Goal: Information Seeking & Learning: Learn about a topic

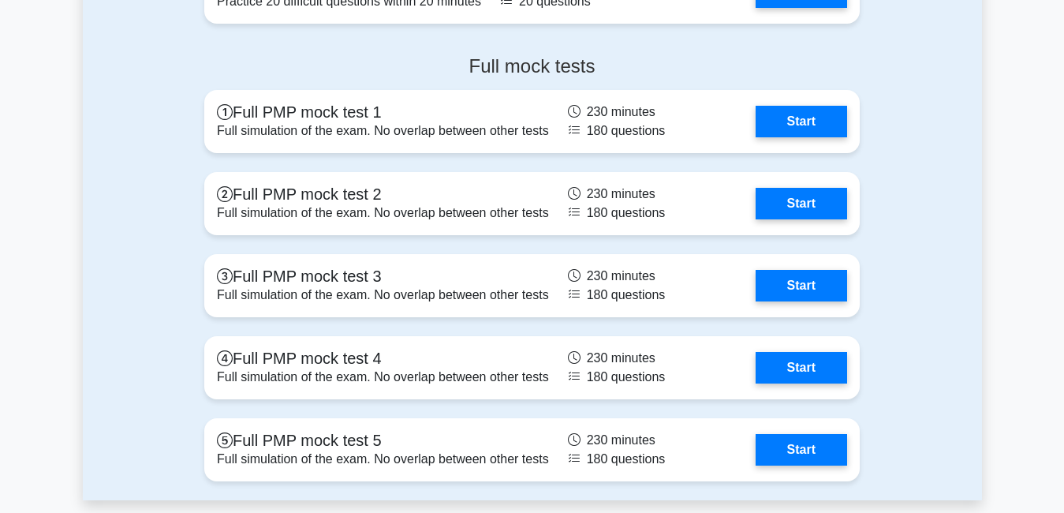
scroll to position [6232, 0]
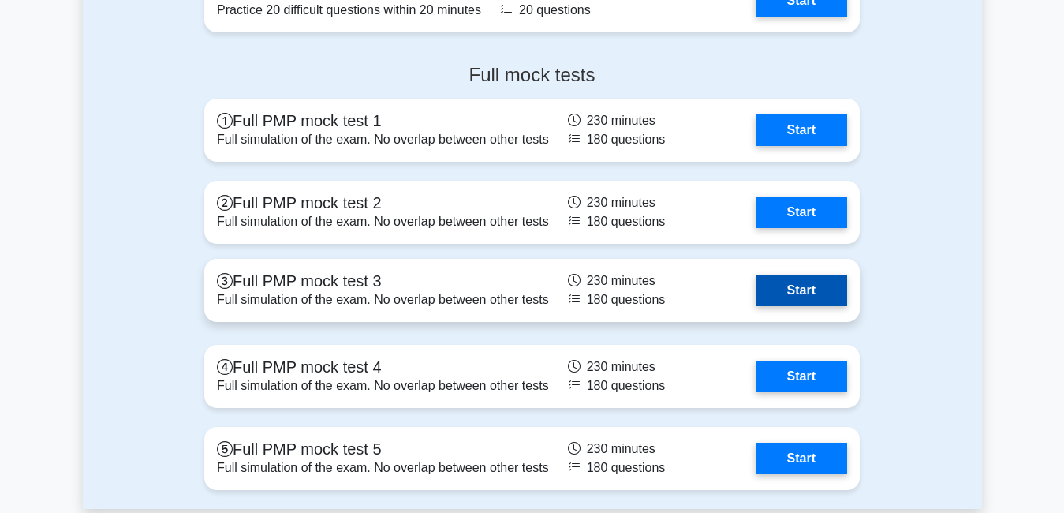
click at [789, 282] on link "Start" at bounding box center [800, 290] width 91 height 32
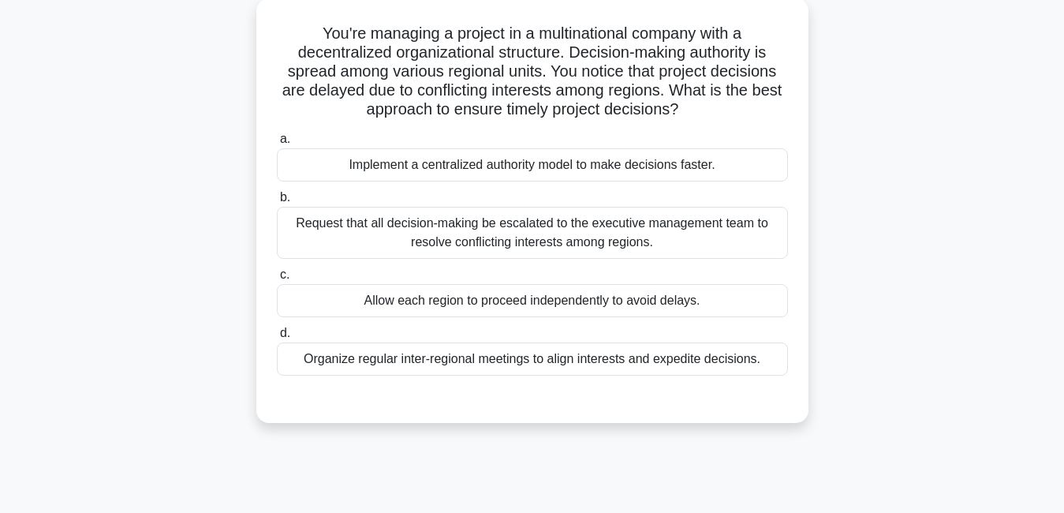
scroll to position [95, 0]
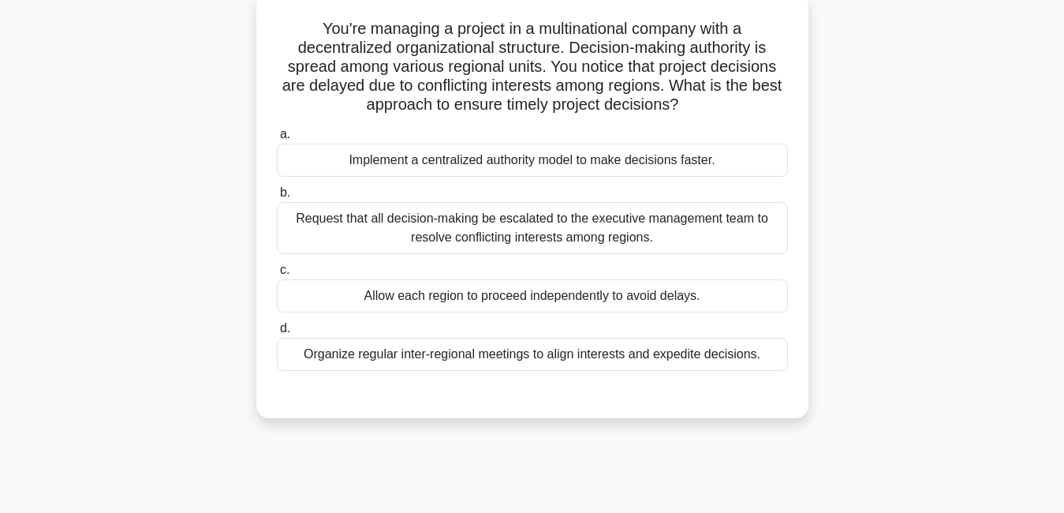
click at [733, 356] on div "Organize regular inter-regional meetings to align interests and expedite decisi…" at bounding box center [532, 354] width 511 height 33
click at [277, 334] on input "d. Organize regular inter-regional meetings to align interests and expedite dec…" at bounding box center [277, 328] width 0 height 10
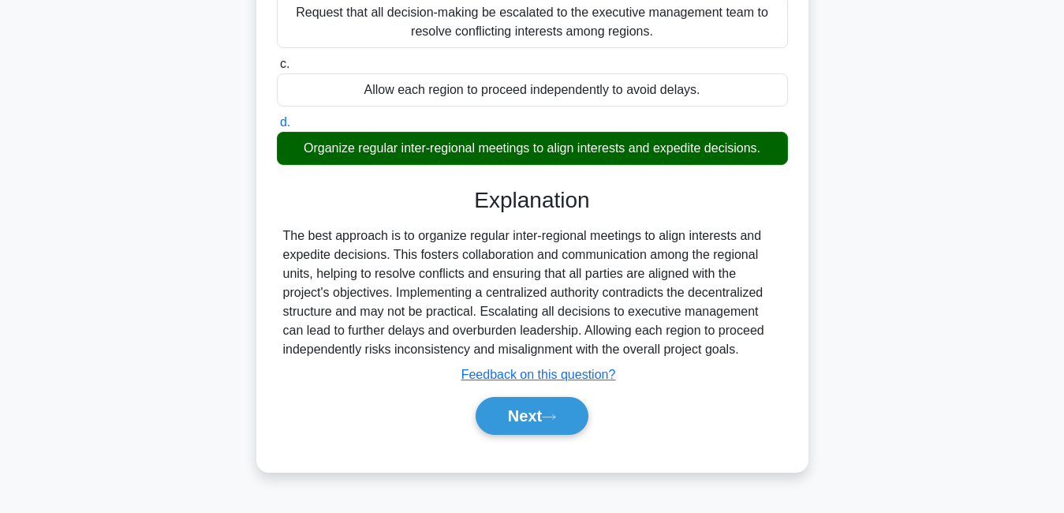
scroll to position [339, 0]
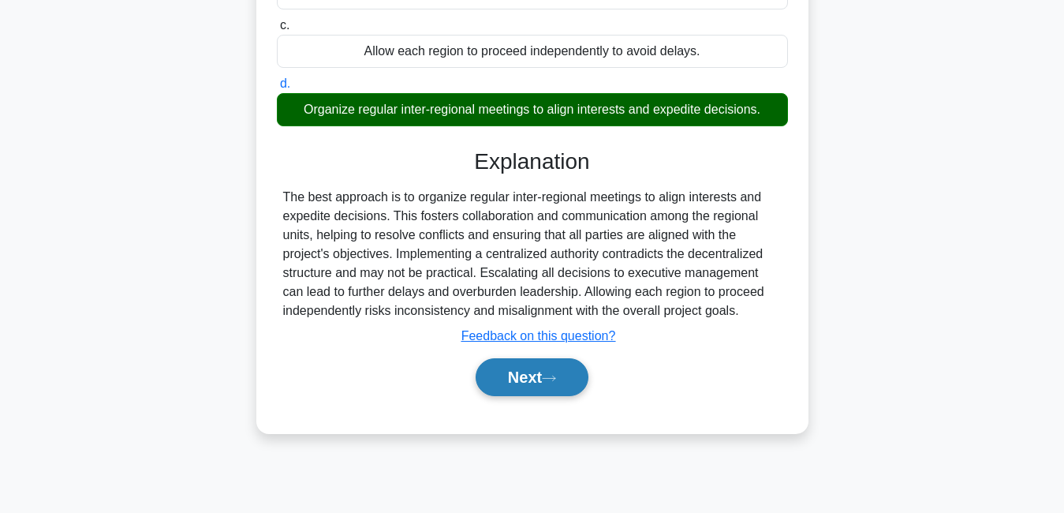
click at [515, 375] on button "Next" at bounding box center [532, 377] width 113 height 38
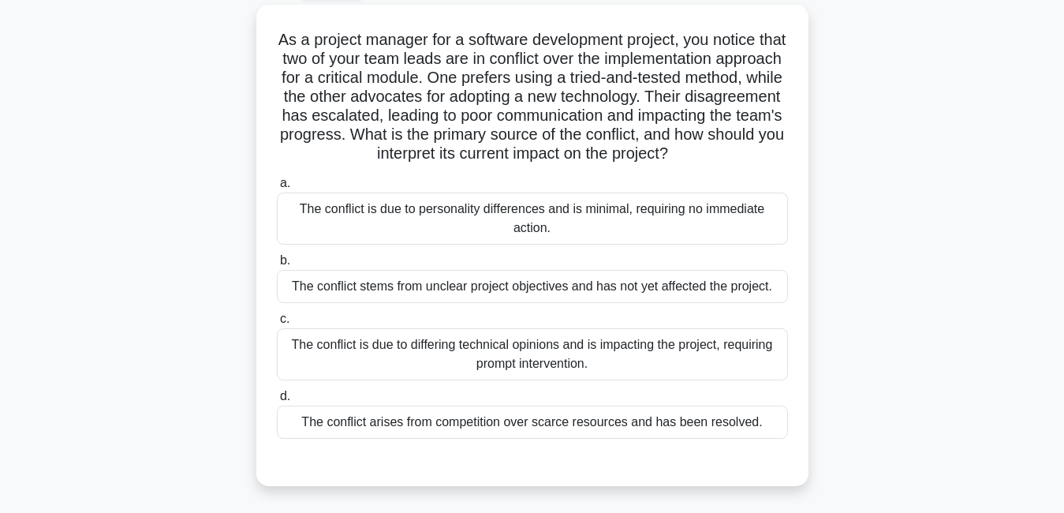
scroll to position [87, 0]
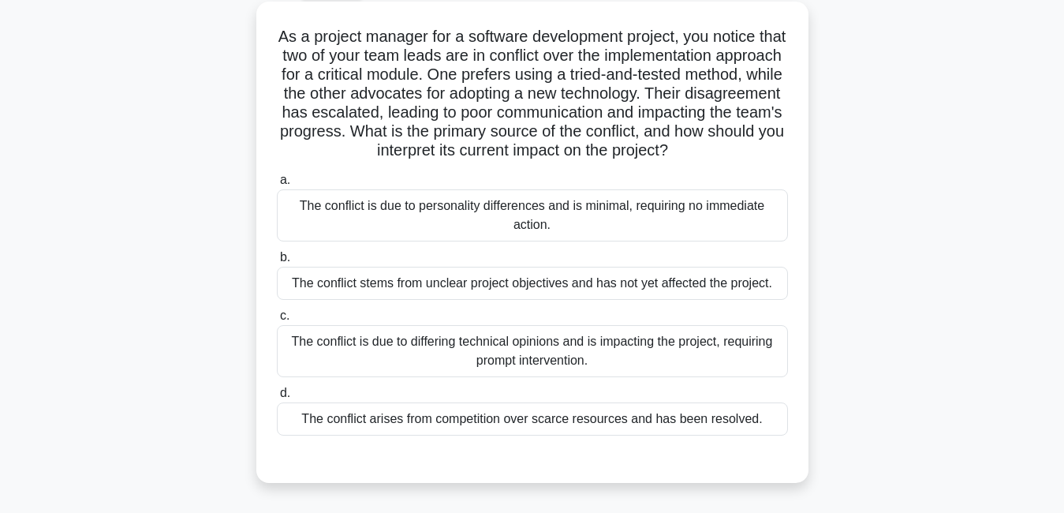
click at [533, 377] on div "The conflict is due to differing technical opinions and is impacting the projec…" at bounding box center [532, 351] width 511 height 52
click at [277, 321] on input "c. The conflict is due to differing technical opinions and is impacting the pro…" at bounding box center [277, 316] width 0 height 10
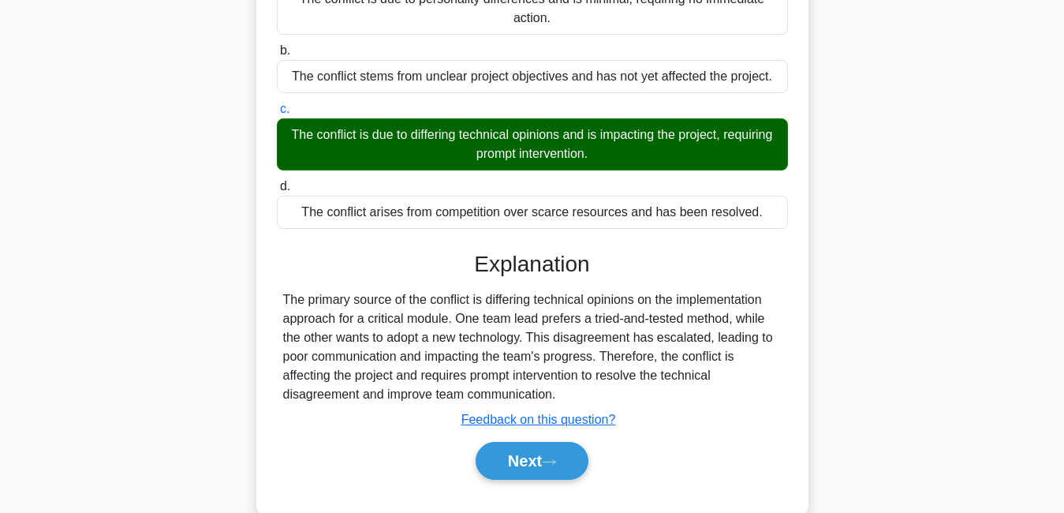
scroll to position [347, 0]
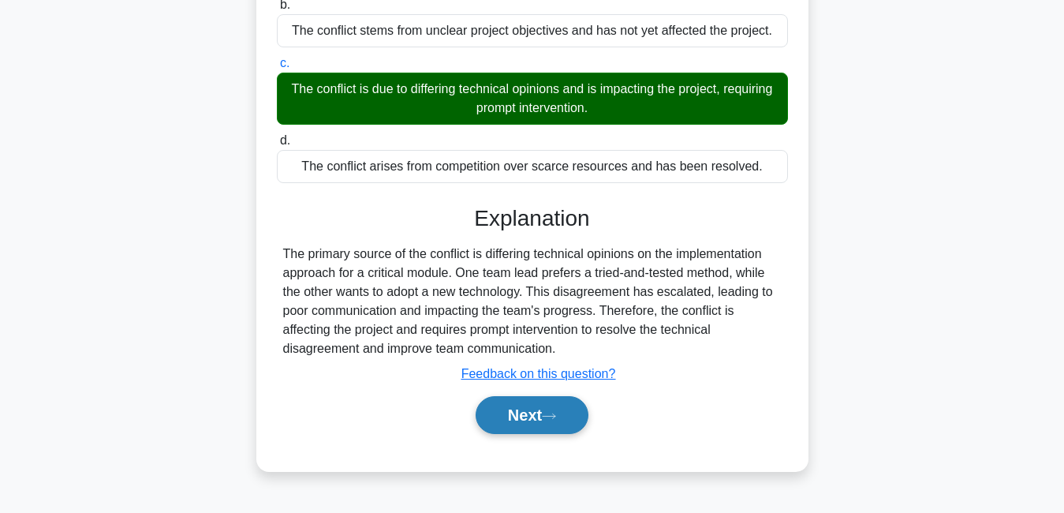
click at [547, 413] on button "Next" at bounding box center [532, 415] width 113 height 38
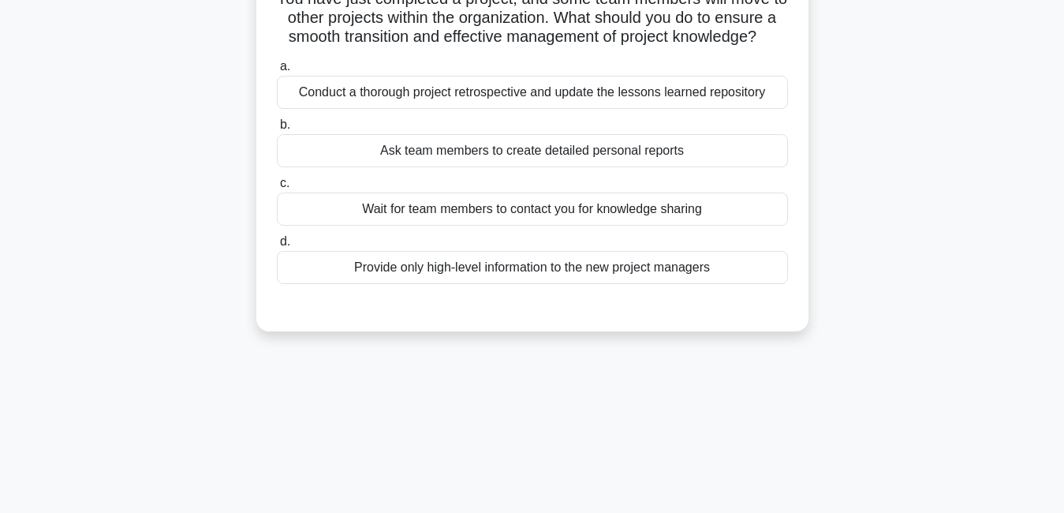
scroll to position [65, 0]
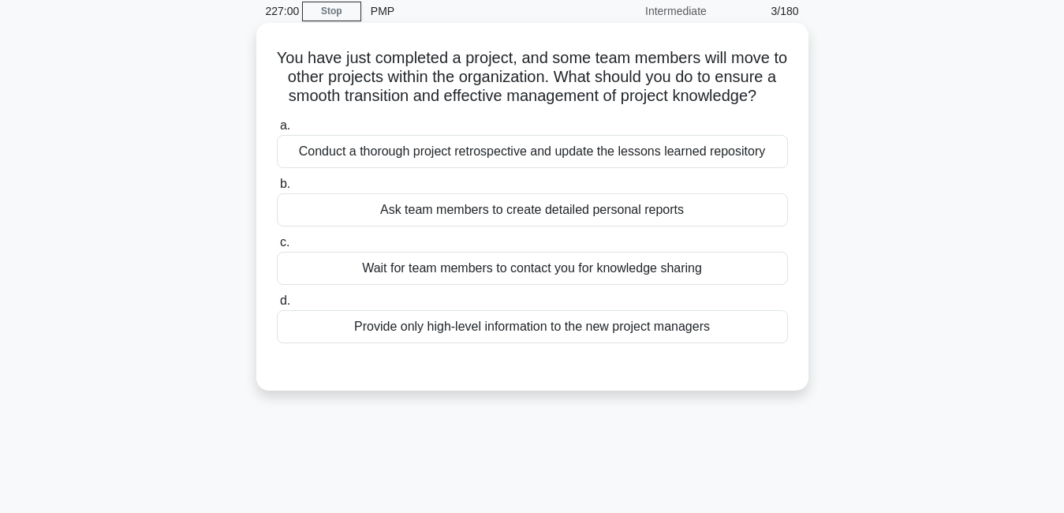
click at [662, 168] on div "Conduct a thorough project retrospective and update the lessons learned reposit…" at bounding box center [532, 151] width 511 height 33
click at [277, 131] on input "a. Conduct a thorough project retrospective and update the lessons learned repo…" at bounding box center [277, 126] width 0 height 10
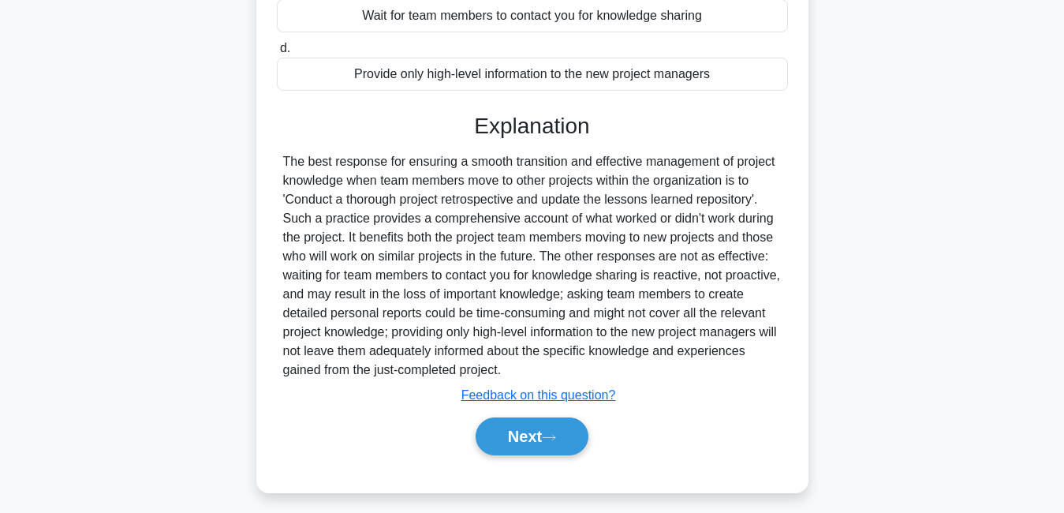
scroll to position [347, 0]
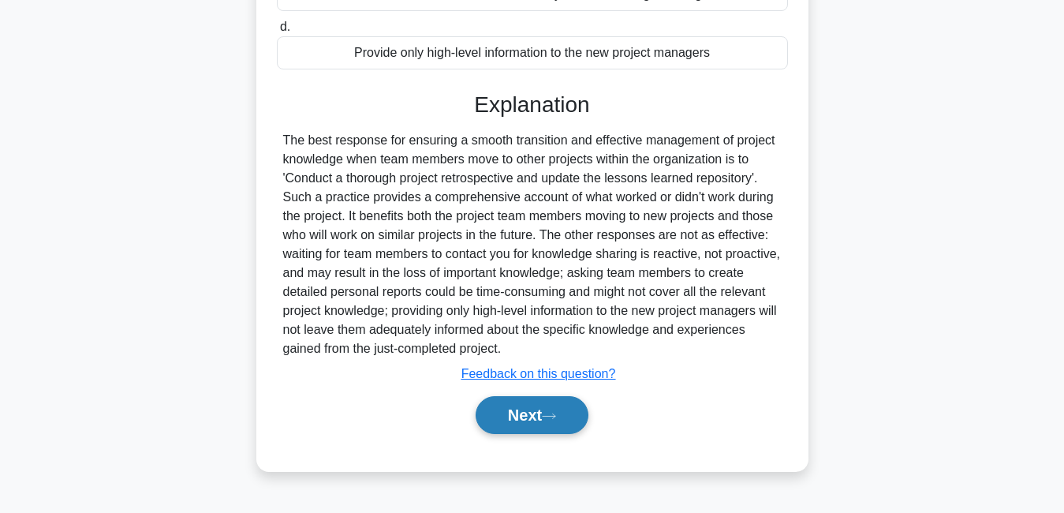
click at [555, 420] on icon at bounding box center [549, 416] width 14 height 9
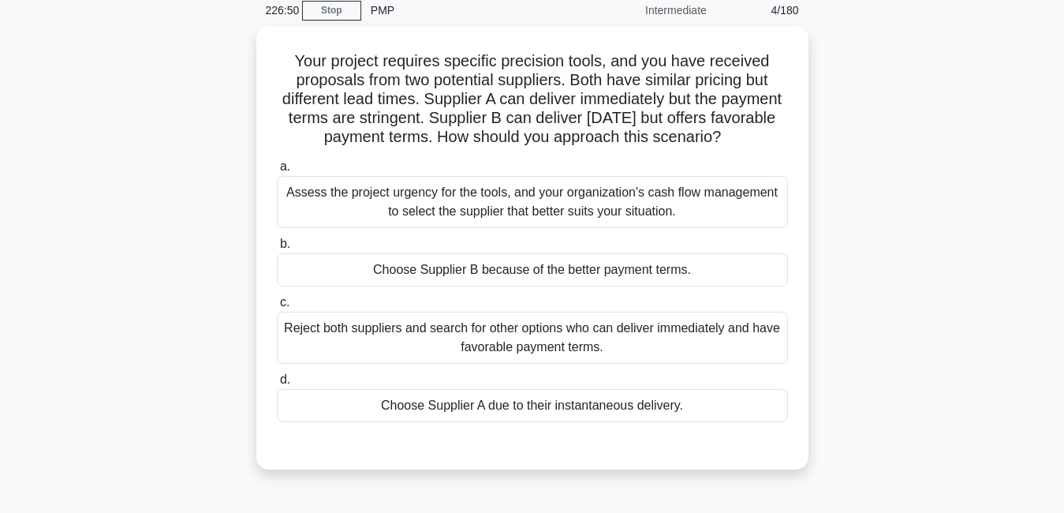
scroll to position [65, 0]
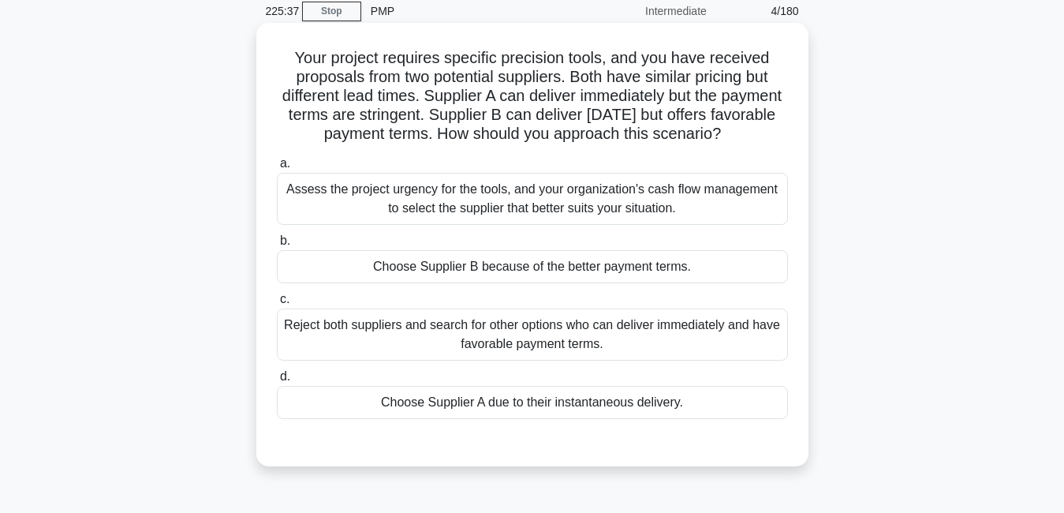
click at [713, 221] on div "Assess the project urgency for the tools, and your organization's cash flow man…" at bounding box center [532, 199] width 511 height 52
click at [277, 169] on input "a. Assess the project urgency for the tools, and your organization's cash flow …" at bounding box center [277, 164] width 0 height 10
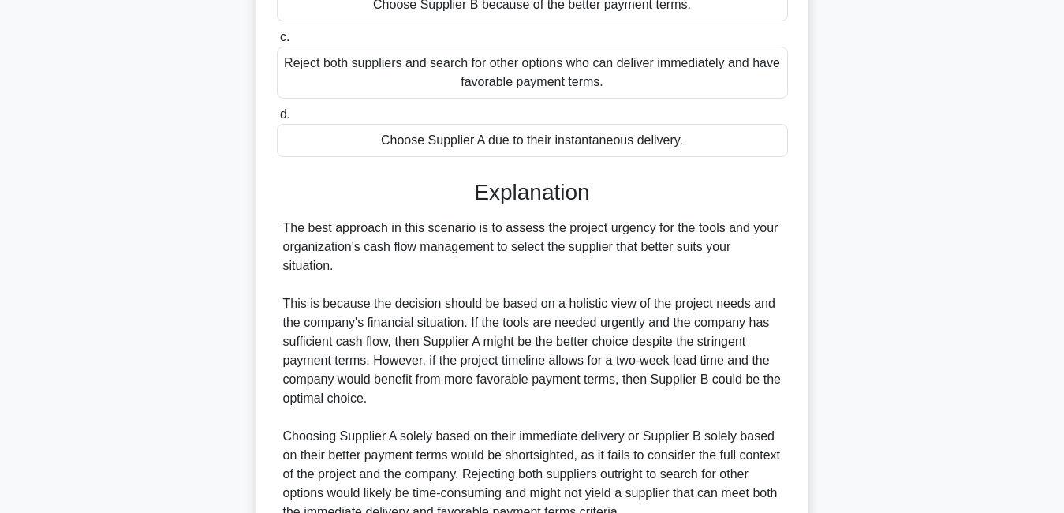
scroll to position [498, 0]
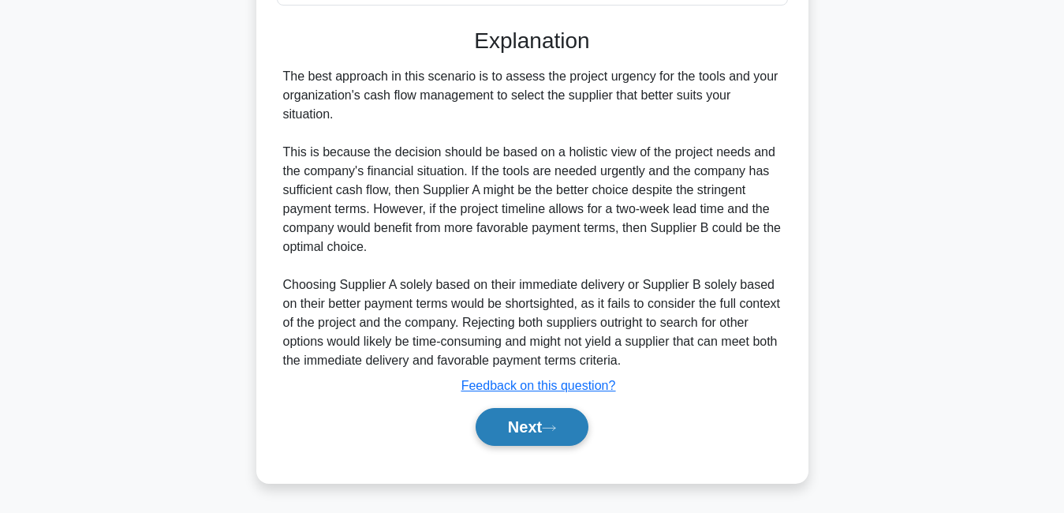
click at [524, 427] on button "Next" at bounding box center [532, 427] width 113 height 38
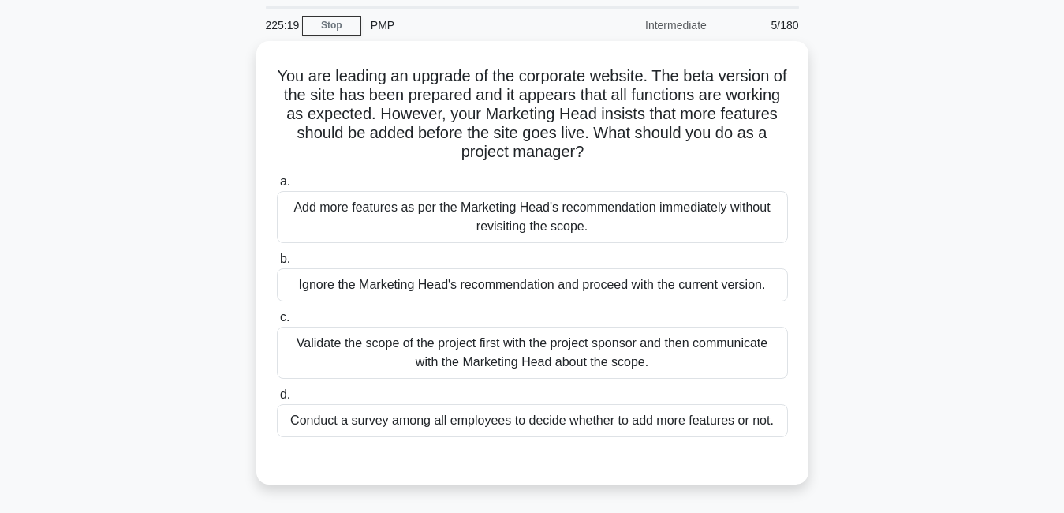
scroll to position [63, 0]
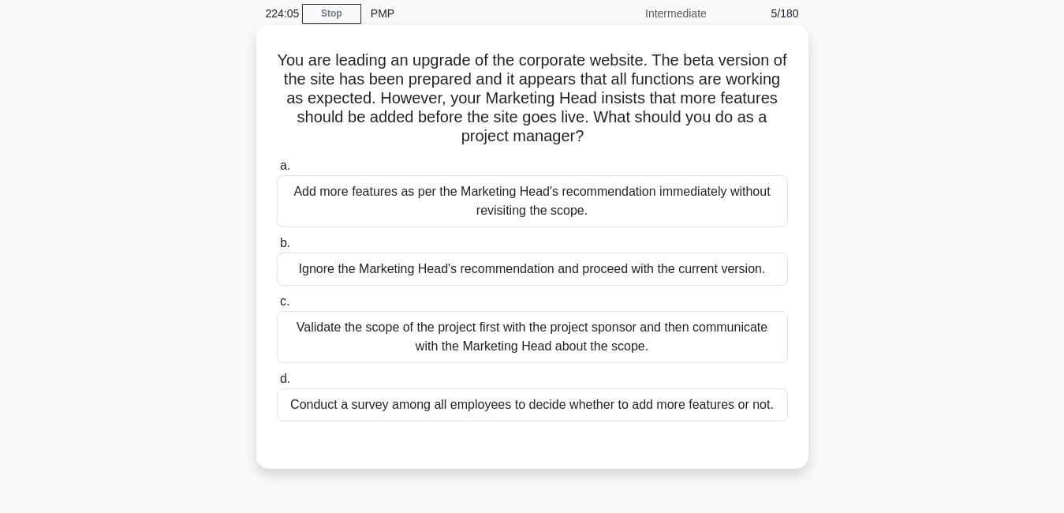
click at [626, 340] on div "Validate the scope of the project first with the project sponsor and then commu…" at bounding box center [532, 337] width 511 height 52
click at [277, 307] on input "c. Validate the scope of the project first with the project sponsor and then co…" at bounding box center [277, 302] width 0 height 10
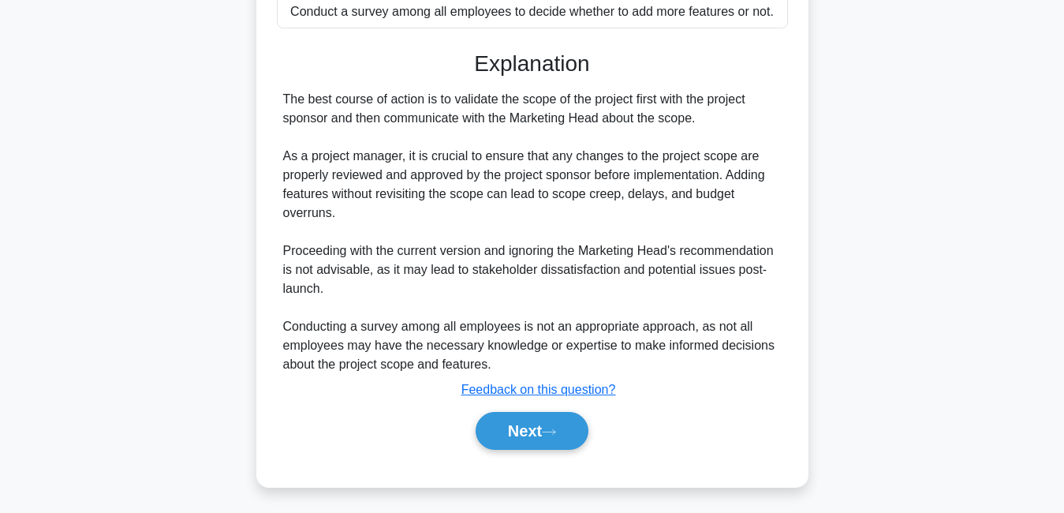
scroll to position [461, 0]
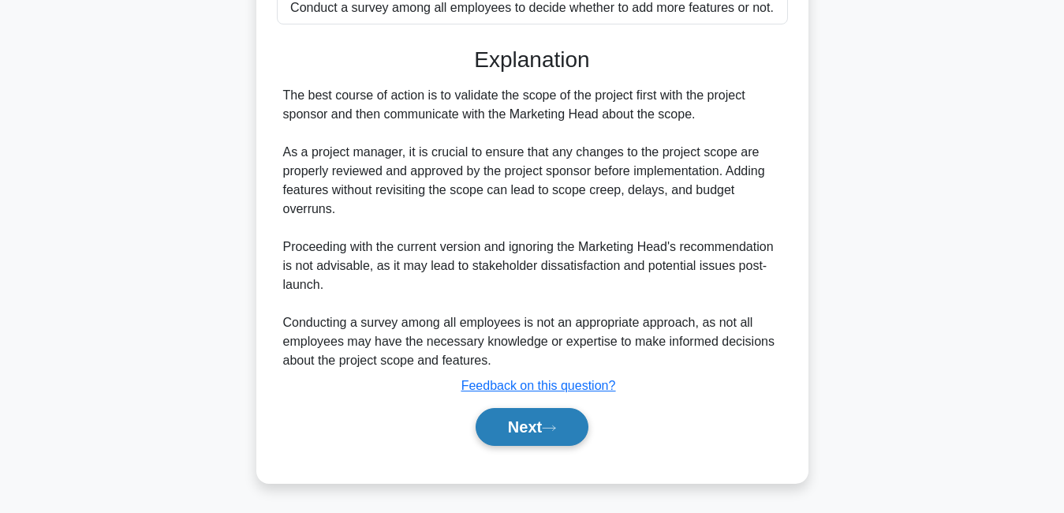
click at [550, 428] on icon at bounding box center [549, 427] width 13 height 5
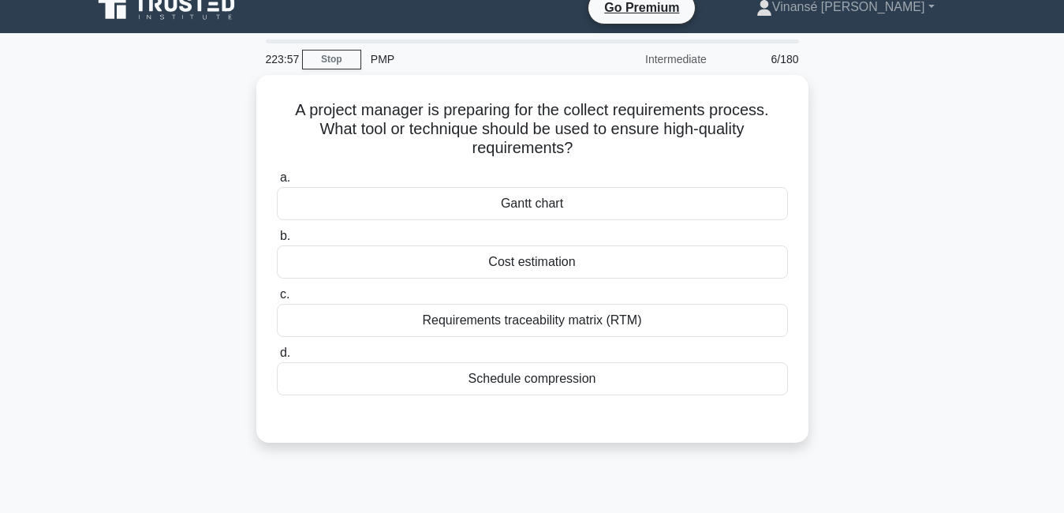
scroll to position [0, 0]
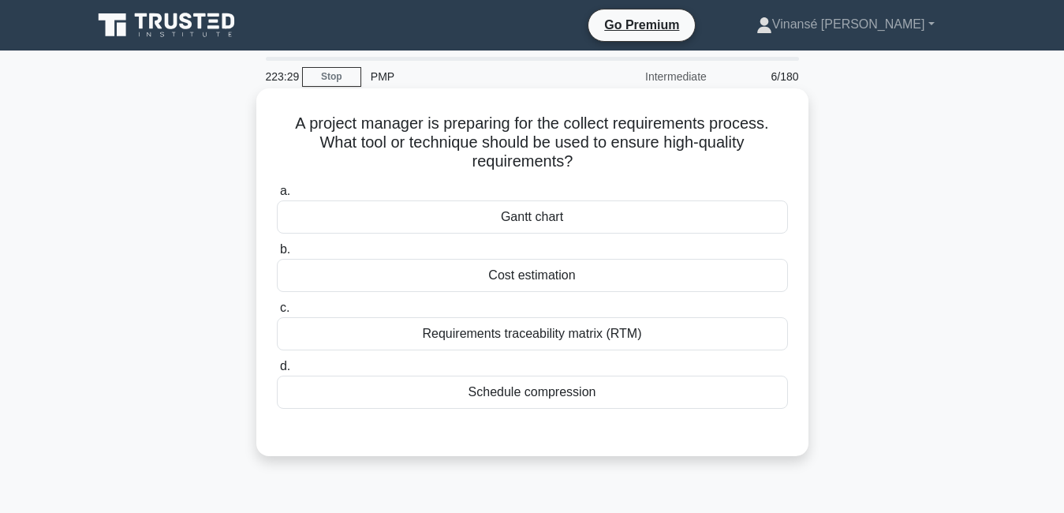
click at [566, 344] on div "Requirements traceability matrix (RTM)" at bounding box center [532, 333] width 511 height 33
click at [277, 313] on input "c. Requirements traceability matrix (RTM)" at bounding box center [277, 308] width 0 height 10
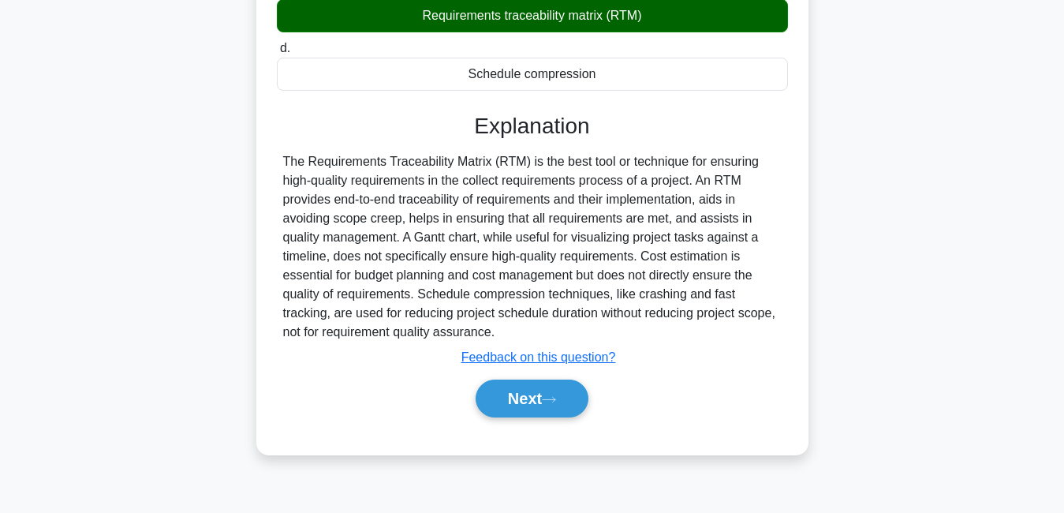
scroll to position [339, 0]
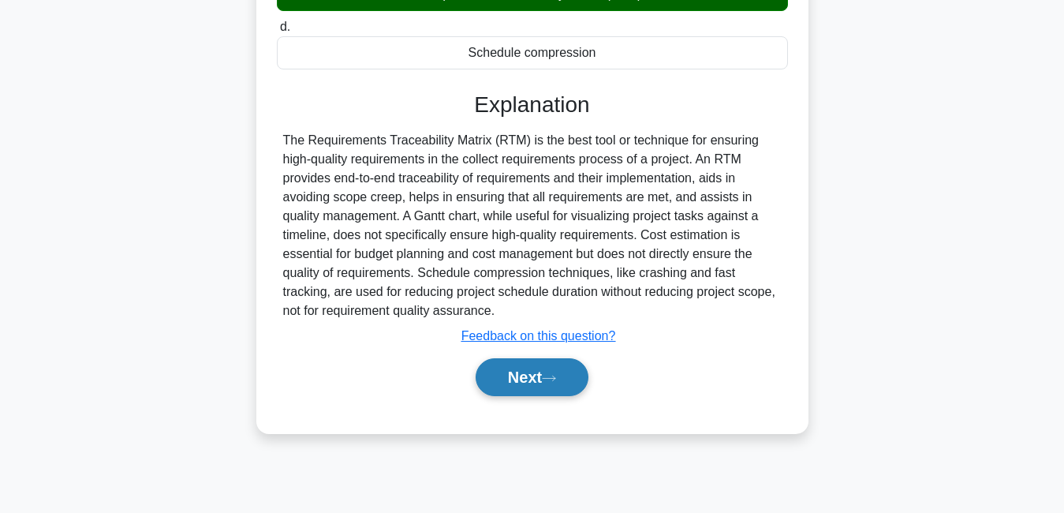
click at [527, 371] on button "Next" at bounding box center [532, 377] width 113 height 38
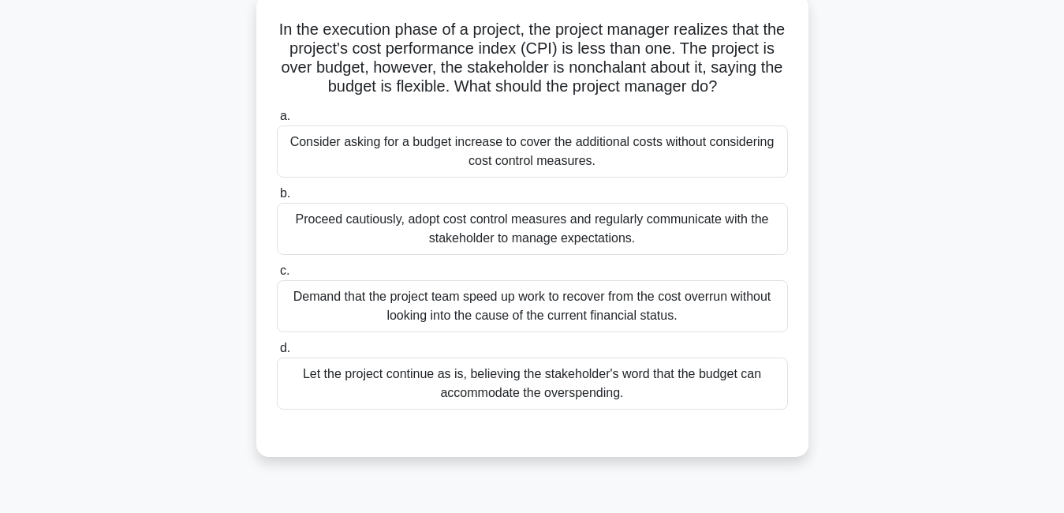
scroll to position [87, 0]
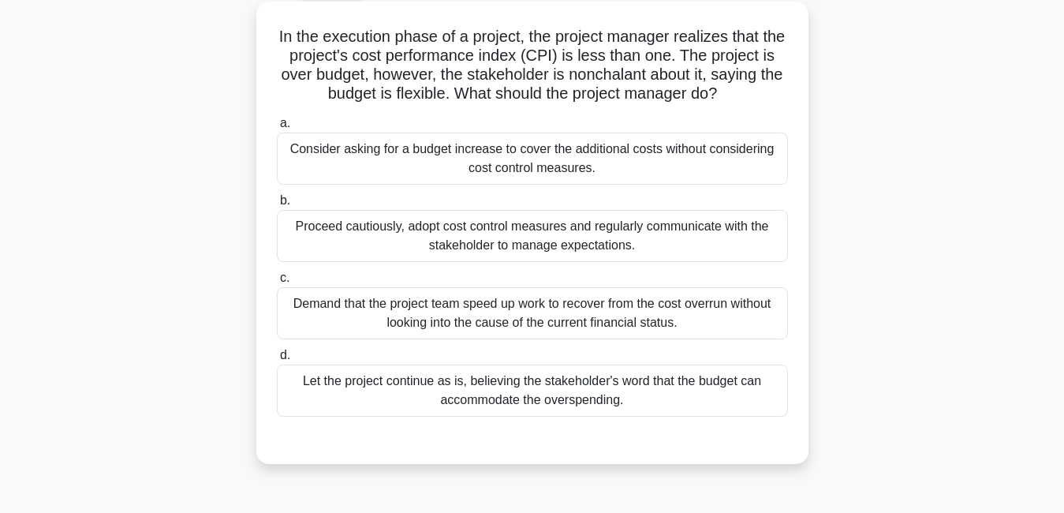
click at [588, 382] on div "Let the project continue as is, believing the stakeholder's word that the budge…" at bounding box center [532, 390] width 511 height 52
click at [277, 360] on input "d. Let the project continue as is, believing the stakeholder's word that the bu…" at bounding box center [277, 355] width 0 height 10
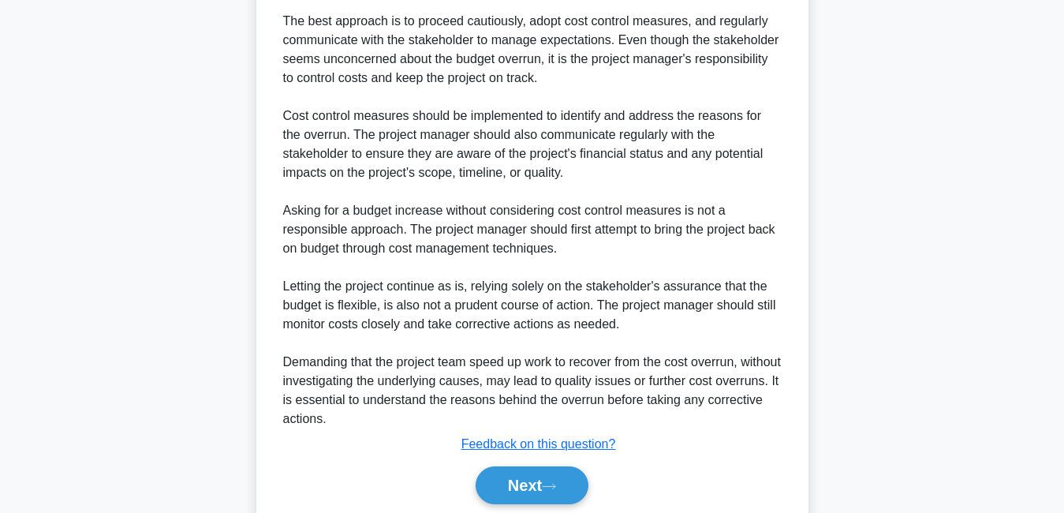
scroll to position [569, 0]
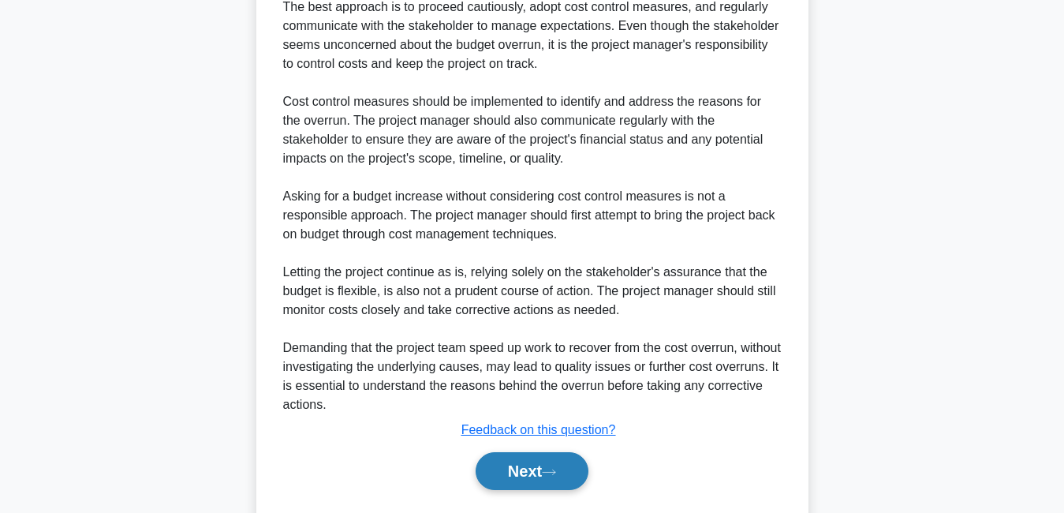
click at [556, 468] on icon at bounding box center [549, 472] width 14 height 9
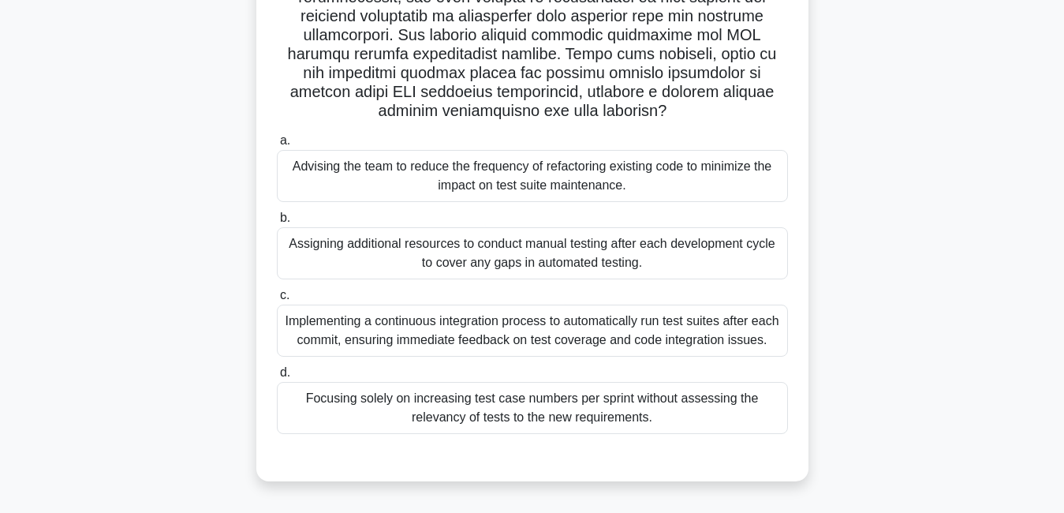
scroll to position [308, 0]
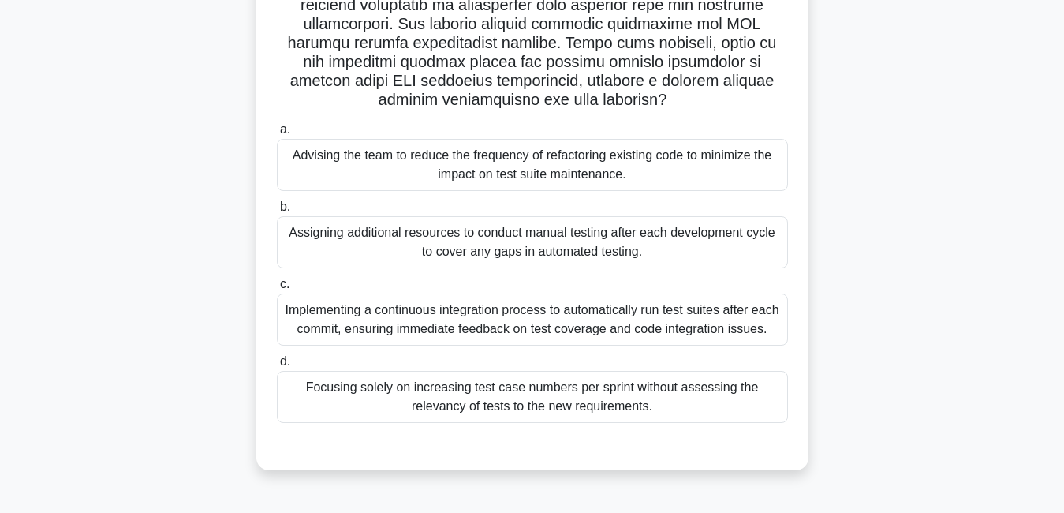
click at [609, 177] on div "Advising the team to reduce the frequency of refactoring existing code to minim…" at bounding box center [532, 165] width 511 height 52
click at [277, 135] on input "a. Advising the team to reduce the frequency of refactoring existing code to mi…" at bounding box center [277, 130] width 0 height 10
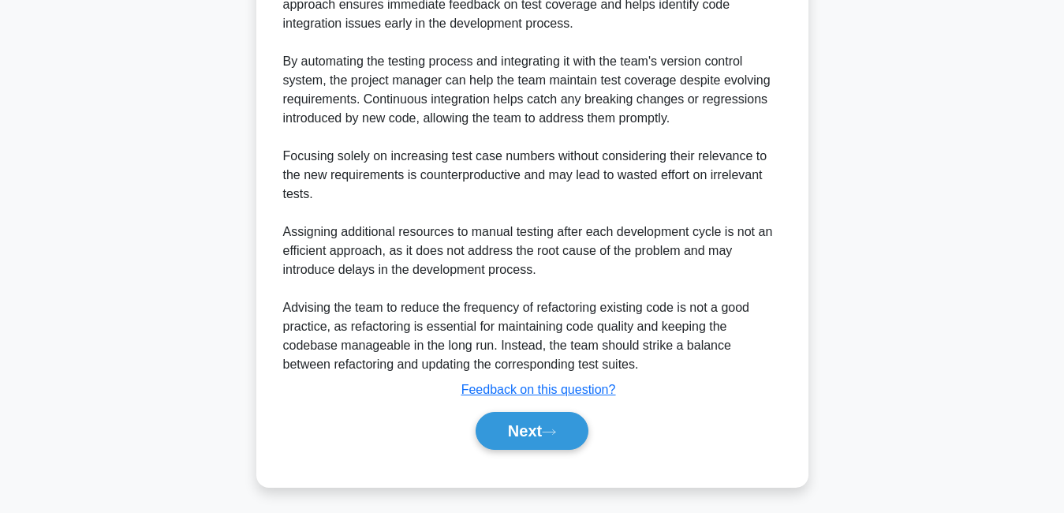
scroll to position [860, 0]
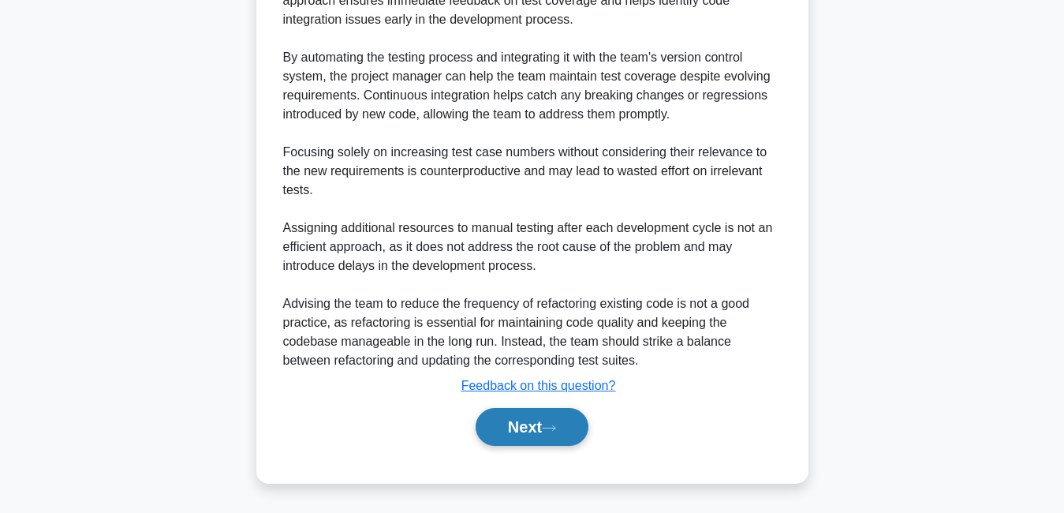
click at [534, 420] on button "Next" at bounding box center [532, 427] width 113 height 38
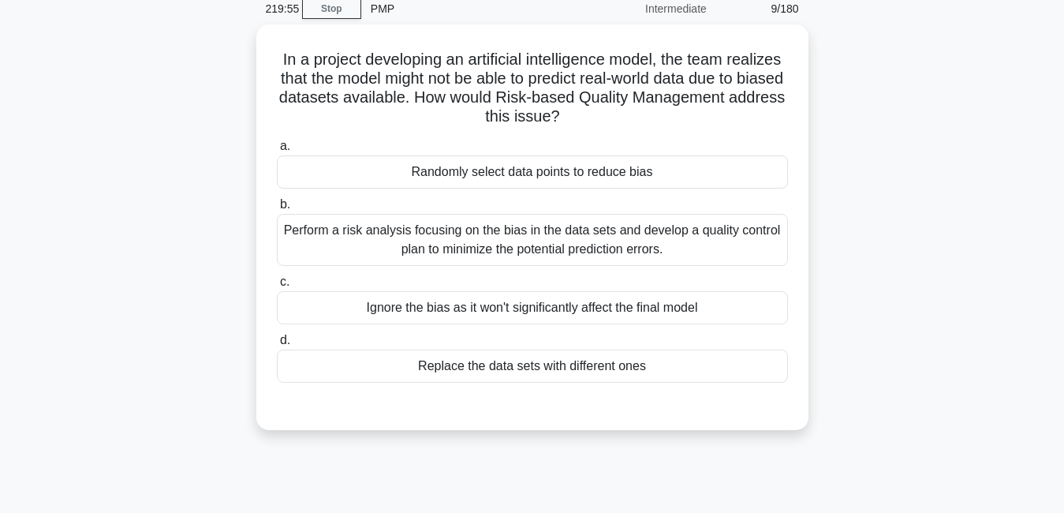
scroll to position [67, 0]
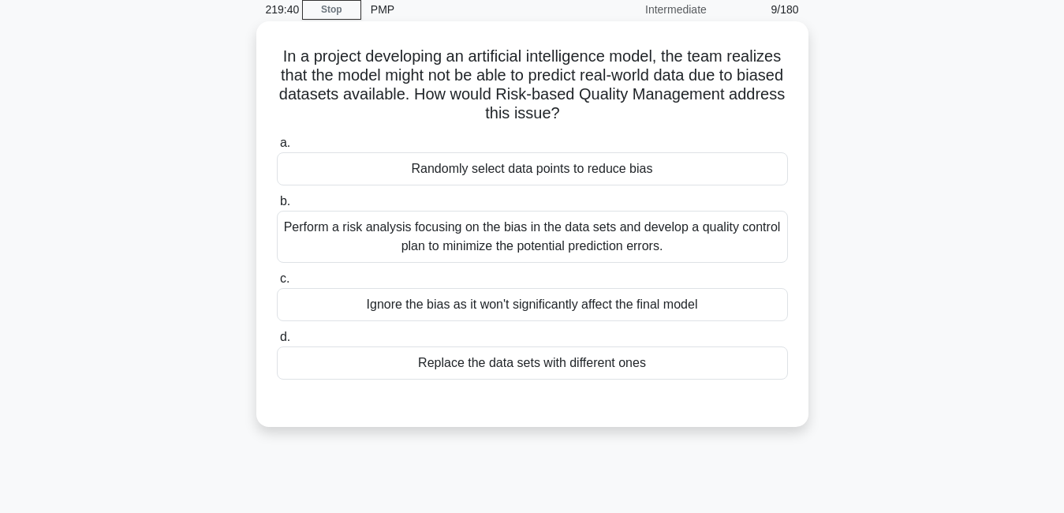
click at [431, 245] on div "Perform a risk analysis focusing on the bias in the data sets and develop a qua…" at bounding box center [532, 237] width 511 height 52
click at [277, 207] on input "b. Perform a risk analysis focusing on the bias in the data sets and develop a …" at bounding box center [277, 201] width 0 height 10
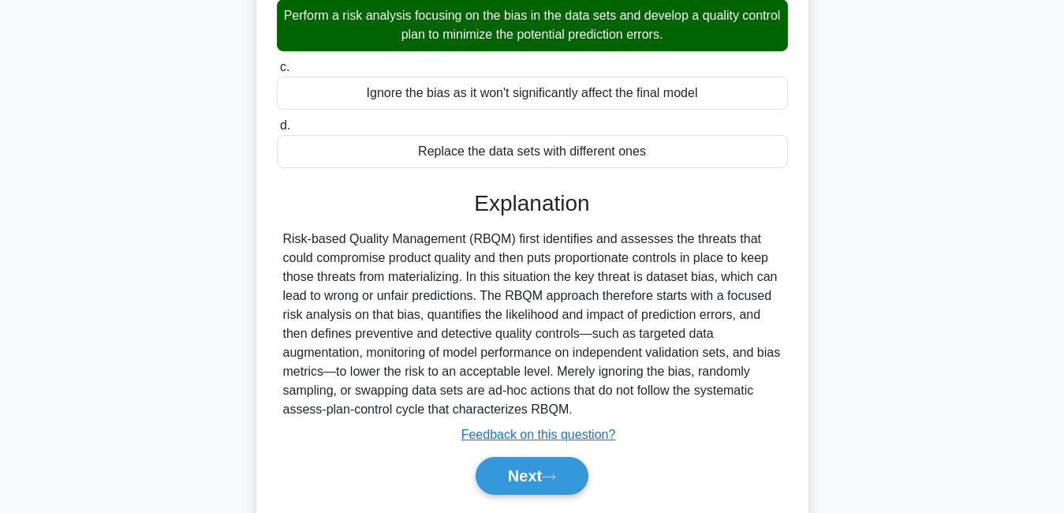
scroll to position [339, 0]
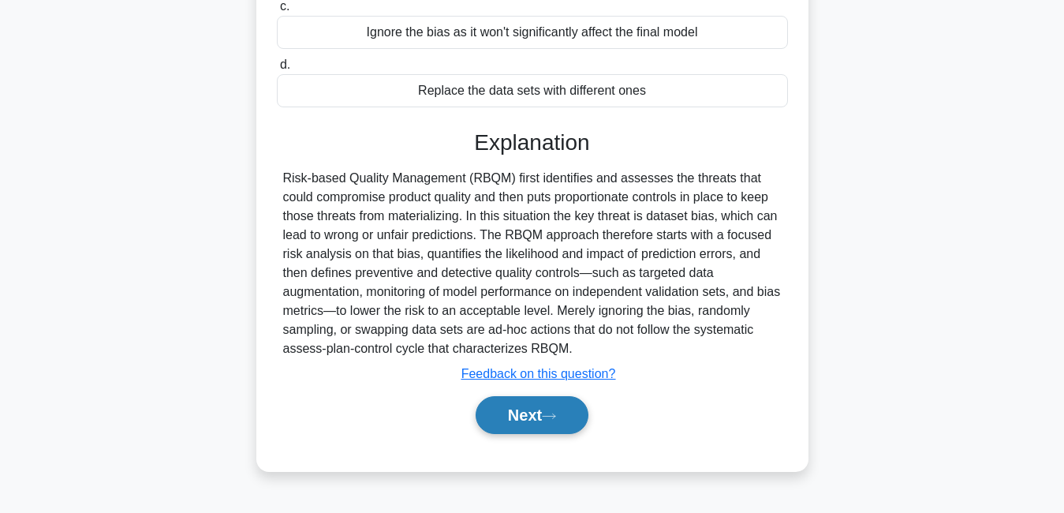
click at [576, 412] on button "Next" at bounding box center [532, 415] width 113 height 38
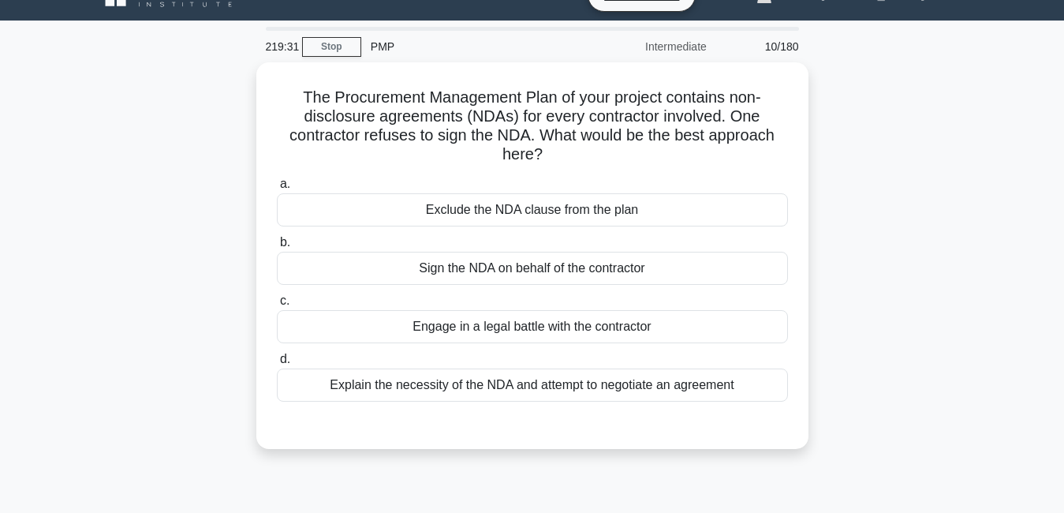
scroll to position [24, 0]
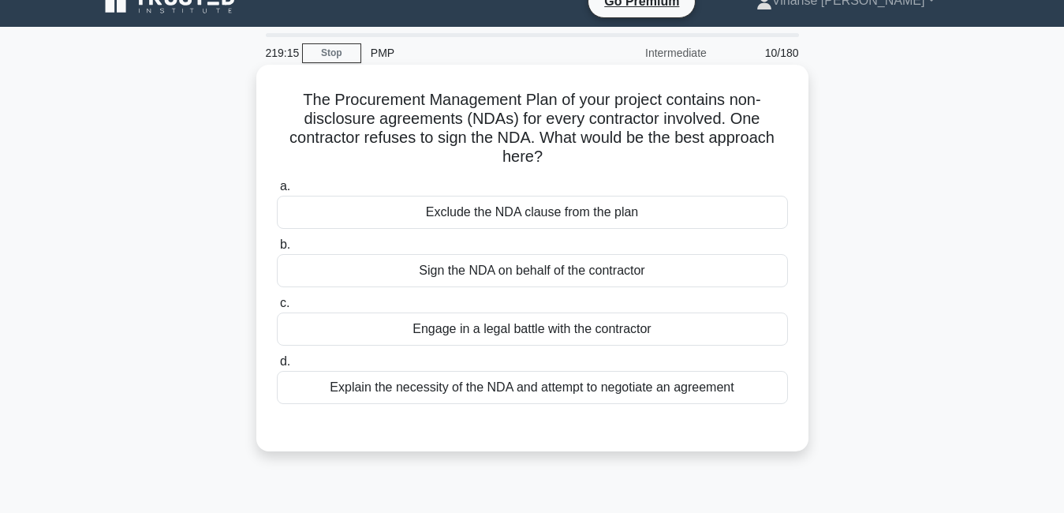
click at [593, 394] on div "Explain the necessity of the NDA and attempt to negotiate an agreement" at bounding box center [532, 387] width 511 height 33
click at [277, 367] on input "d. Explain the necessity of the NDA and attempt to negotiate an agreement" at bounding box center [277, 361] width 0 height 10
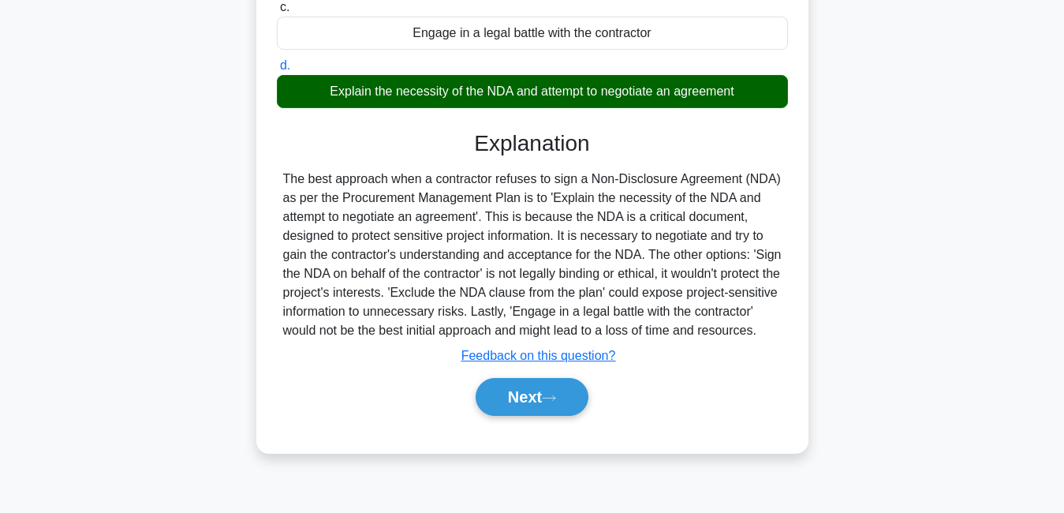
scroll to position [339, 0]
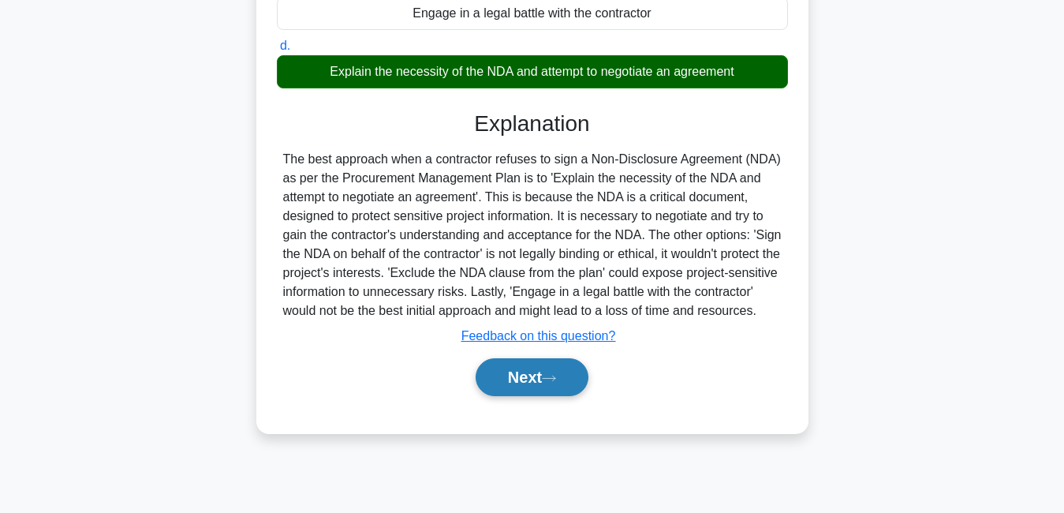
click at [565, 396] on button "Next" at bounding box center [532, 377] width 113 height 38
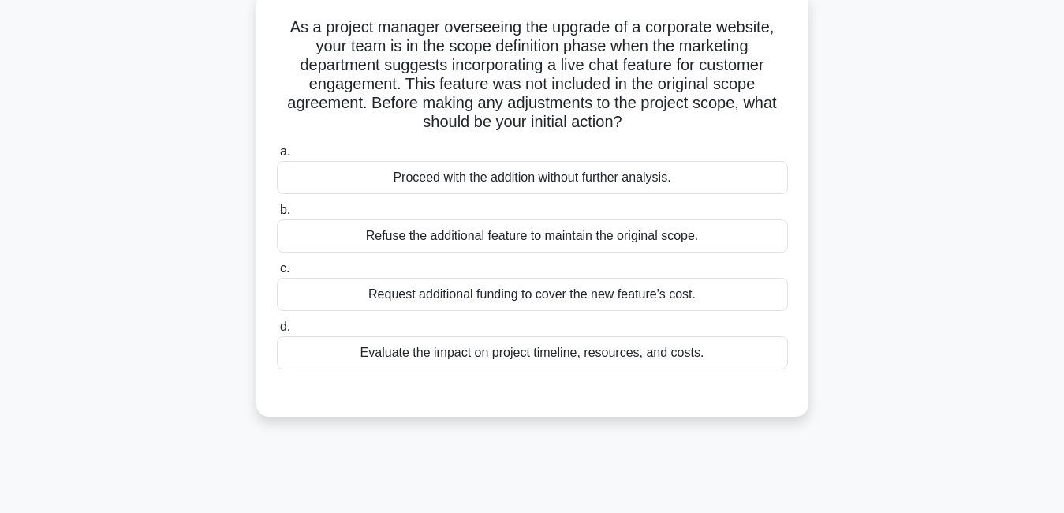
scroll to position [87, 0]
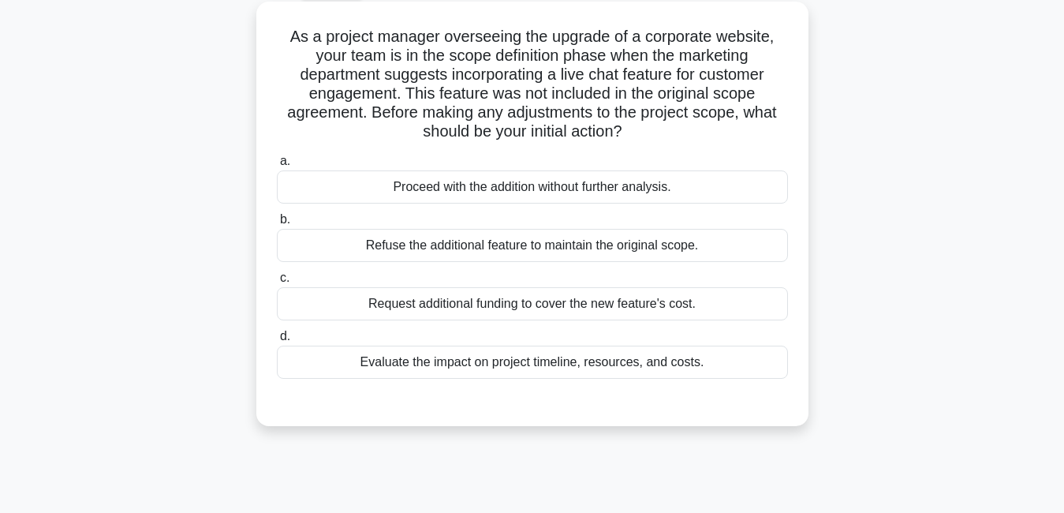
click at [647, 365] on div "Evaluate the impact on project timeline, resources, and costs." at bounding box center [532, 361] width 511 height 33
click at [277, 341] on input "d. Evaluate the impact on project timeline, resources, and costs." at bounding box center [277, 336] width 0 height 10
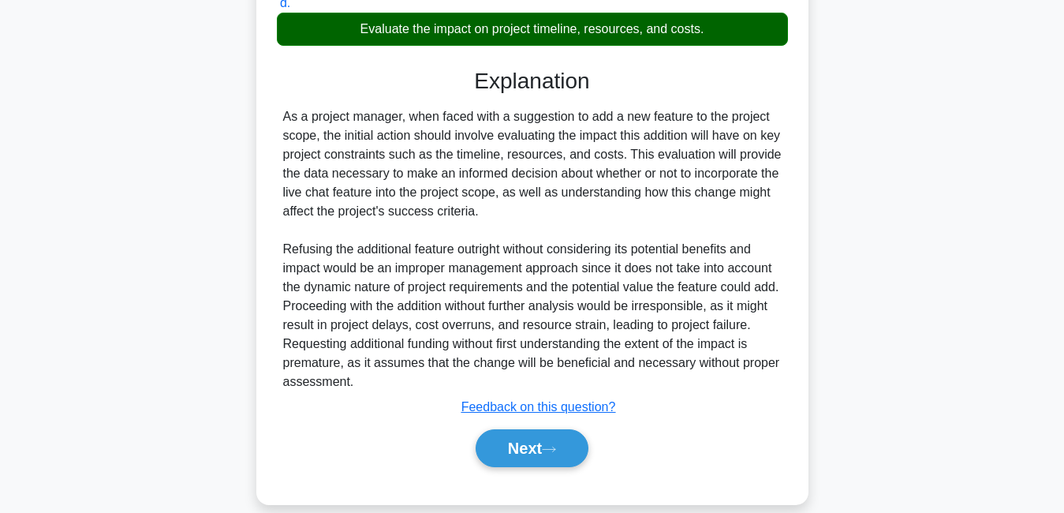
scroll to position [442, 0]
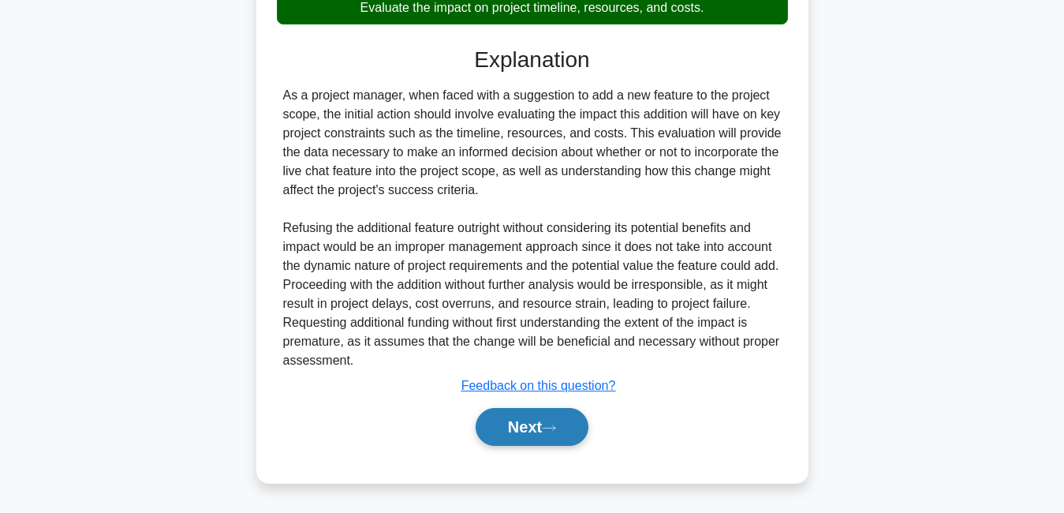
click at [535, 438] on button "Next" at bounding box center [532, 427] width 113 height 38
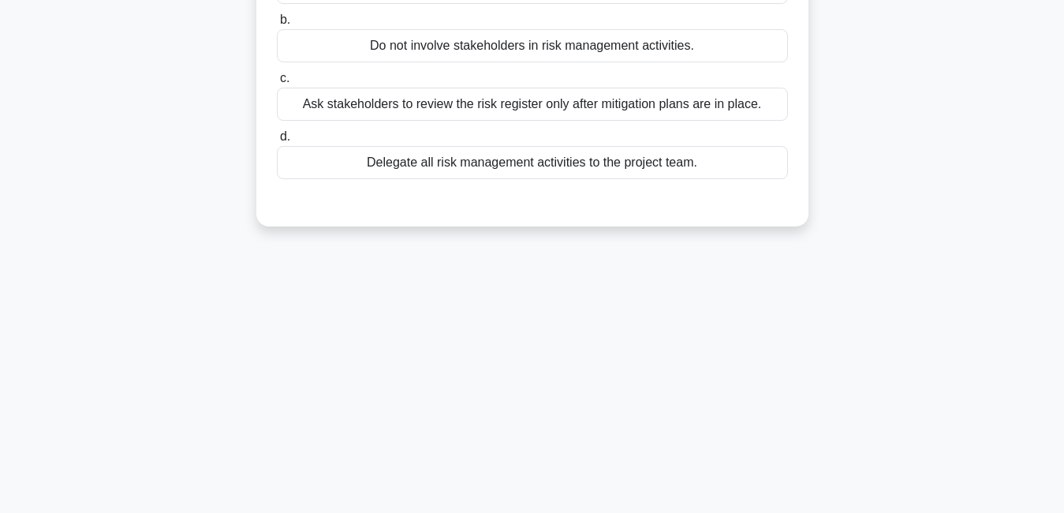
scroll to position [0, 0]
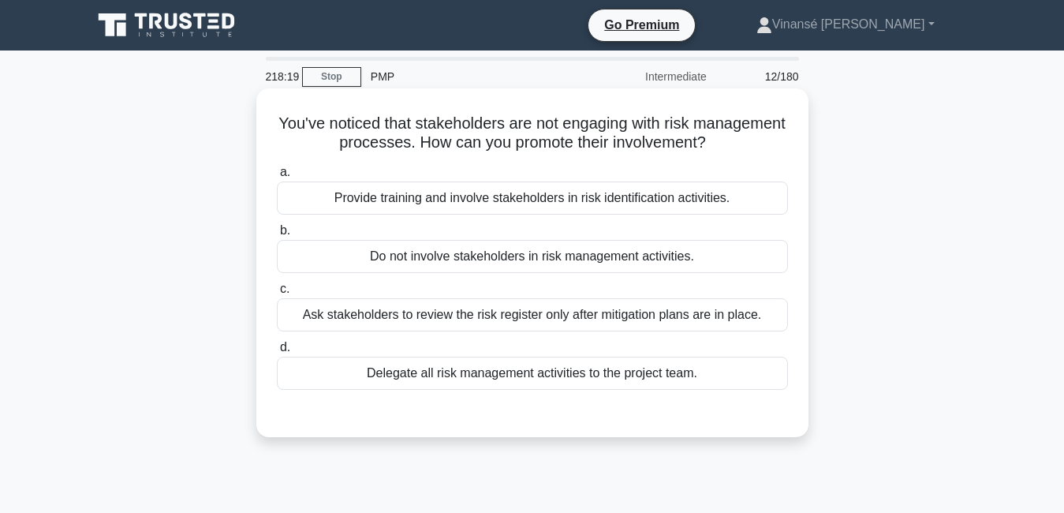
click at [421, 209] on div "Provide training and involve stakeholders in risk identification activities." at bounding box center [532, 197] width 511 height 33
click at [277, 177] on input "a. Provide training and involve stakeholders in risk identification activities." at bounding box center [277, 172] width 0 height 10
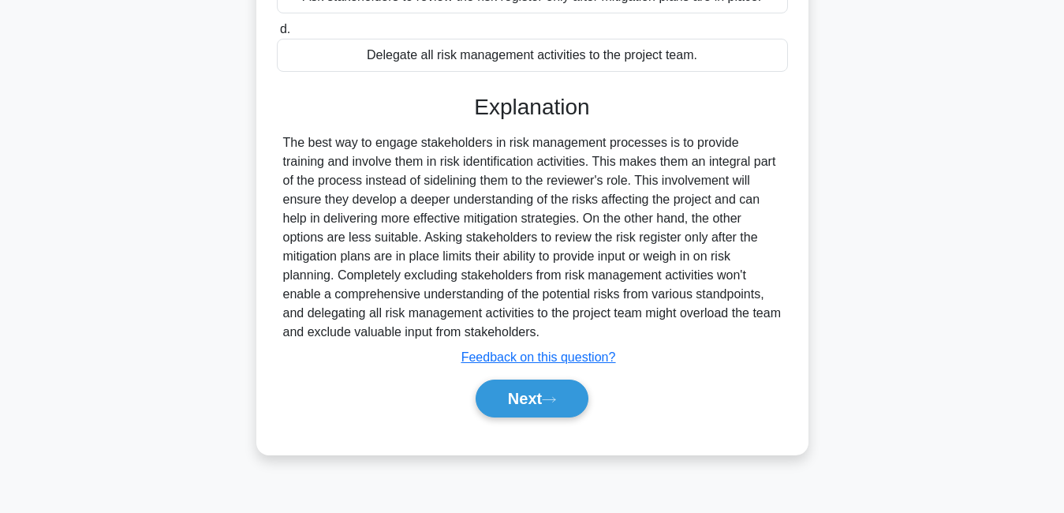
scroll to position [339, 0]
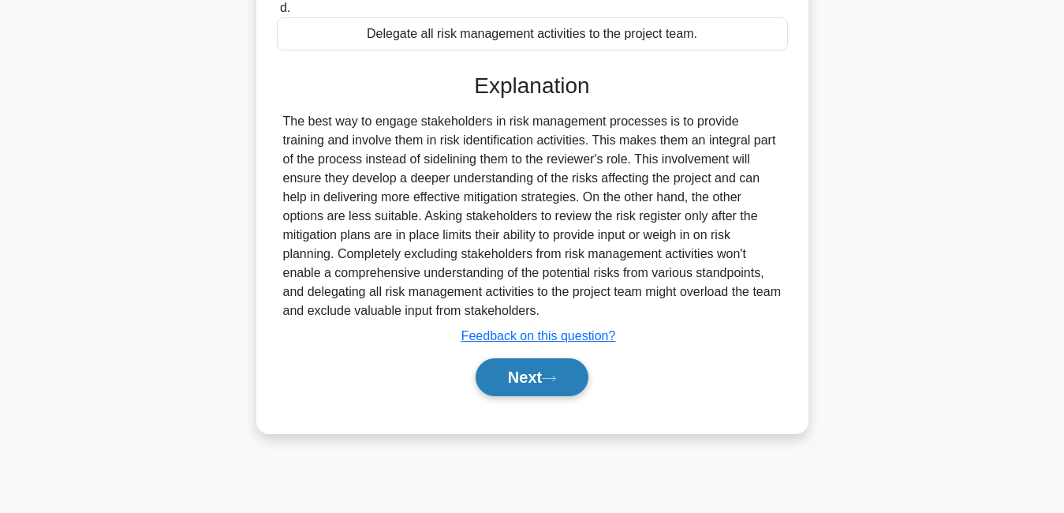
click at [527, 381] on button "Next" at bounding box center [532, 377] width 113 height 38
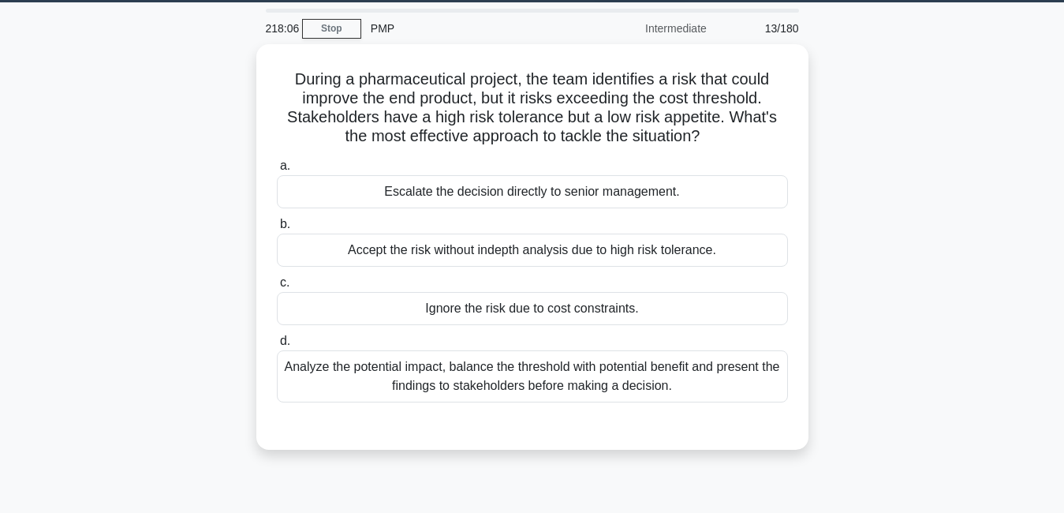
scroll to position [47, 0]
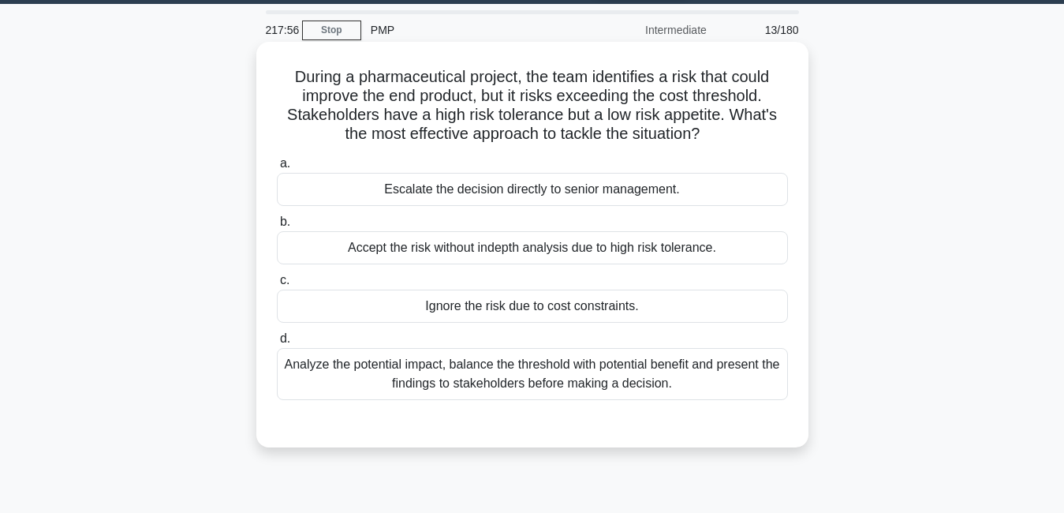
click at [726, 382] on div "Analyze the potential impact, balance the threshold with potential benefit and …" at bounding box center [532, 374] width 511 height 52
click at [277, 344] on input "d. Analyze the potential impact, balance the threshold with potential benefit a…" at bounding box center [277, 339] width 0 height 10
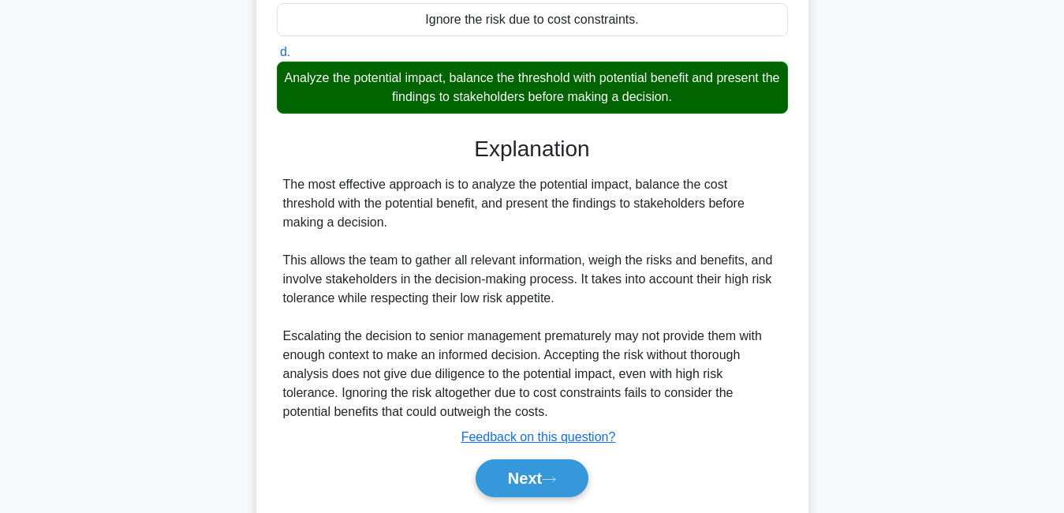
scroll to position [385, 0]
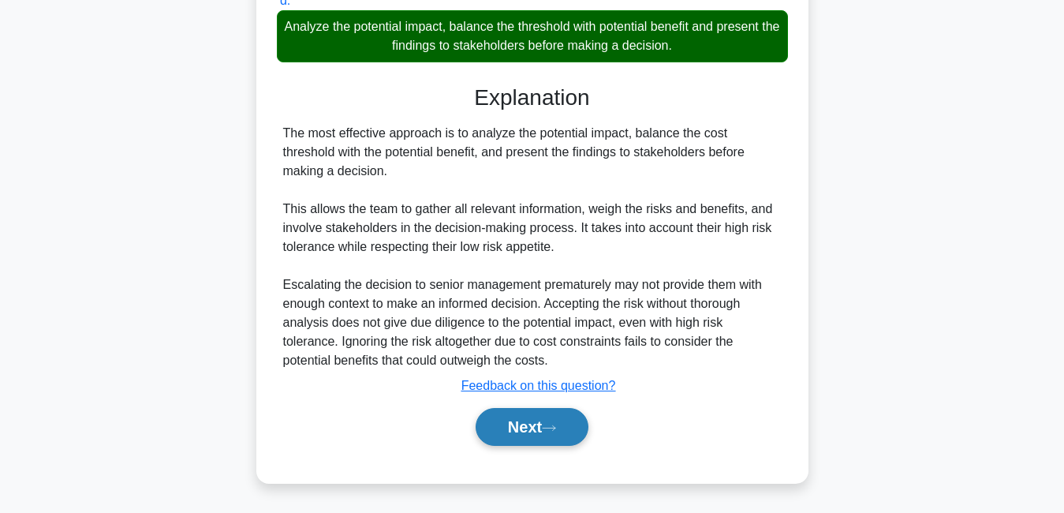
click at [566, 414] on button "Next" at bounding box center [532, 427] width 113 height 38
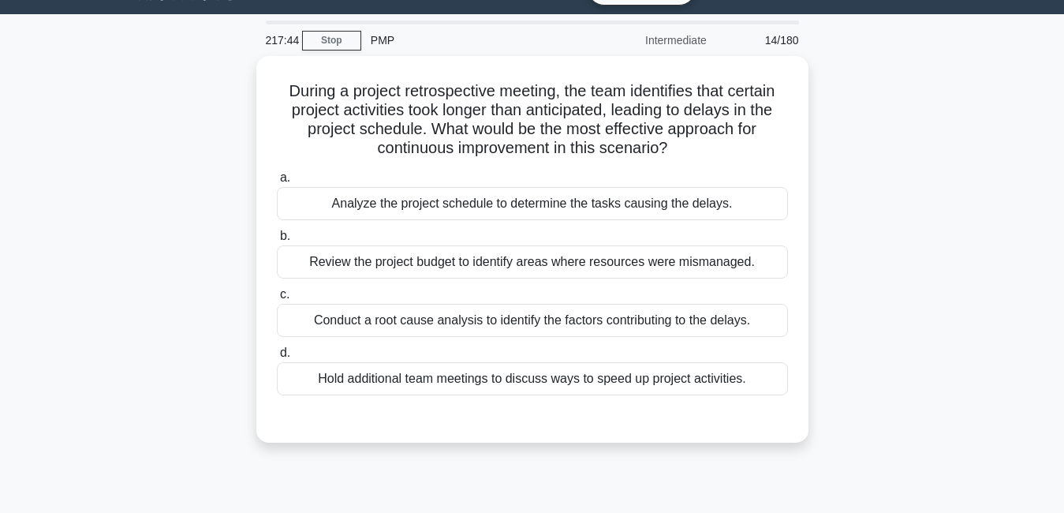
scroll to position [35, 0]
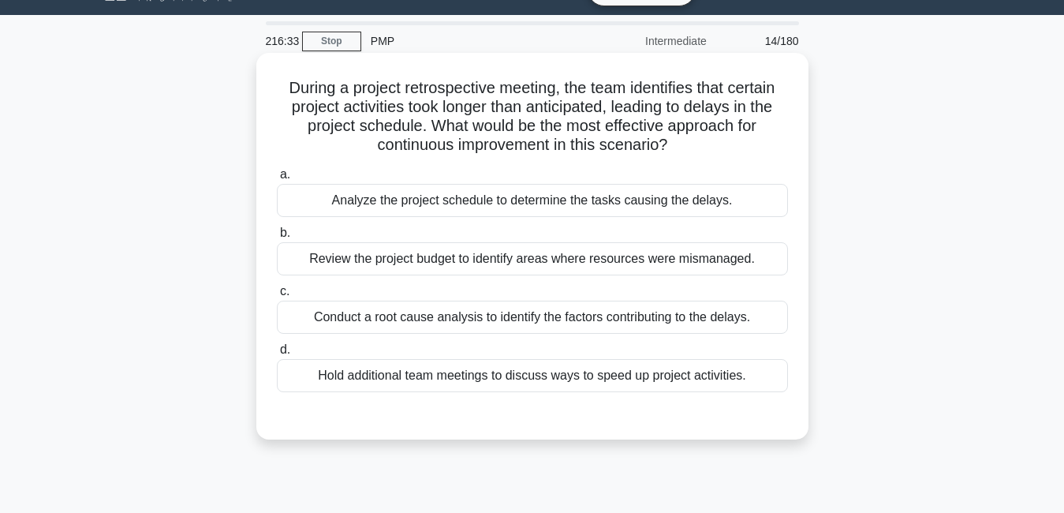
click at [709, 211] on div "Analyze the project schedule to determine the tasks causing the delays." at bounding box center [532, 200] width 511 height 33
click at [277, 180] on input "a. Analyze the project schedule to determine the tasks causing the delays." at bounding box center [277, 175] width 0 height 10
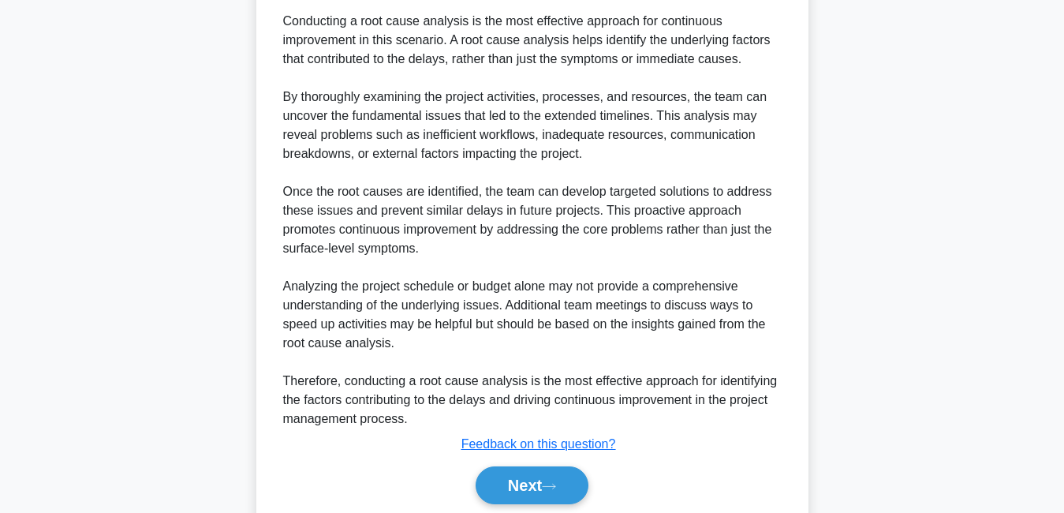
scroll to position [484, 0]
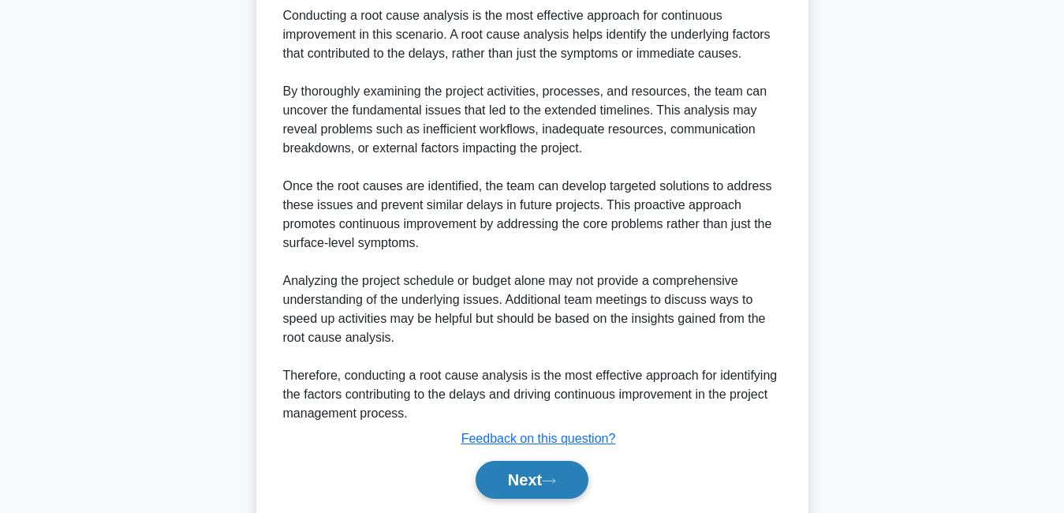
click at [545, 465] on button "Next" at bounding box center [532, 480] width 113 height 38
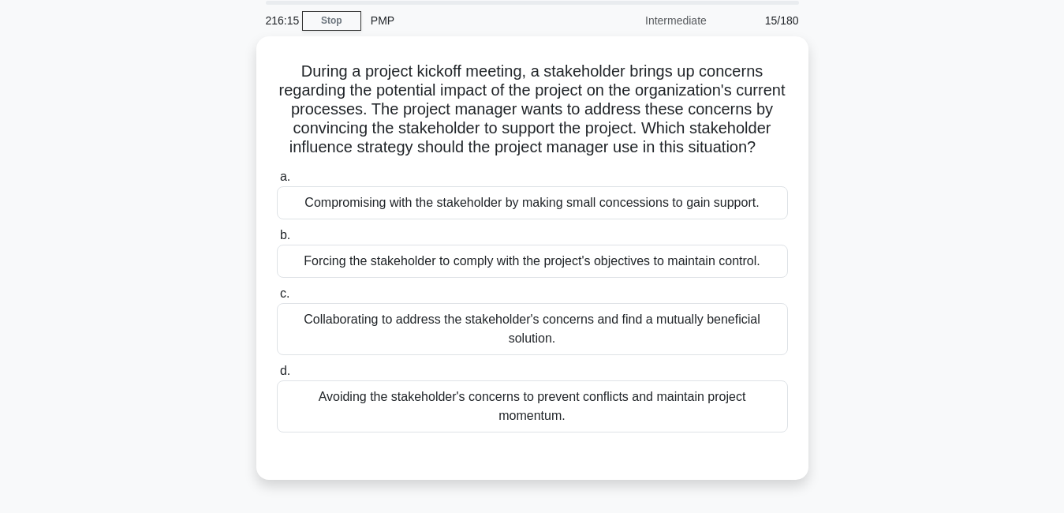
scroll to position [55, 0]
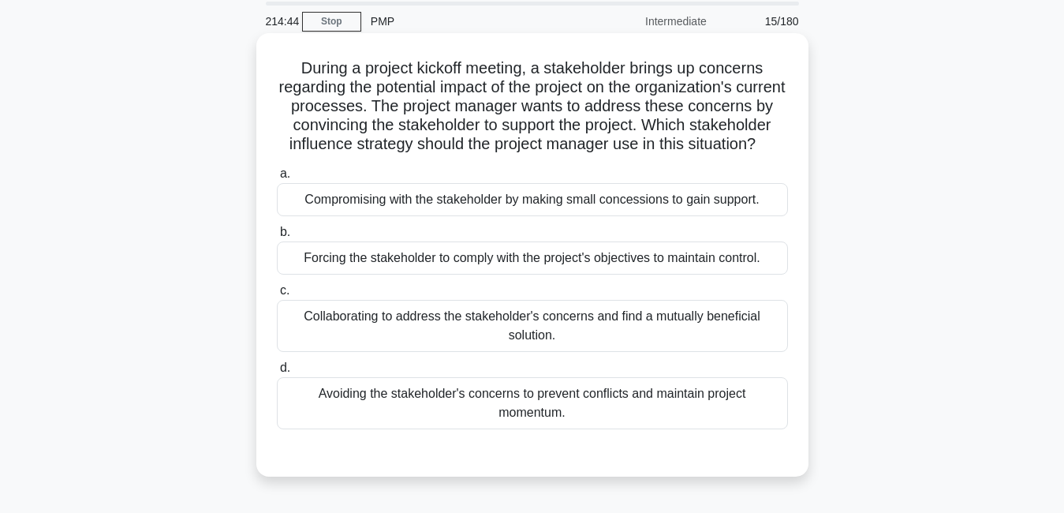
click at [734, 337] on div "Collaborating to address the stakeholder's concerns and find a mutually benefic…" at bounding box center [532, 326] width 511 height 52
click at [277, 296] on input "c. Collaborating to address the stakeholder's concerns and find a mutually bene…" at bounding box center [277, 290] width 0 height 10
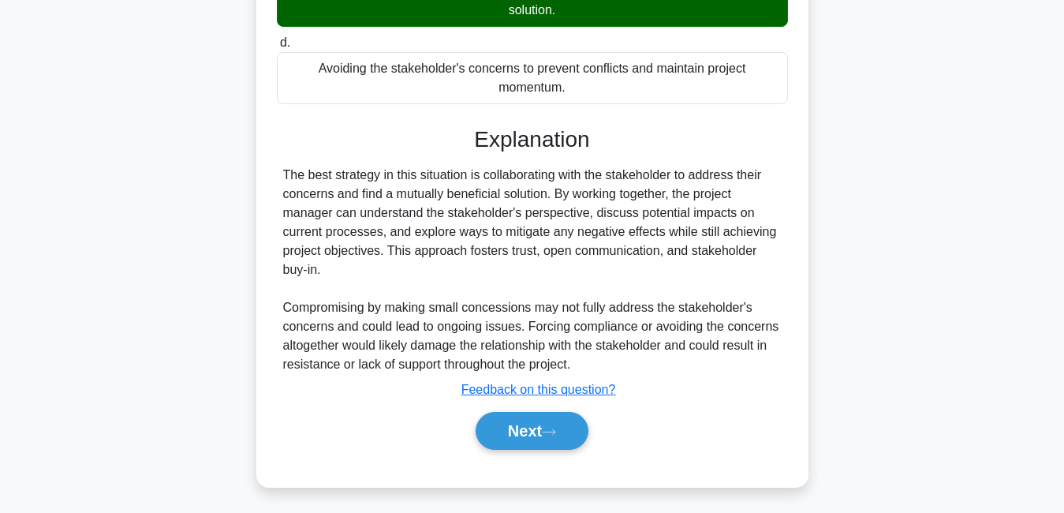
scroll to position [404, 0]
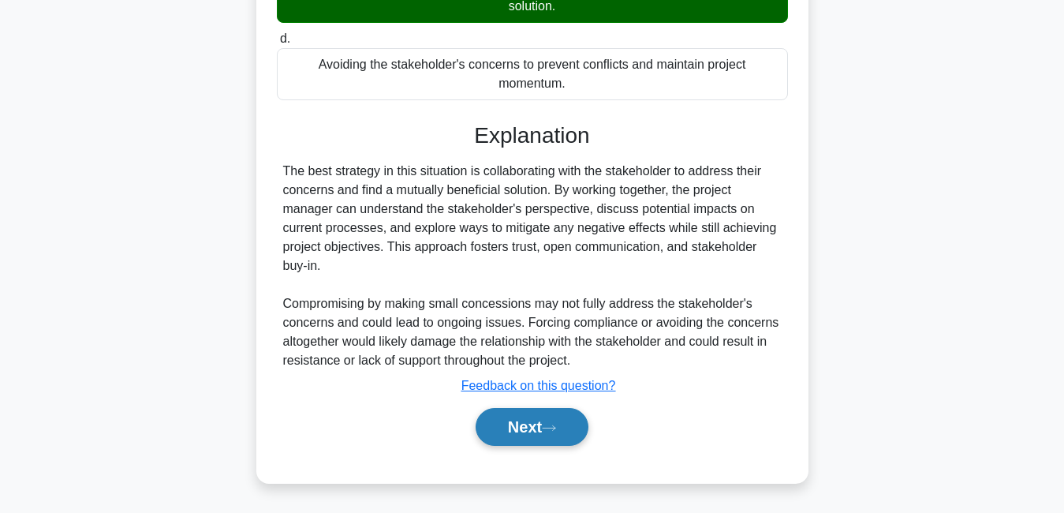
click at [542, 421] on button "Next" at bounding box center [532, 427] width 113 height 38
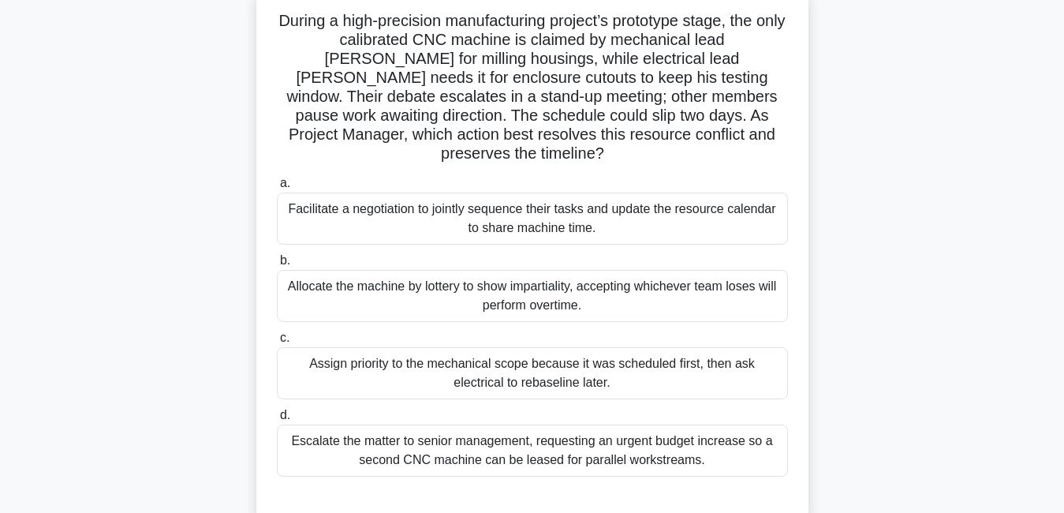
scroll to position [76, 0]
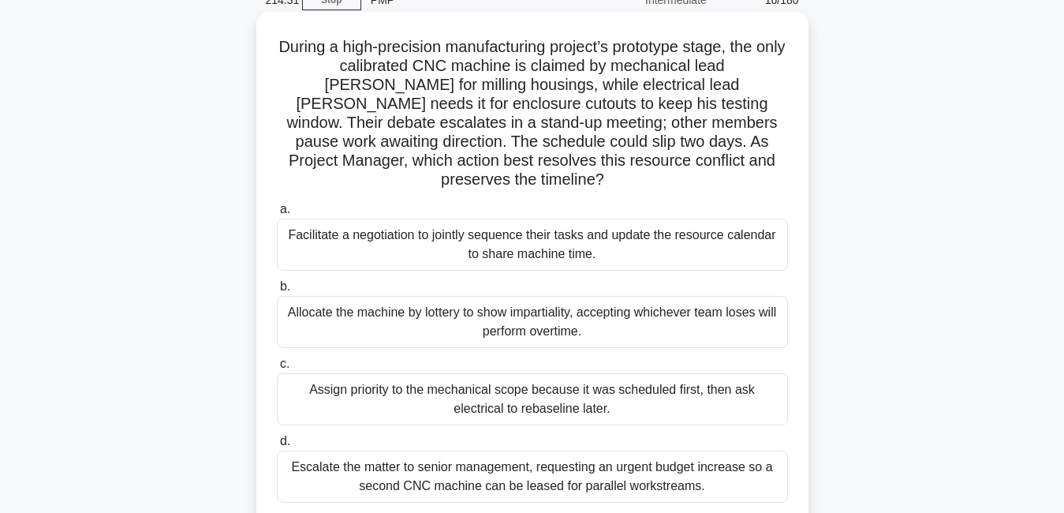
click at [628, 222] on div "Facilitate a negotiation to jointly sequence their tasks and update the resourc…" at bounding box center [532, 244] width 511 height 52
click at [277, 215] on input "a. Facilitate a negotiation to jointly sequence their tasks and update the reso…" at bounding box center [277, 209] width 0 height 10
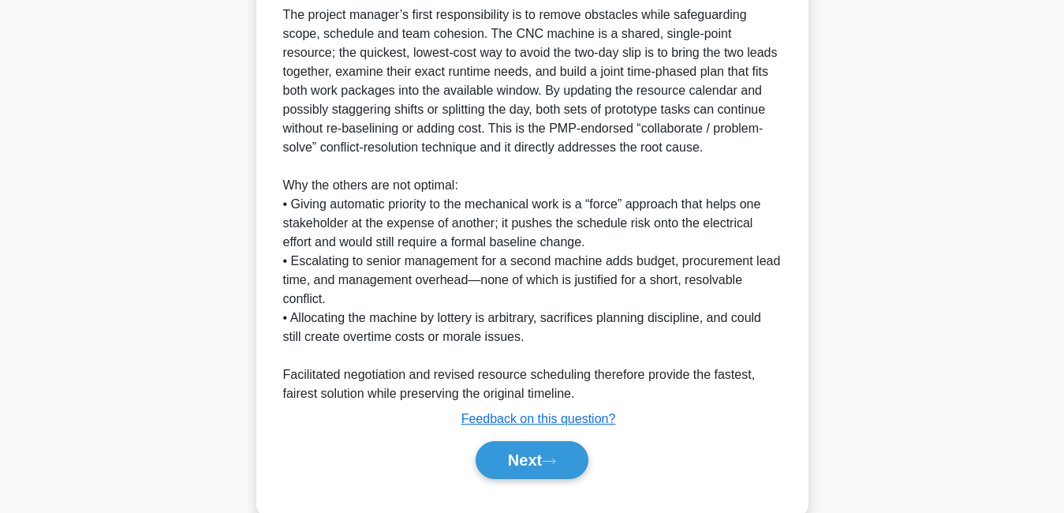
scroll to position [650, 0]
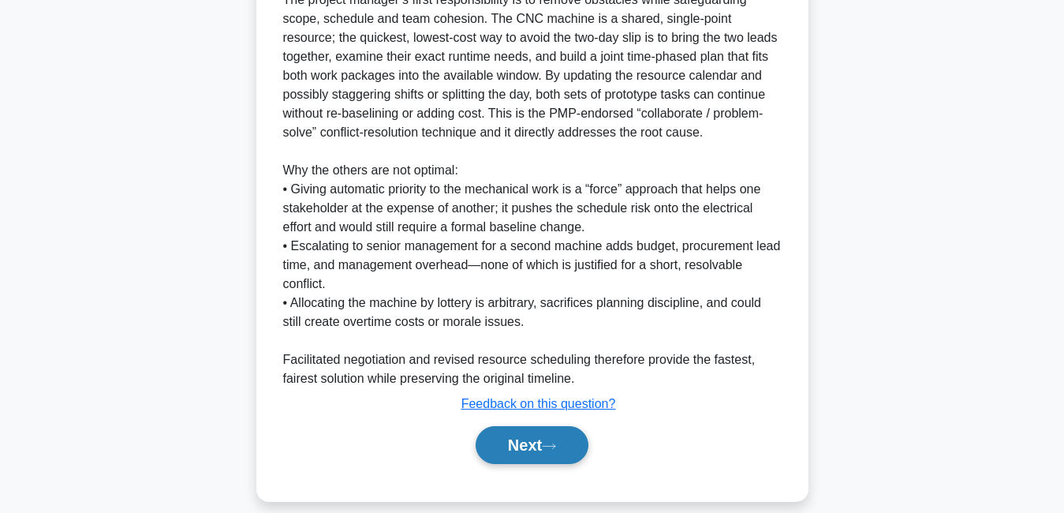
click at [556, 426] on button "Next" at bounding box center [532, 445] width 113 height 38
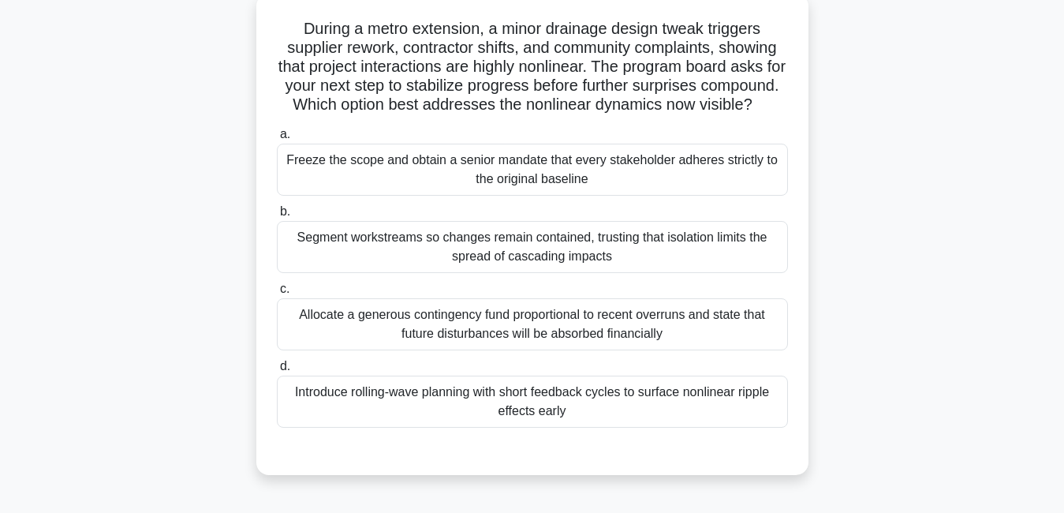
scroll to position [97, 0]
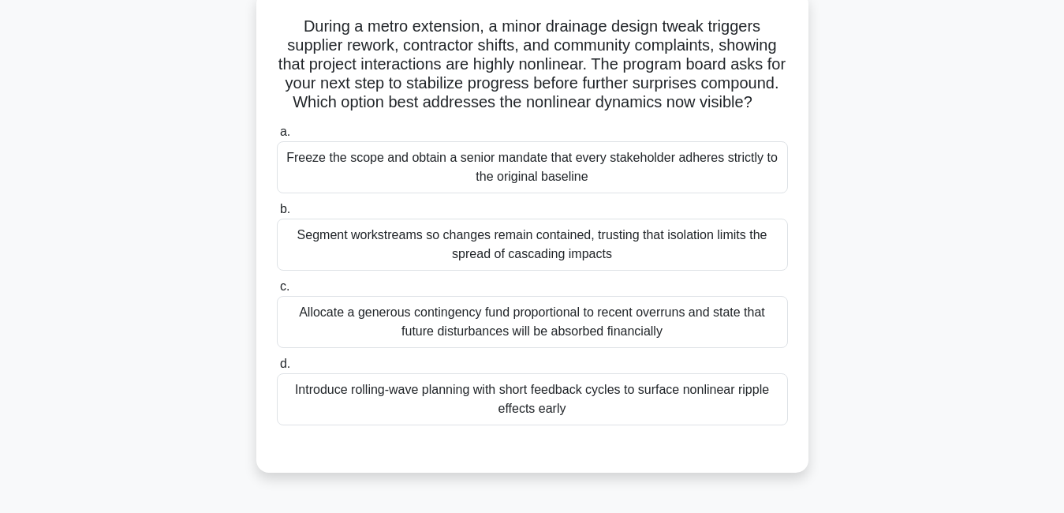
click at [585, 348] on div "Allocate a generous contingency fund proportional to recent overruns and state …" at bounding box center [532, 322] width 511 height 52
click at [277, 292] on input "c. Allocate a generous contingency fund proportional to recent overruns and sta…" at bounding box center [277, 287] width 0 height 10
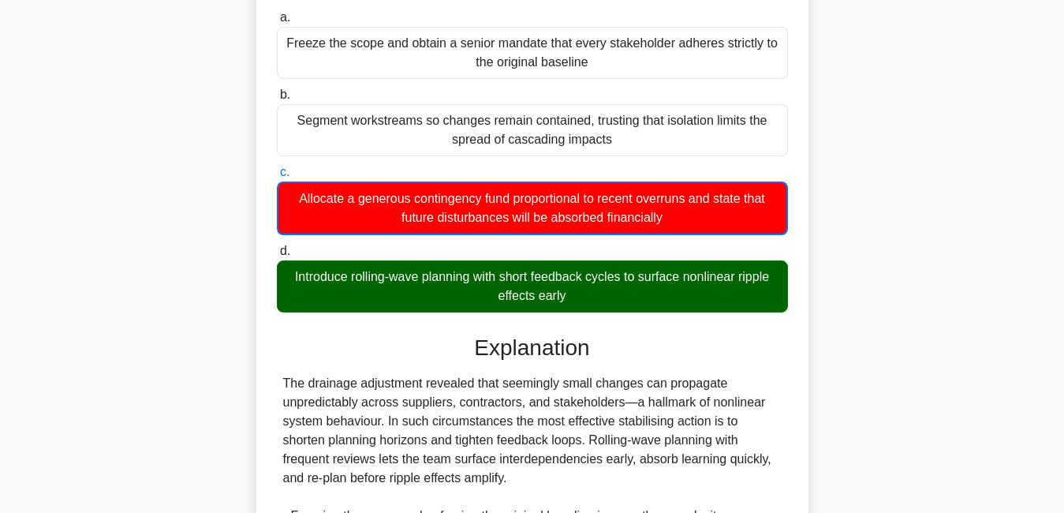
scroll to position [546, 0]
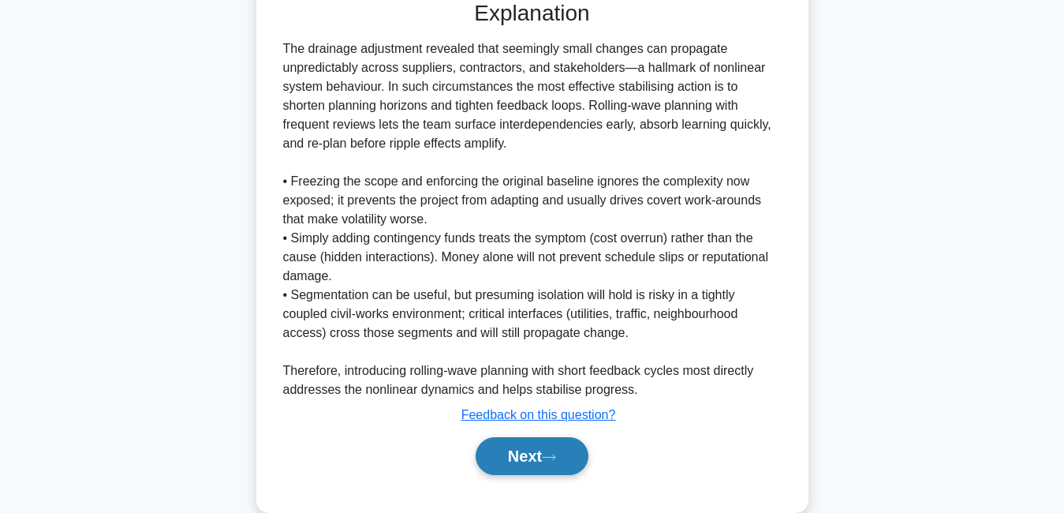
click at [526, 472] on button "Next" at bounding box center [532, 456] width 113 height 38
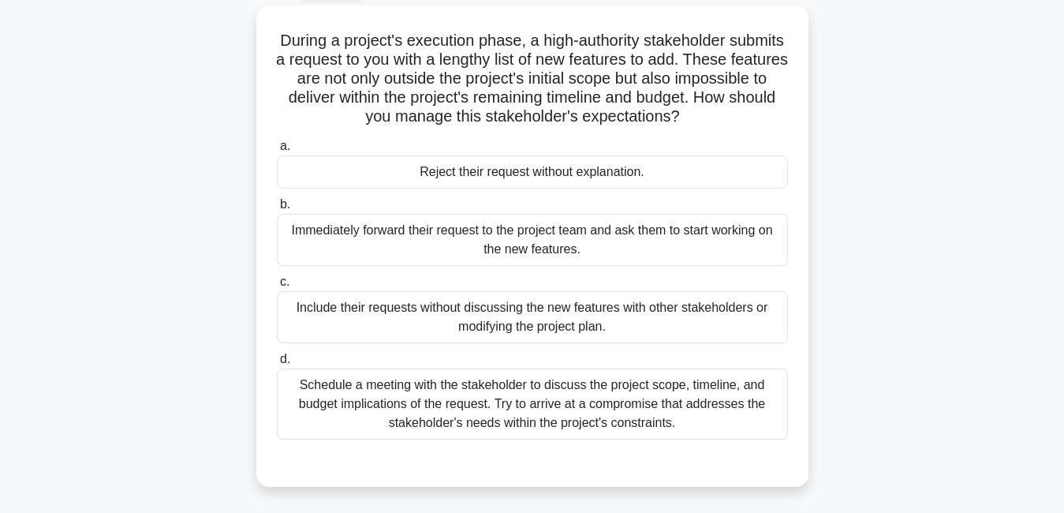
scroll to position [95, 0]
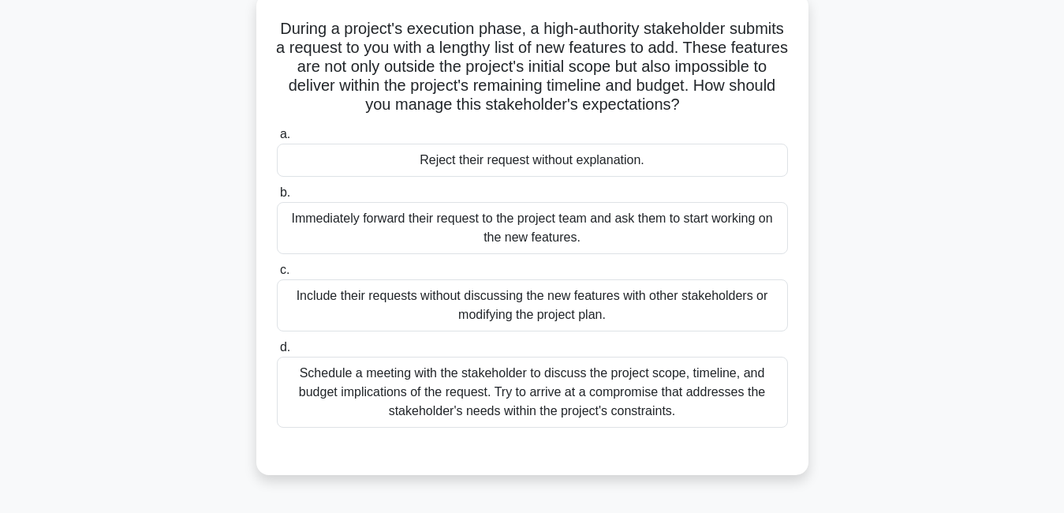
click at [552, 392] on div "Schedule a meeting with the stakeholder to discuss the project scope, timeline,…" at bounding box center [532, 391] width 511 height 71
click at [277, 353] on input "d. Schedule a meeting with the stakeholder to discuss the project scope, timeli…" at bounding box center [277, 347] width 0 height 10
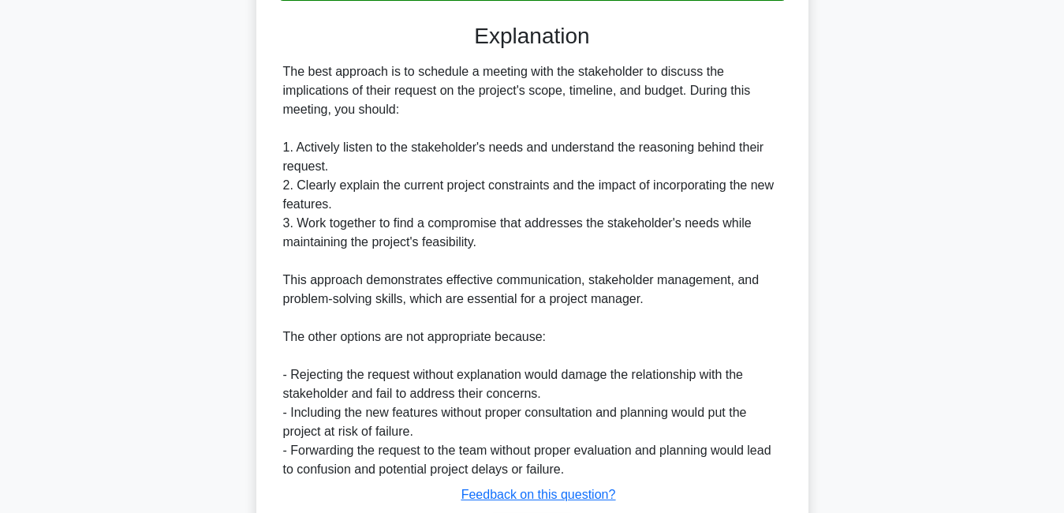
scroll to position [536, 0]
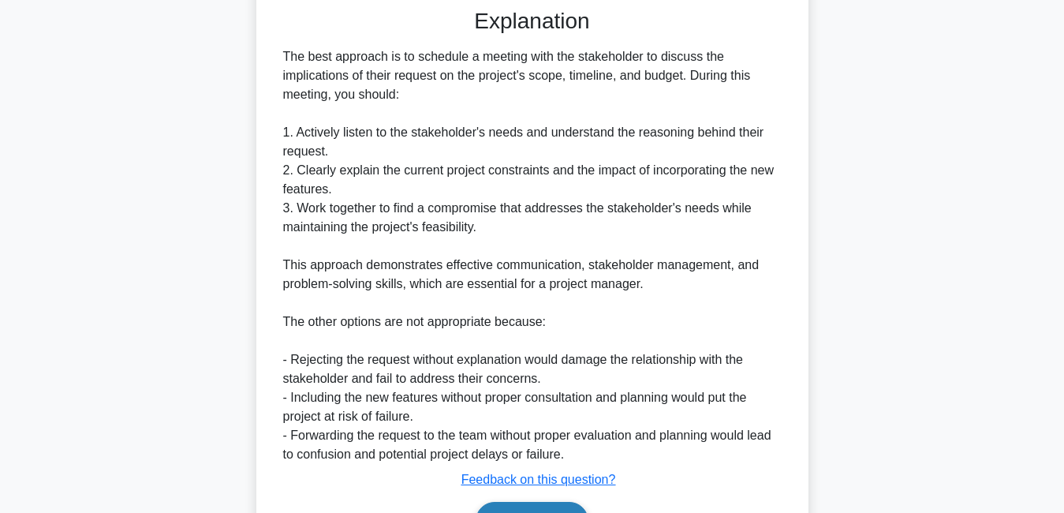
click at [557, 504] on button "Next" at bounding box center [532, 521] width 113 height 38
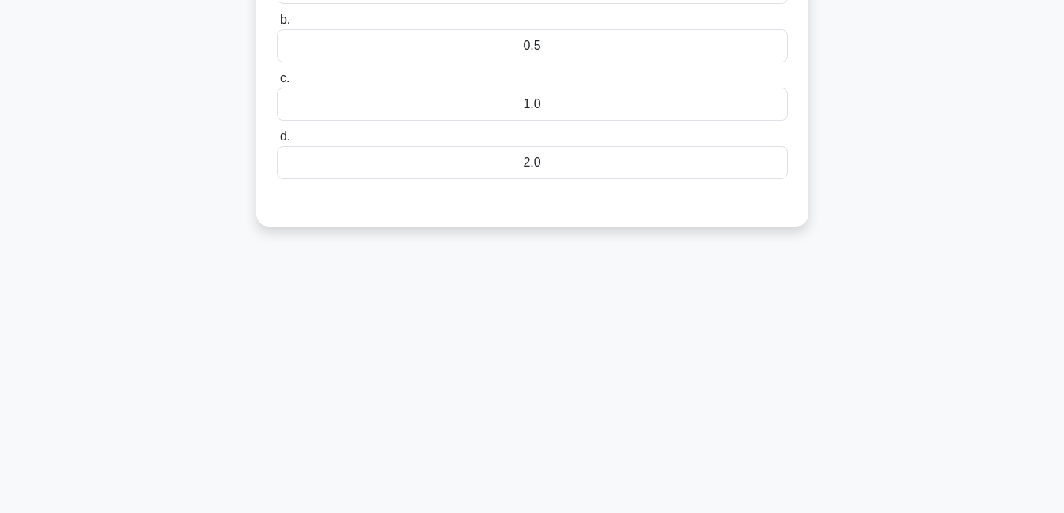
scroll to position [0, 0]
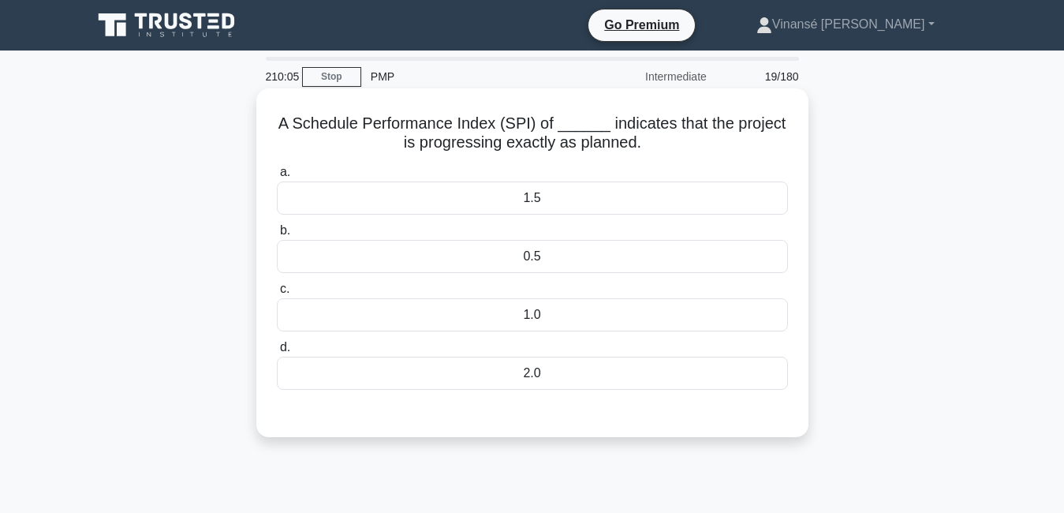
click at [529, 254] on div "0.5" at bounding box center [532, 256] width 511 height 33
click at [277, 236] on input "b. 0.5" at bounding box center [277, 231] width 0 height 10
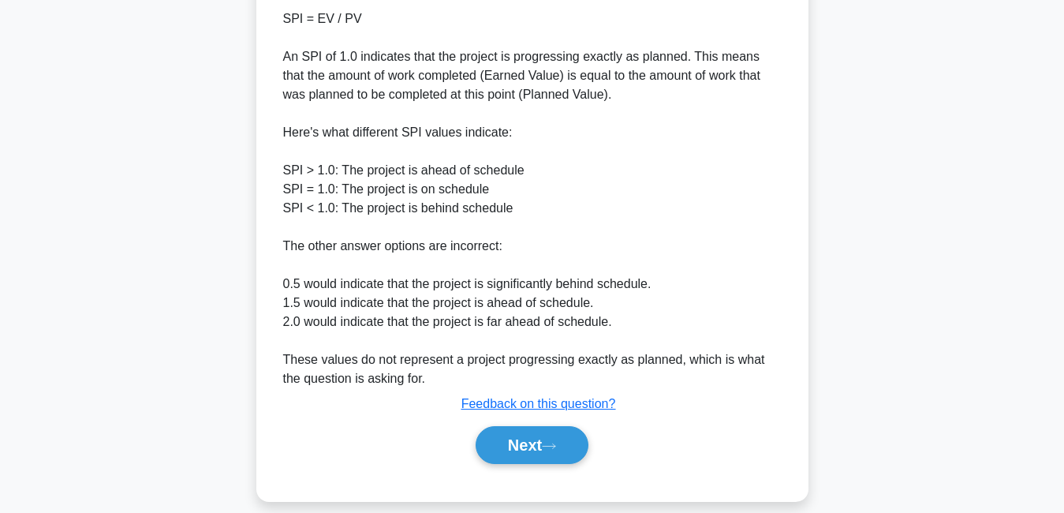
scroll to position [557, 0]
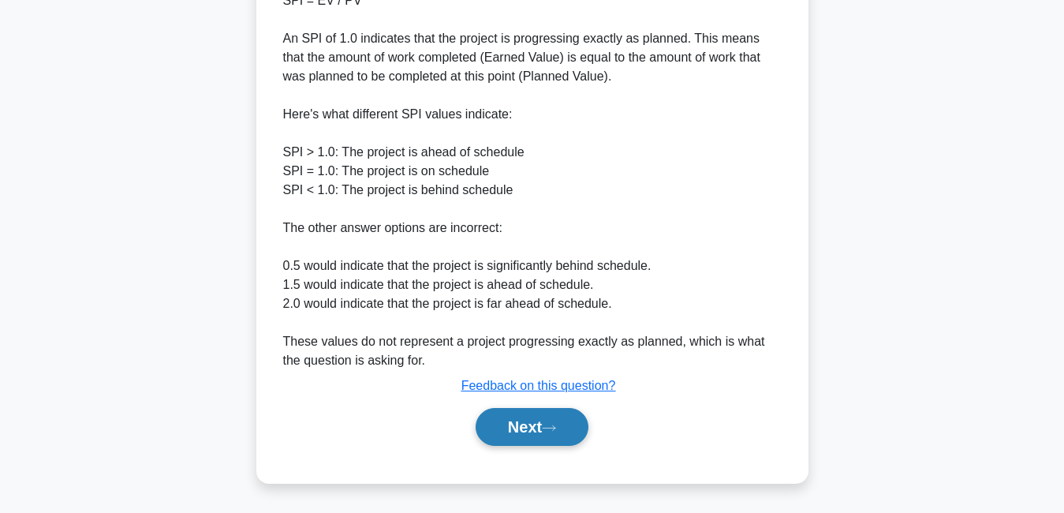
click at [545, 420] on button "Next" at bounding box center [532, 427] width 113 height 38
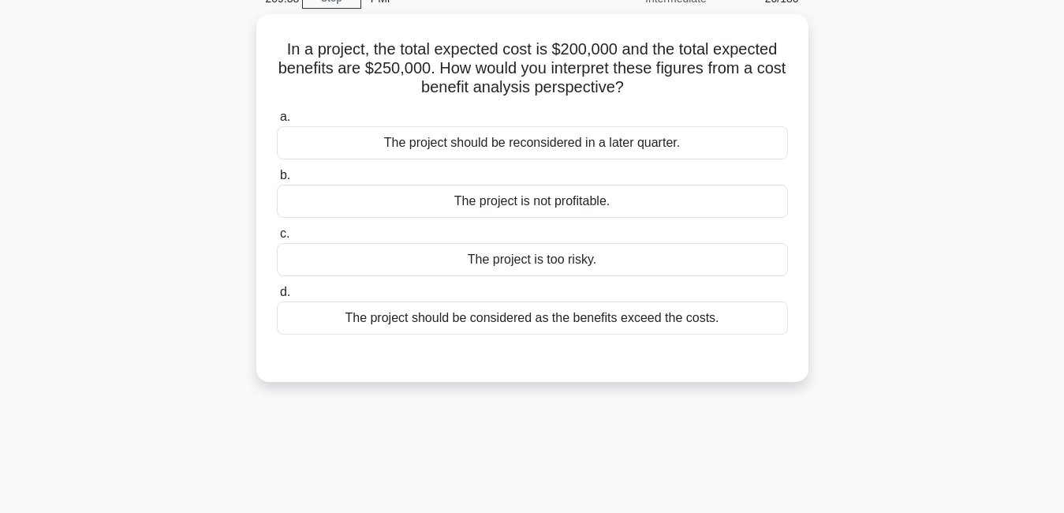
scroll to position [47, 0]
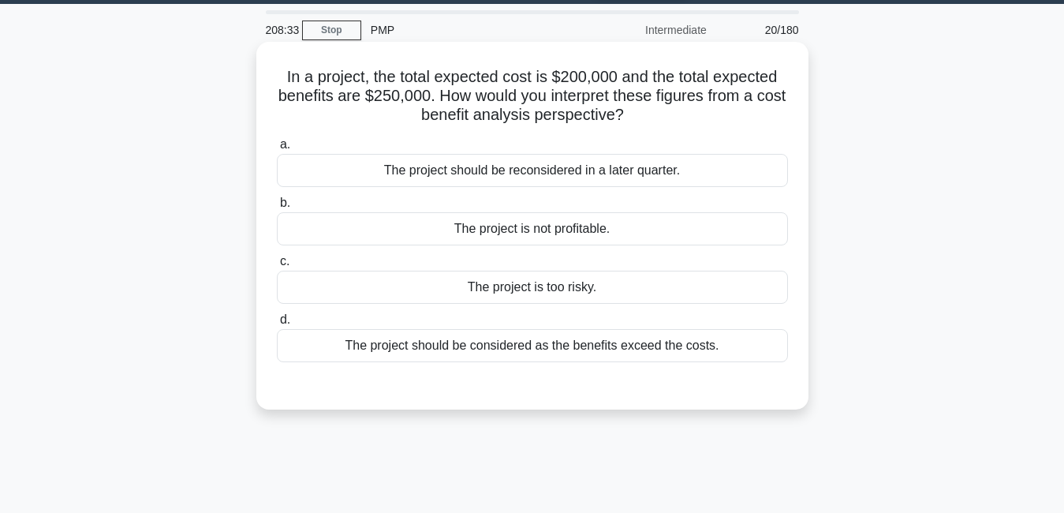
click at [653, 356] on div "The project should be considered as the benefits exceed the costs." at bounding box center [532, 345] width 511 height 33
click at [277, 325] on input "d. The project should be considered as the benefits exceed the costs." at bounding box center [277, 320] width 0 height 10
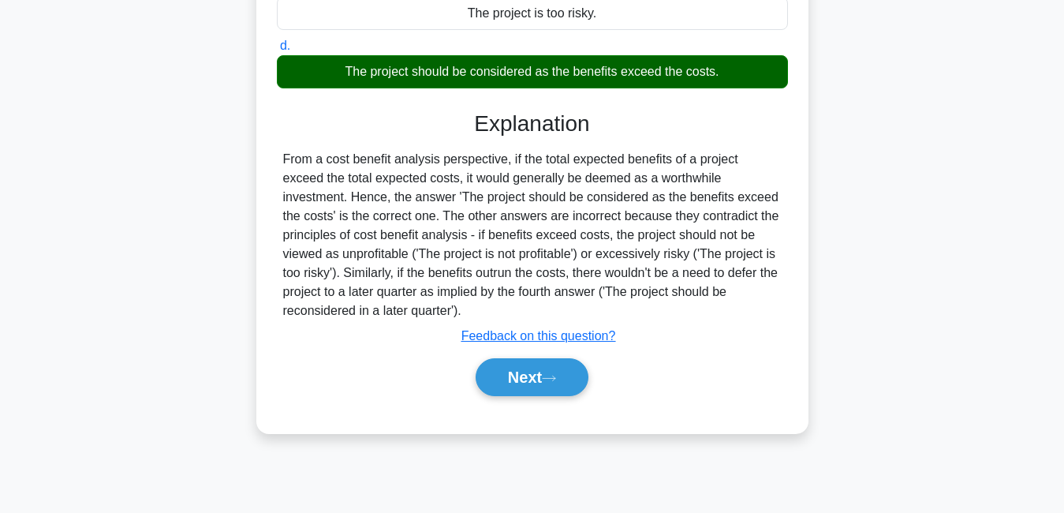
scroll to position [339, 0]
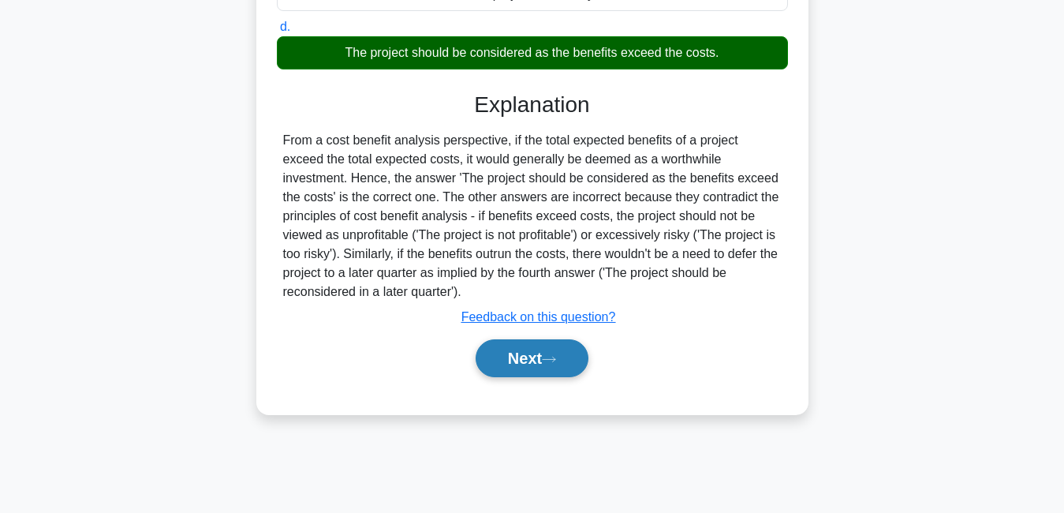
click at [518, 345] on button "Next" at bounding box center [532, 358] width 113 height 38
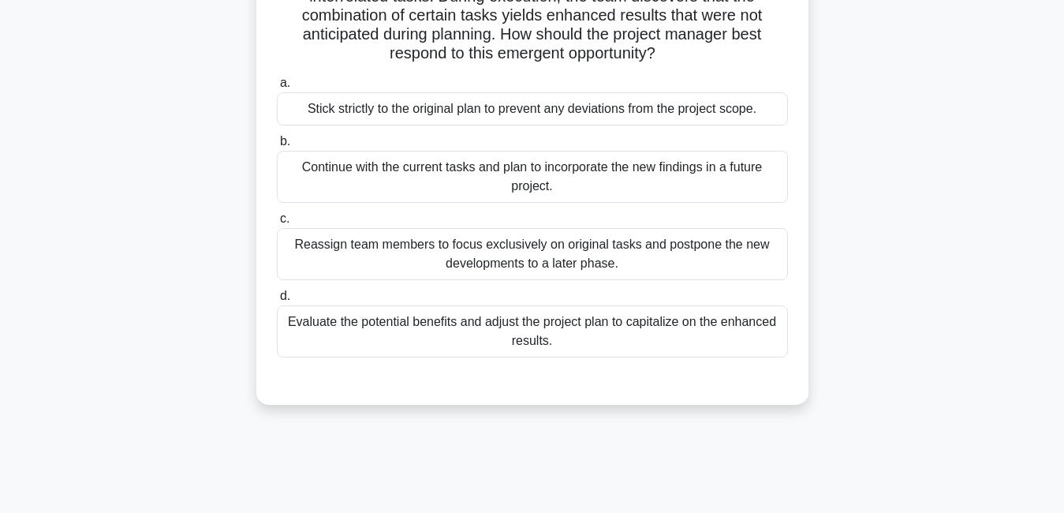
scroll to position [65, 0]
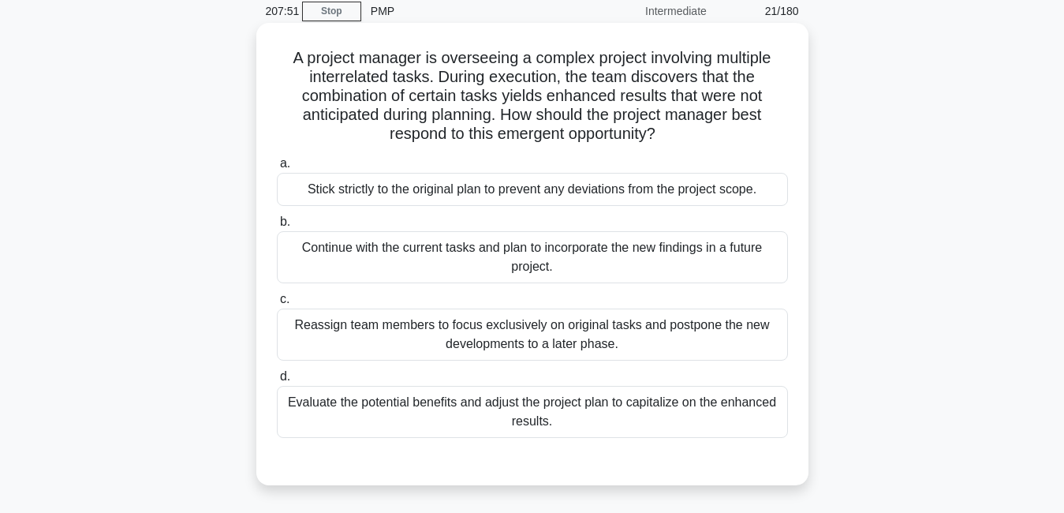
click at [656, 416] on div "Evaluate the potential benefits and adjust the project plan to capitalize on th…" at bounding box center [532, 412] width 511 height 52
click at [277, 382] on input "d. Evaluate the potential benefits and adjust the project plan to capitalize on…" at bounding box center [277, 376] width 0 height 10
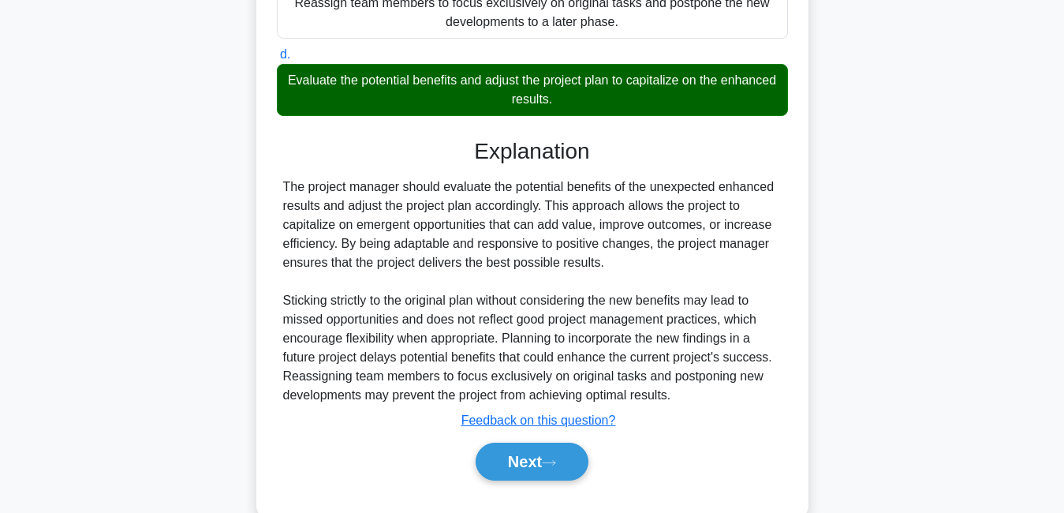
scroll to position [423, 0]
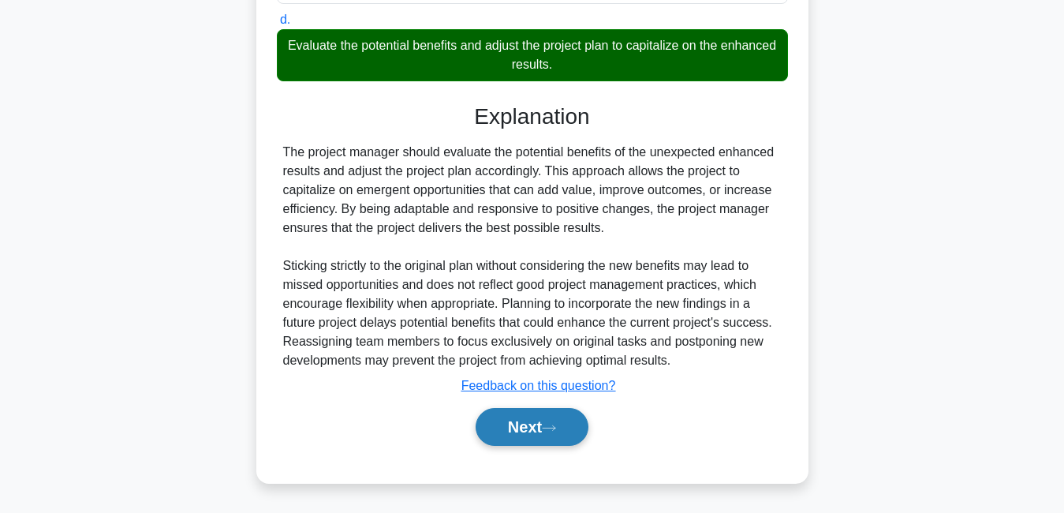
click at [528, 409] on button "Next" at bounding box center [532, 427] width 113 height 38
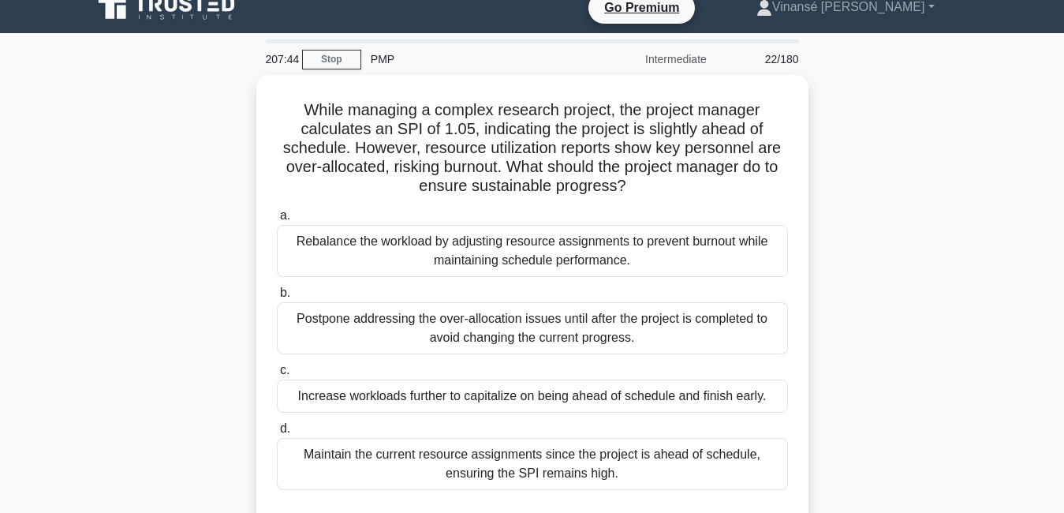
scroll to position [0, 0]
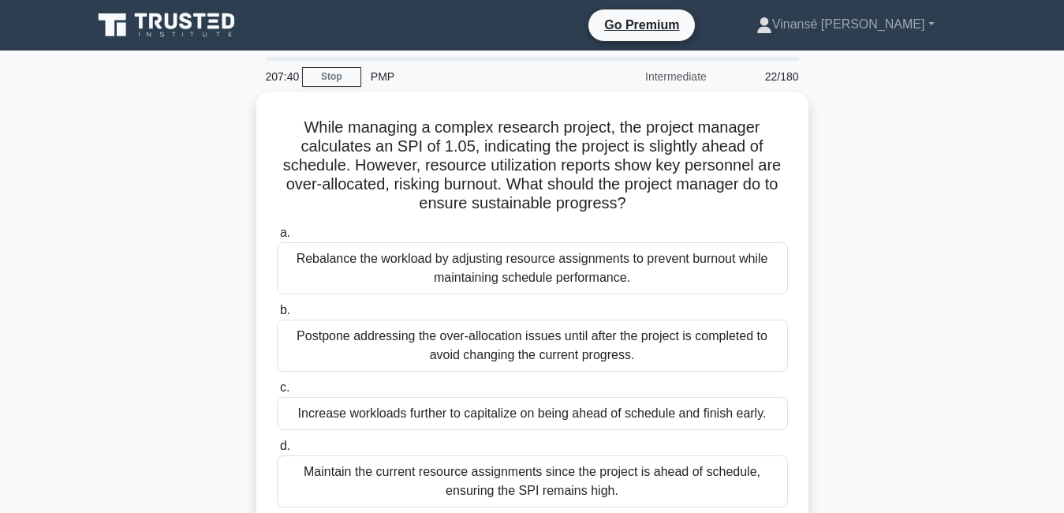
click at [1062, 501] on main "207:40 Stop PMP Intermediate 22/180 While managing a complex research project, …" at bounding box center [532, 450] width 1064 height 801
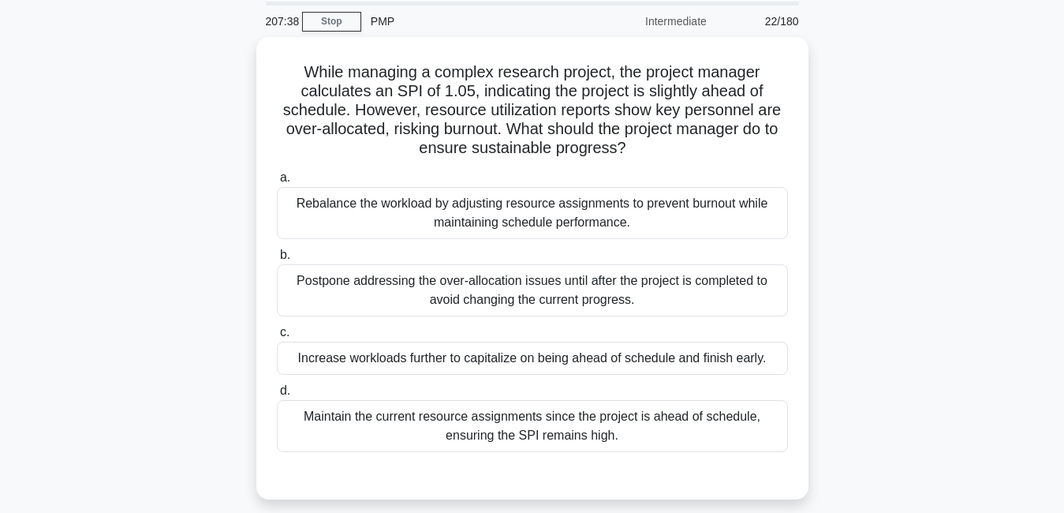
scroll to position [63, 0]
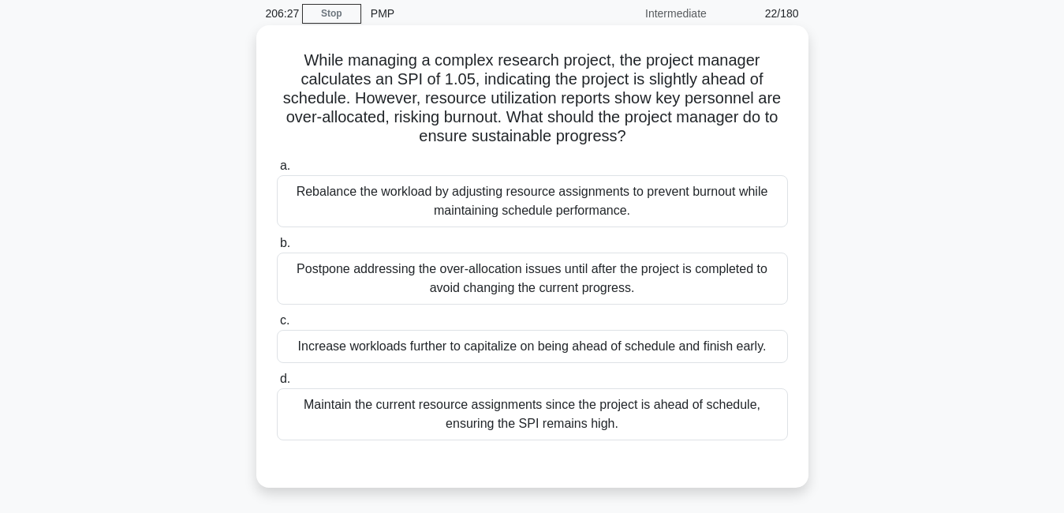
click at [557, 405] on div "Maintain the current resource assignments since the project is ahead of schedul…" at bounding box center [532, 414] width 511 height 52
click at [277, 384] on input "d. Maintain the current resource assignments since the project is ahead of sche…" at bounding box center [277, 379] width 0 height 10
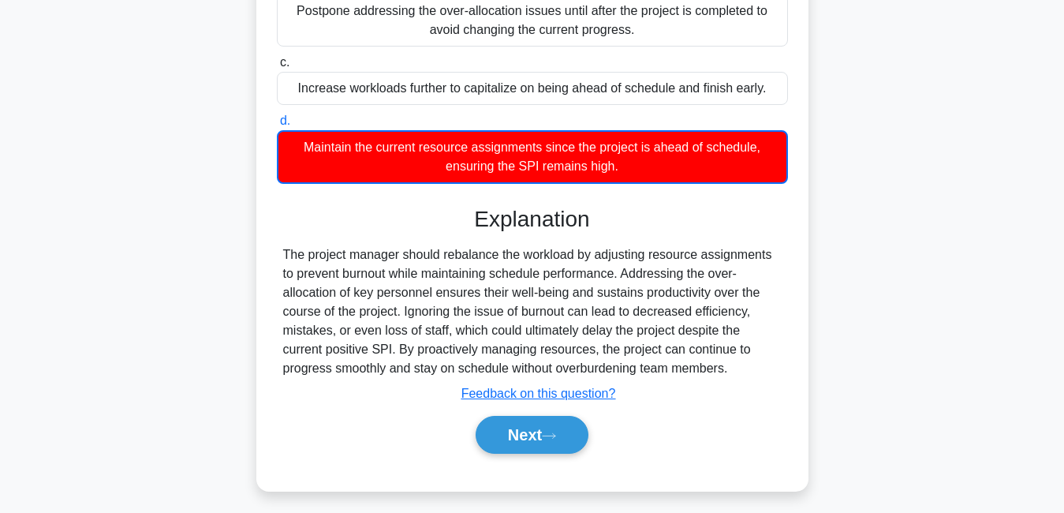
scroll to position [339, 0]
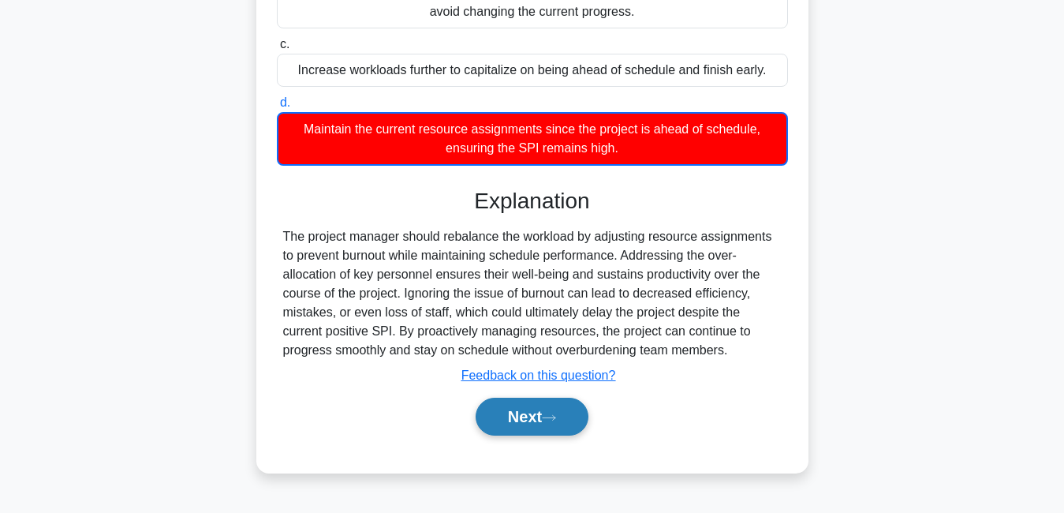
click at [558, 405] on button "Next" at bounding box center [532, 416] width 113 height 38
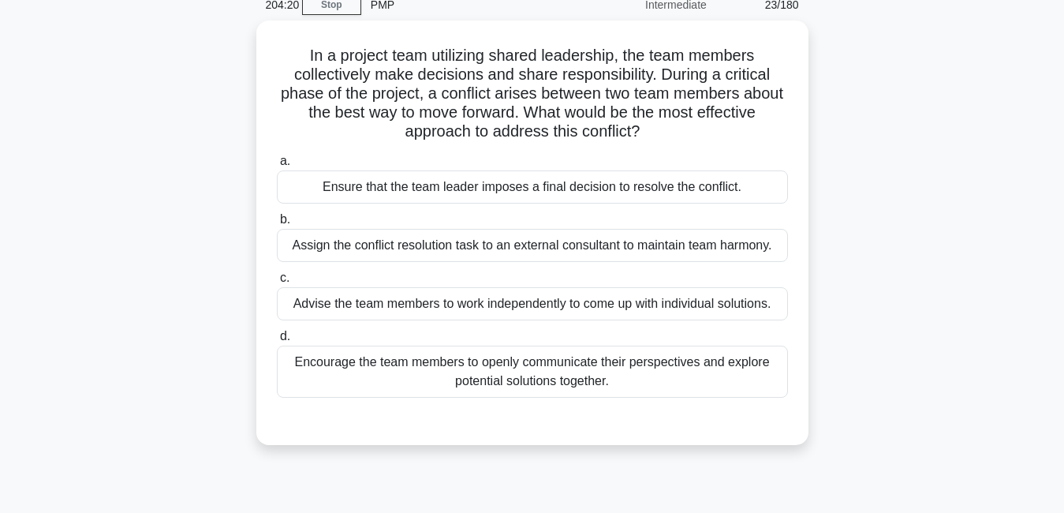
scroll to position [75, 0]
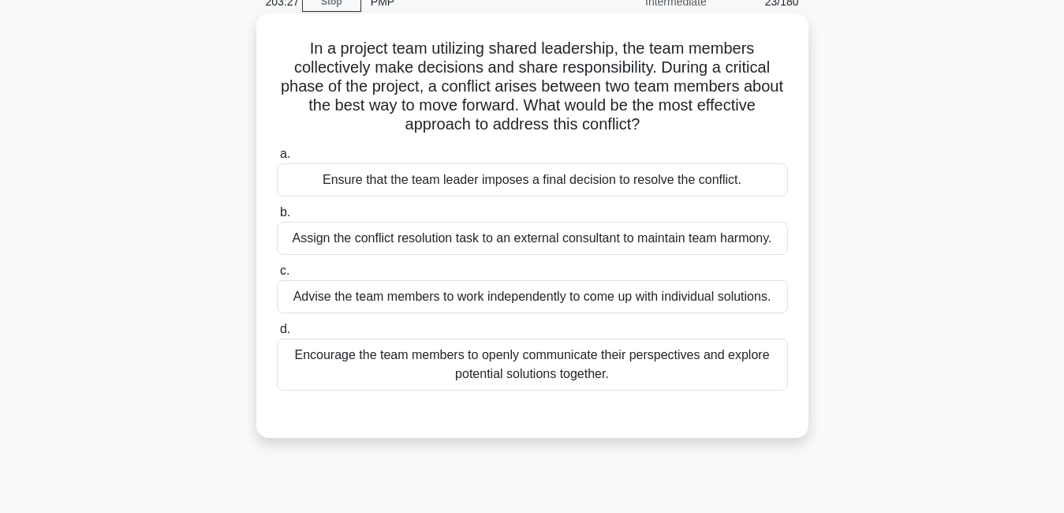
click at [650, 368] on div "Encourage the team members to openly communicate their perspectives and explore…" at bounding box center [532, 364] width 511 height 52
click at [277, 334] on input "d. Encourage the team members to openly communicate their perspectives and expl…" at bounding box center [277, 329] width 0 height 10
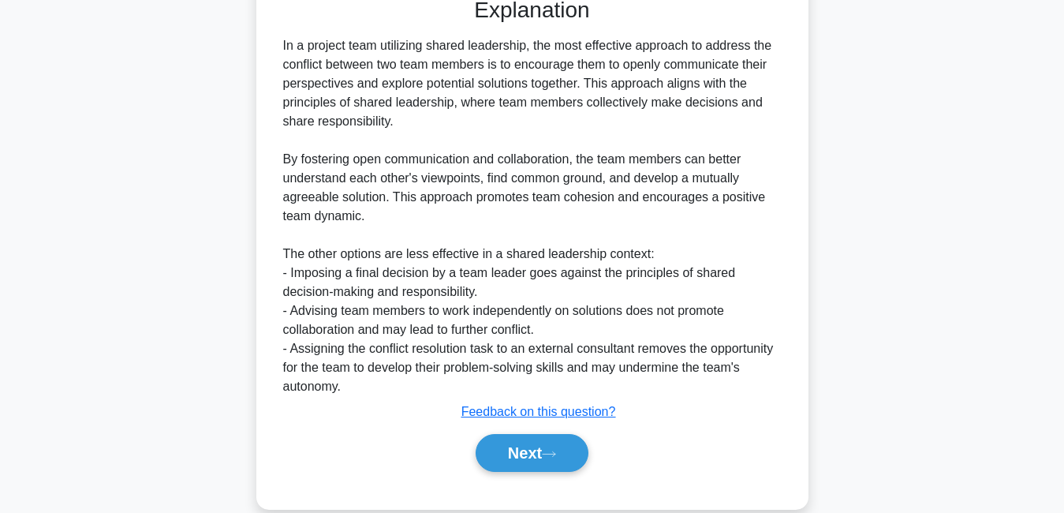
scroll to position [517, 0]
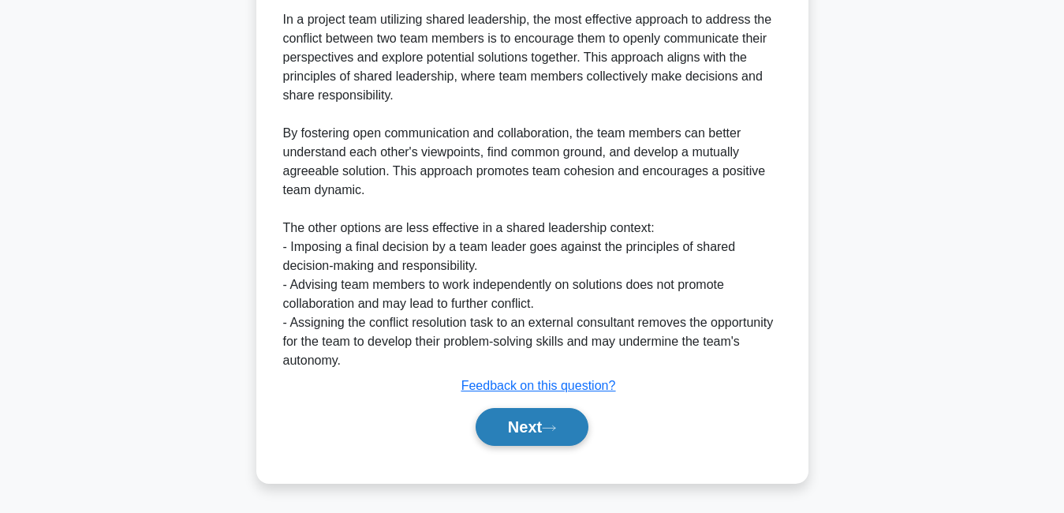
click at [545, 420] on button "Next" at bounding box center [532, 427] width 113 height 38
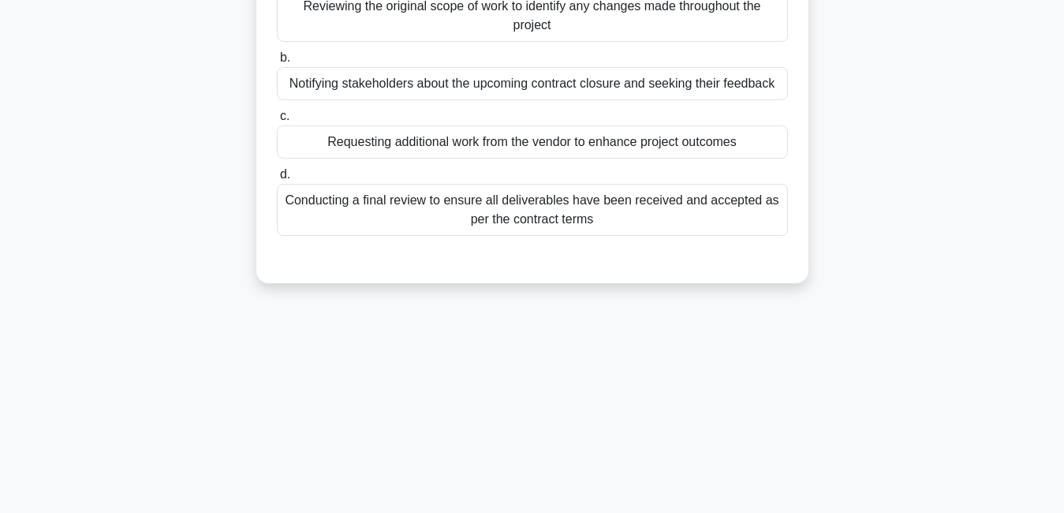
scroll to position [0, 0]
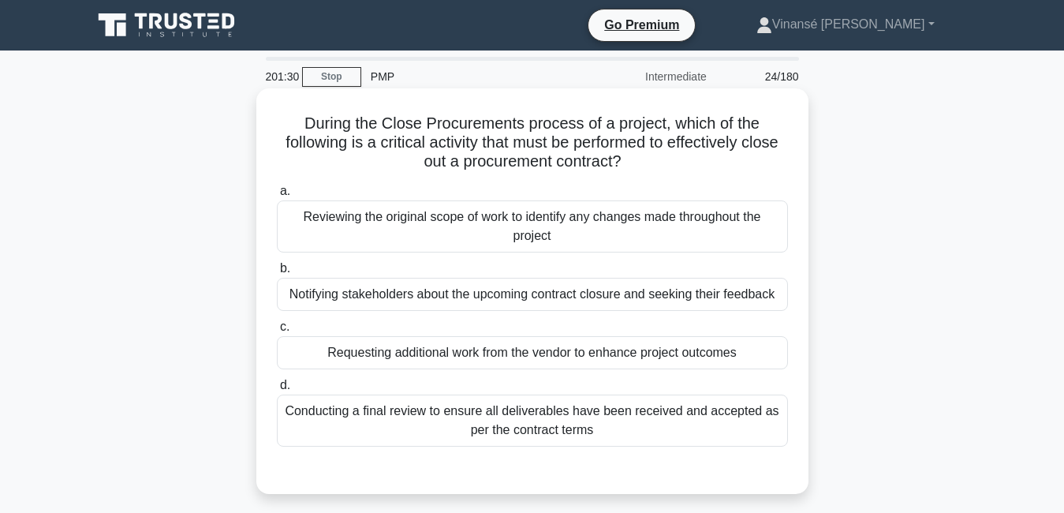
click at [568, 434] on div "Conducting a final review to ensure all deliverables have been received and acc…" at bounding box center [532, 420] width 511 height 52
click at [277, 390] on input "d. Conducting a final review to ensure all deliverables have been received and …" at bounding box center [277, 385] width 0 height 10
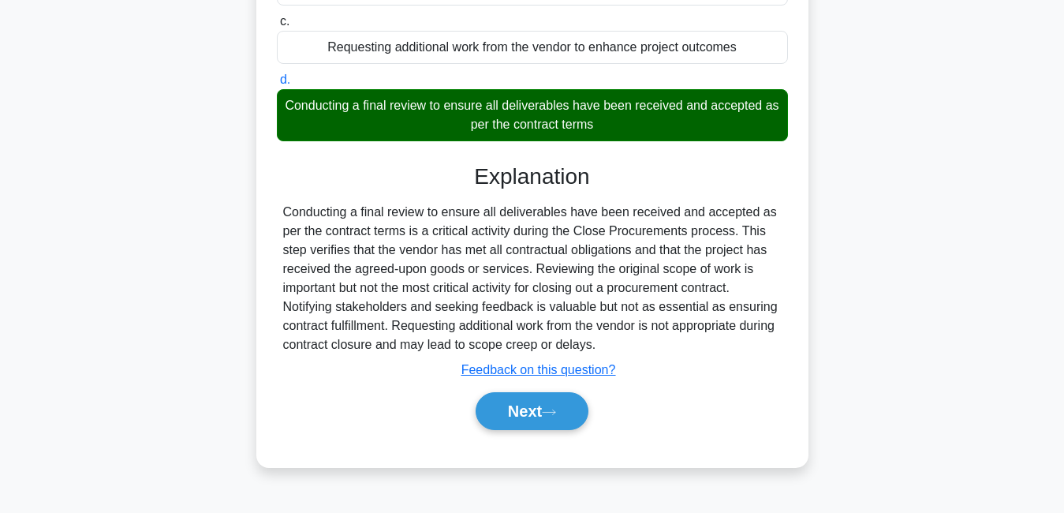
scroll to position [339, 0]
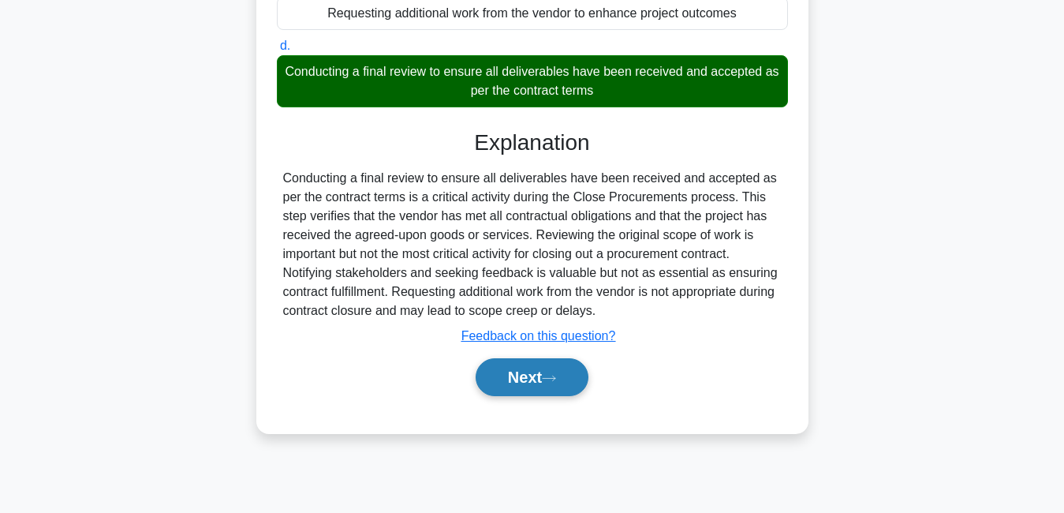
click at [521, 378] on button "Next" at bounding box center [532, 377] width 113 height 38
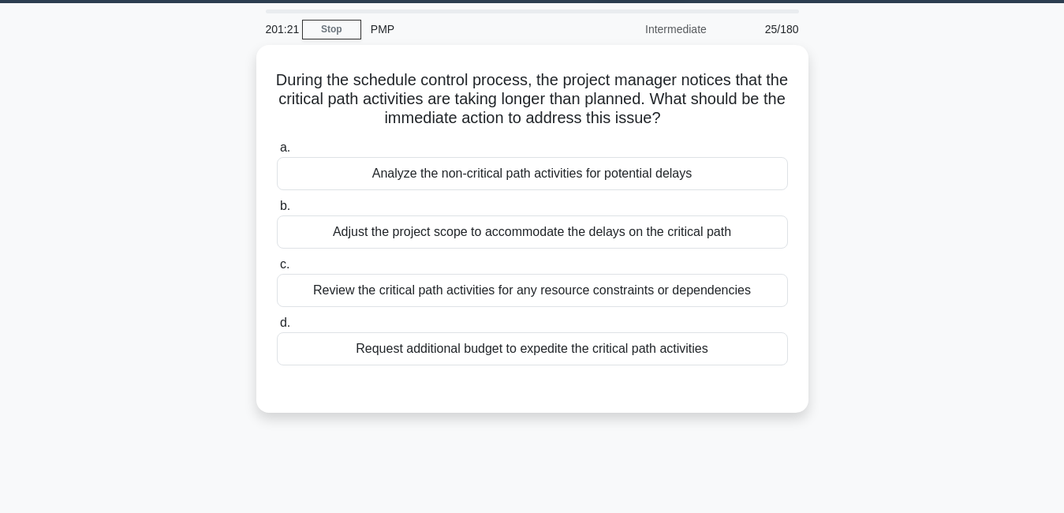
scroll to position [0, 0]
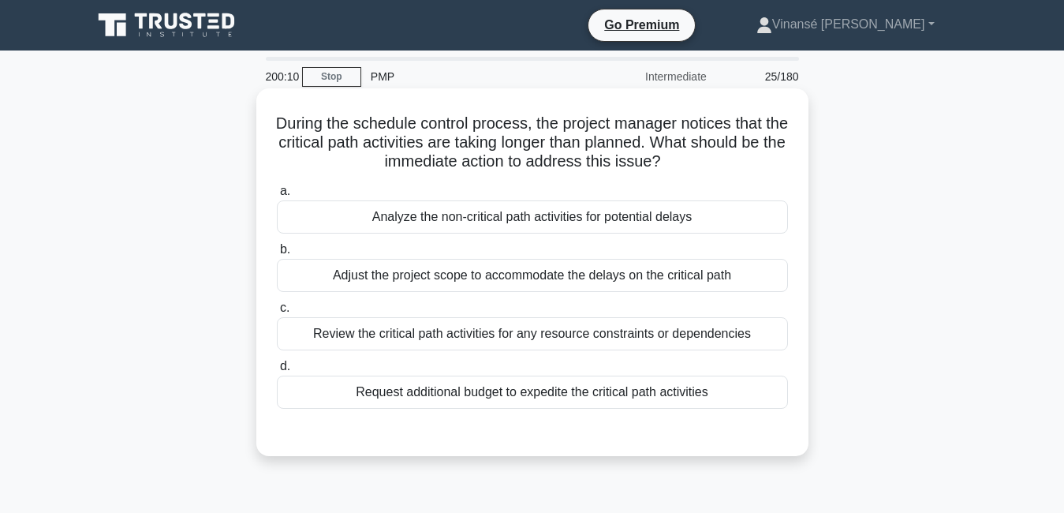
click at [617, 337] on div "Review the critical path activities for any resource constraints or dependencies" at bounding box center [532, 333] width 511 height 33
click at [277, 313] on input "c. Review the critical path activities for any resource constraints or dependen…" at bounding box center [277, 308] width 0 height 10
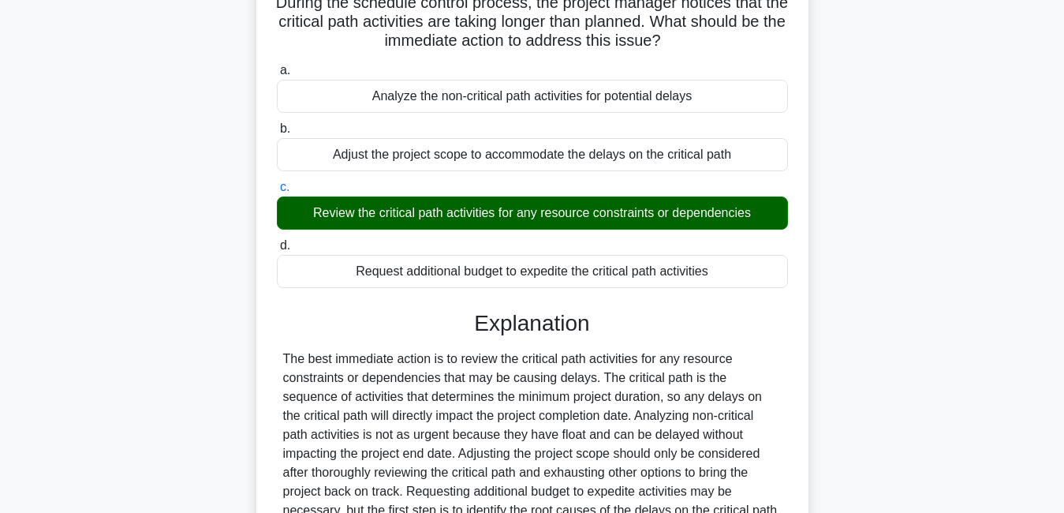
scroll to position [339, 0]
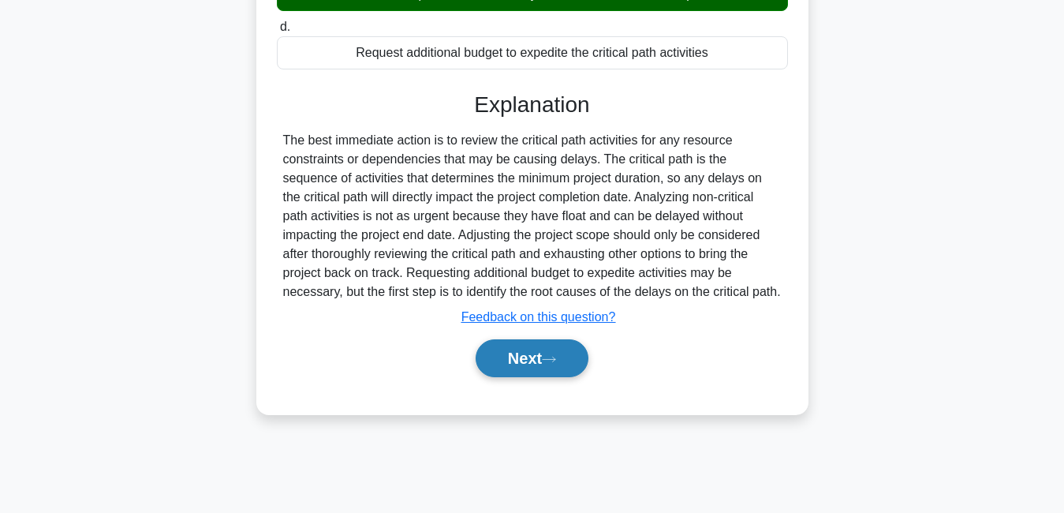
click at [532, 375] on button "Next" at bounding box center [532, 358] width 113 height 38
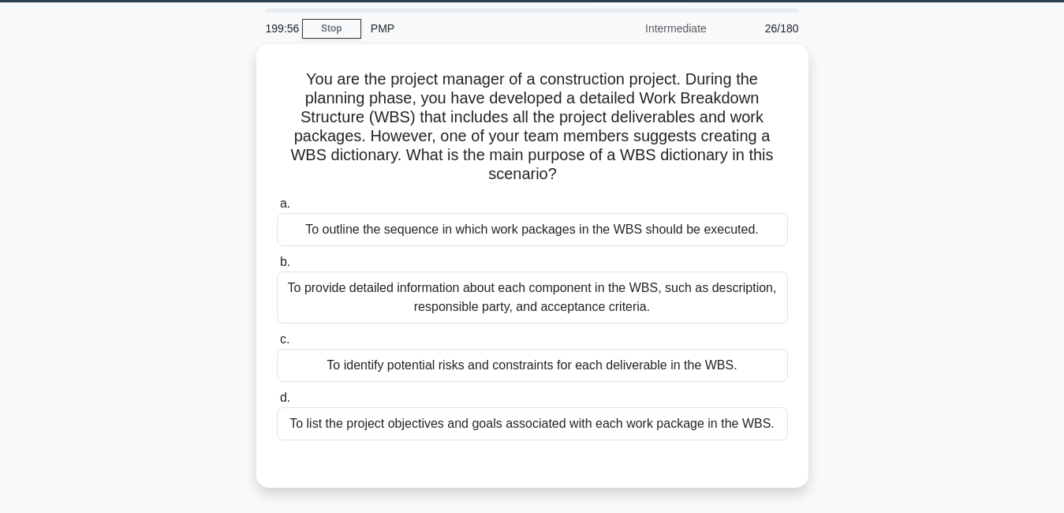
scroll to position [46, 0]
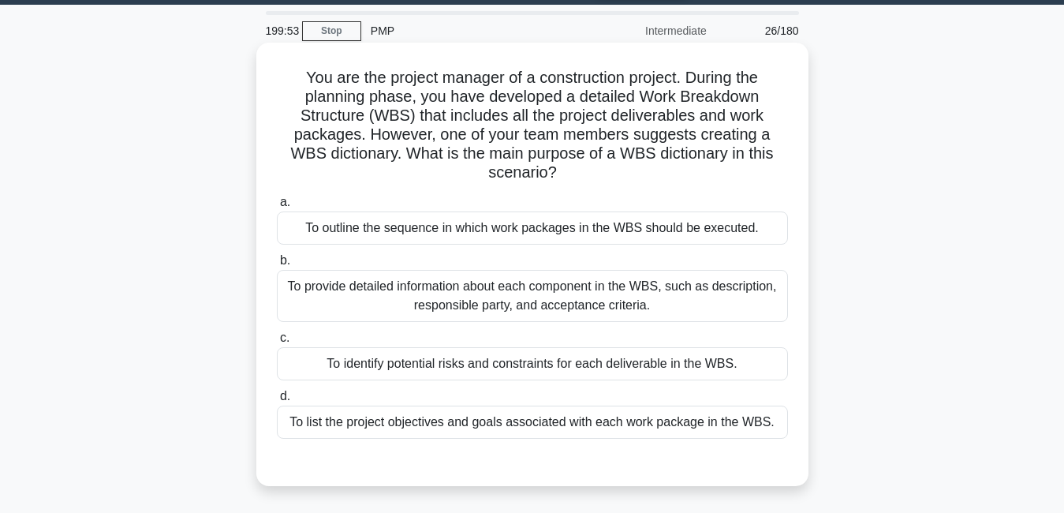
click at [623, 316] on div "To provide detailed information about each component in the WBS, such as descri…" at bounding box center [532, 296] width 511 height 52
click at [277, 266] on input "b. To provide detailed information about each component in the WBS, such as des…" at bounding box center [277, 261] width 0 height 10
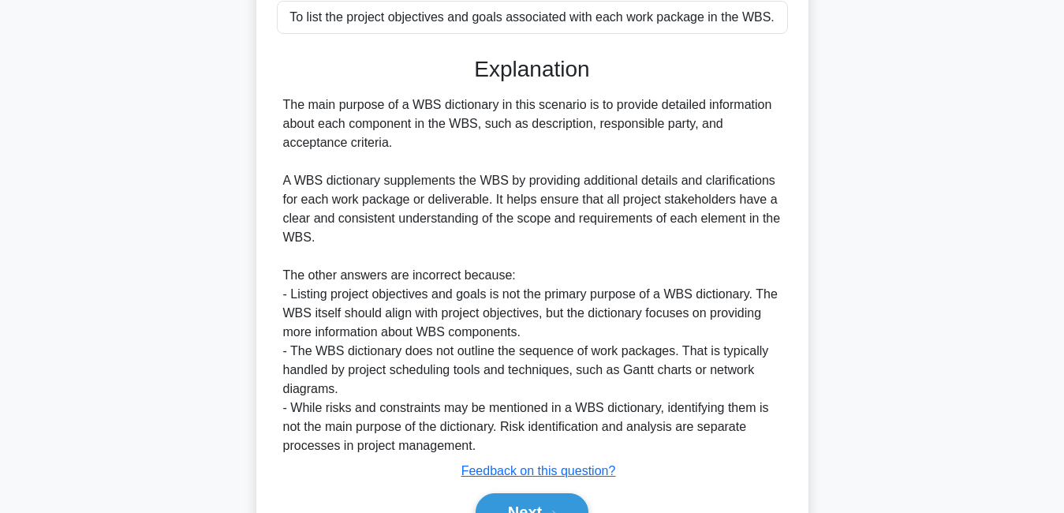
scroll to position [494, 0]
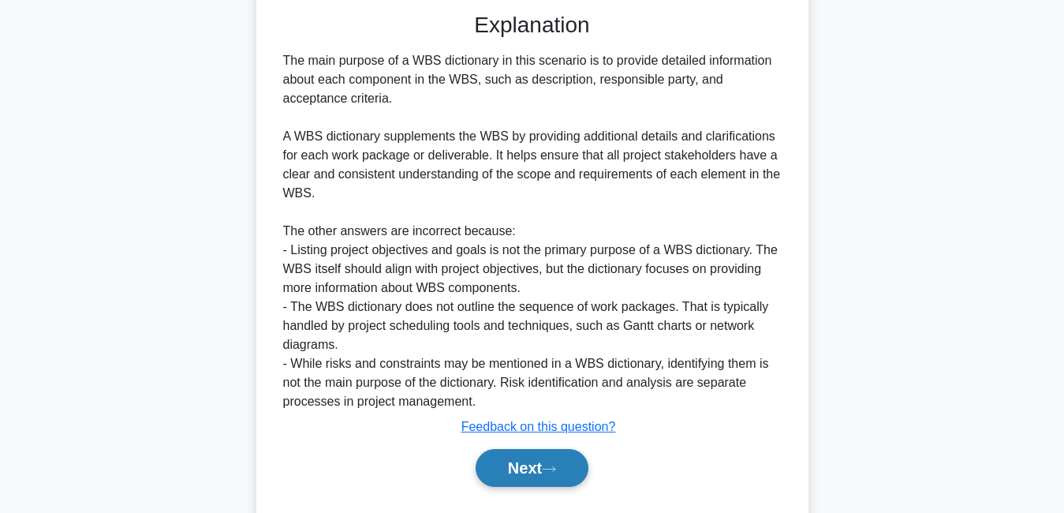
click at [528, 479] on button "Next" at bounding box center [532, 468] width 113 height 38
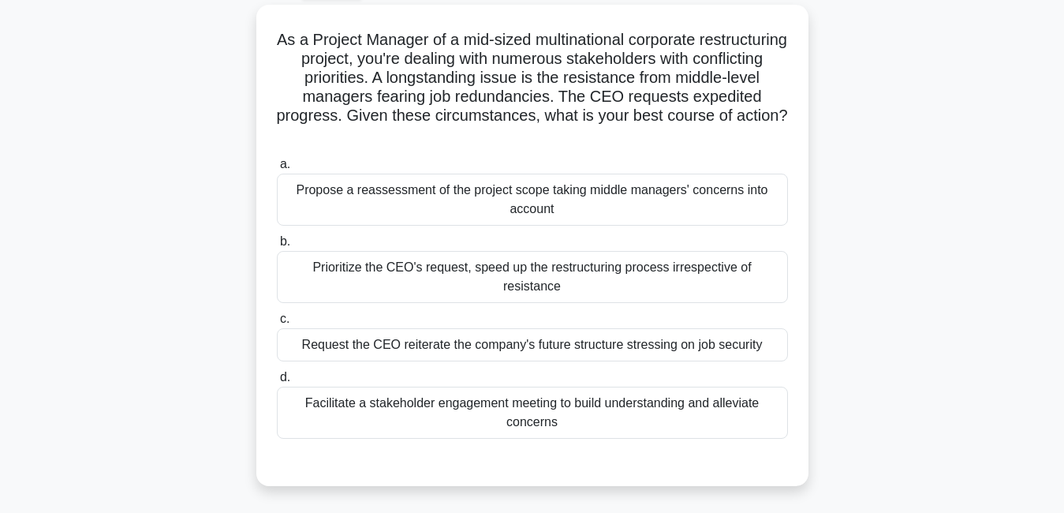
scroll to position [88, 0]
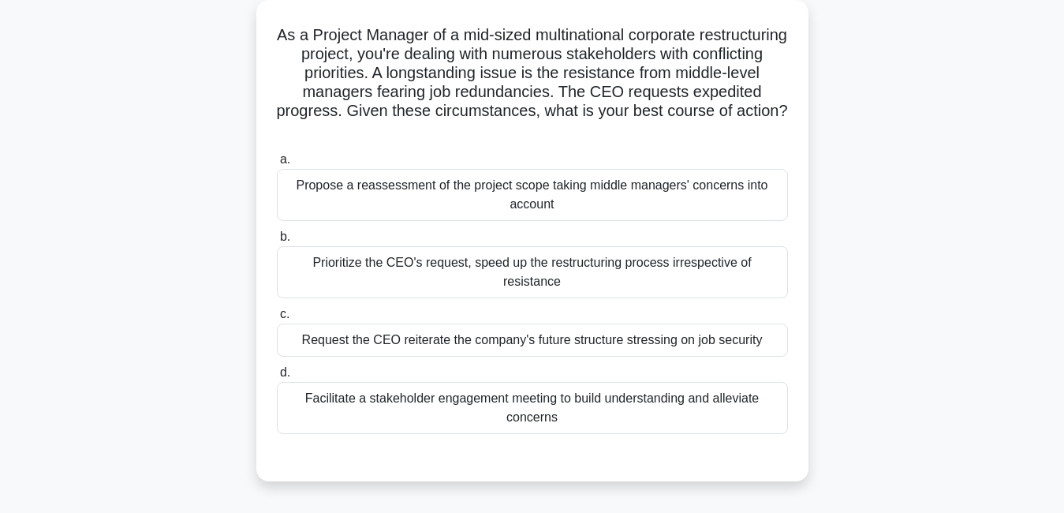
click at [698, 384] on div "Facilitate a stakeholder engagement meeting to build understanding and alleviat…" at bounding box center [532, 408] width 511 height 52
click at [277, 378] on input "d. Facilitate a stakeholder engagement meeting to build understanding and allev…" at bounding box center [277, 372] width 0 height 10
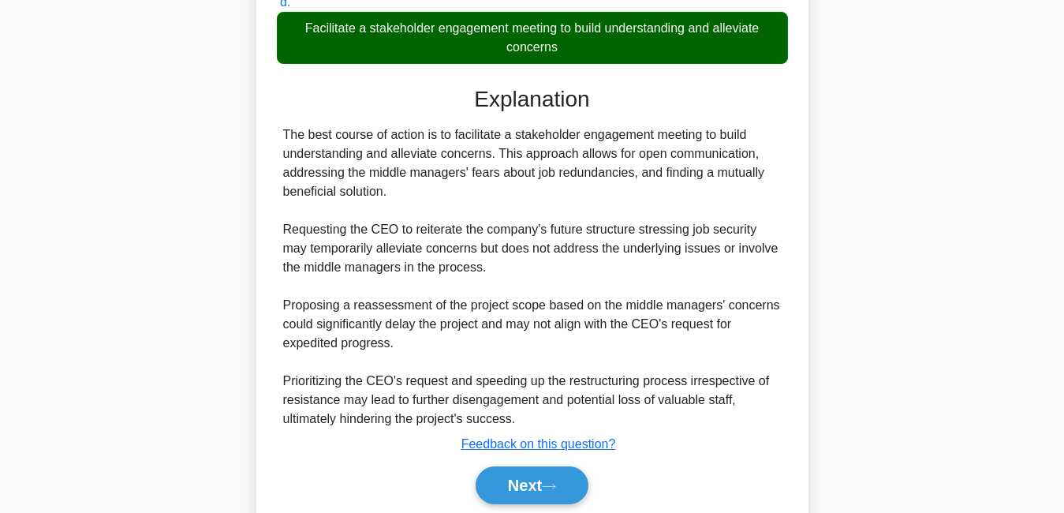
scroll to position [498, 0]
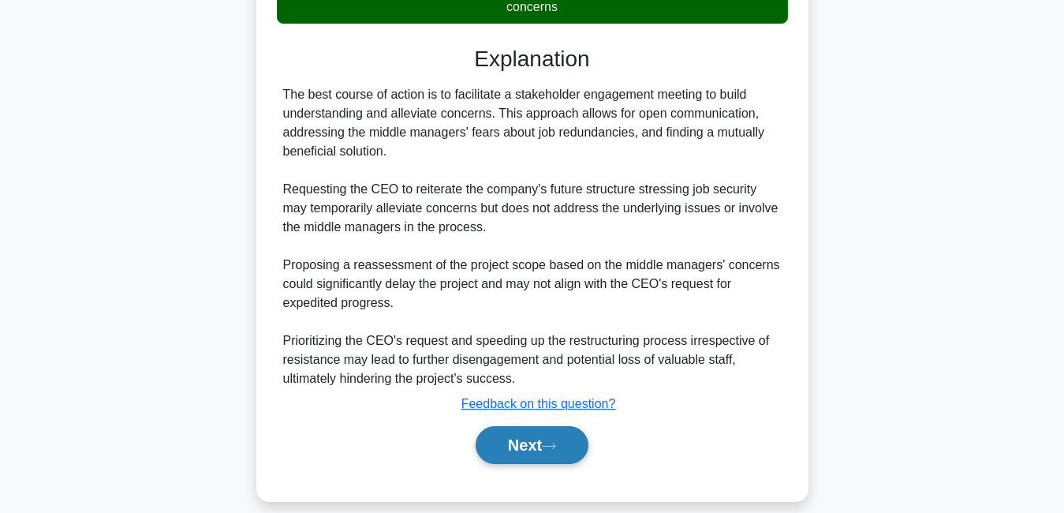
click at [539, 426] on button "Next" at bounding box center [532, 445] width 113 height 38
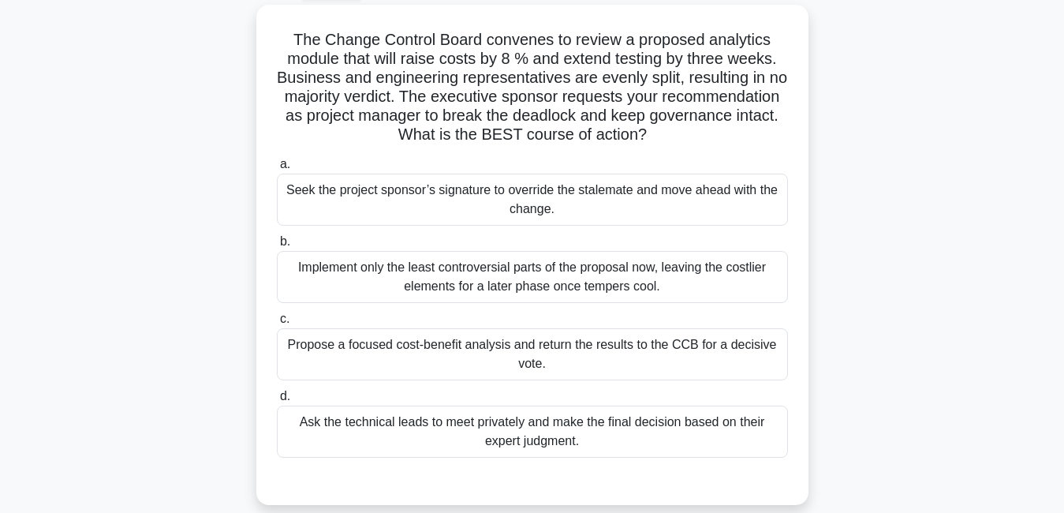
scroll to position [88, 0]
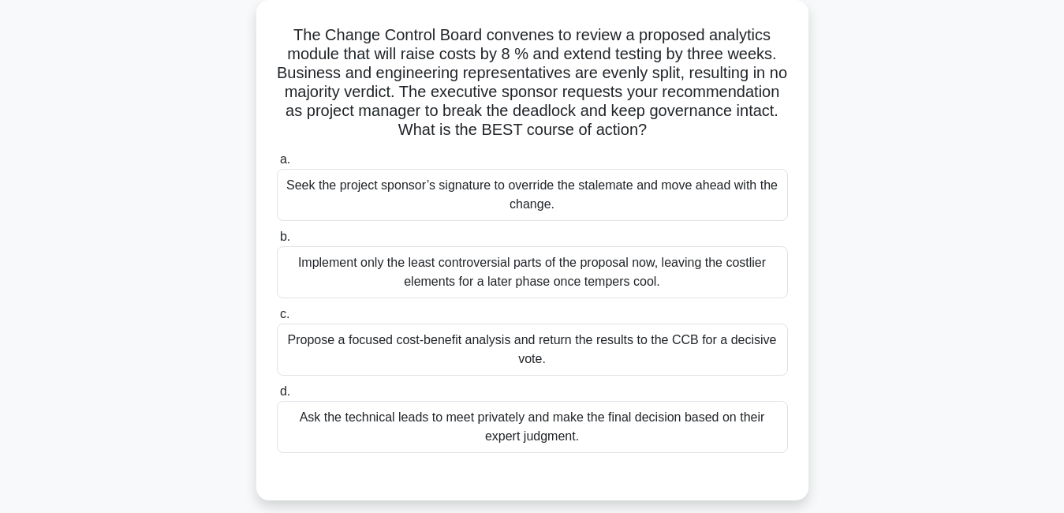
click at [663, 358] on div "Propose a focused cost-benefit analysis and return the results to the CCB for a…" at bounding box center [532, 349] width 511 height 52
click at [277, 319] on input "c. Propose a focused cost-benefit analysis and return the results to the CCB fo…" at bounding box center [277, 314] width 0 height 10
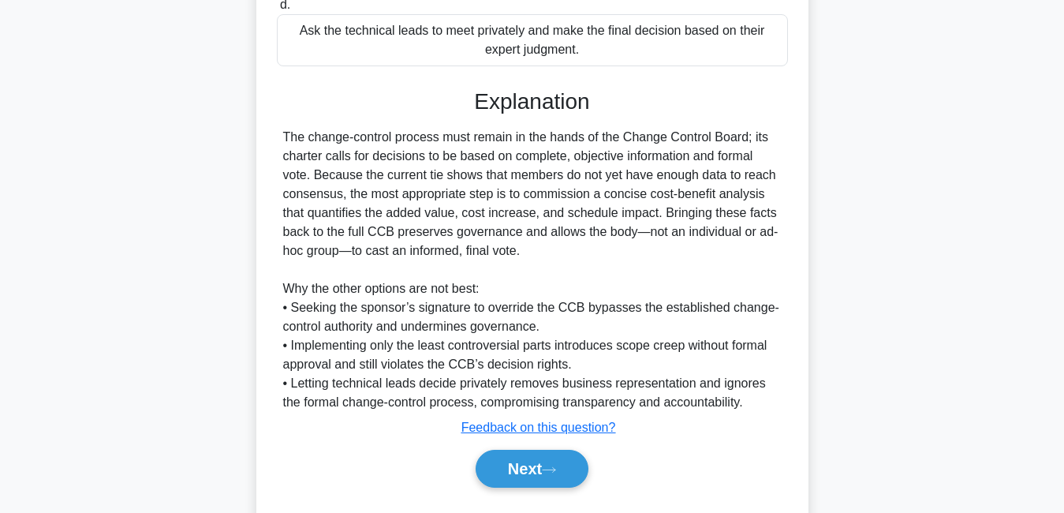
scroll to position [517, 0]
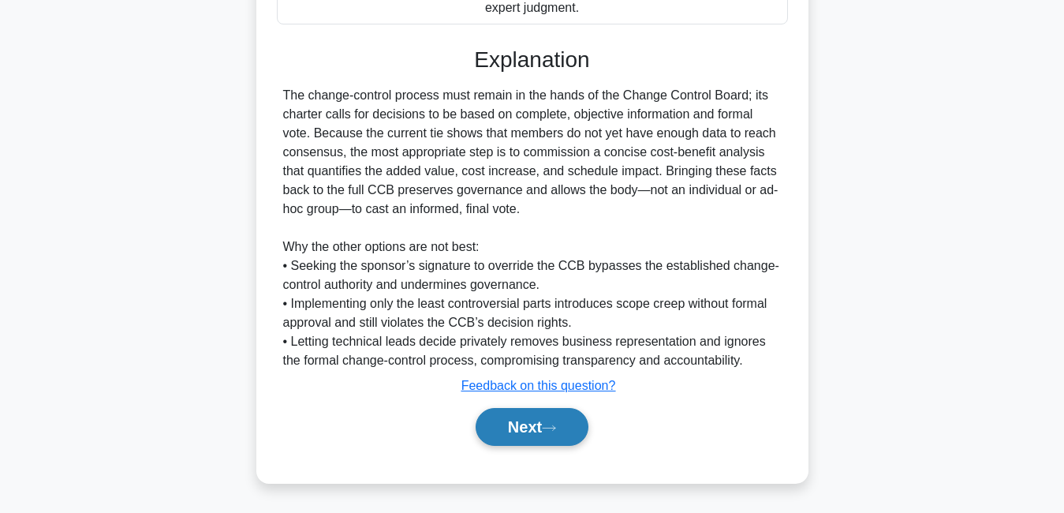
click at [508, 424] on button "Next" at bounding box center [532, 427] width 113 height 38
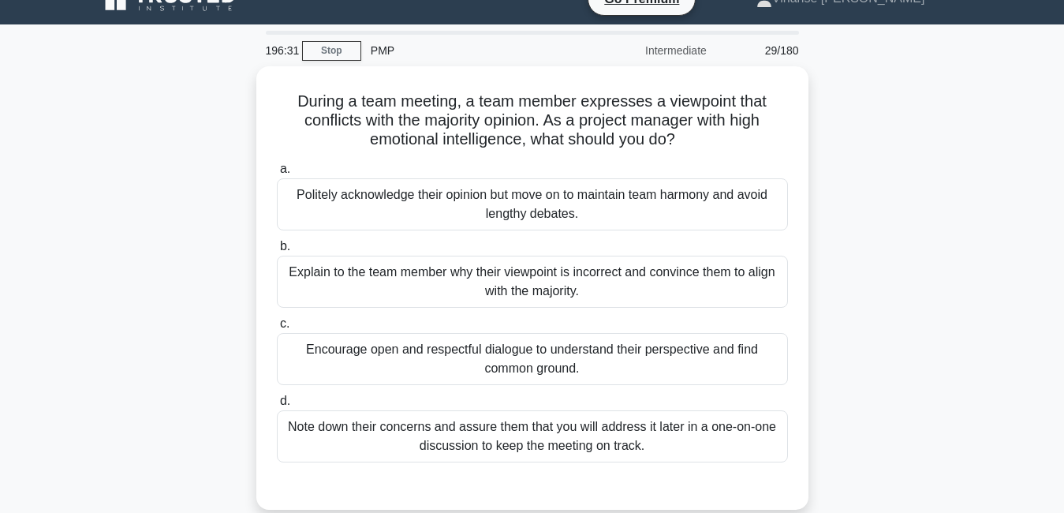
scroll to position [25, 0]
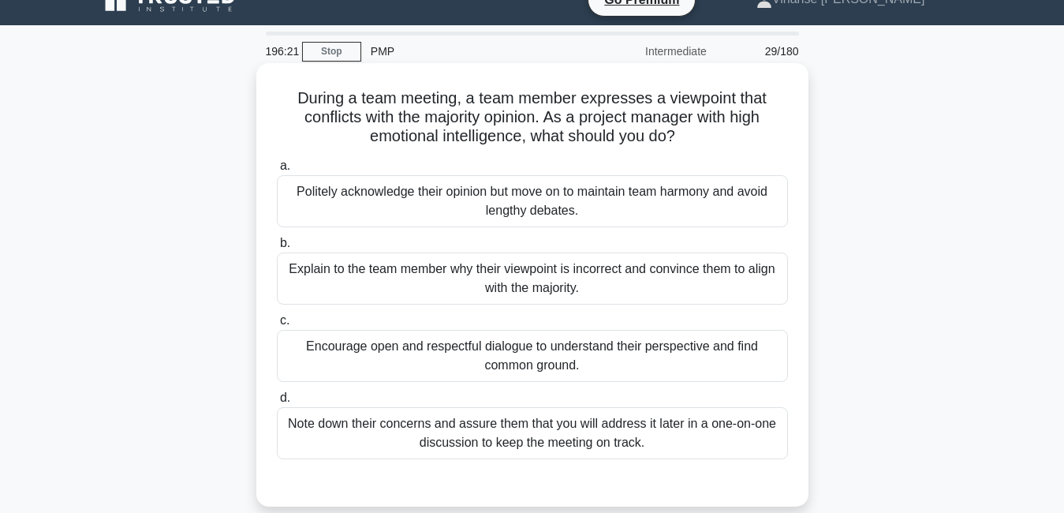
click at [599, 368] on div "Encourage open and respectful dialogue to understand their perspective and find…" at bounding box center [532, 356] width 511 height 52
click at [277, 326] on input "c. Encourage open and respectful dialogue to understand their perspective and f…" at bounding box center [277, 320] width 0 height 10
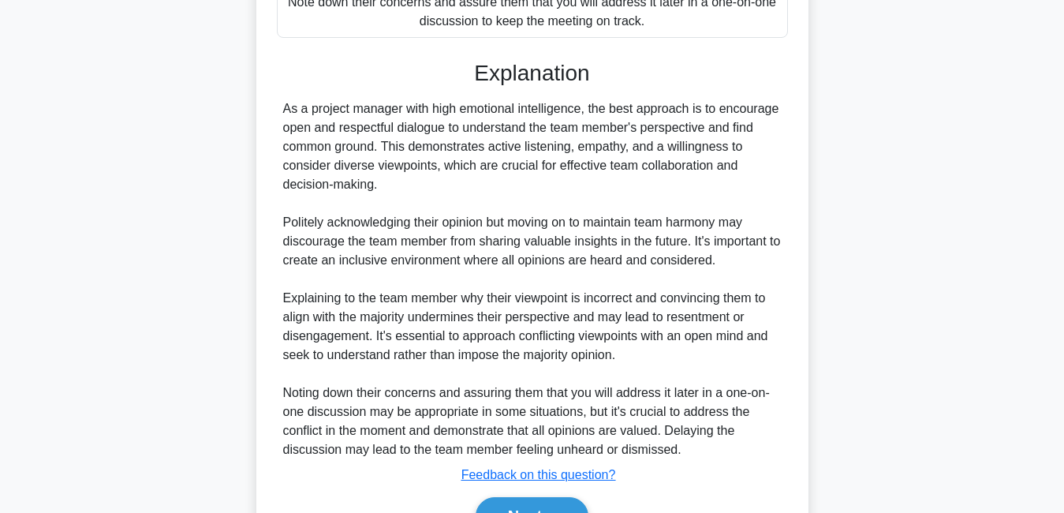
scroll to position [474, 0]
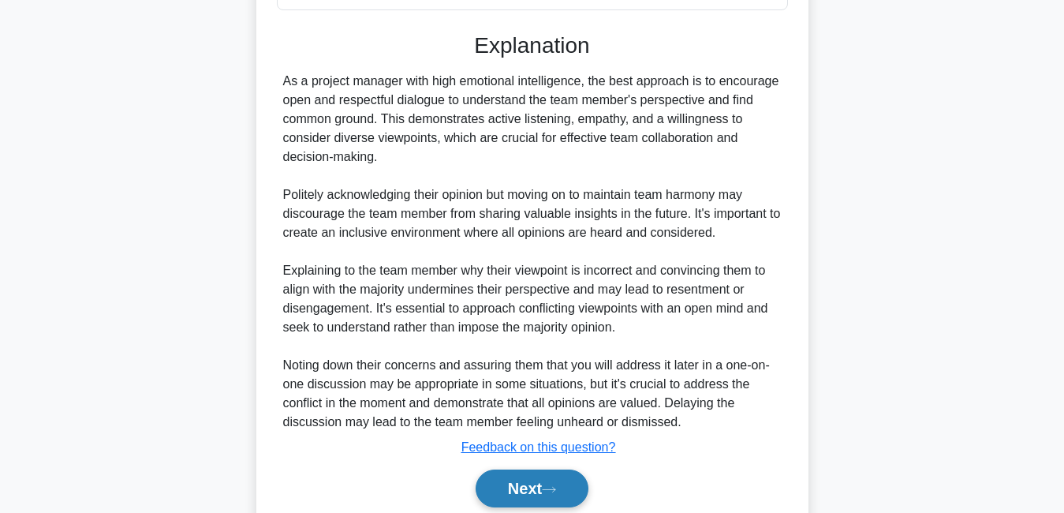
click at [546, 476] on button "Next" at bounding box center [532, 488] width 113 height 38
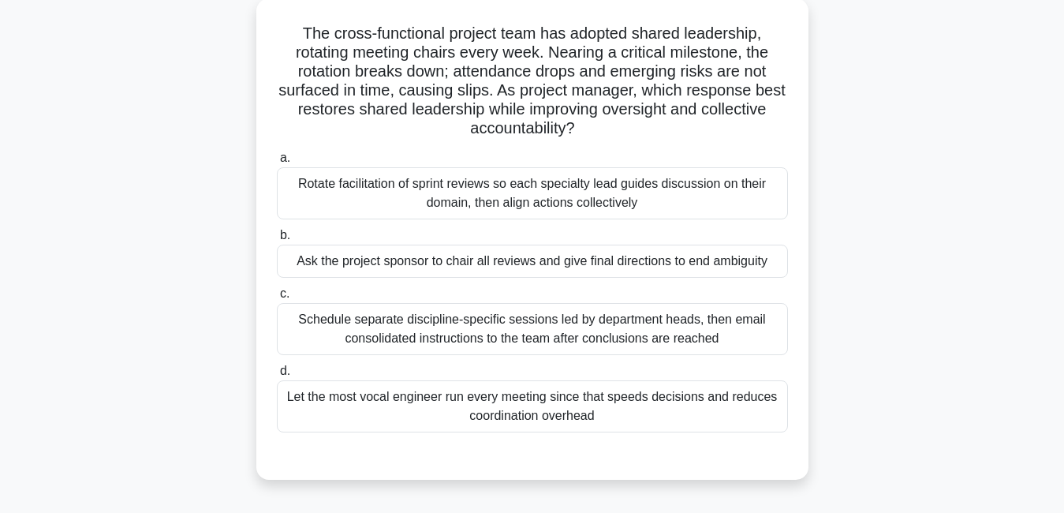
scroll to position [77, 0]
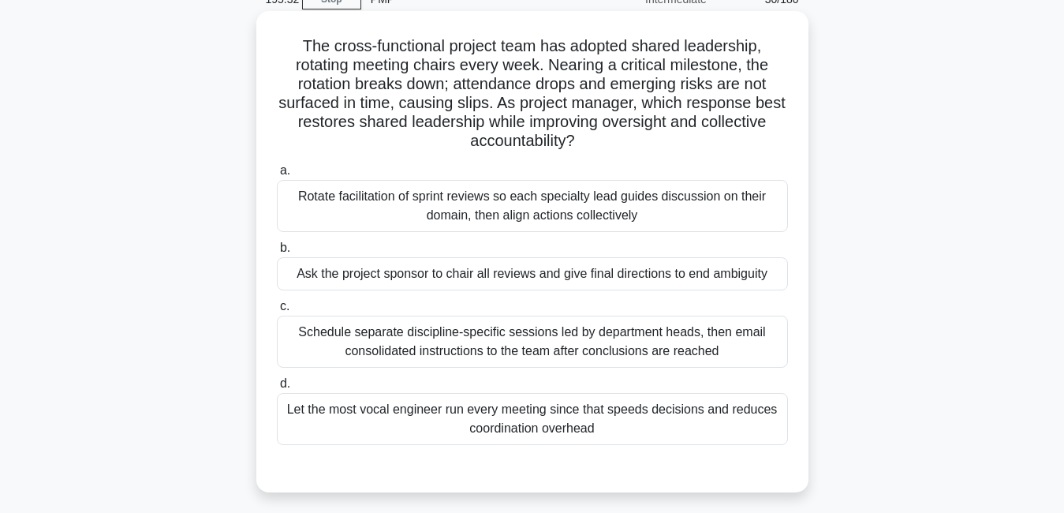
click at [501, 203] on div "Rotate facilitation of sprint reviews so each specialty lead guides discussion …" at bounding box center [532, 206] width 511 height 52
click at [277, 176] on input "a. Rotate facilitation of sprint reviews so each specialty lead guides discussi…" at bounding box center [277, 171] width 0 height 10
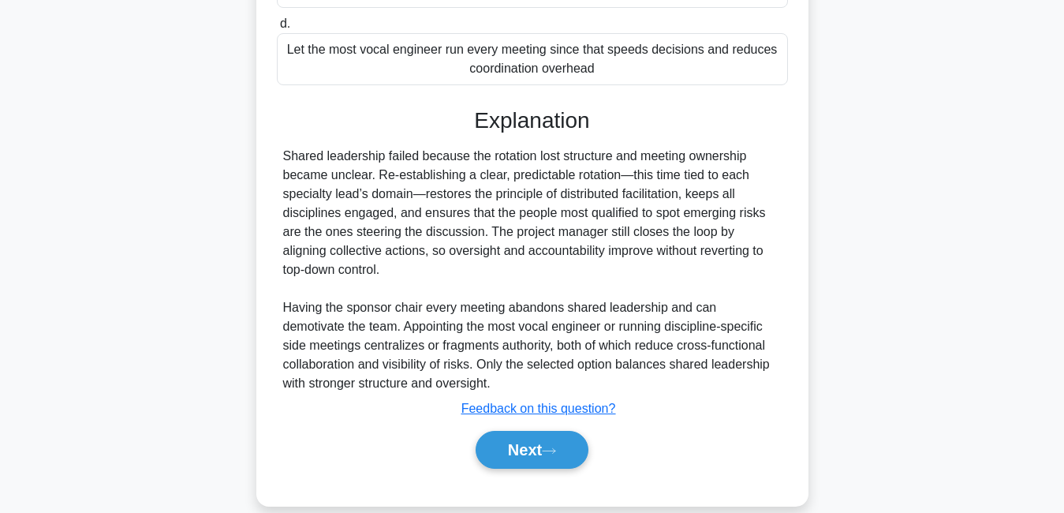
scroll to position [461, 0]
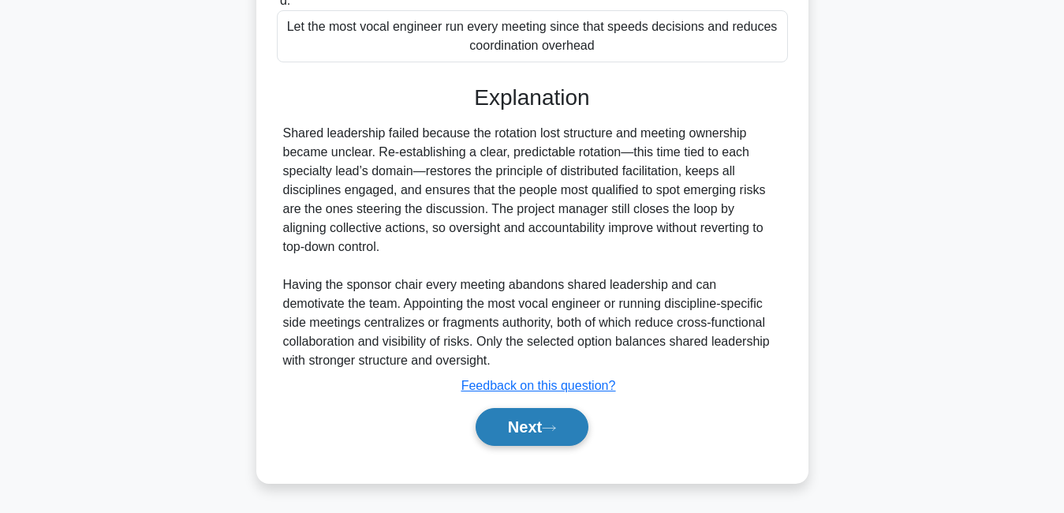
click at [551, 417] on button "Next" at bounding box center [532, 427] width 113 height 38
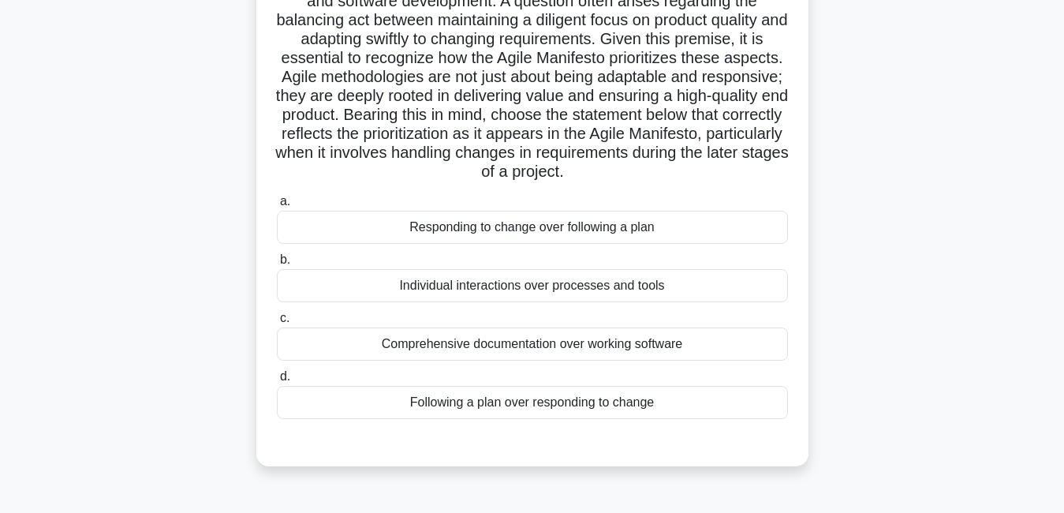
scroll to position [213, 0]
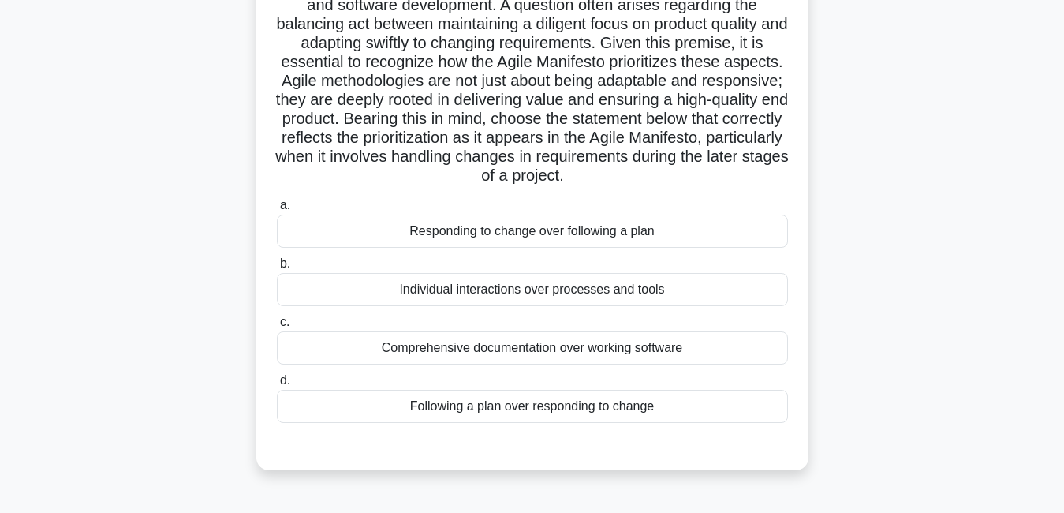
click at [527, 420] on div "Following a plan over responding to change" at bounding box center [532, 406] width 511 height 33
click at [277, 386] on input "d. Following a plan over responding to change" at bounding box center [277, 380] width 0 height 10
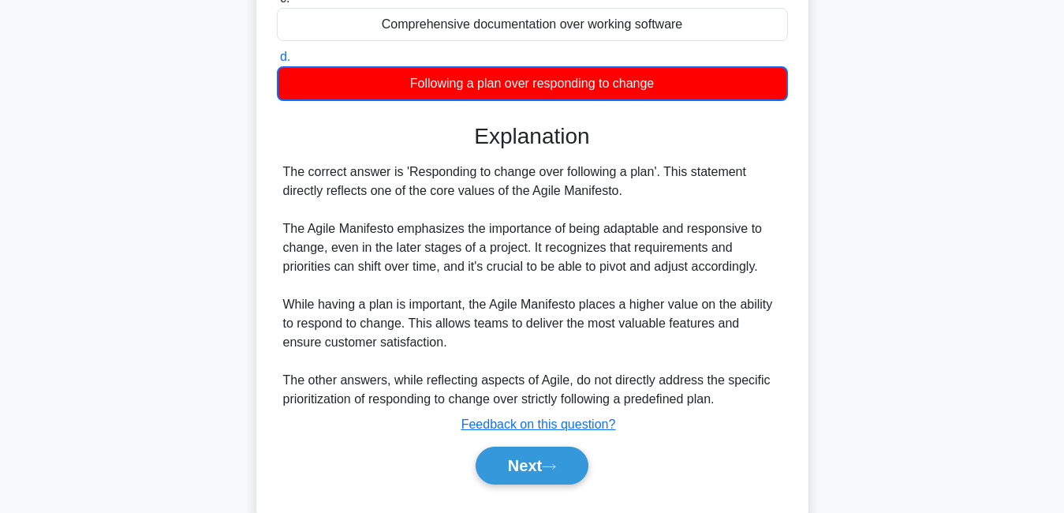
scroll to position [595, 0]
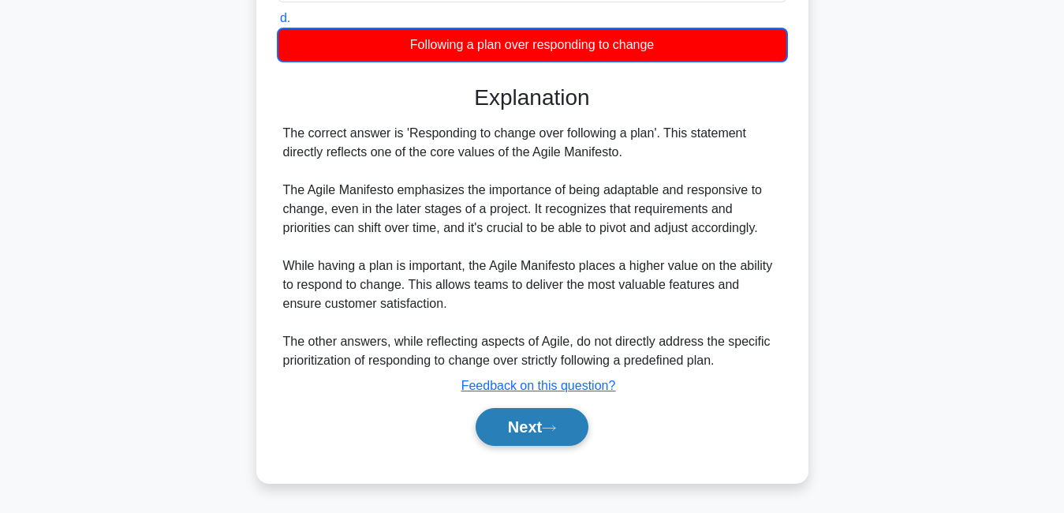
click at [522, 429] on button "Next" at bounding box center [532, 427] width 113 height 38
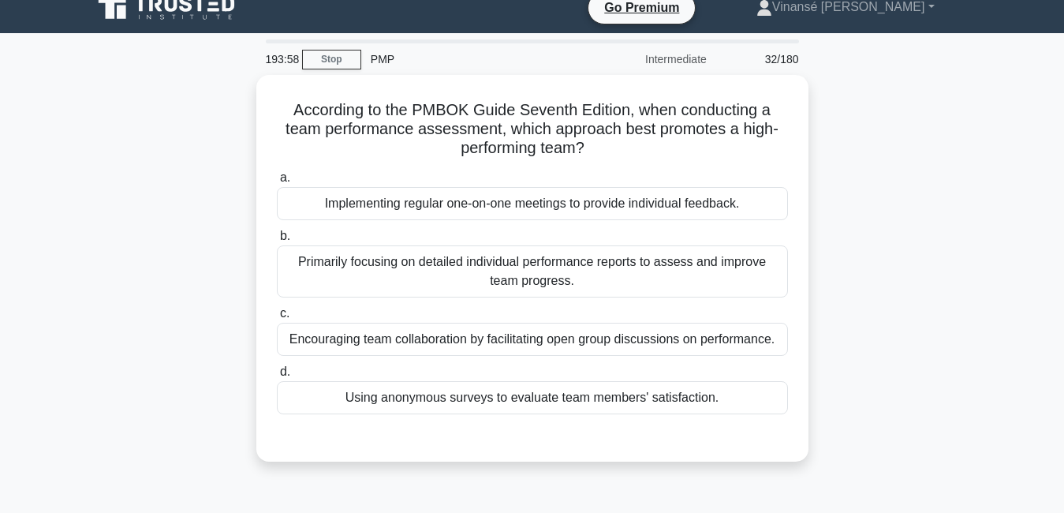
scroll to position [0, 0]
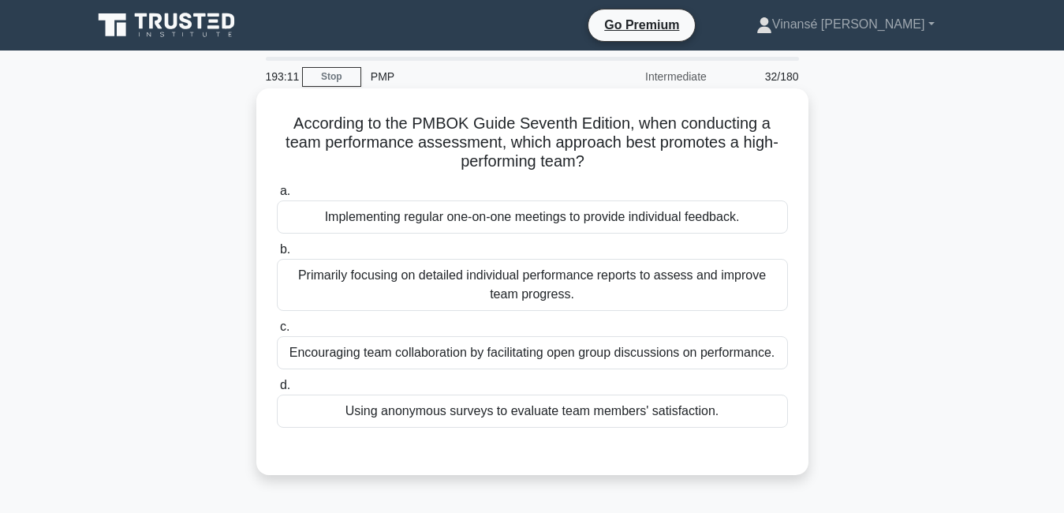
click at [456, 364] on div "Encouraging team collaboration by facilitating open group discussions on perfor…" at bounding box center [532, 352] width 511 height 33
click at [277, 332] on input "c. Encouraging team collaboration by facilitating open group discussions on per…" at bounding box center [277, 327] width 0 height 10
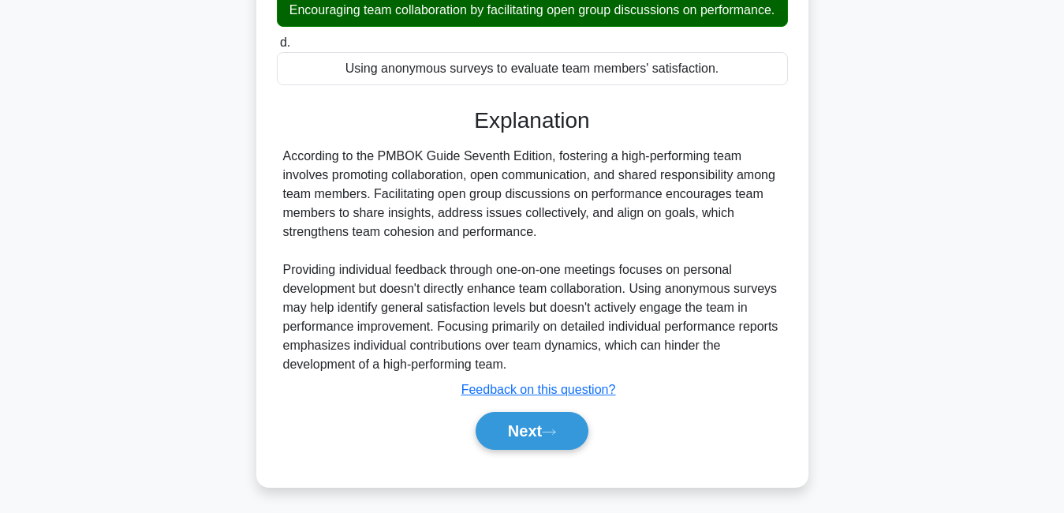
scroll to position [366, 0]
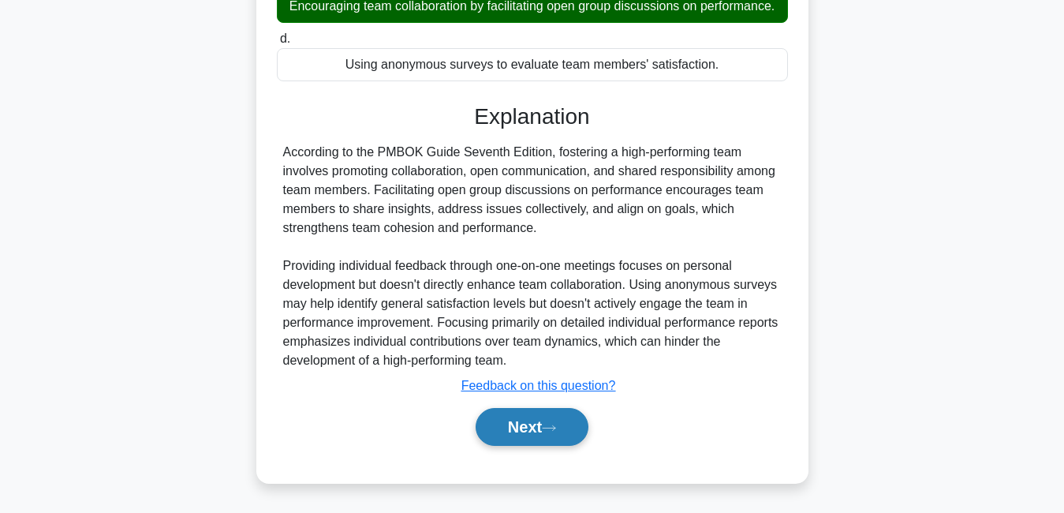
click at [517, 413] on button "Next" at bounding box center [532, 427] width 113 height 38
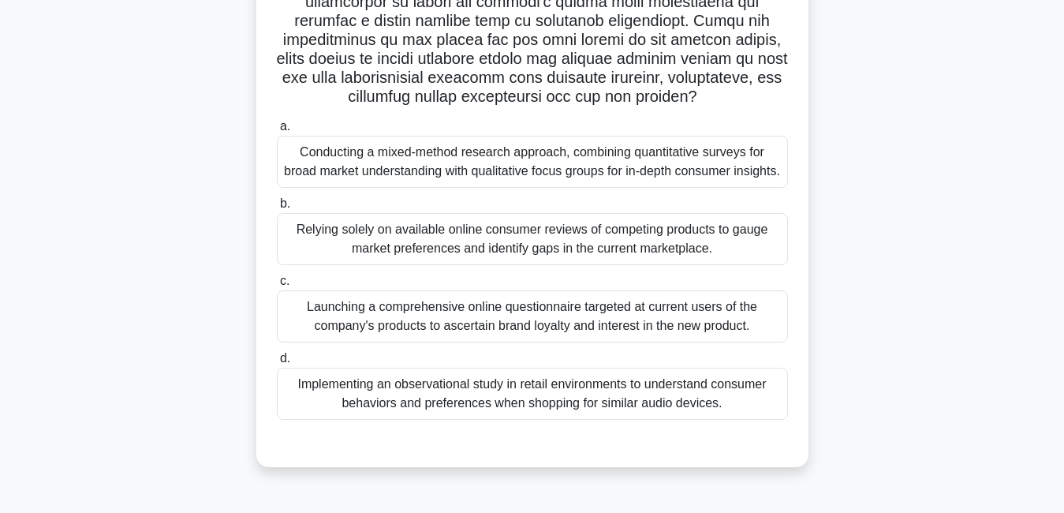
scroll to position [352, 0]
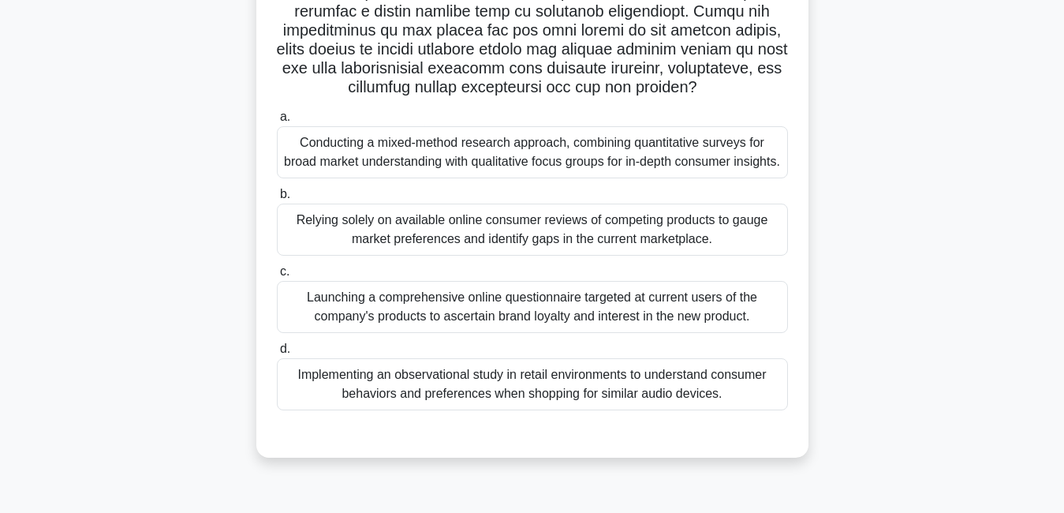
click at [619, 166] on div "Conducting a mixed-method research approach, combining quantitative surveys for…" at bounding box center [532, 152] width 511 height 52
click at [277, 122] on input "a. Conducting a mixed-method research approach, combining quantitative surveys …" at bounding box center [277, 117] width 0 height 10
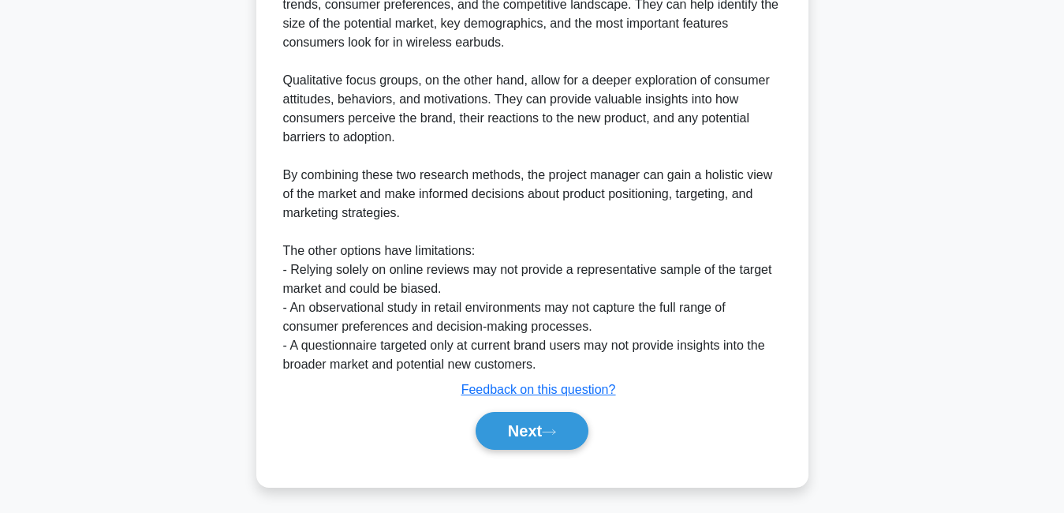
scroll to position [953, 0]
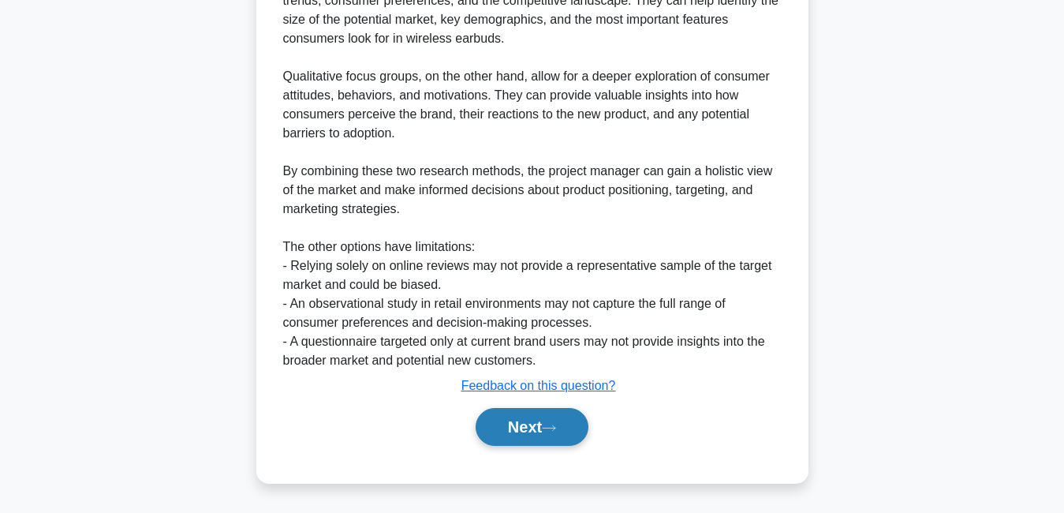
click at [543, 418] on button "Next" at bounding box center [532, 427] width 113 height 38
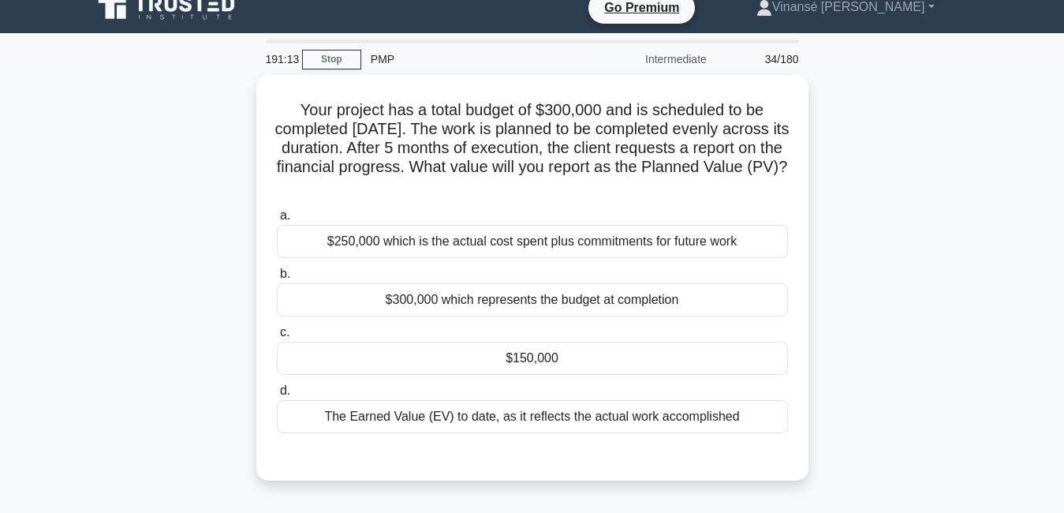
scroll to position [0, 0]
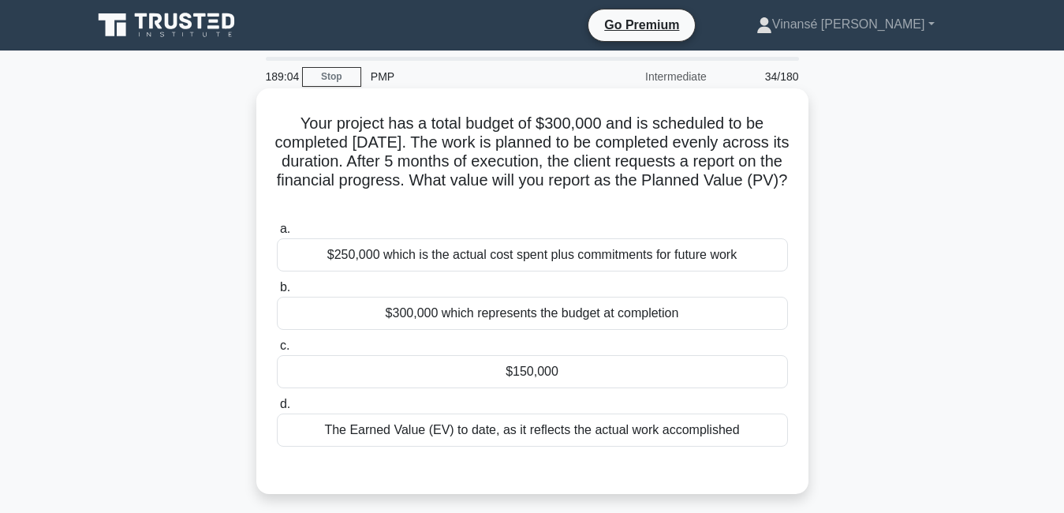
click at [544, 435] on div "The Earned Value (EV) to date, as it reflects the actual work accomplished" at bounding box center [532, 429] width 511 height 33
click at [277, 409] on input "d. The Earned Value (EV) to date, as it reflects the actual work accomplished" at bounding box center [277, 404] width 0 height 10
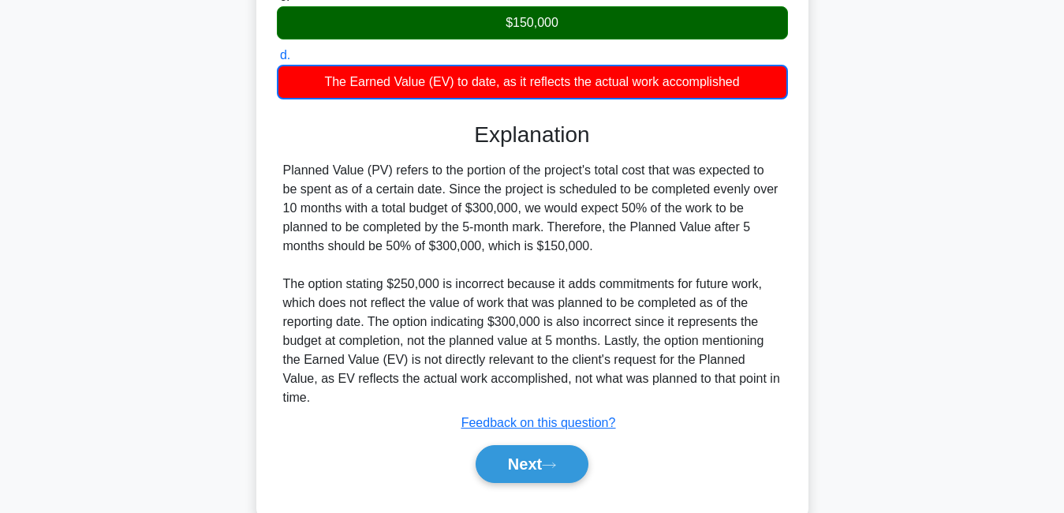
scroll to position [360, 0]
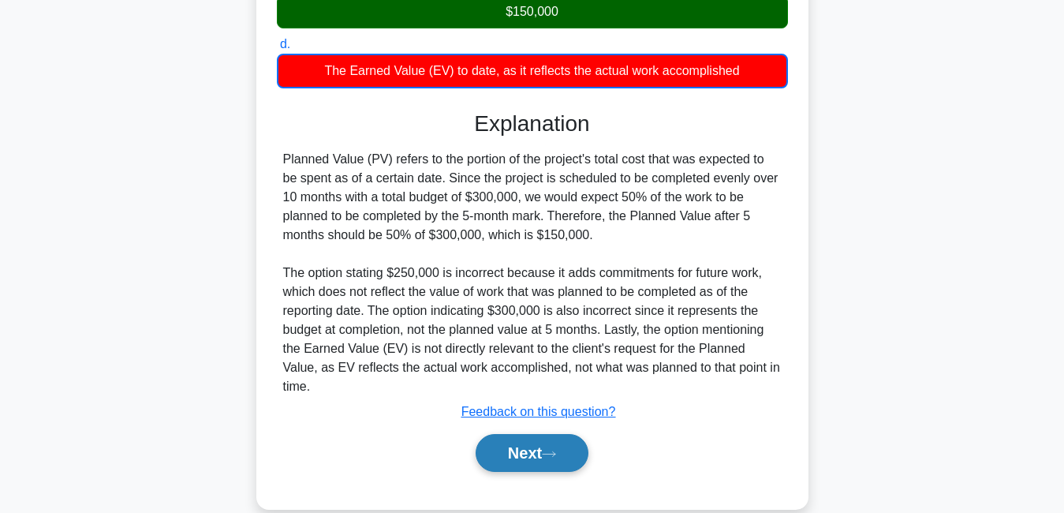
click at [522, 434] on button "Next" at bounding box center [532, 453] width 113 height 38
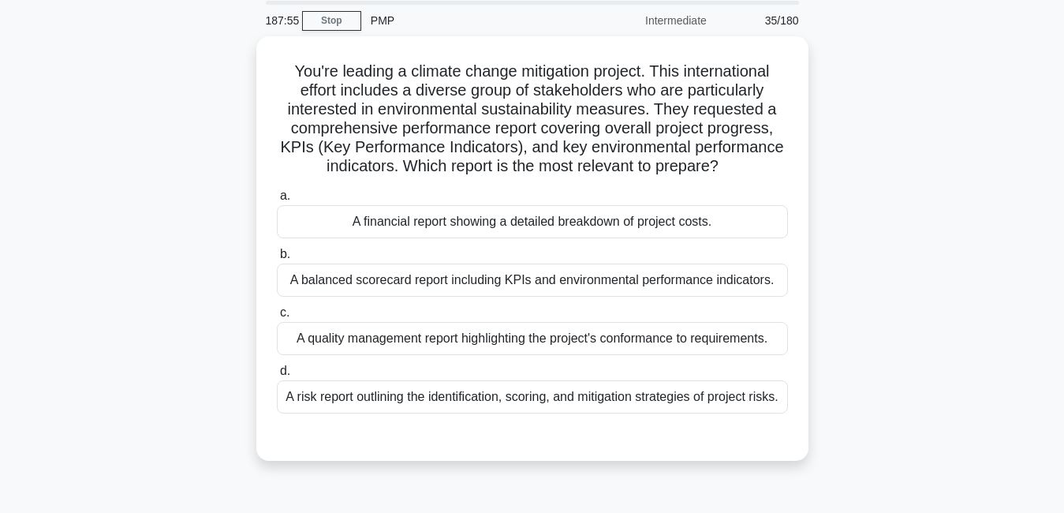
scroll to position [55, 0]
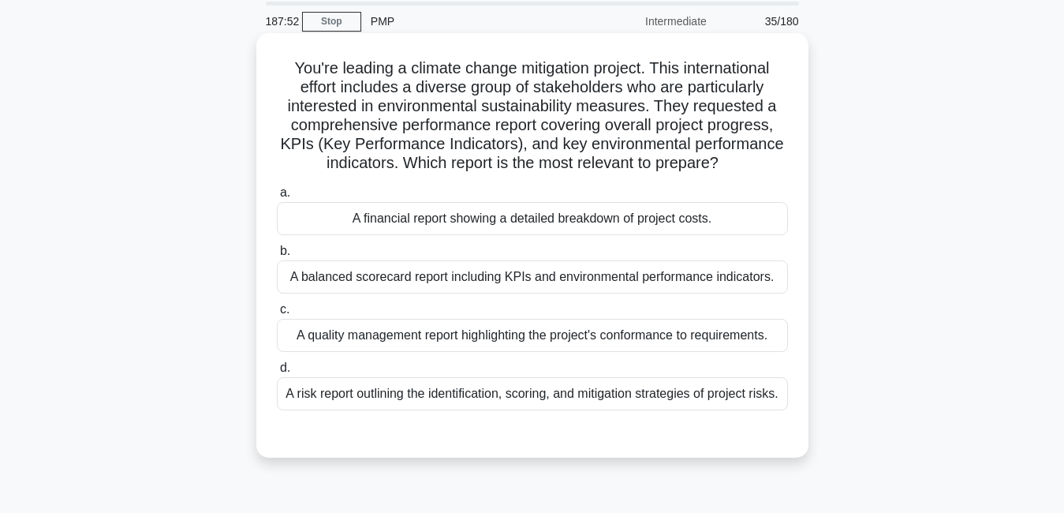
click at [552, 284] on div "A balanced scorecard report including KPIs and environmental performance indica…" at bounding box center [532, 276] width 511 height 33
click at [277, 256] on input "b. A balanced scorecard report including KPIs and environmental performance ind…" at bounding box center [277, 251] width 0 height 10
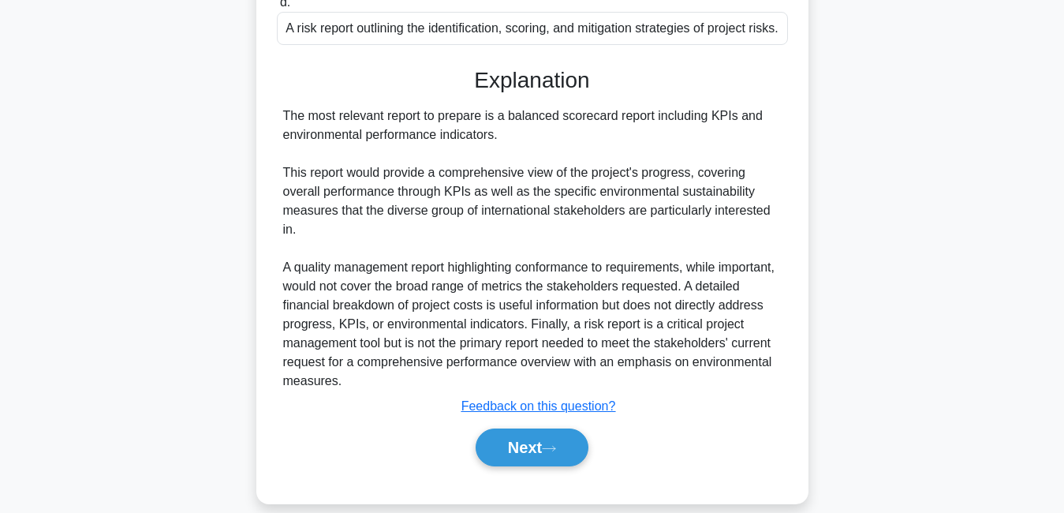
scroll to position [461, 0]
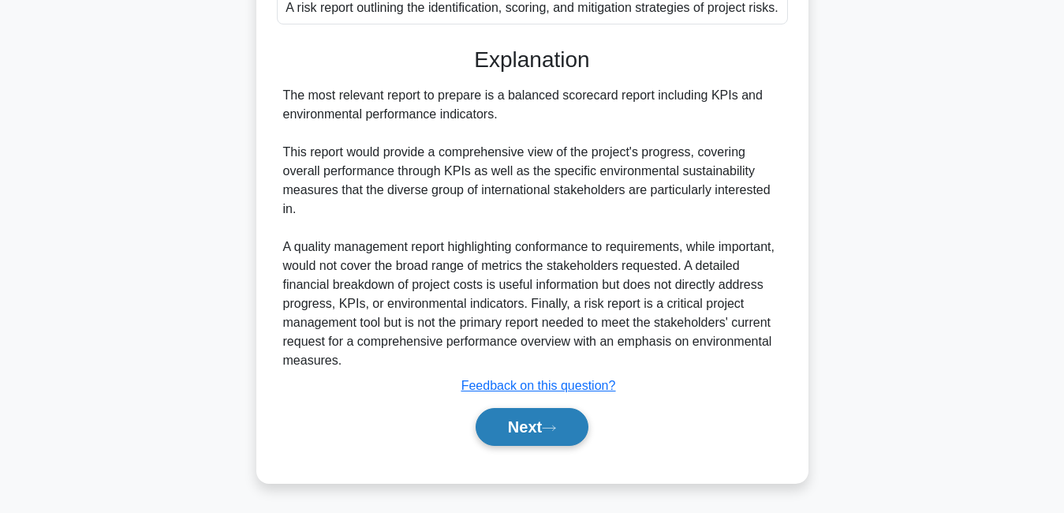
click at [567, 425] on button "Next" at bounding box center [532, 427] width 113 height 38
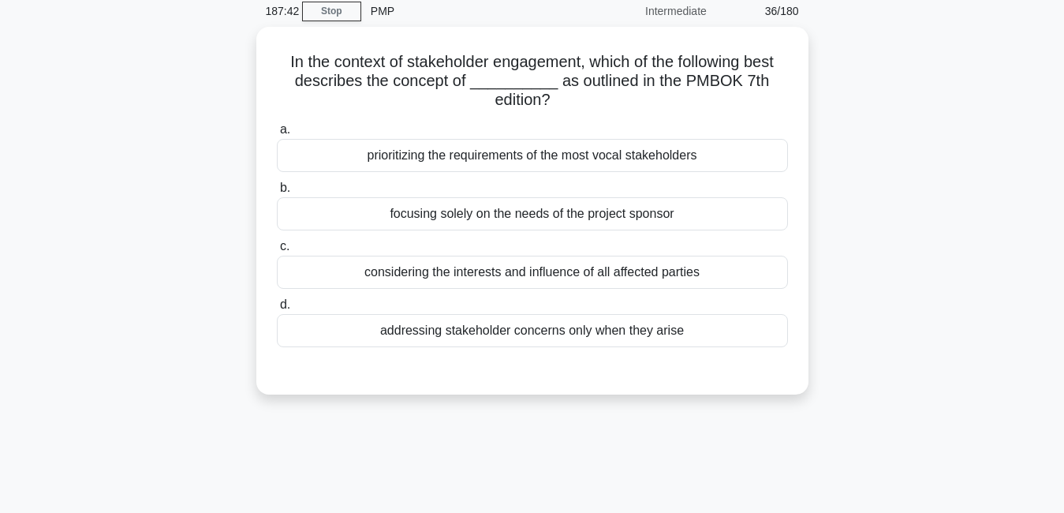
scroll to position [55, 0]
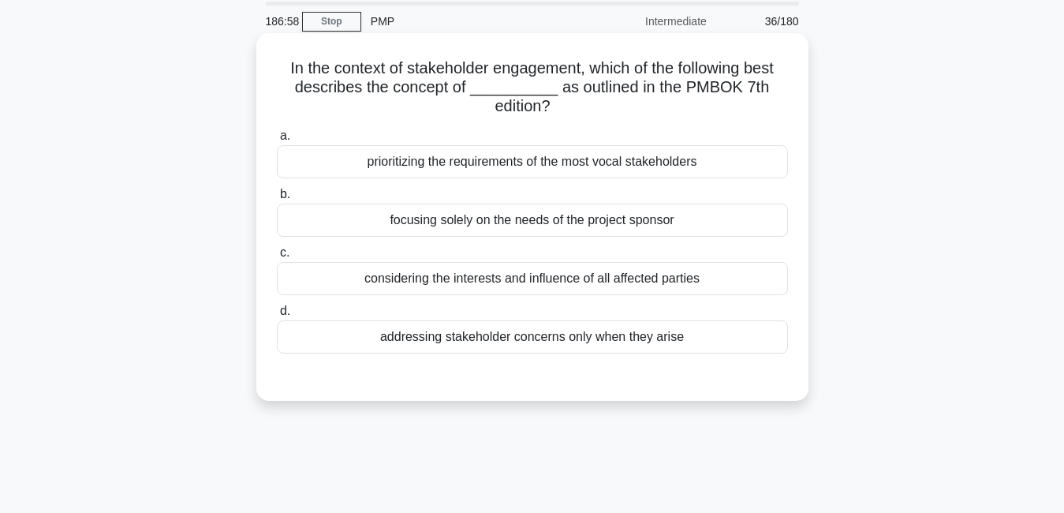
click at [581, 170] on div "prioritizing the requirements of the most vocal stakeholders" at bounding box center [532, 161] width 511 height 33
click at [277, 141] on input "a. prioritizing the requirements of the most vocal stakeholders" at bounding box center [277, 136] width 0 height 10
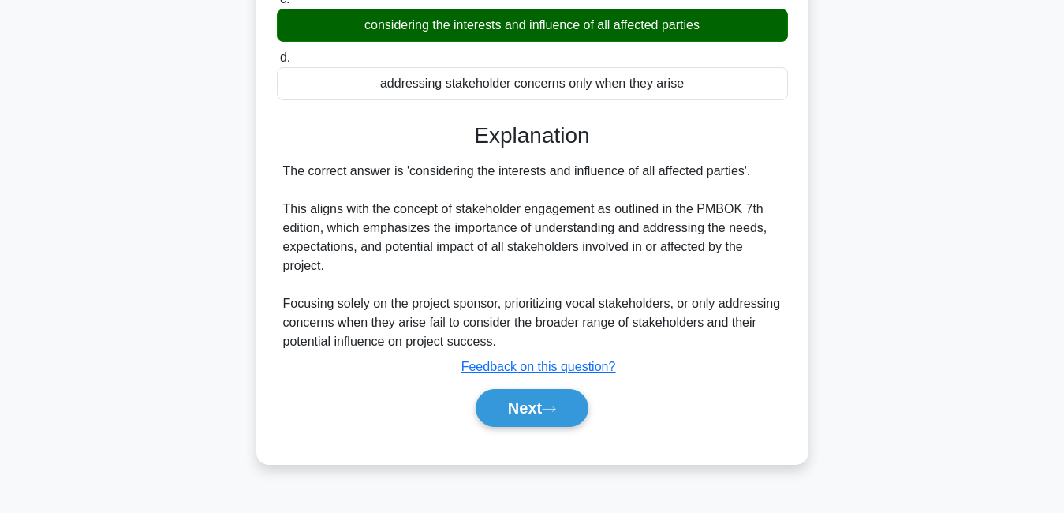
scroll to position [339, 0]
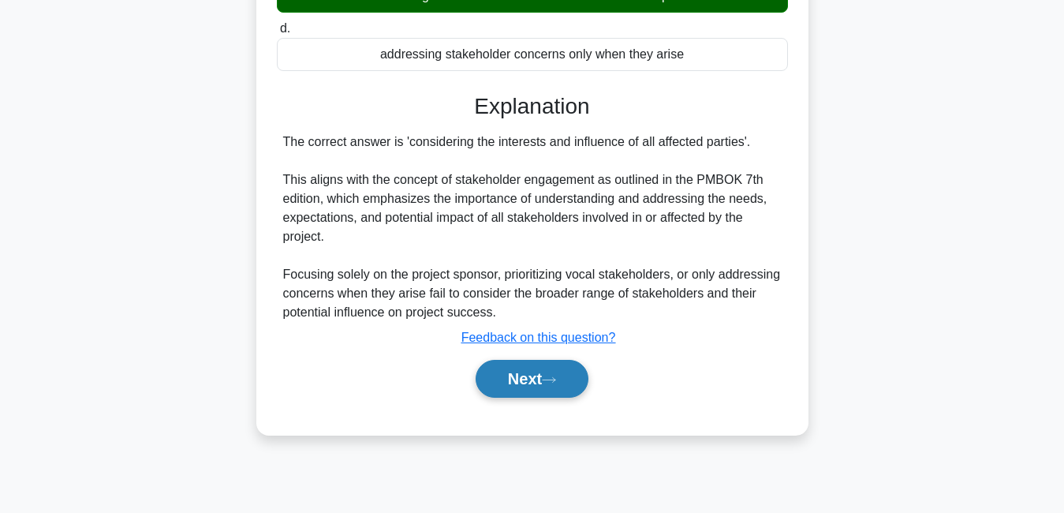
click at [488, 379] on button "Next" at bounding box center [532, 379] width 113 height 38
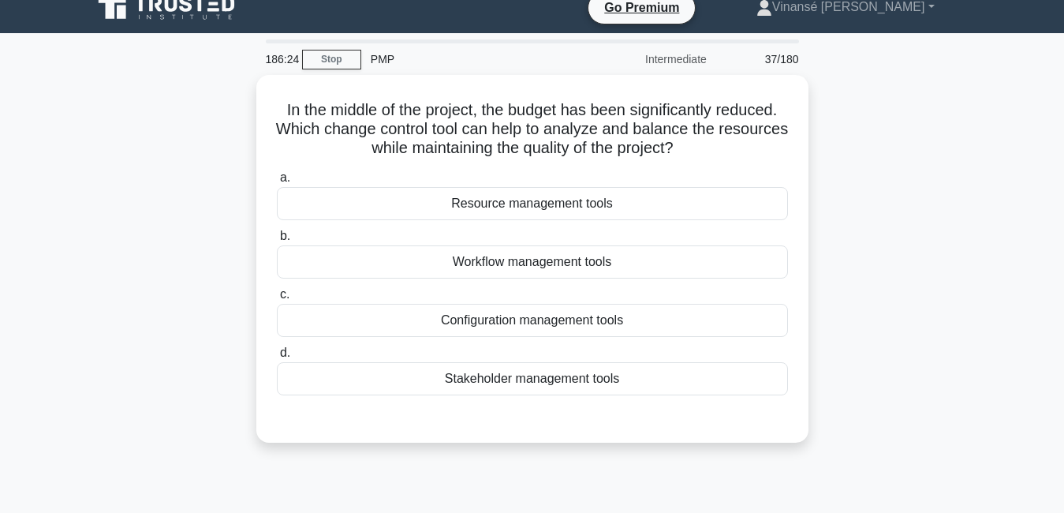
scroll to position [0, 0]
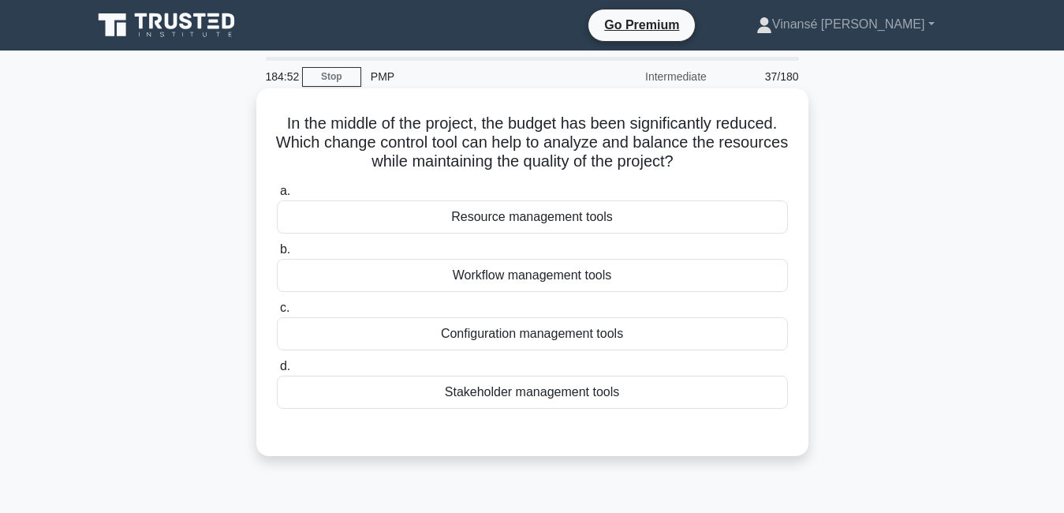
click at [544, 229] on div "Resource management tools" at bounding box center [532, 216] width 511 height 33
click at [277, 196] on input "a. Resource management tools" at bounding box center [277, 191] width 0 height 10
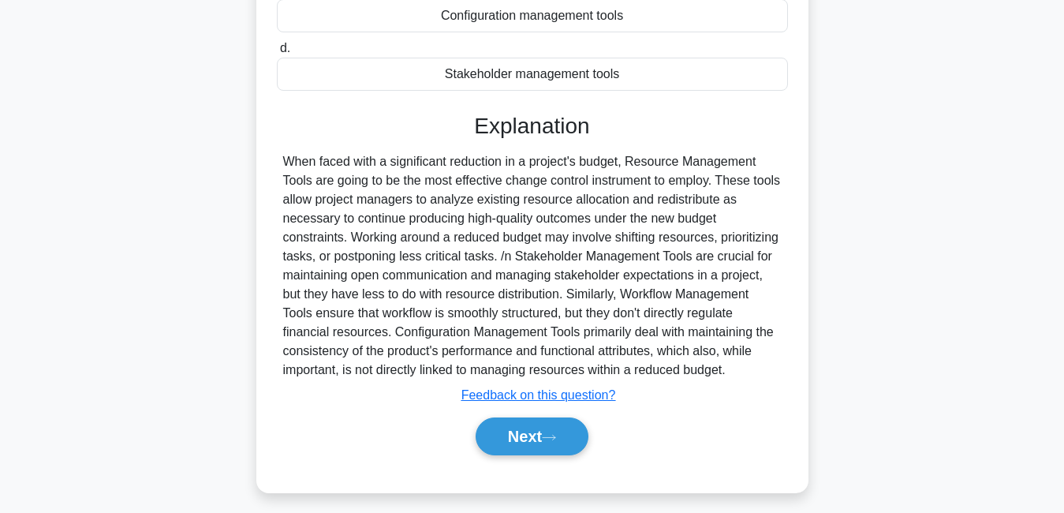
scroll to position [339, 0]
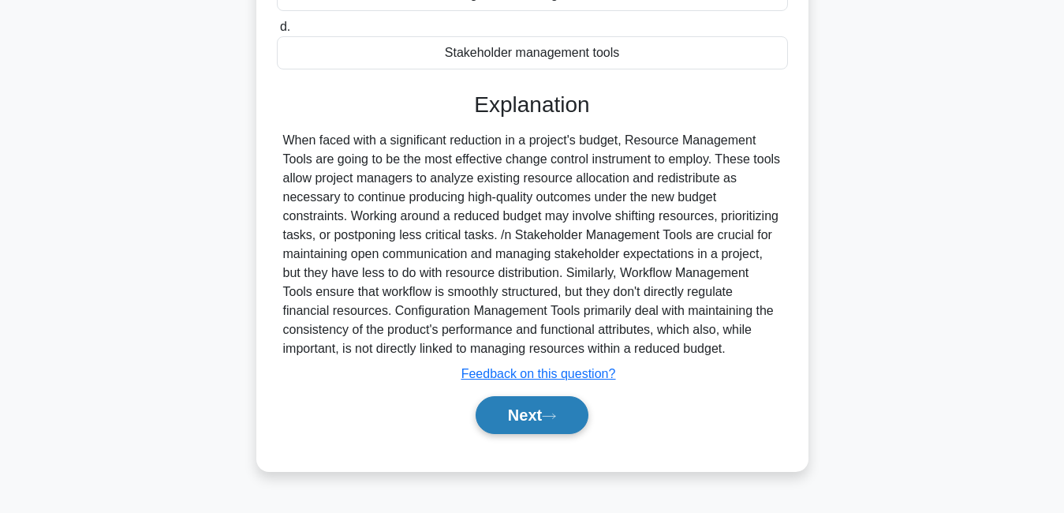
click at [540, 415] on button "Next" at bounding box center [532, 415] width 113 height 38
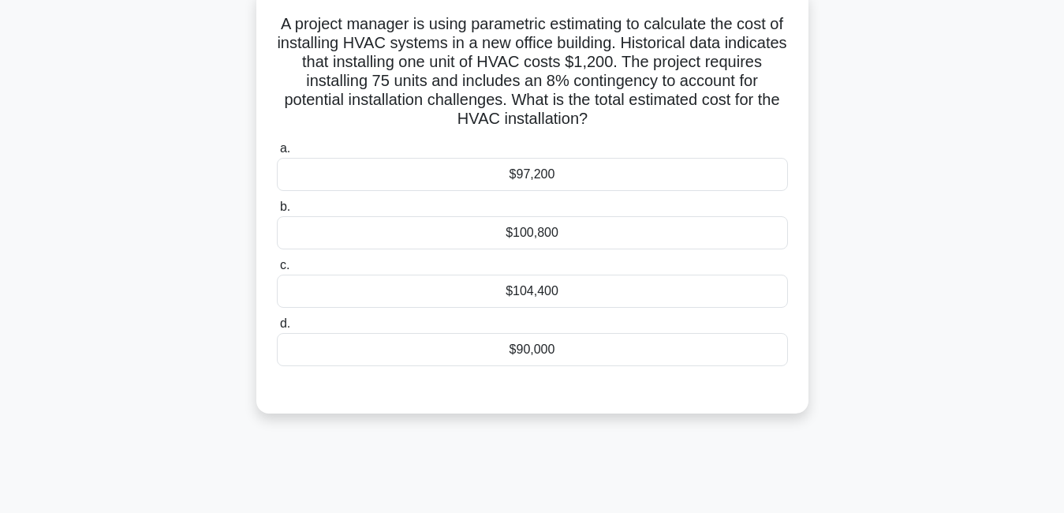
scroll to position [87, 0]
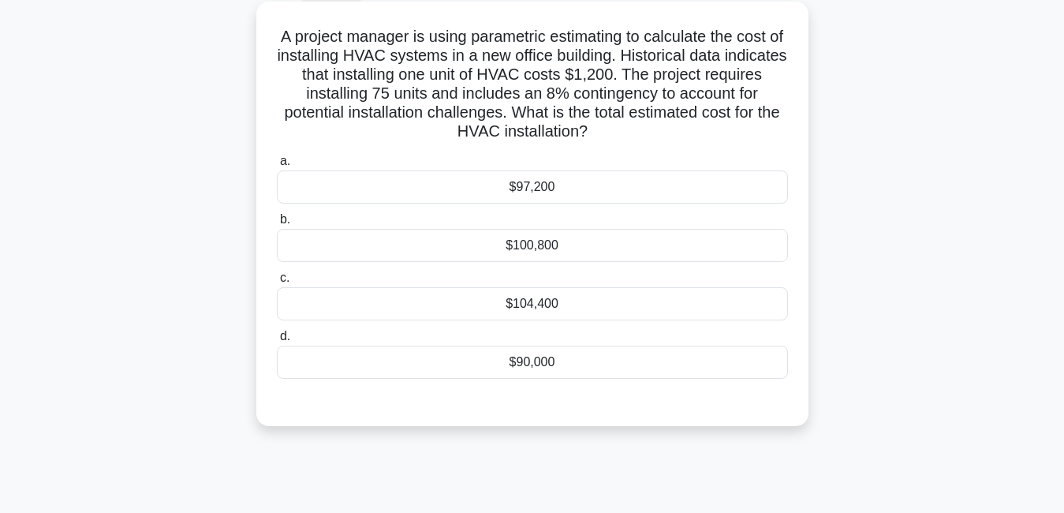
click at [567, 367] on div "$90,000" at bounding box center [532, 361] width 511 height 33
click at [277, 341] on input "d. $90,000" at bounding box center [277, 336] width 0 height 10
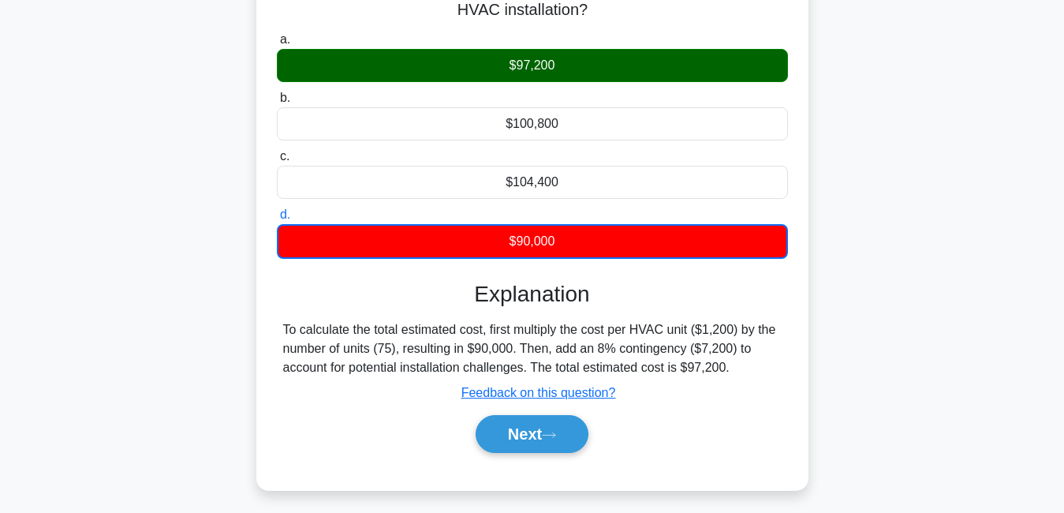
scroll to position [213, 0]
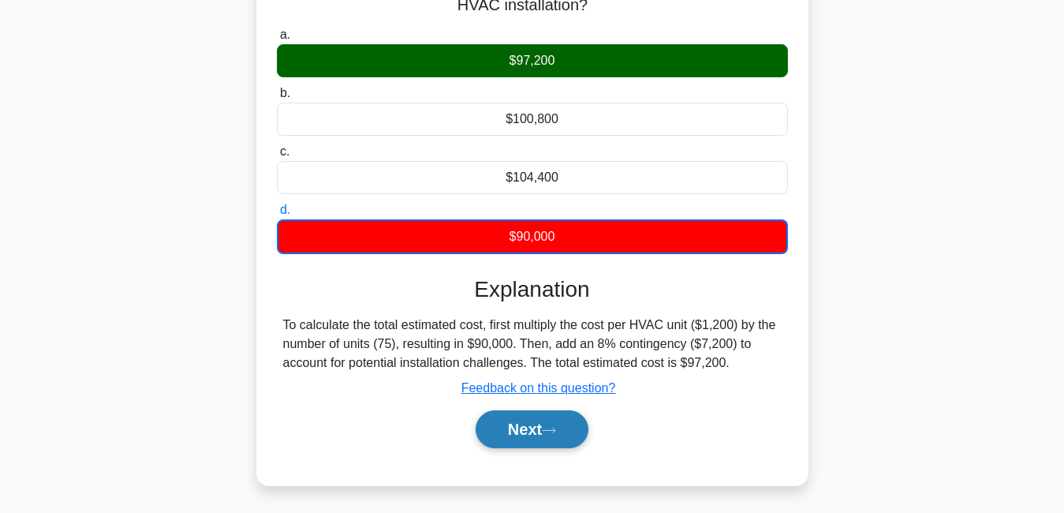
click at [547, 424] on button "Next" at bounding box center [532, 429] width 113 height 38
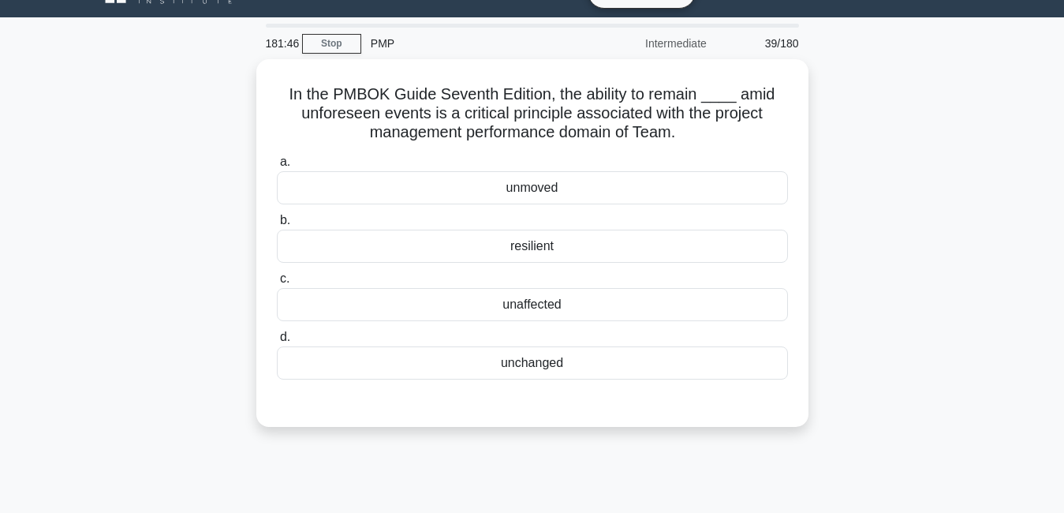
scroll to position [24, 0]
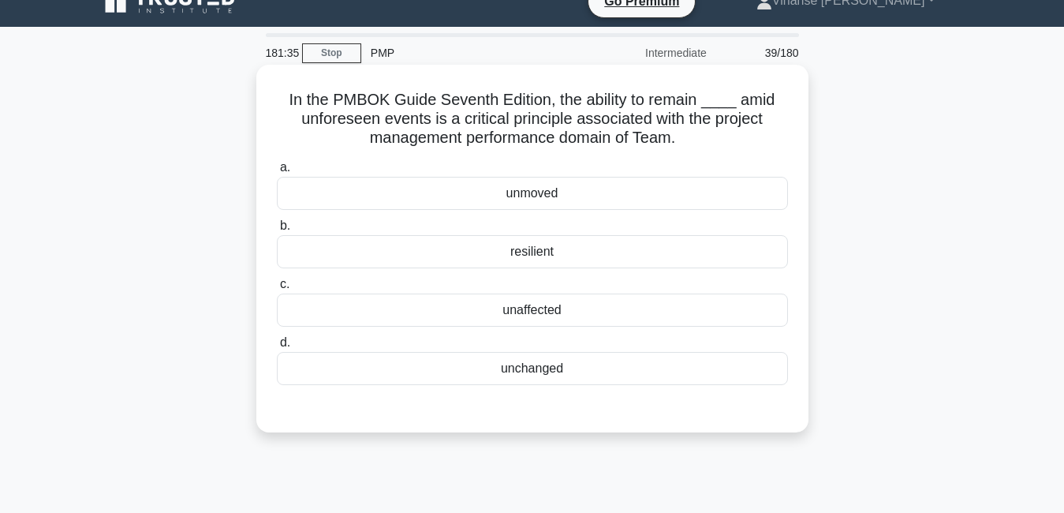
click at [567, 259] on div "resilient" at bounding box center [532, 251] width 511 height 33
click at [277, 231] on input "b. resilient" at bounding box center [277, 226] width 0 height 10
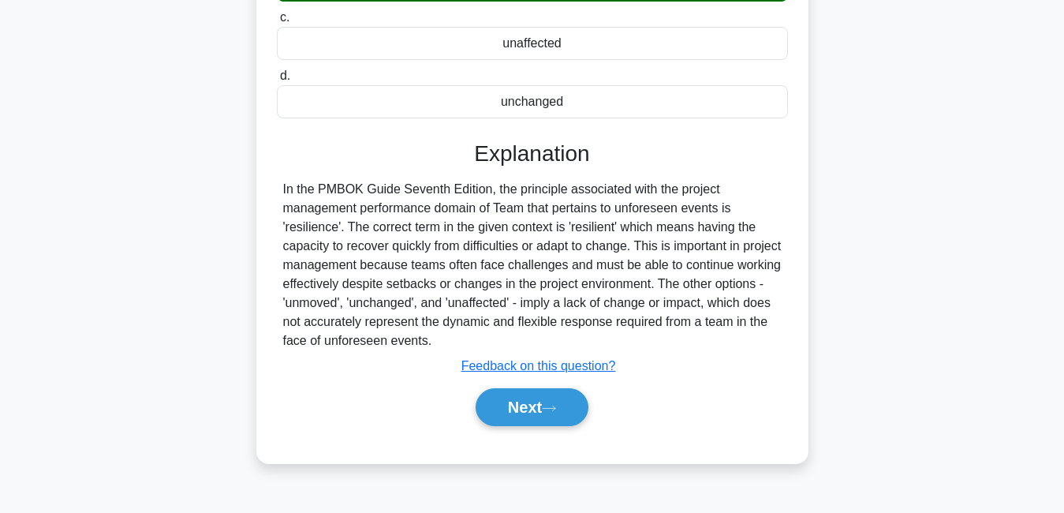
scroll to position [339, 0]
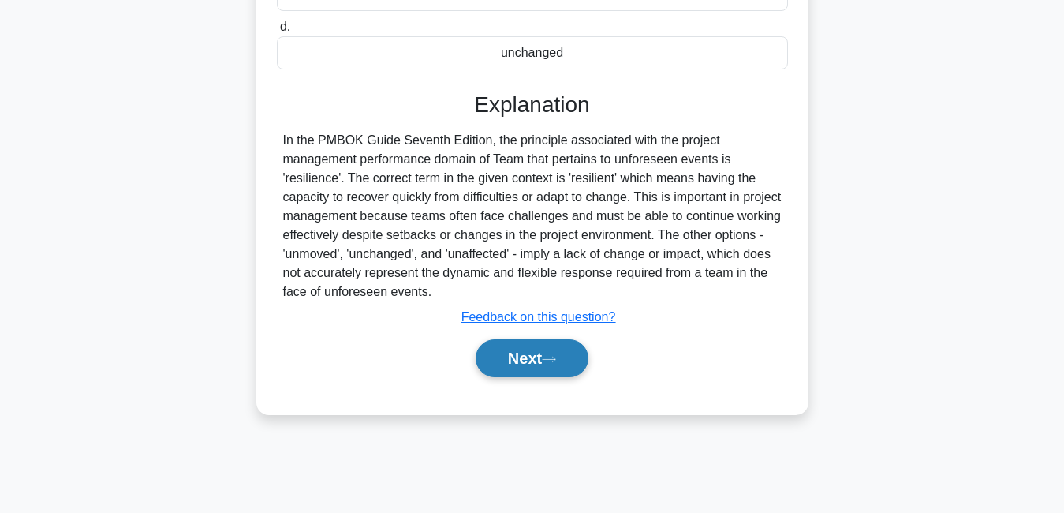
click at [562, 354] on button "Next" at bounding box center [532, 358] width 113 height 38
click at [555, 363] on icon at bounding box center [549, 359] width 14 height 9
click at [547, 351] on button "Next" at bounding box center [532, 358] width 113 height 38
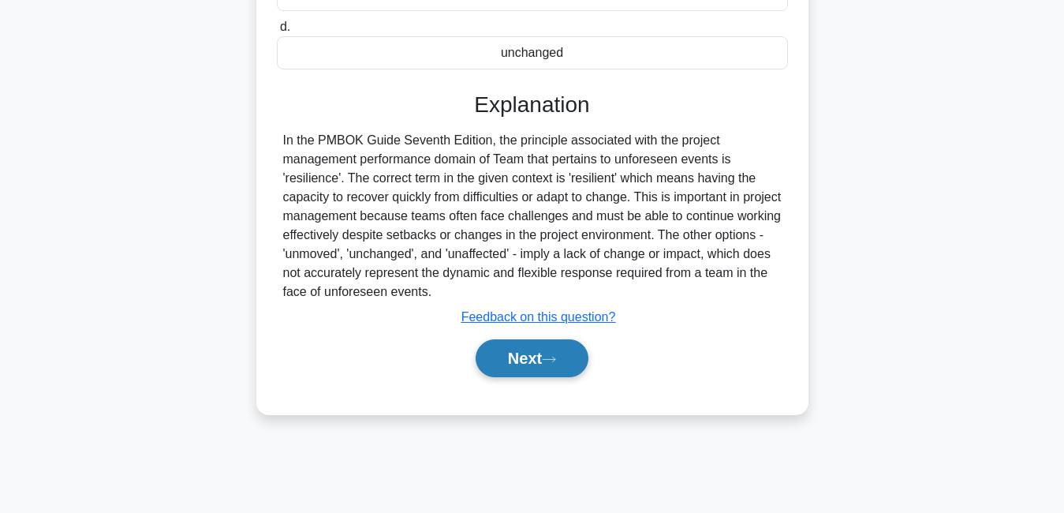
click at [547, 351] on button "Next" at bounding box center [532, 358] width 113 height 38
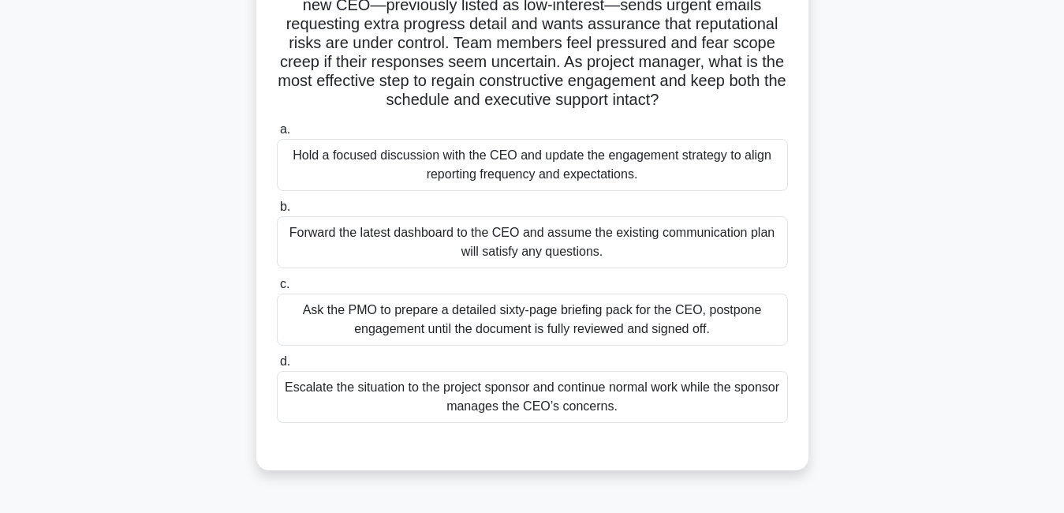
scroll to position [158, 0]
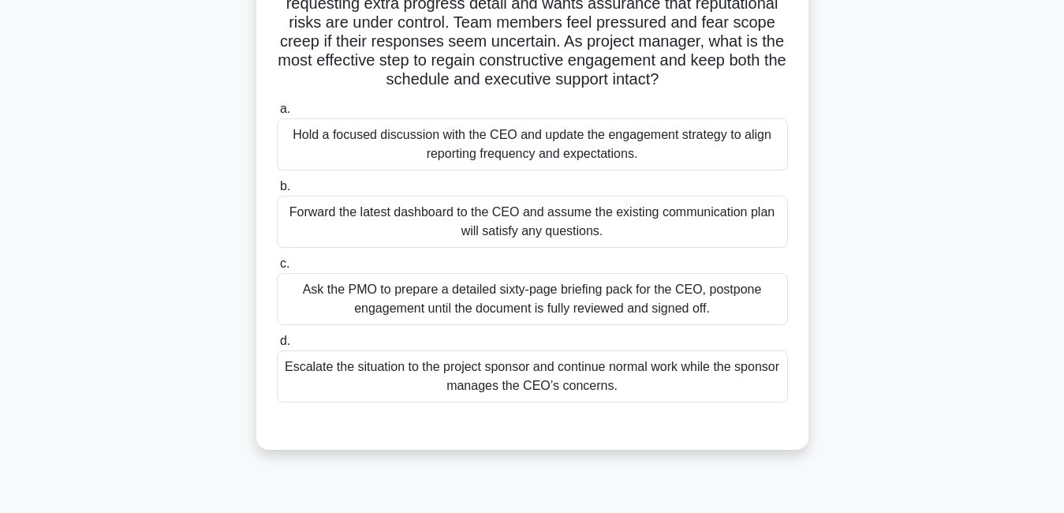
click at [637, 155] on div "Hold a focused discussion with the CEO and update the engagement strategy to al…" at bounding box center [532, 144] width 511 height 52
click at [277, 114] on input "a. Hold a focused discussion with the CEO and update the engagement strategy to…" at bounding box center [277, 109] width 0 height 10
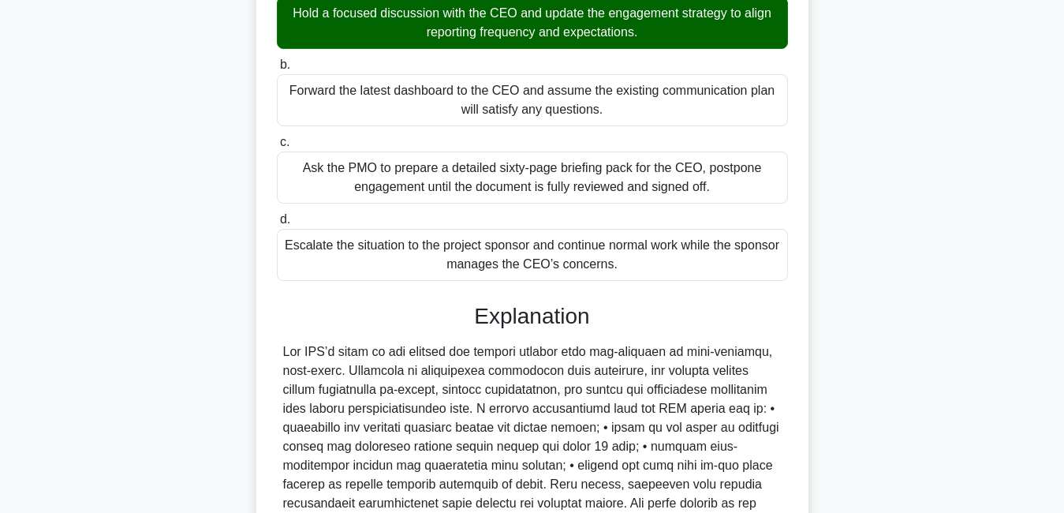
scroll to position [498, 0]
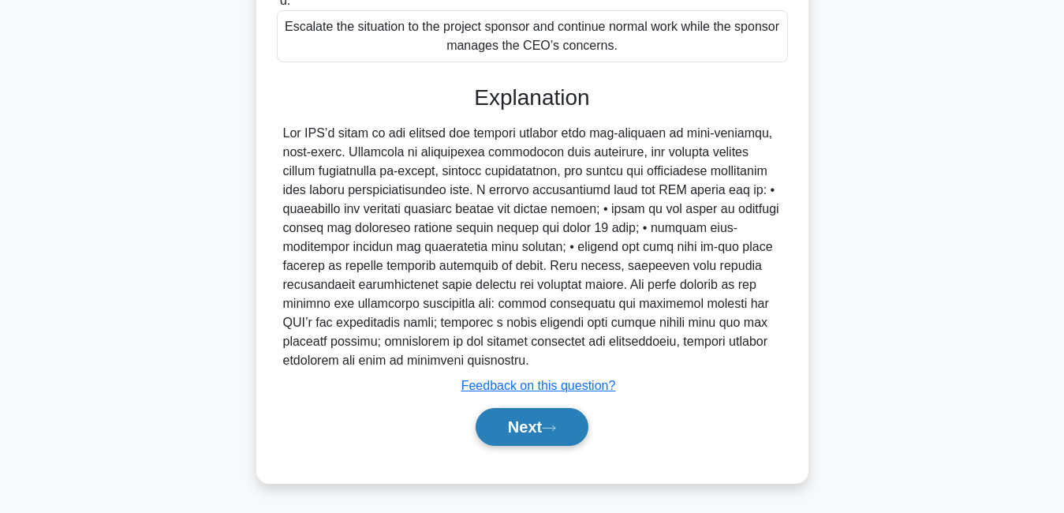
click at [580, 418] on button "Next" at bounding box center [532, 427] width 113 height 38
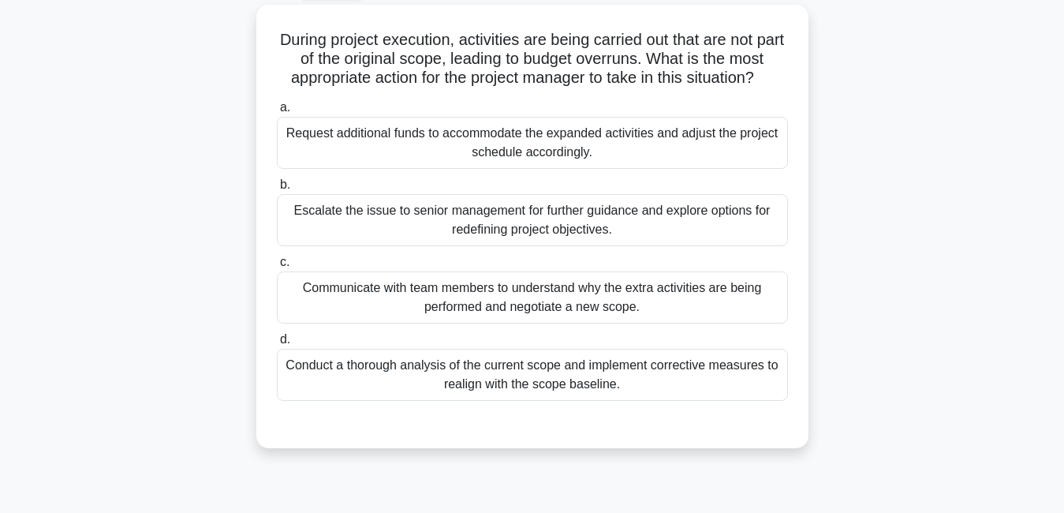
scroll to position [87, 0]
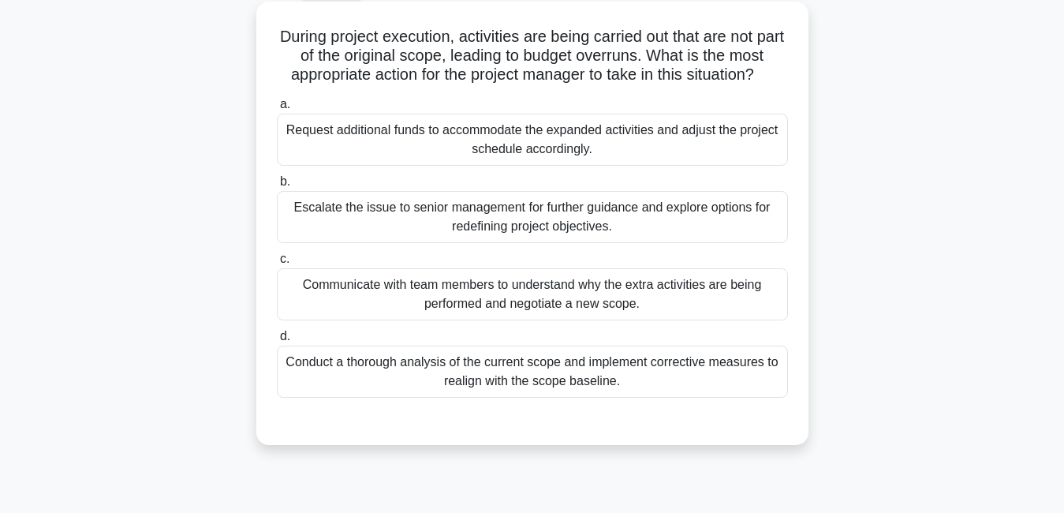
click at [616, 370] on div "Conduct a thorough analysis of the current scope and implement corrective measu…" at bounding box center [532, 371] width 511 height 52
click at [277, 341] on input "d. Conduct a thorough analysis of the current scope and implement corrective me…" at bounding box center [277, 336] width 0 height 10
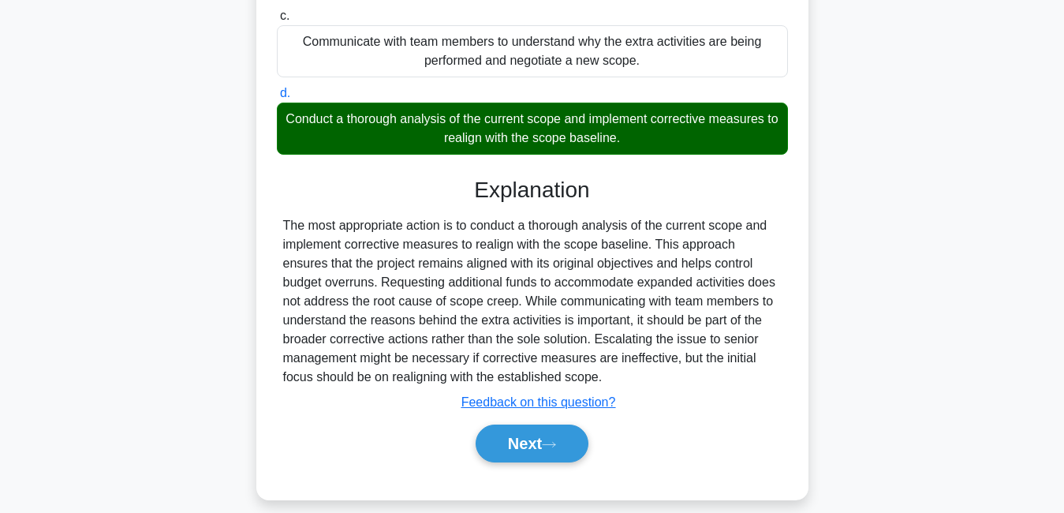
scroll to position [347, 0]
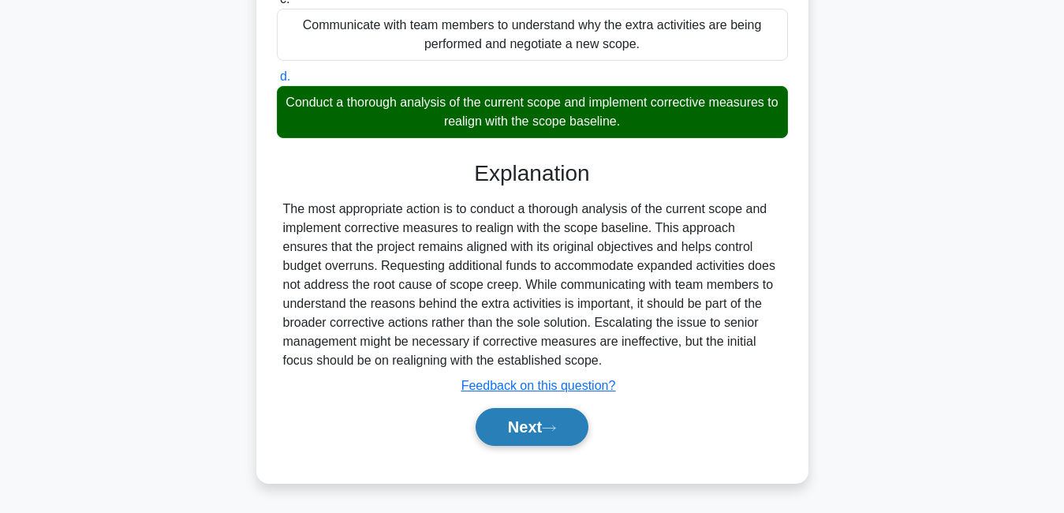
click at [497, 422] on button "Next" at bounding box center [532, 427] width 113 height 38
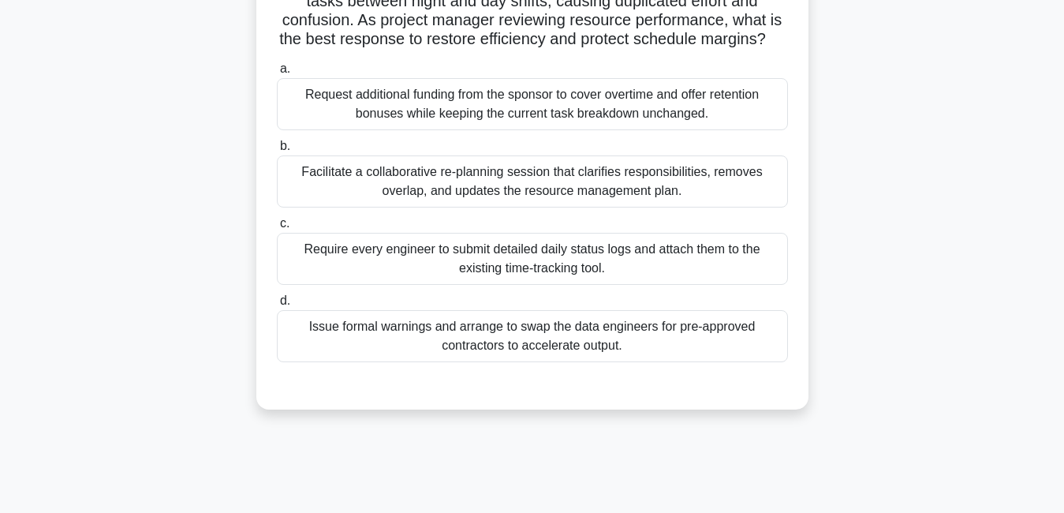
scroll to position [151, 0]
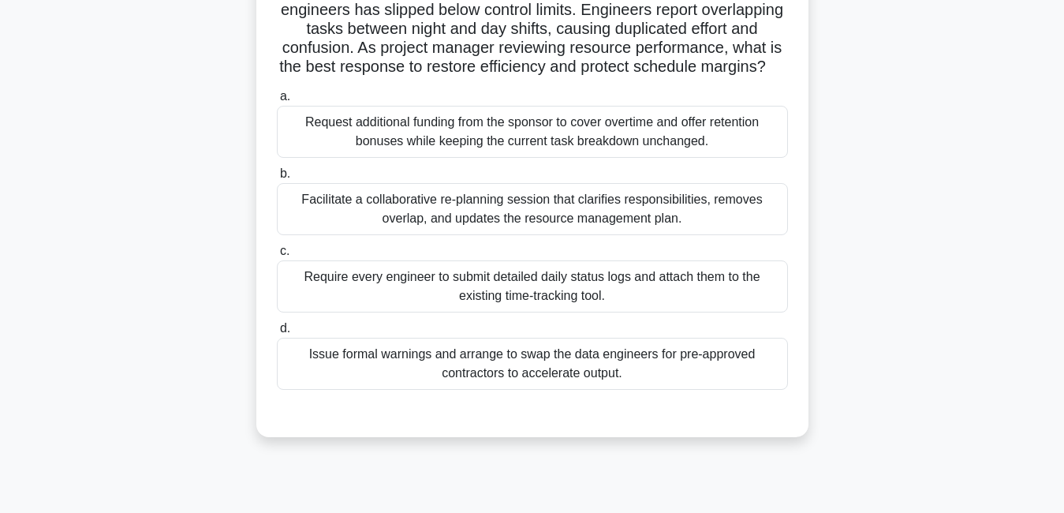
click at [662, 235] on div "Facilitate a collaborative re-planning session that clarifies responsibilities,…" at bounding box center [532, 209] width 511 height 52
click at [277, 179] on input "b. Facilitate a collaborative re-planning session that clarifies responsibiliti…" at bounding box center [277, 174] width 0 height 10
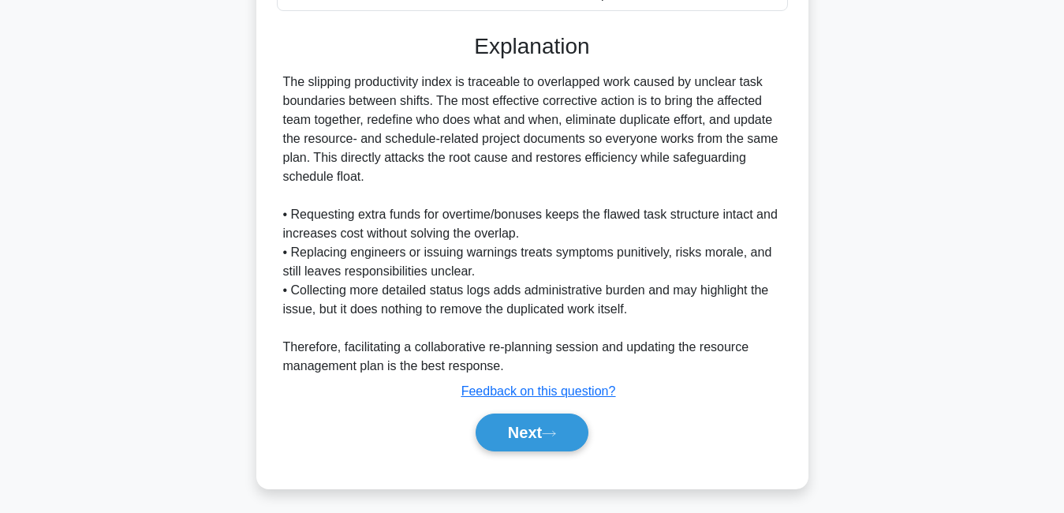
scroll to position [555, 0]
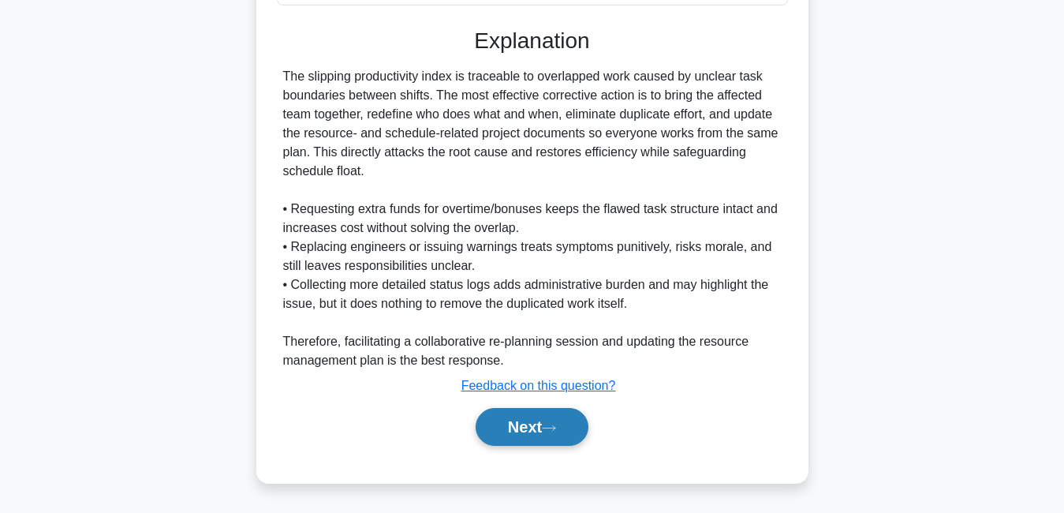
click at [561, 423] on button "Next" at bounding box center [532, 427] width 113 height 38
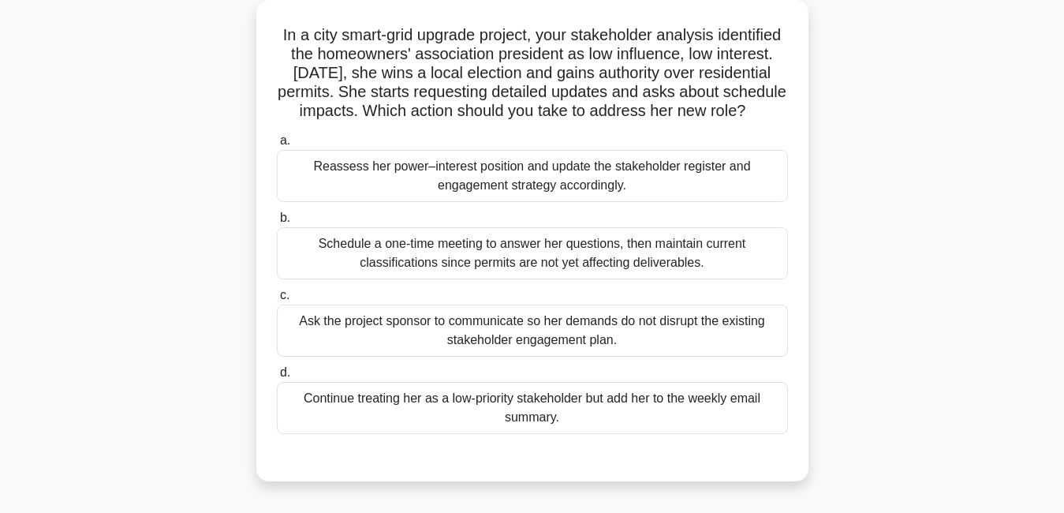
scroll to position [87, 0]
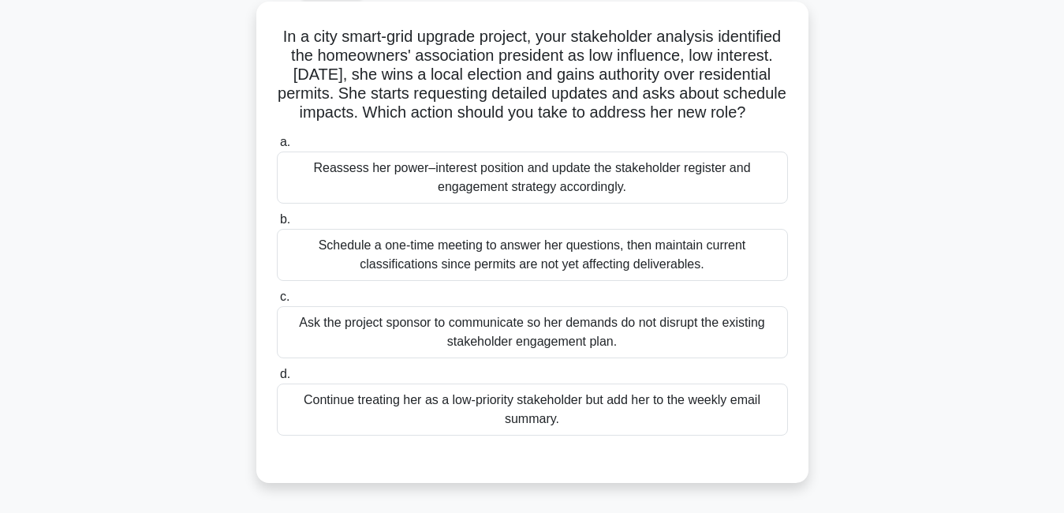
click at [421, 281] on div "Schedule a one-time meeting to answer her questions, then maintain current clas…" at bounding box center [532, 255] width 511 height 52
click at [277, 225] on input "b. Schedule a one-time meeting to answer her questions, then maintain current c…" at bounding box center [277, 220] width 0 height 10
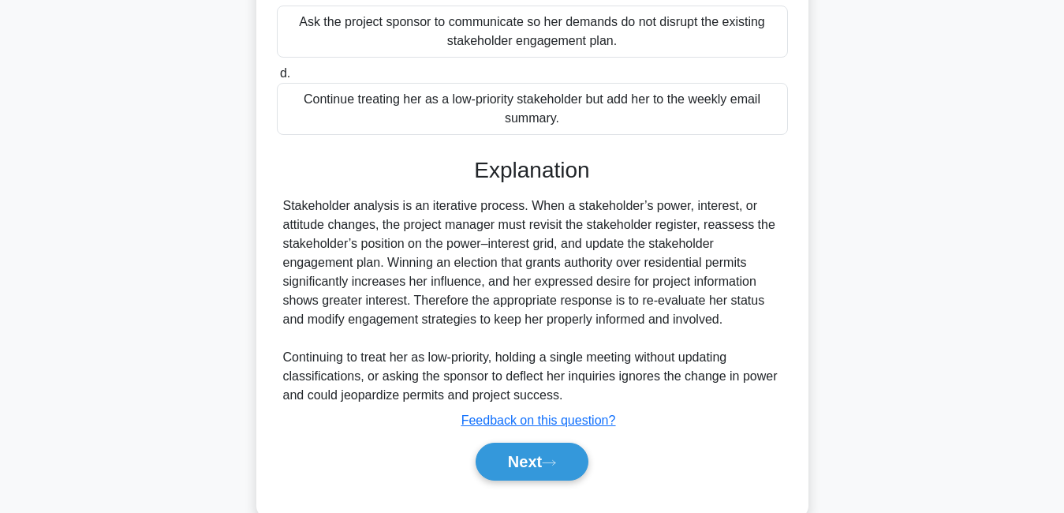
scroll to position [443, 0]
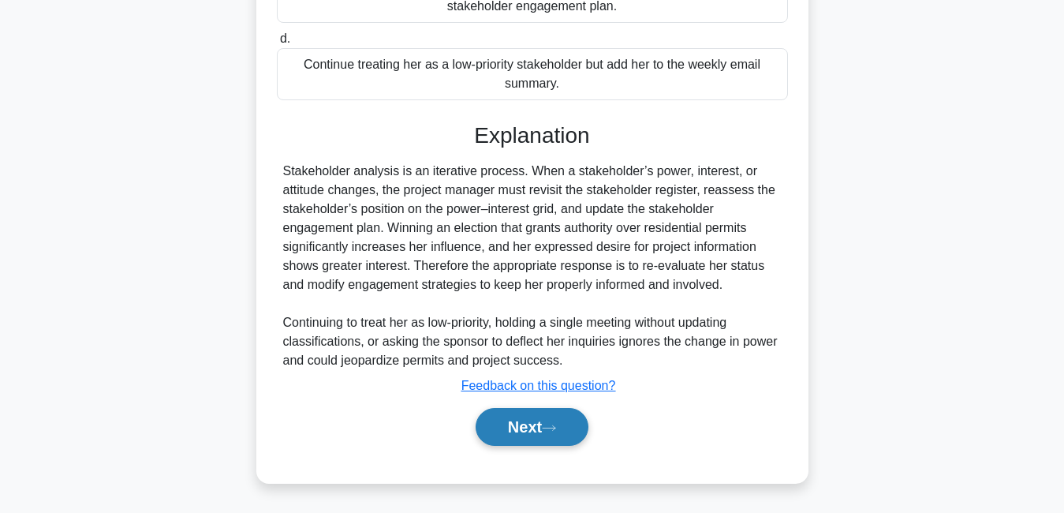
click at [505, 435] on button "Next" at bounding box center [532, 427] width 113 height 38
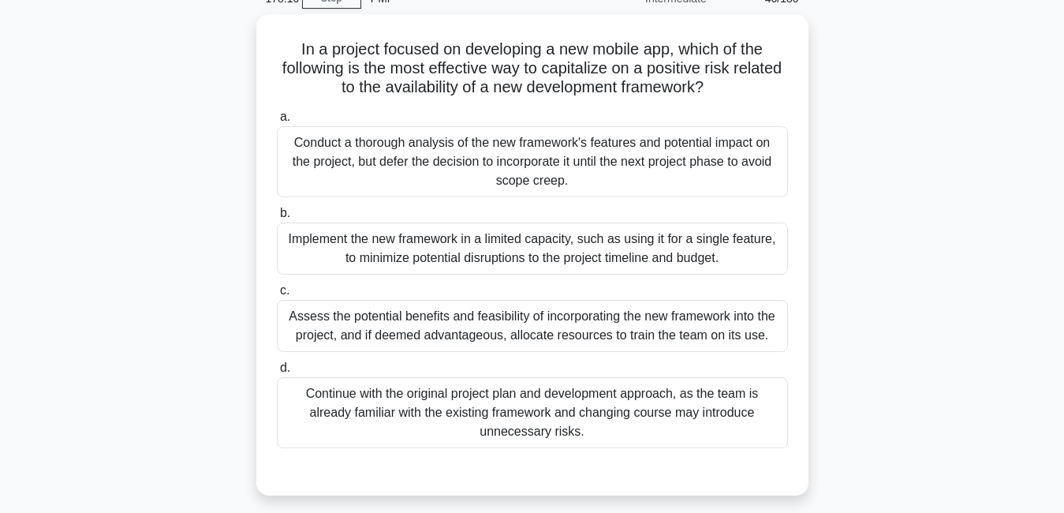
scroll to position [76, 0]
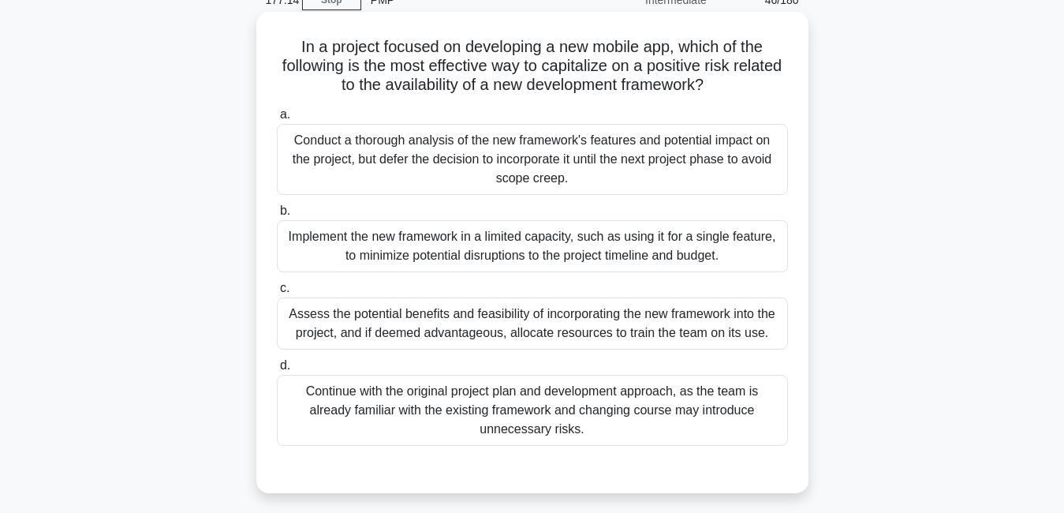
click at [595, 330] on div "Assess the potential benefits and feasibility of incorporating the new framewor…" at bounding box center [532, 323] width 511 height 52
click at [277, 293] on input "c. Assess the potential benefits and feasibility of incorporating the new frame…" at bounding box center [277, 288] width 0 height 10
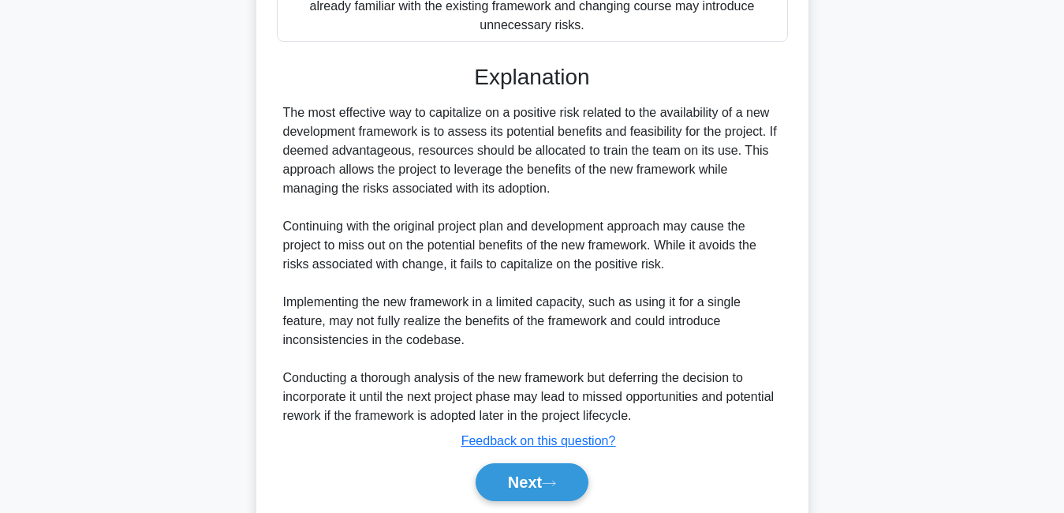
scroll to position [524, 0]
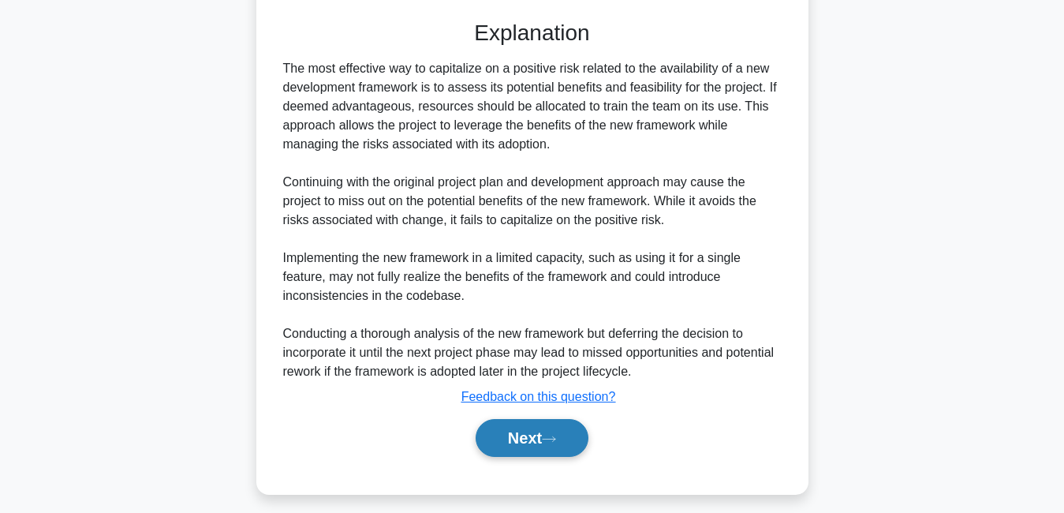
click at [536, 438] on button "Next" at bounding box center [532, 438] width 113 height 38
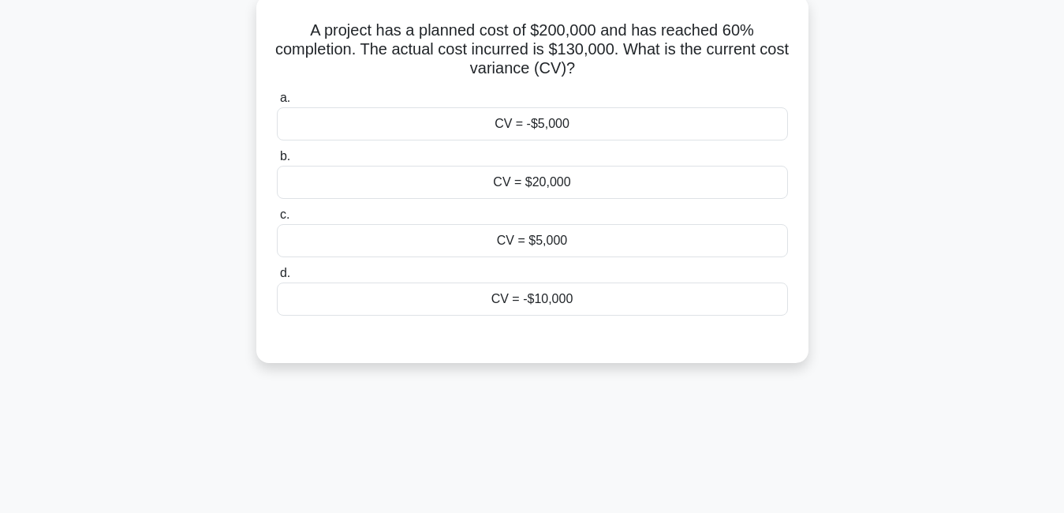
scroll to position [65, 0]
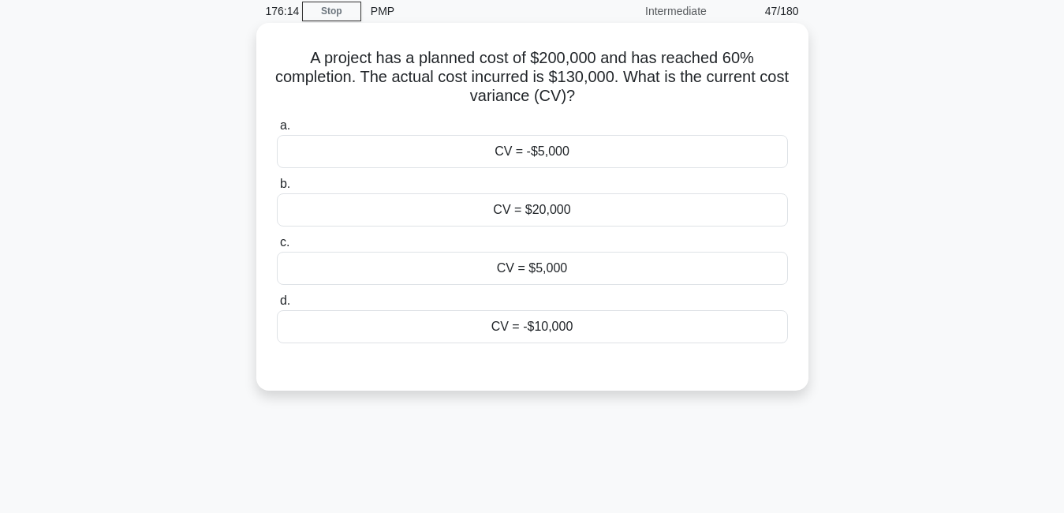
click at [578, 150] on div "CV = -$5,000" at bounding box center [532, 151] width 511 height 33
click at [277, 131] on input "a. CV = -$5,000" at bounding box center [277, 126] width 0 height 10
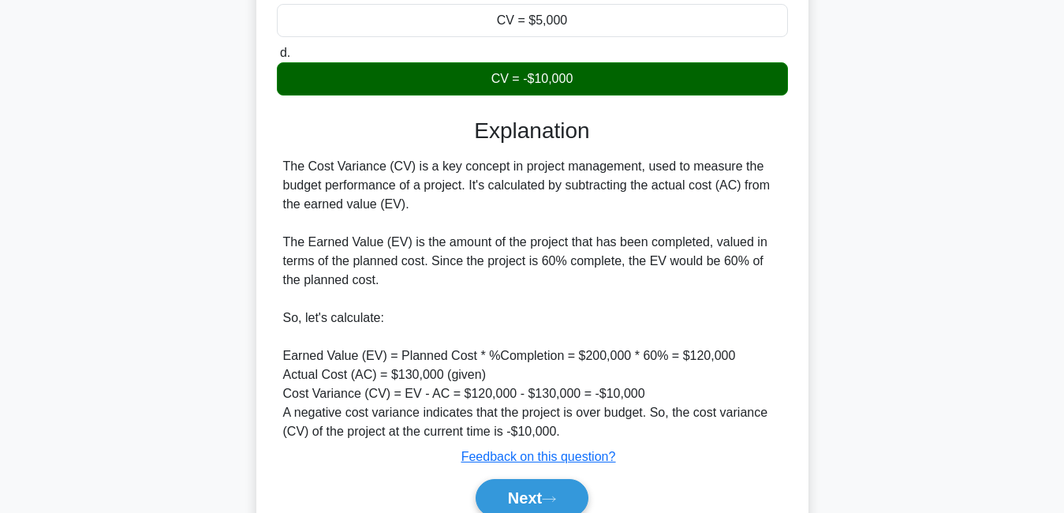
scroll to position [386, 0]
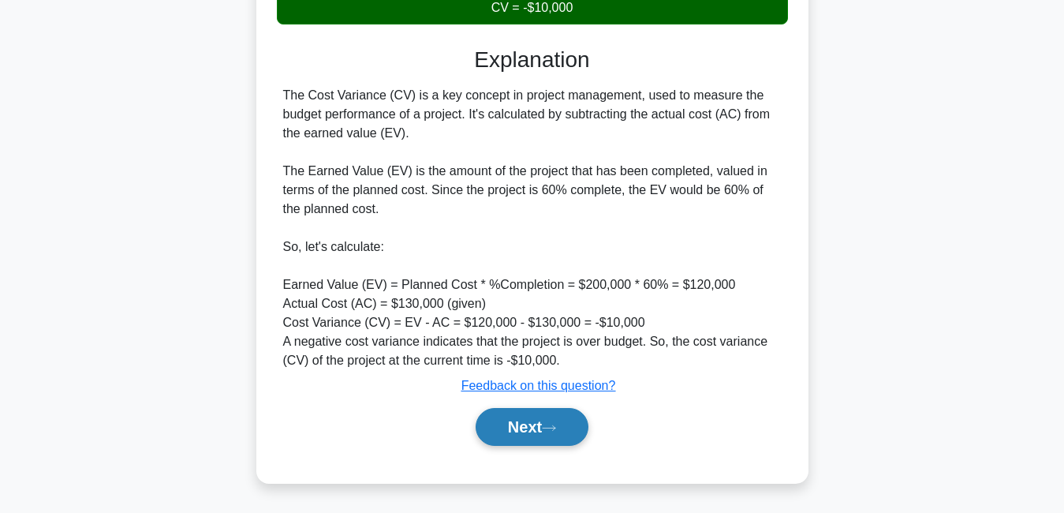
click at [559, 434] on button "Next" at bounding box center [532, 427] width 113 height 38
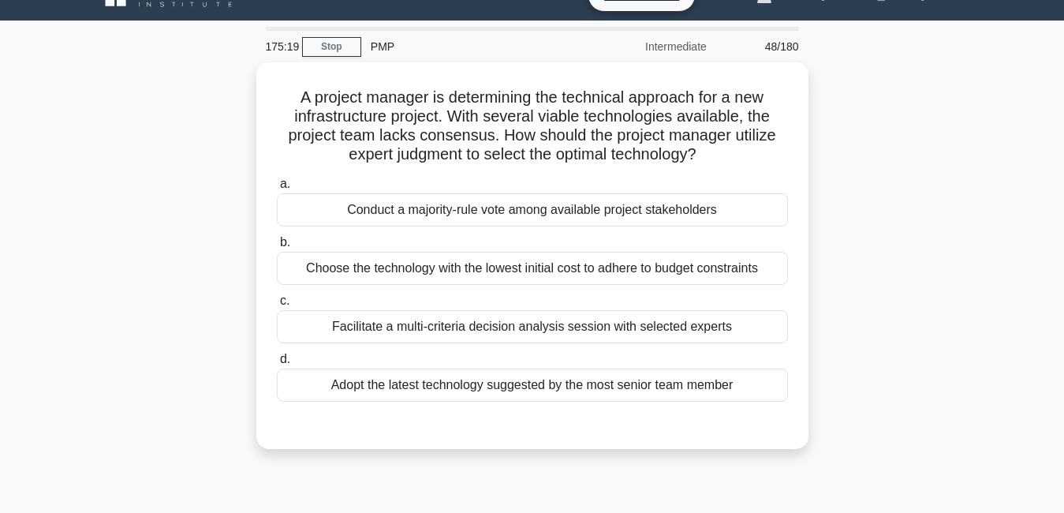
scroll to position [0, 0]
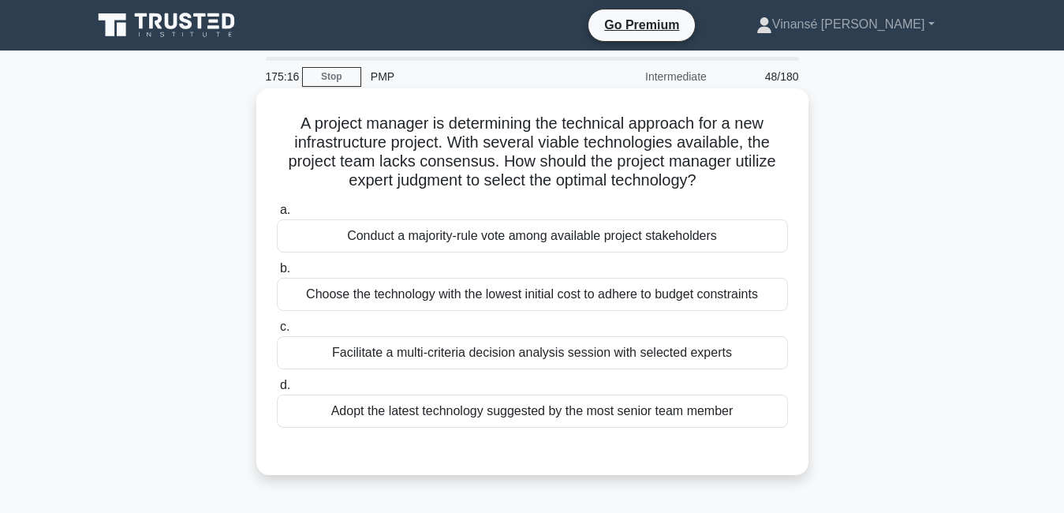
click at [497, 352] on div "Facilitate a multi-criteria decision analysis session with selected experts" at bounding box center [532, 352] width 511 height 33
click at [277, 332] on input "c. Facilitate a multi-criteria decision analysis session with selected experts" at bounding box center [277, 327] width 0 height 10
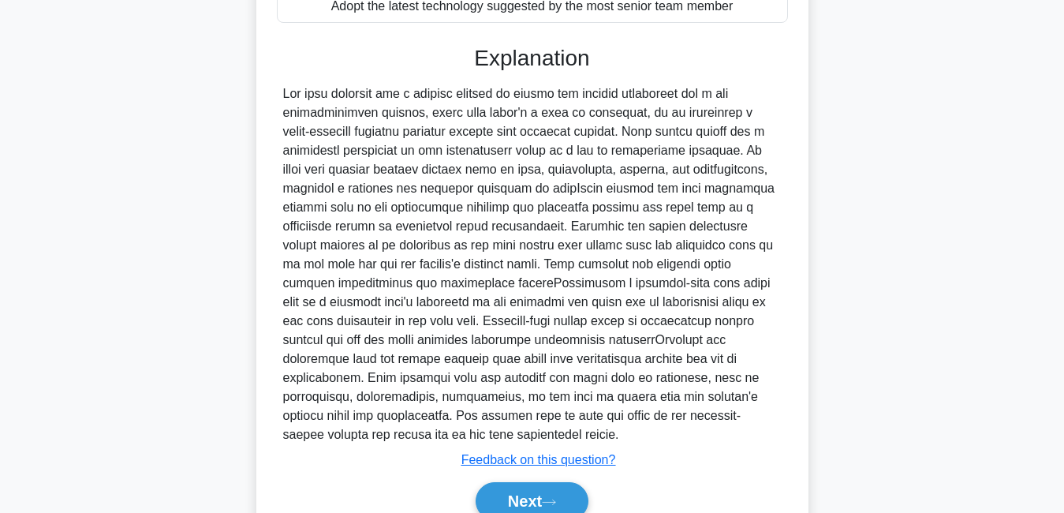
scroll to position [449, 0]
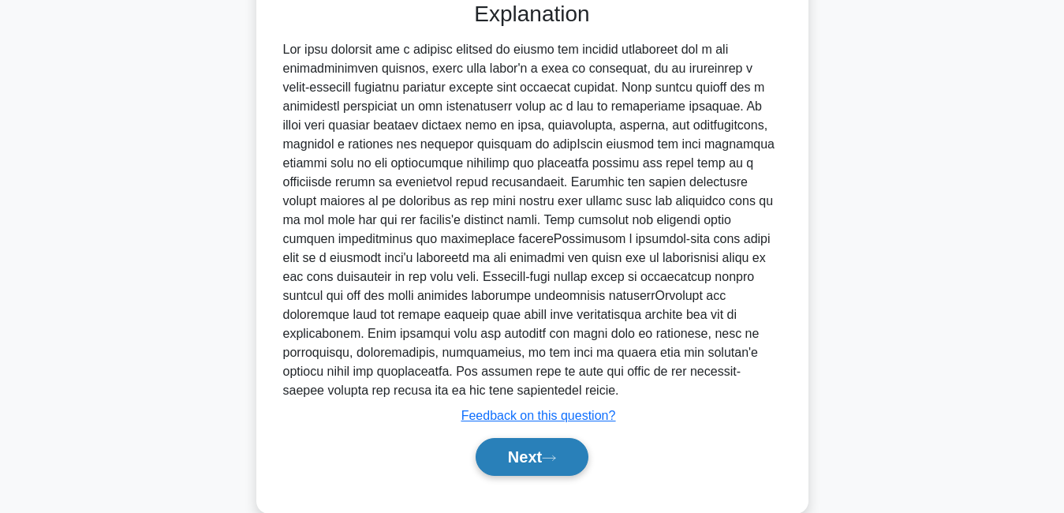
click at [521, 442] on button "Next" at bounding box center [532, 457] width 113 height 38
click at [556, 453] on icon at bounding box center [549, 457] width 14 height 9
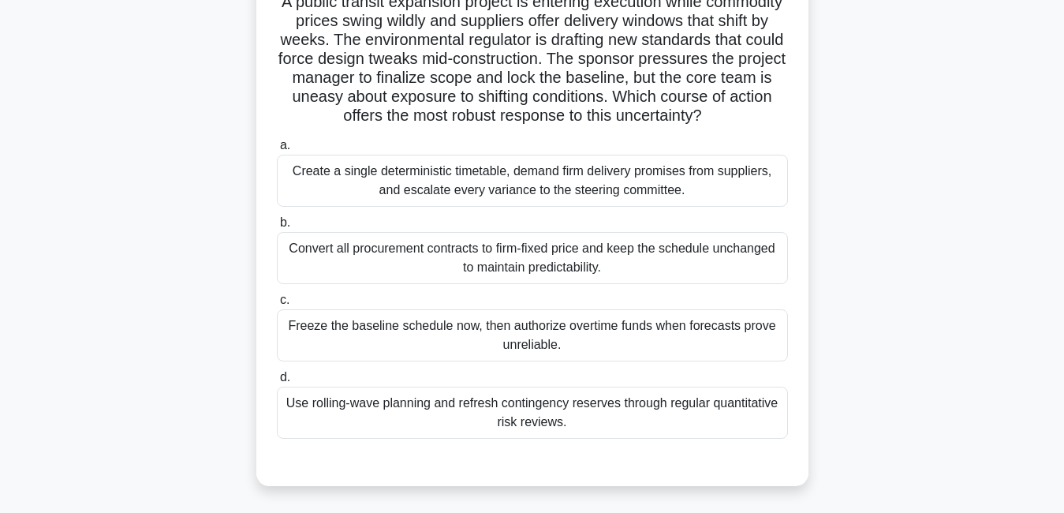
scroll to position [126, 0]
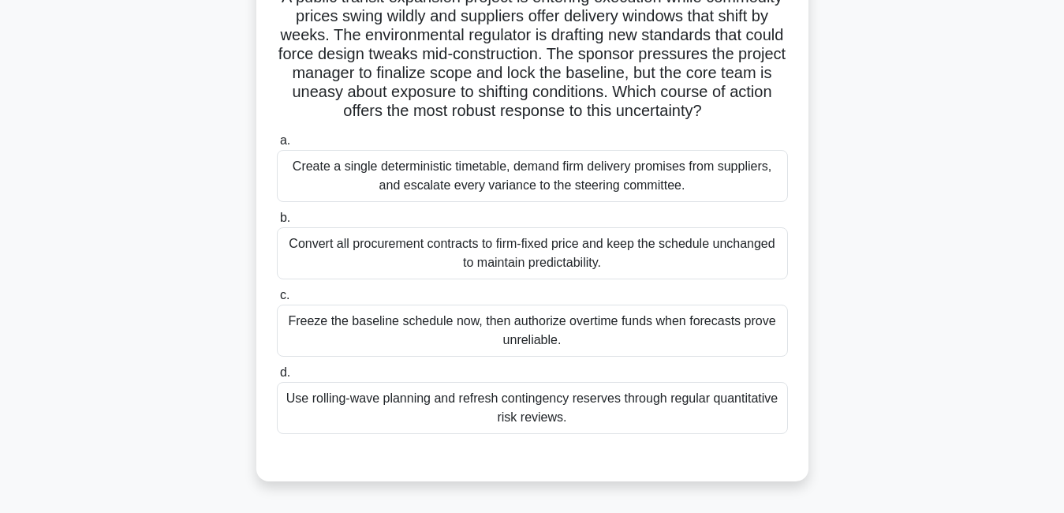
click at [588, 279] on div "Convert all procurement contracts to firm-fixed price and keep the schedule unc…" at bounding box center [532, 253] width 511 height 52
click at [277, 223] on input "b. Convert all procurement contracts to firm-fixed price and keep the schedule …" at bounding box center [277, 218] width 0 height 10
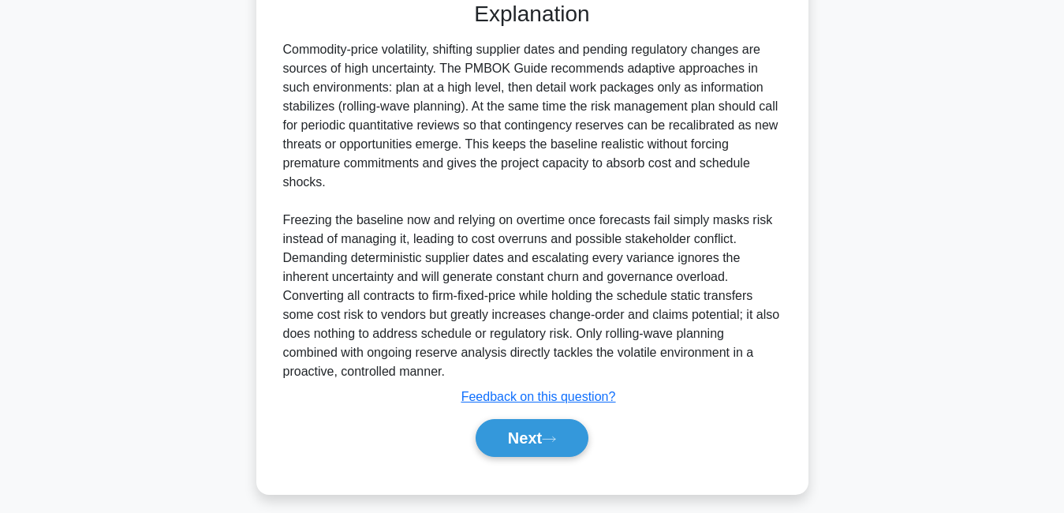
scroll to position [614, 0]
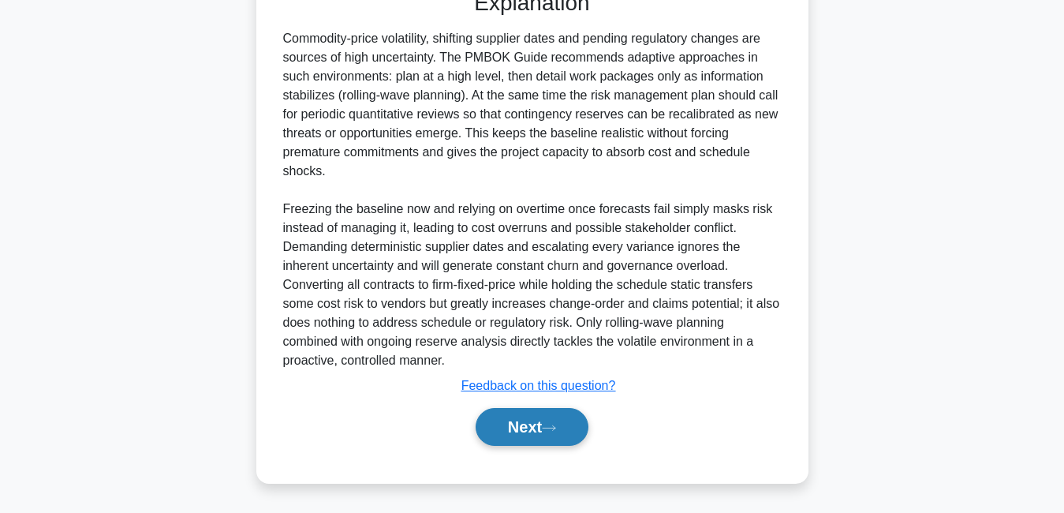
click at [554, 419] on button "Next" at bounding box center [532, 427] width 113 height 38
click at [550, 426] on icon at bounding box center [549, 427] width 14 height 9
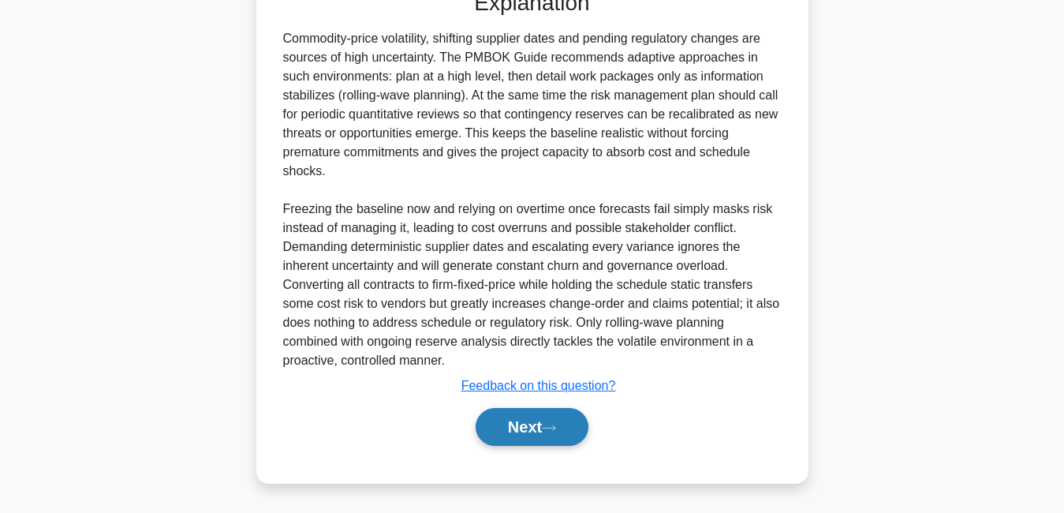
click at [550, 426] on icon at bounding box center [549, 427] width 14 height 9
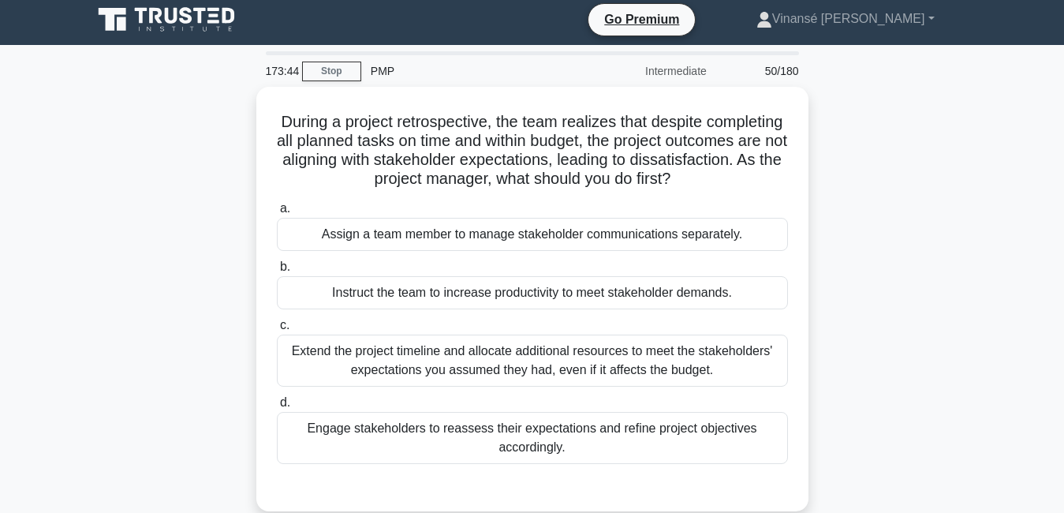
scroll to position [0, 0]
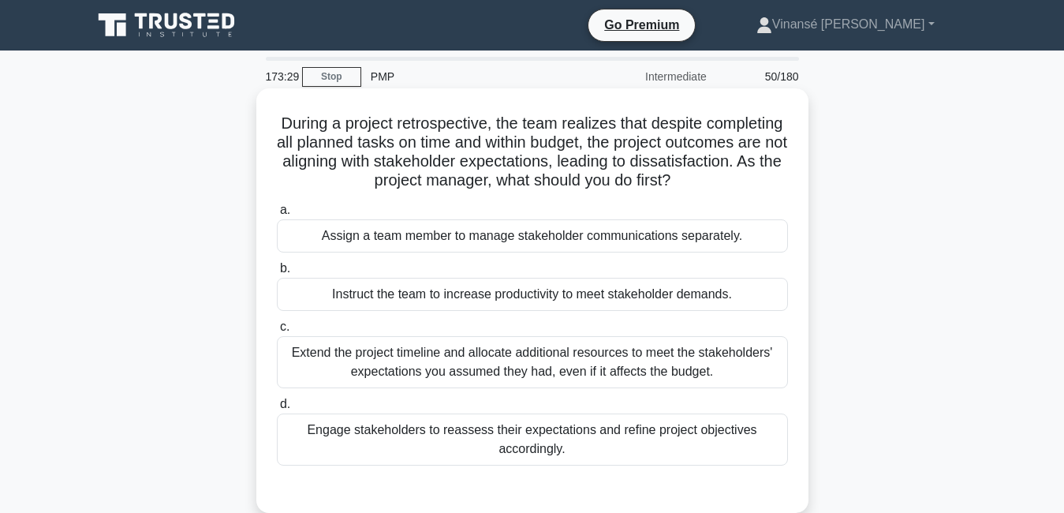
click at [520, 386] on div "Extend the project timeline and allocate additional resources to meet the stake…" at bounding box center [532, 362] width 511 height 52
click at [277, 332] on input "c. Extend the project timeline and allocate additional resources to meet the st…" at bounding box center [277, 327] width 0 height 10
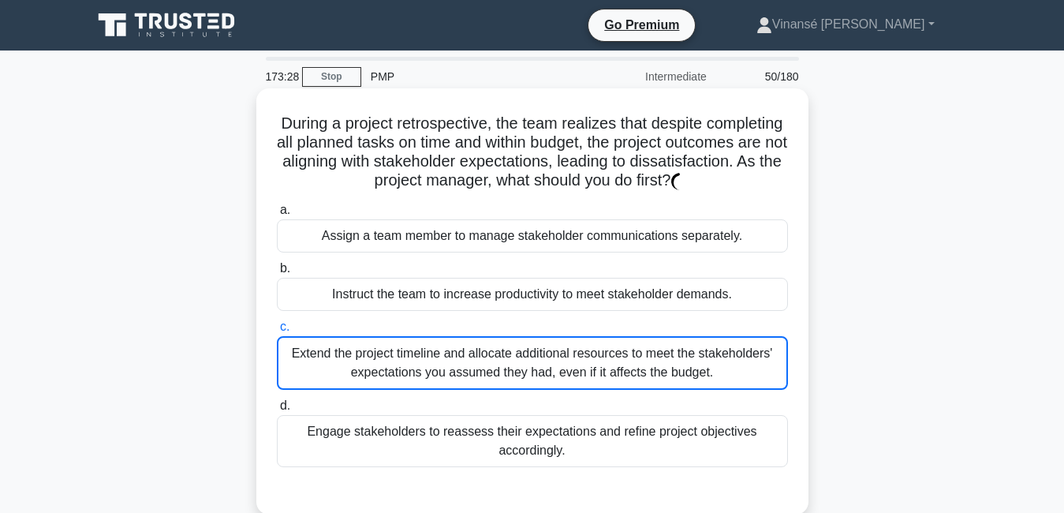
click at [445, 440] on div "Engage stakeholders to reassess their expectations and refine project objective…" at bounding box center [532, 441] width 511 height 52
click at [277, 411] on input "d. Engage stakeholders to reassess their expectations and refine project object…" at bounding box center [277, 406] width 0 height 10
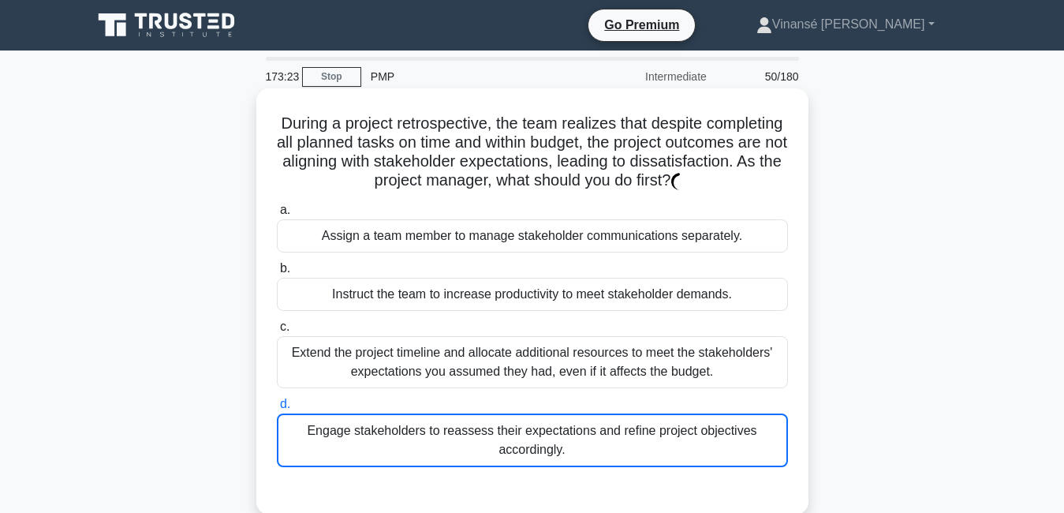
click at [445, 440] on div "Engage stakeholders to reassess their expectations and refine project objective…" at bounding box center [532, 440] width 511 height 54
click at [277, 409] on input "d. Engage stakeholders to reassess their expectations and refine project object…" at bounding box center [277, 404] width 0 height 10
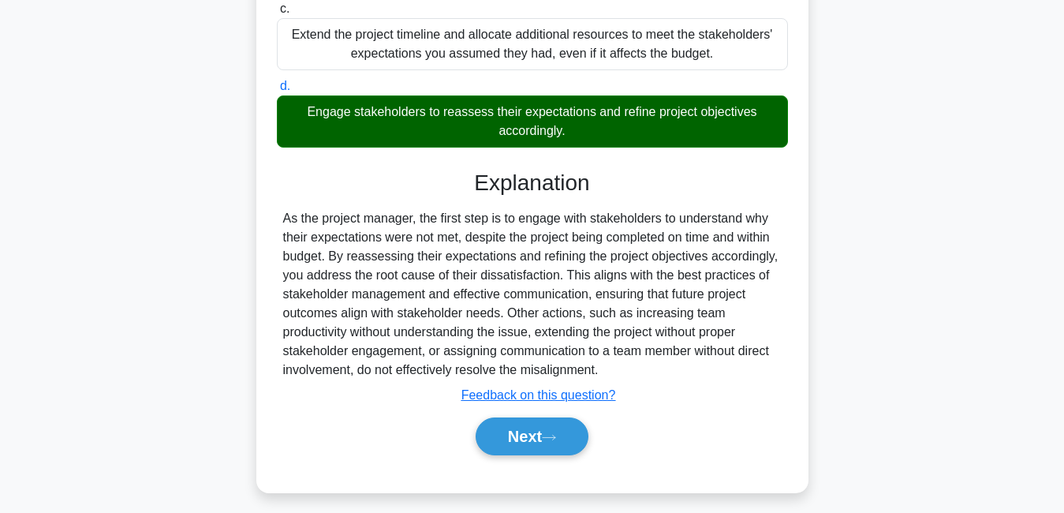
scroll to position [339, 0]
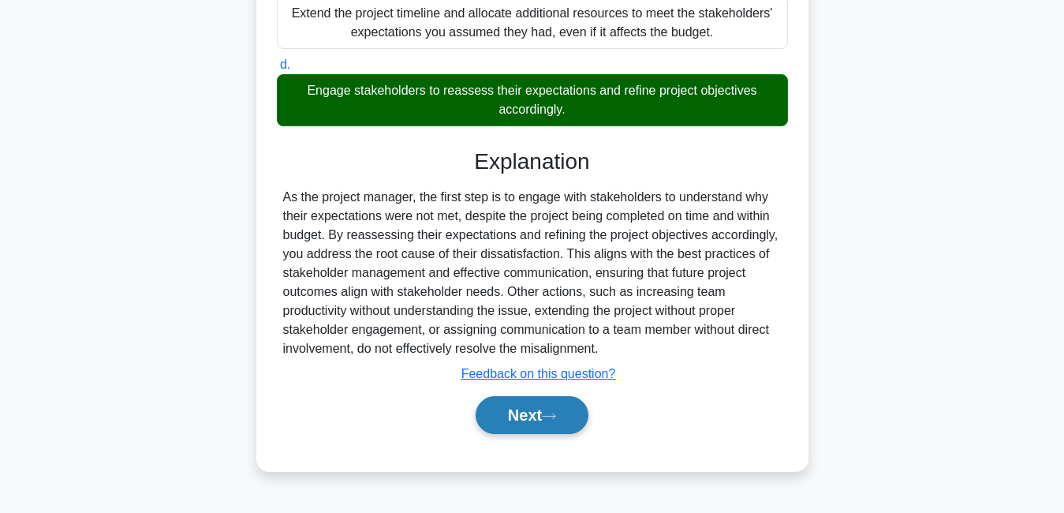
click at [570, 415] on button "Next" at bounding box center [532, 415] width 113 height 38
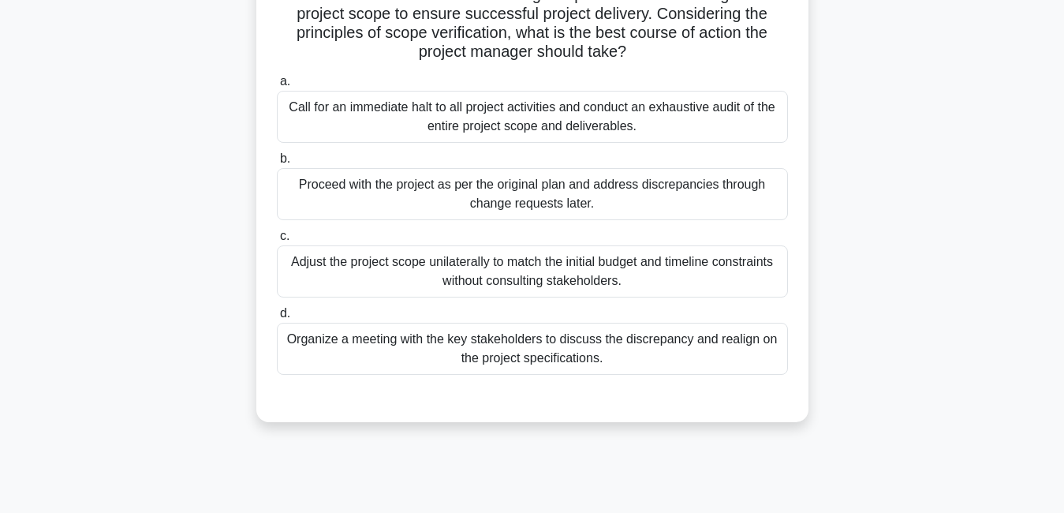
scroll to position [244, 0]
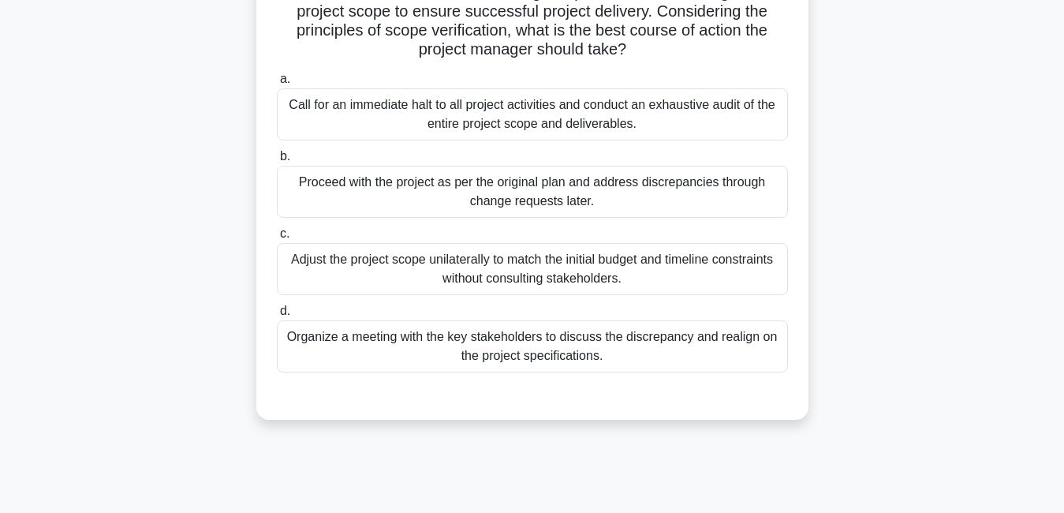
click at [647, 343] on div "Organize a meeting with the key stakeholders to discuss the discrepancy and rea…" at bounding box center [532, 346] width 511 height 52
click at [277, 316] on input "d. Organize a meeting with the key stakeholders to discuss the discrepancy and …" at bounding box center [277, 311] width 0 height 10
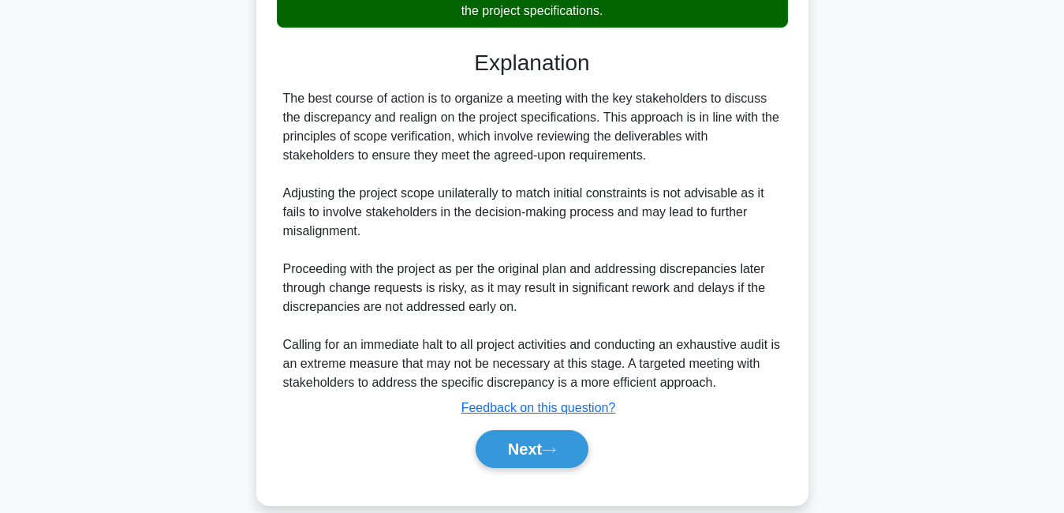
scroll to position [612, 0]
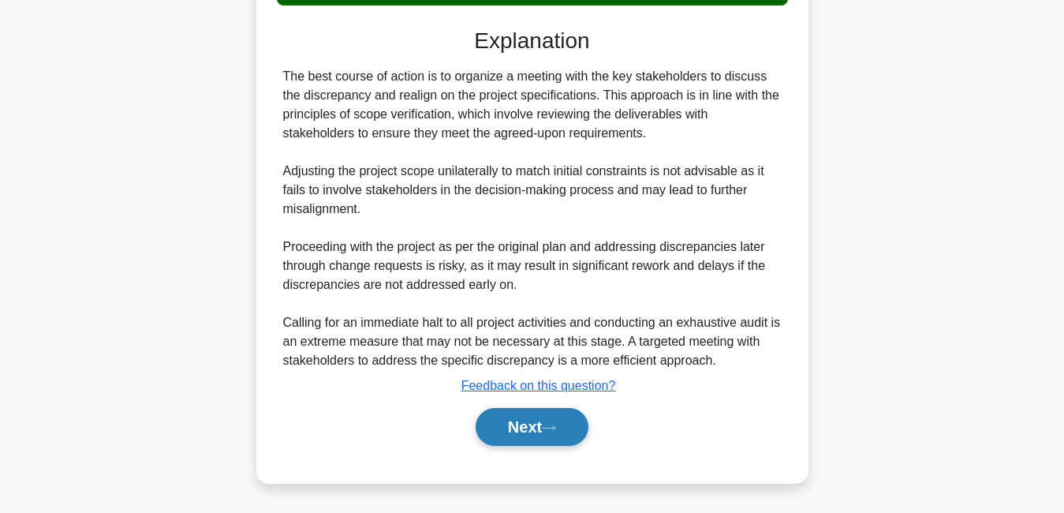
click at [551, 416] on button "Next" at bounding box center [532, 427] width 113 height 38
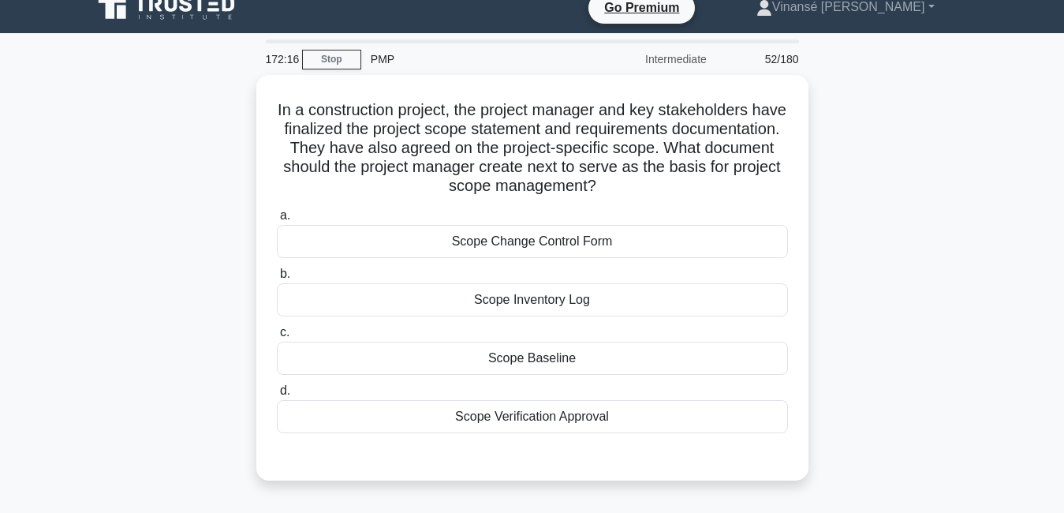
scroll to position [0, 0]
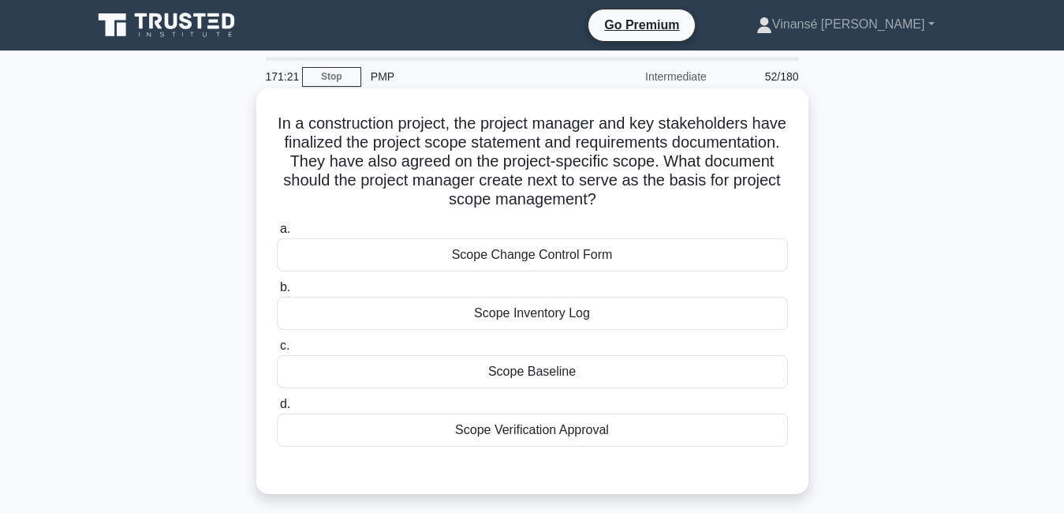
click at [561, 432] on div "Scope Verification Approval" at bounding box center [532, 429] width 511 height 33
click at [277, 409] on input "d. Scope Verification Approval" at bounding box center [277, 404] width 0 height 10
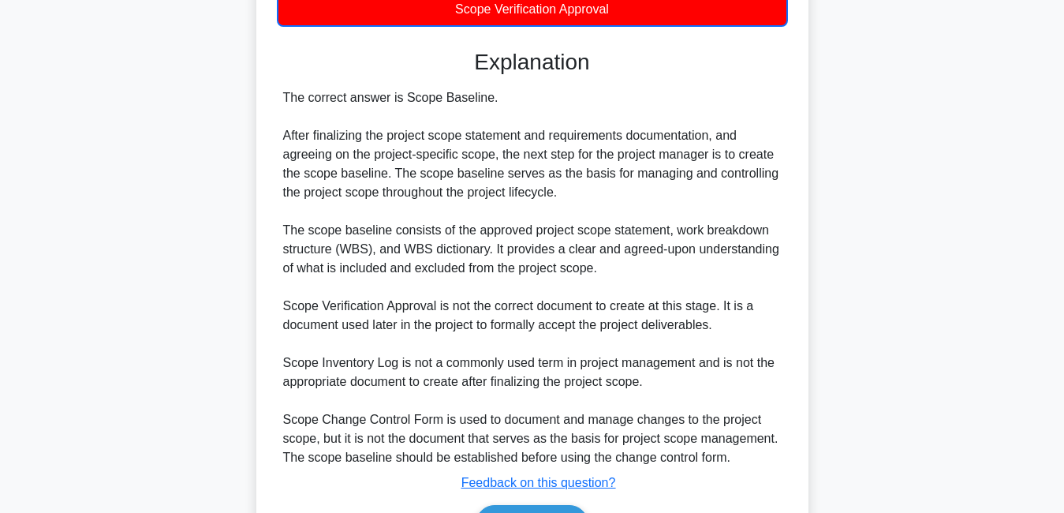
scroll to position [449, 0]
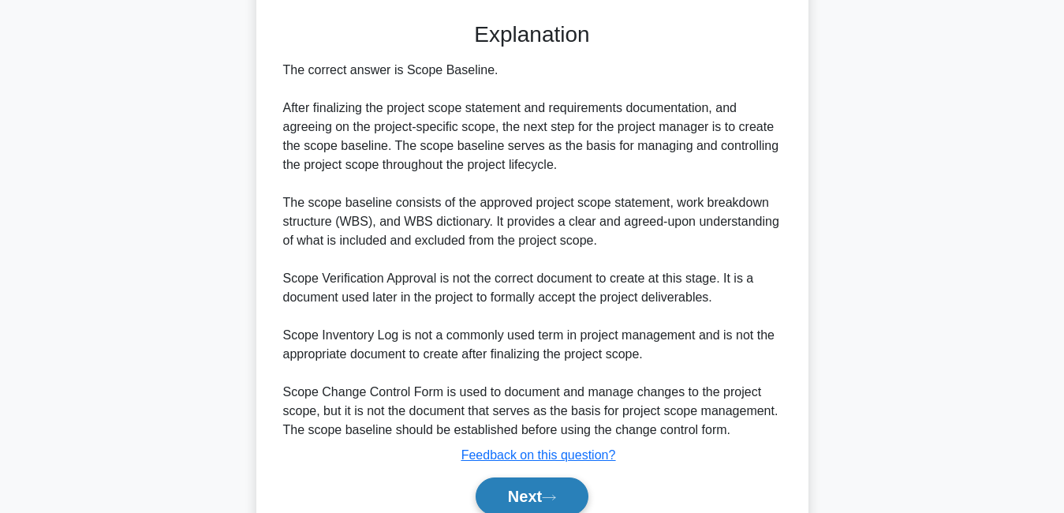
click at [561, 489] on button "Next" at bounding box center [532, 496] width 113 height 38
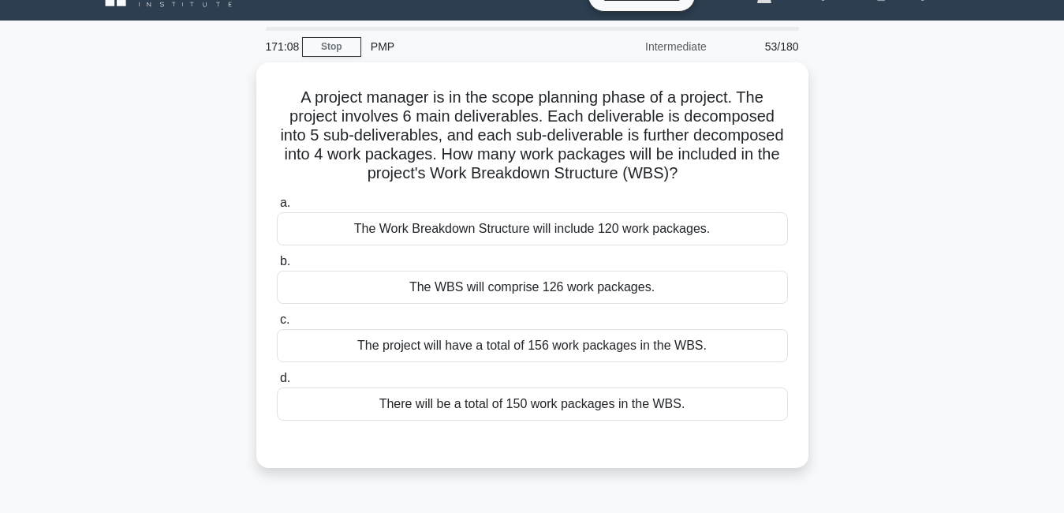
scroll to position [0, 0]
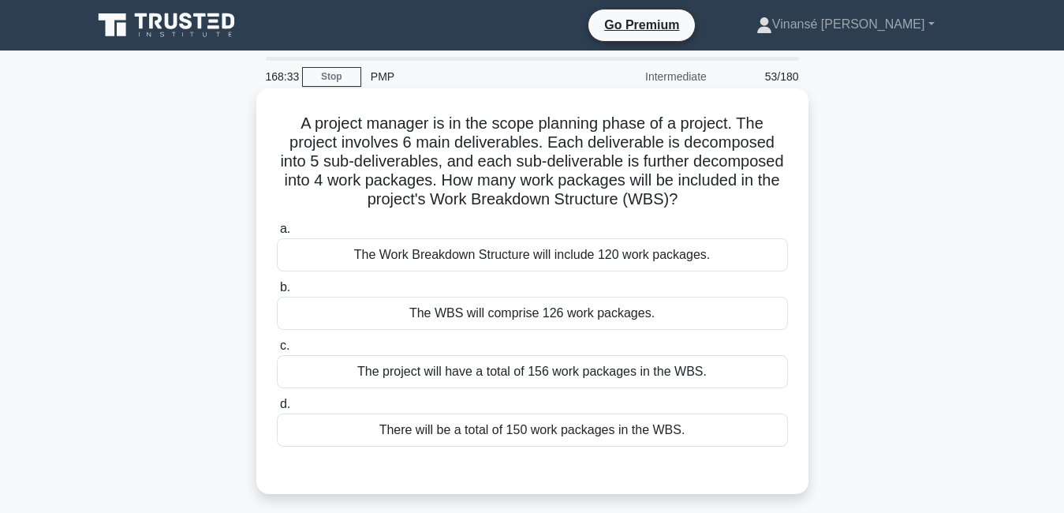
click at [633, 254] on div "The Work Breakdown Structure will include 120 work packages." at bounding box center [532, 254] width 511 height 33
click at [277, 234] on input "a. The Work Breakdown Structure will include 120 work packages." at bounding box center [277, 229] width 0 height 10
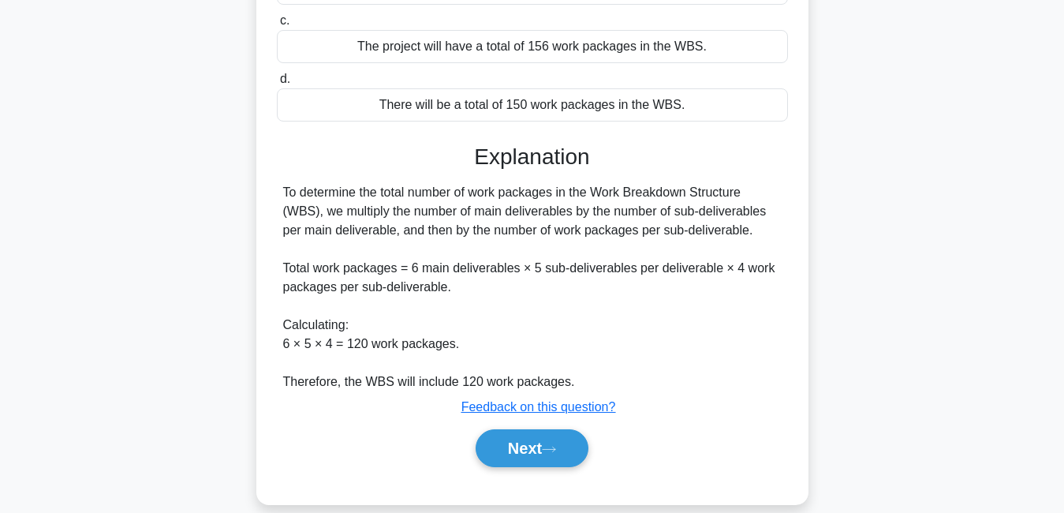
scroll to position [347, 0]
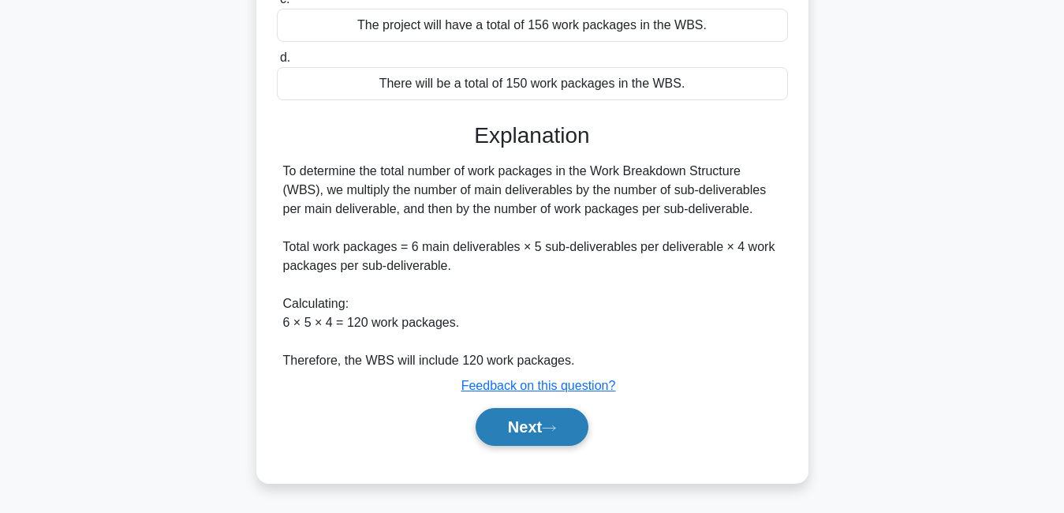
click at [521, 431] on button "Next" at bounding box center [532, 427] width 113 height 38
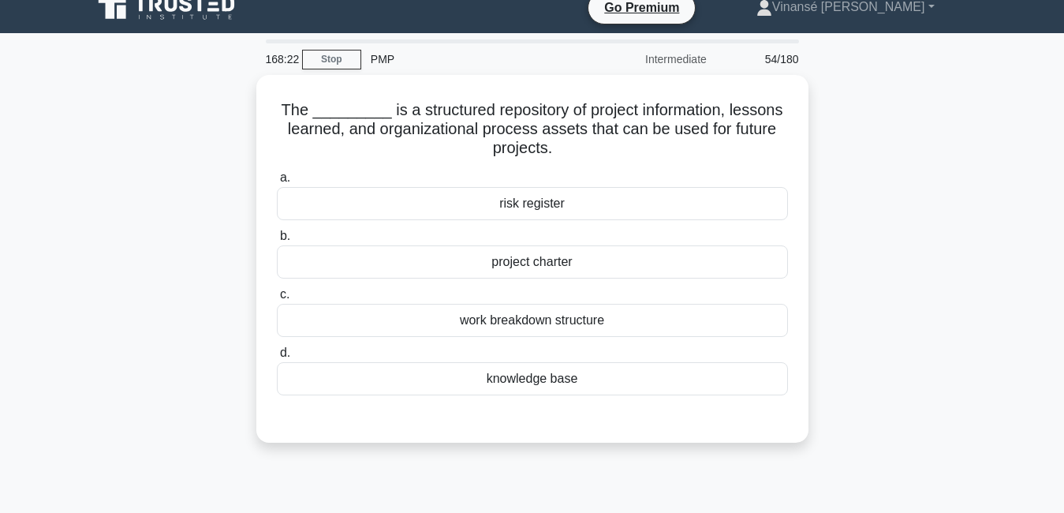
scroll to position [0, 0]
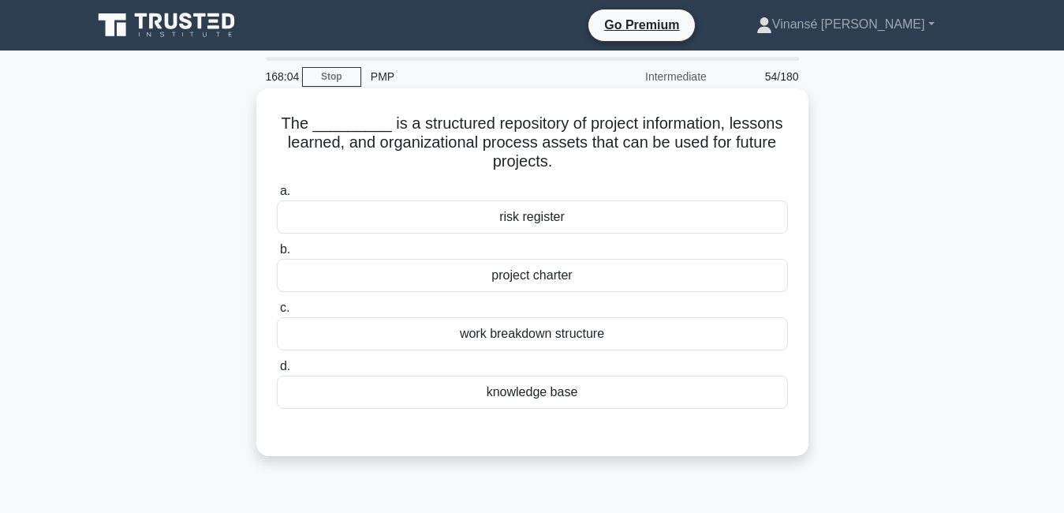
click at [551, 280] on div "project charter" at bounding box center [532, 275] width 511 height 33
click at [277, 255] on input "b. project charter" at bounding box center [277, 249] width 0 height 10
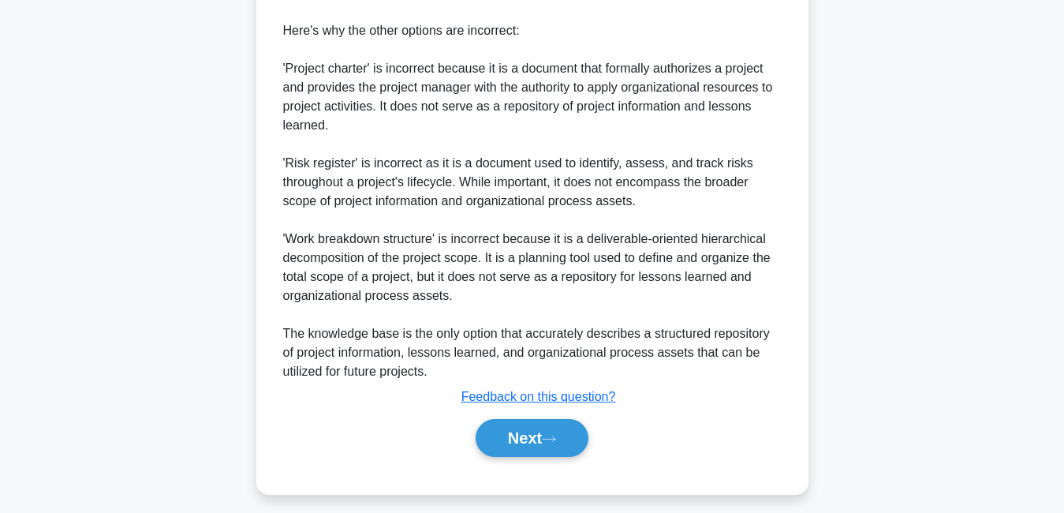
scroll to position [595, 0]
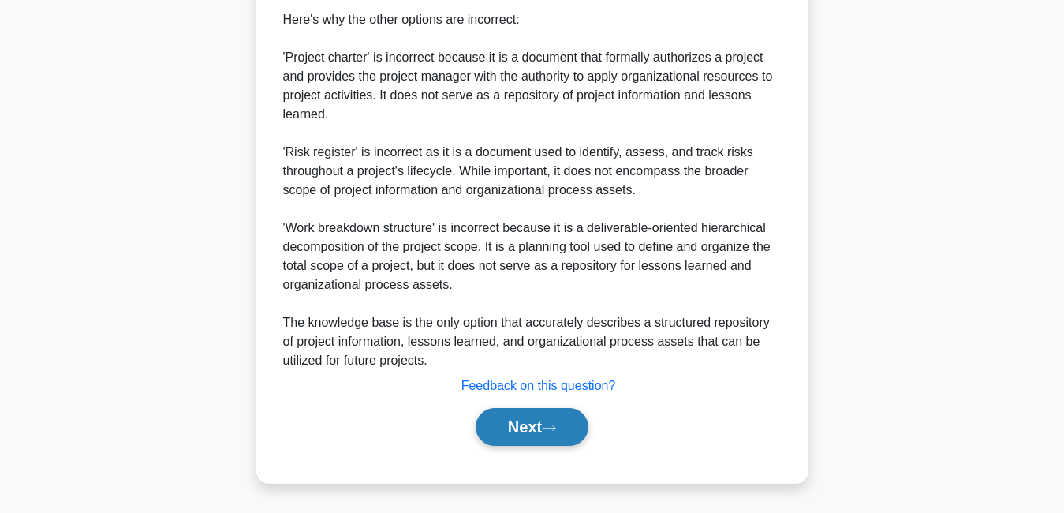
click at [565, 435] on button "Next" at bounding box center [532, 427] width 113 height 38
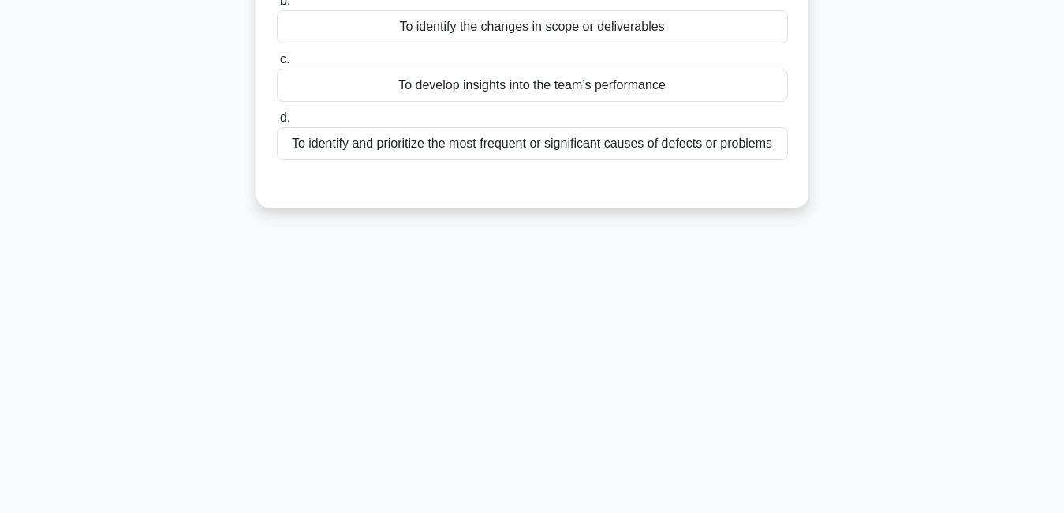
scroll to position [0, 0]
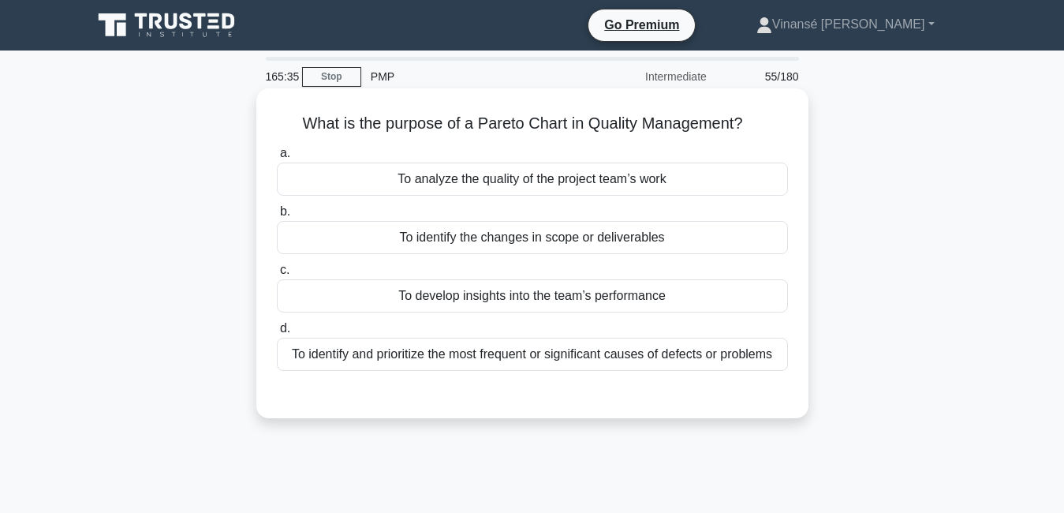
click at [599, 363] on div "To identify and prioritize the most frequent or significant causes of defects o…" at bounding box center [532, 354] width 511 height 33
click at [277, 334] on input "d. To identify and prioritize the most frequent or significant causes of defect…" at bounding box center [277, 328] width 0 height 10
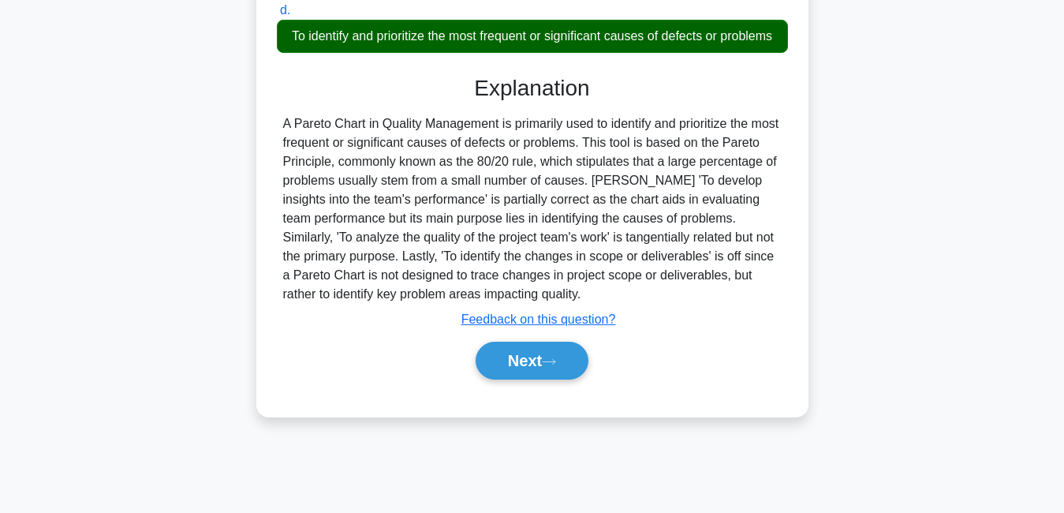
scroll to position [339, 0]
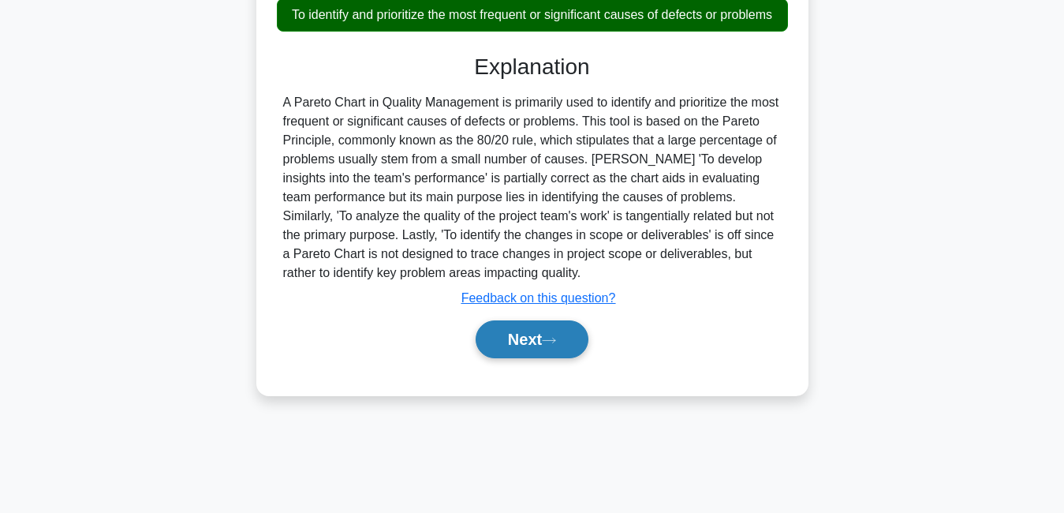
click at [541, 358] on button "Next" at bounding box center [532, 339] width 113 height 38
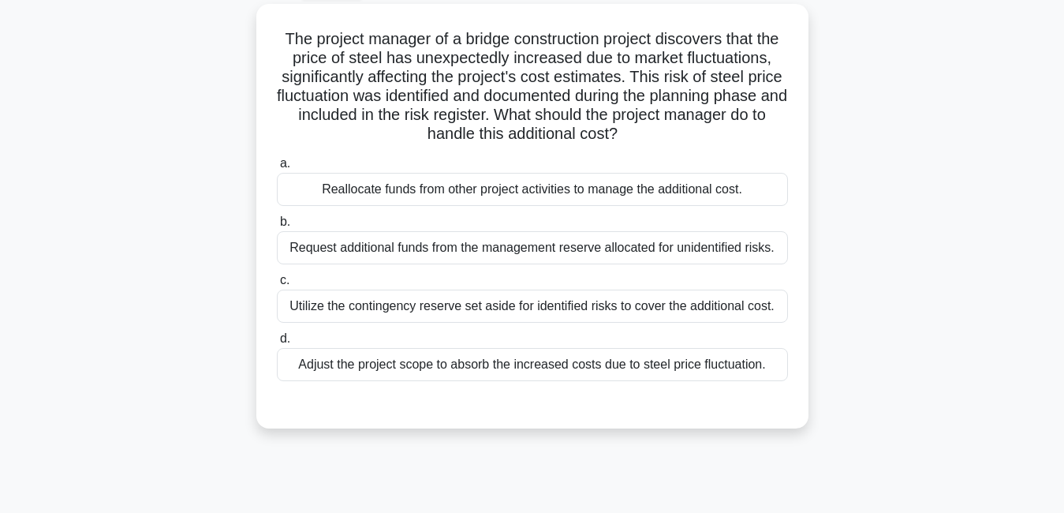
scroll to position [87, 0]
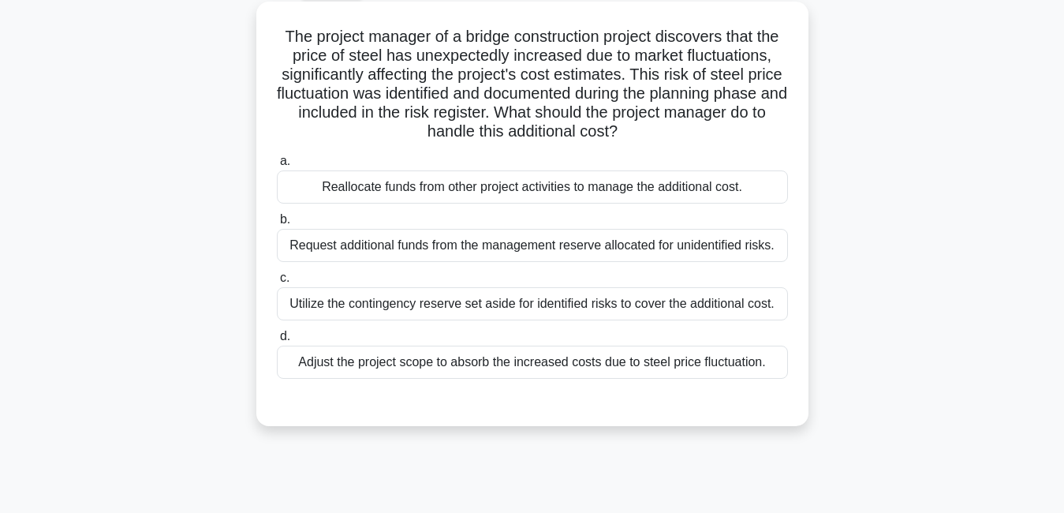
click at [588, 200] on div "Reallocate funds from other project activities to manage the additional cost." at bounding box center [532, 186] width 511 height 33
click at [277, 166] on input "a. Reallocate funds from other project activities to manage the additional cost." at bounding box center [277, 161] width 0 height 10
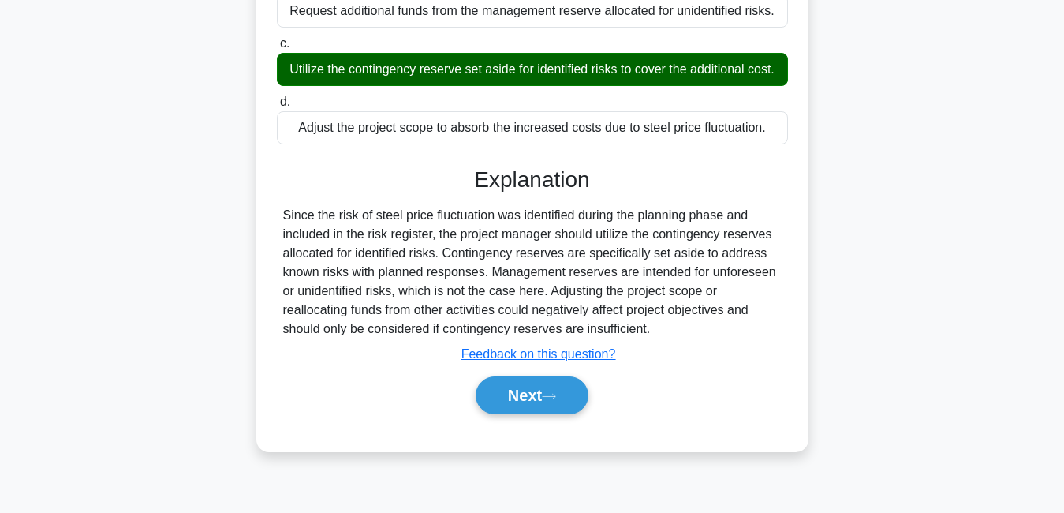
scroll to position [339, 0]
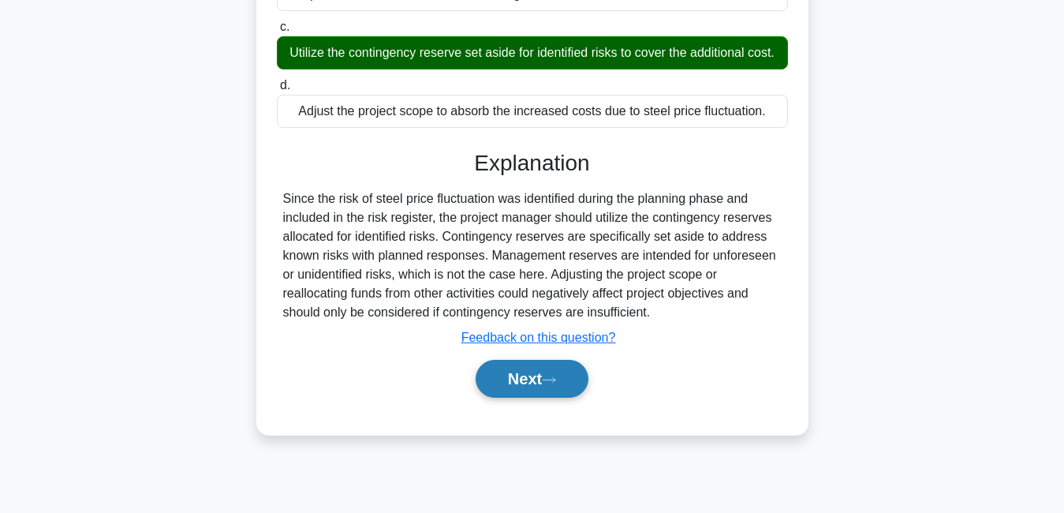
click at [550, 384] on icon at bounding box center [549, 379] width 14 height 9
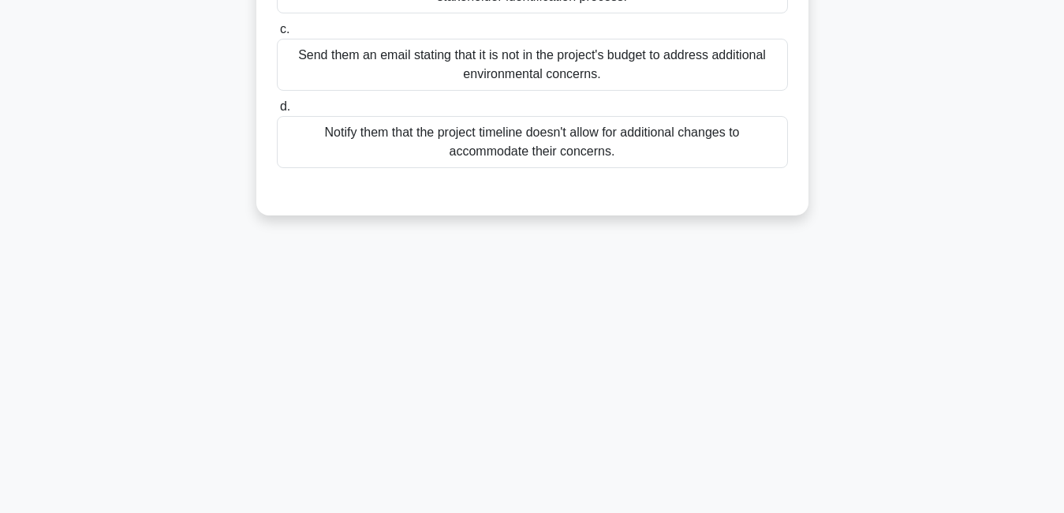
click at [550, 403] on div "165:04 Stop PMP Intermediate 57/180 During a hospital expansion project, a loca…" at bounding box center [532, 112] width 899 height 789
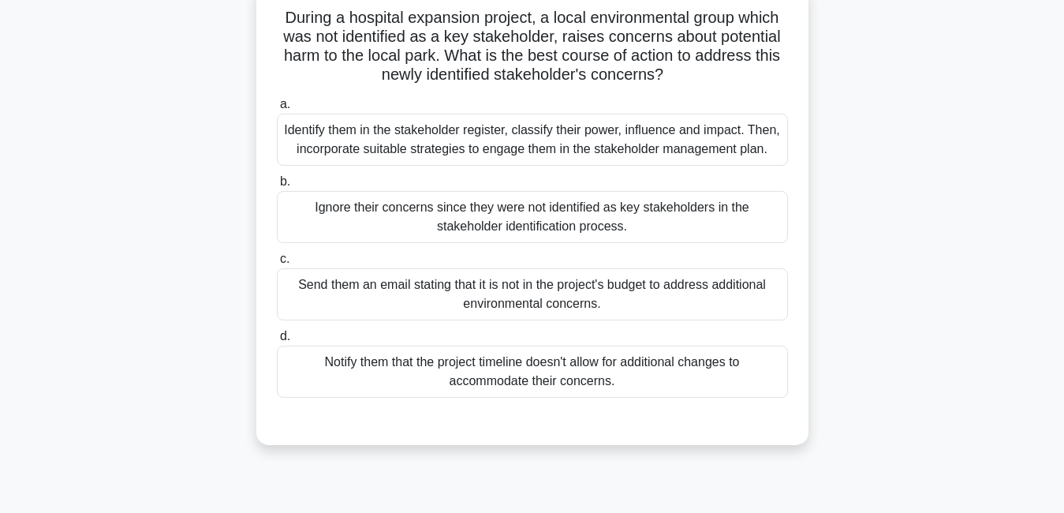
scroll to position [109, 0]
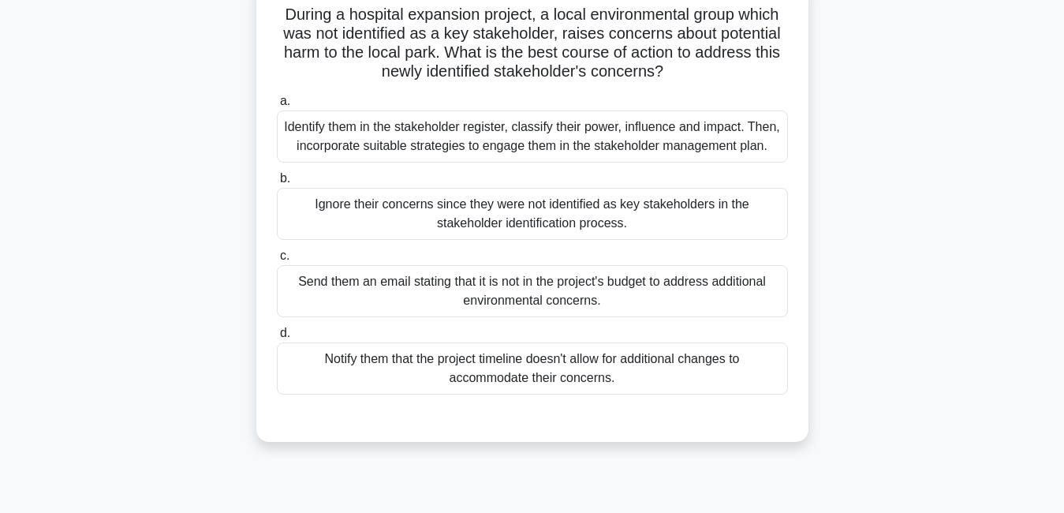
click at [631, 150] on div "Identify them in the stakeholder register, classify their power, influence and …" at bounding box center [532, 136] width 511 height 52
click at [277, 106] on input "a. Identify them in the stakeholder register, classify their power, influence a…" at bounding box center [277, 101] width 0 height 10
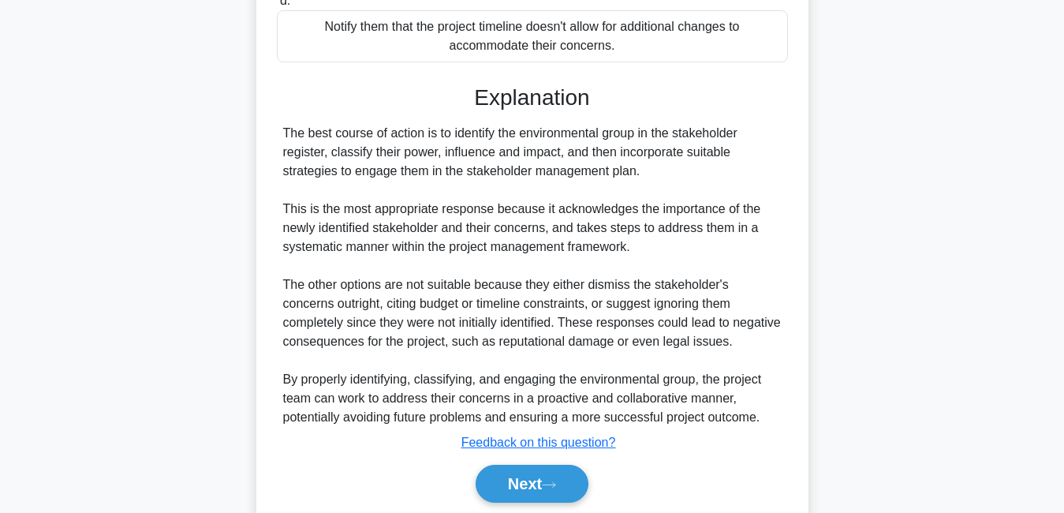
scroll to position [517, 0]
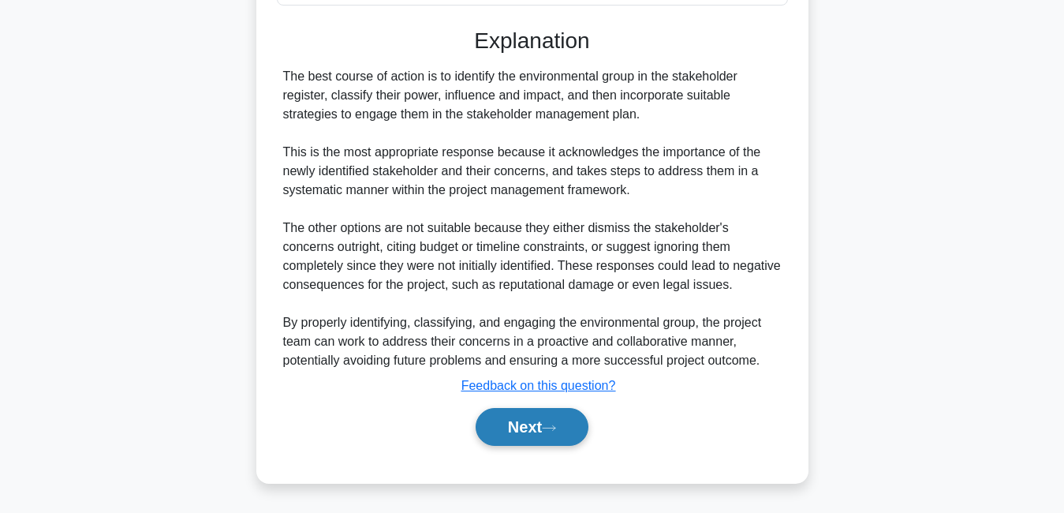
click at [568, 440] on button "Next" at bounding box center [532, 427] width 113 height 38
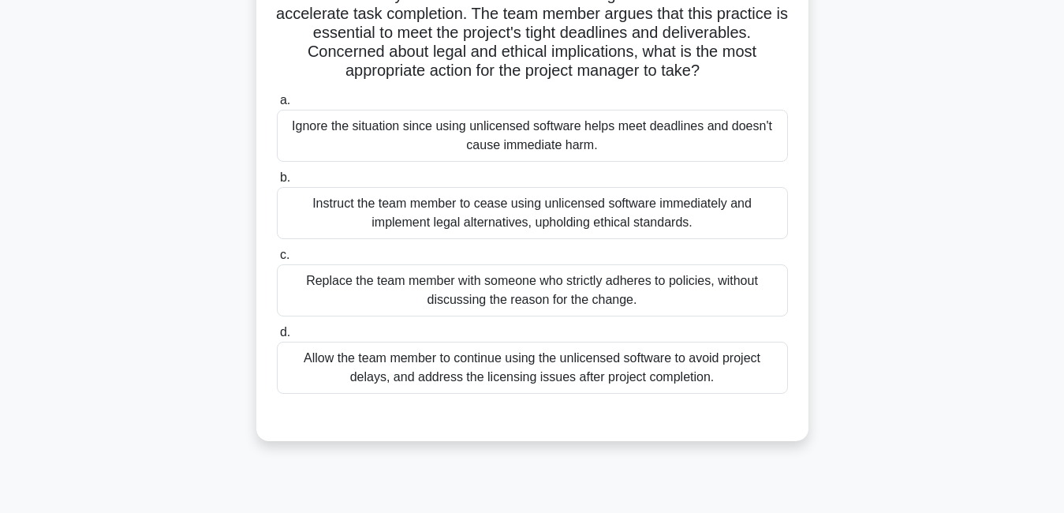
scroll to position [150, 0]
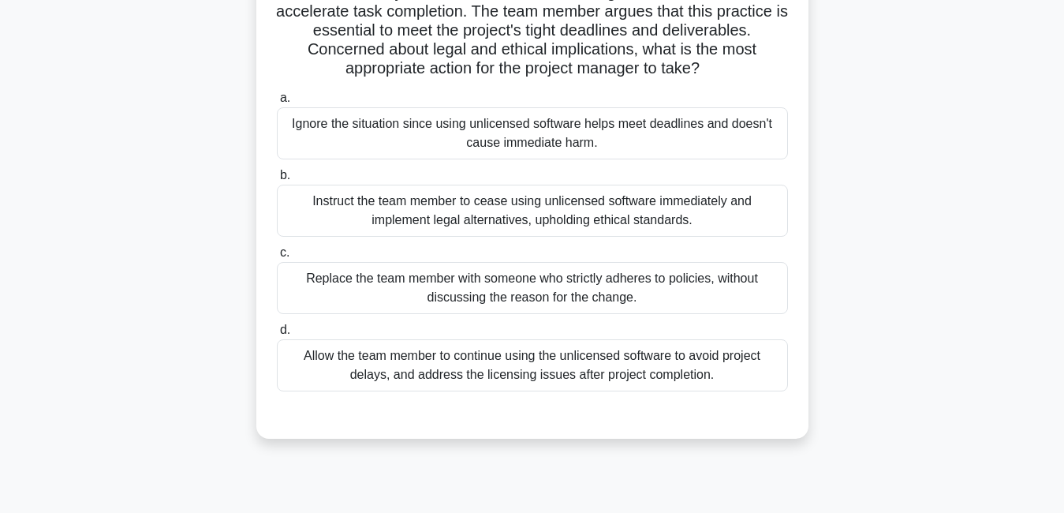
click at [649, 202] on div "Instruct the team member to cease using unlicensed software immediately and imp…" at bounding box center [532, 211] width 511 height 52
click at [277, 181] on input "b. Instruct the team member to cease using unlicensed software immediately and …" at bounding box center [277, 175] width 0 height 10
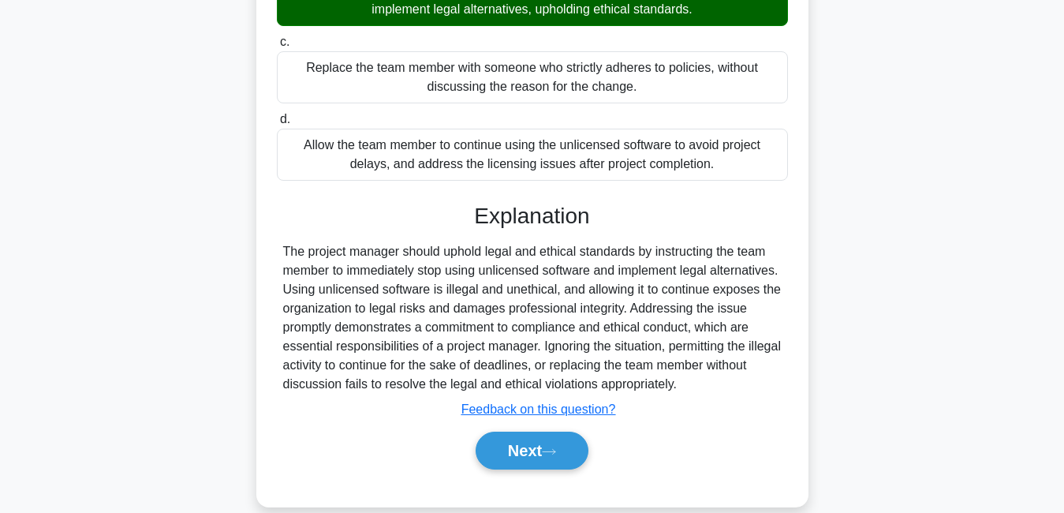
scroll to position [385, 0]
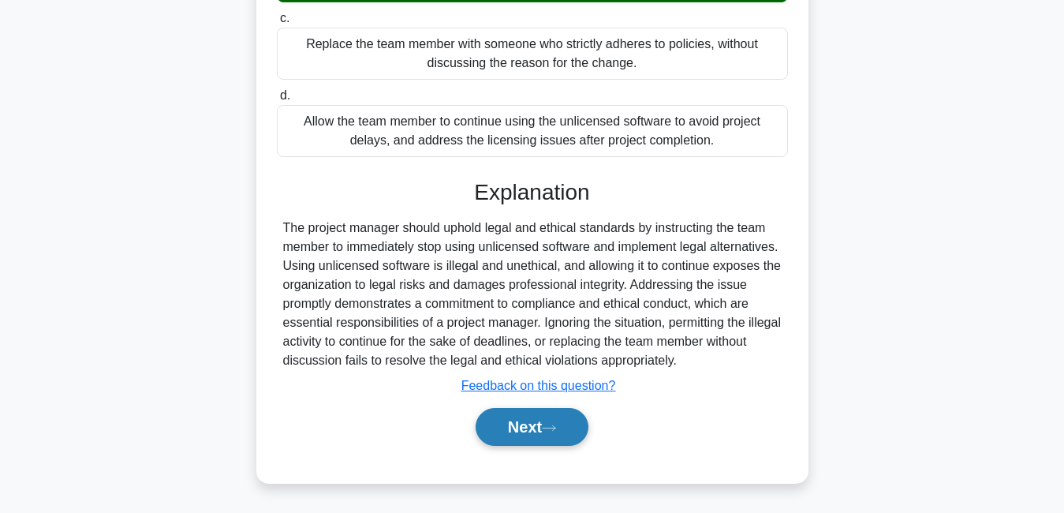
click at [483, 416] on button "Next" at bounding box center [532, 427] width 113 height 38
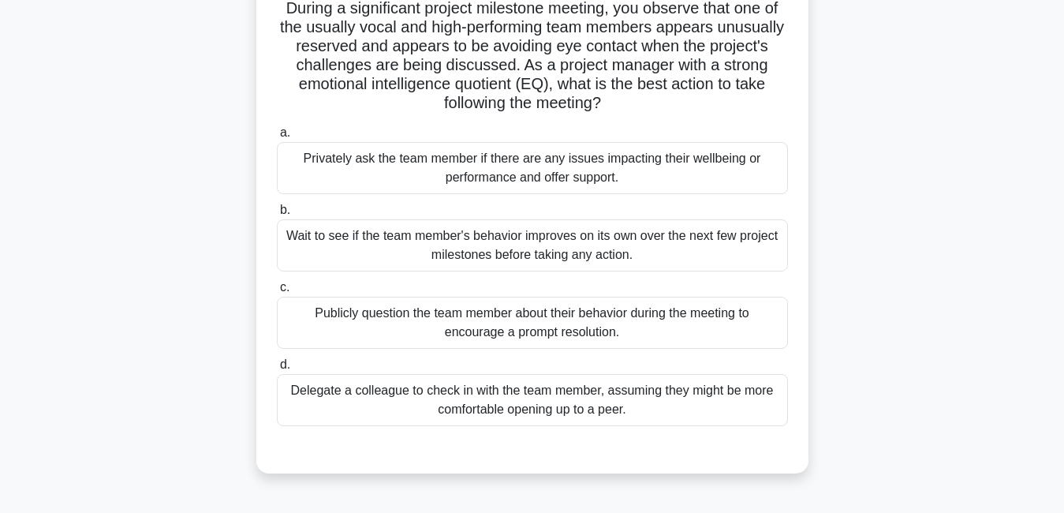
scroll to position [118, 0]
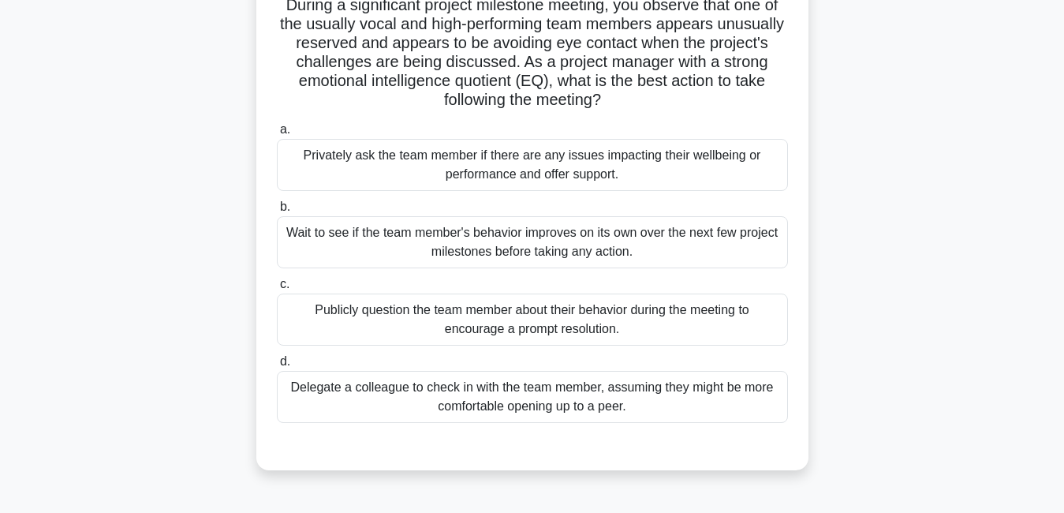
click at [550, 231] on div "Wait to see if the team member's behavior improves on its own over the next few…" at bounding box center [532, 242] width 511 height 52
click at [277, 212] on input "b. Wait to see if the team member's behavior improves on its own over the next …" at bounding box center [277, 207] width 0 height 10
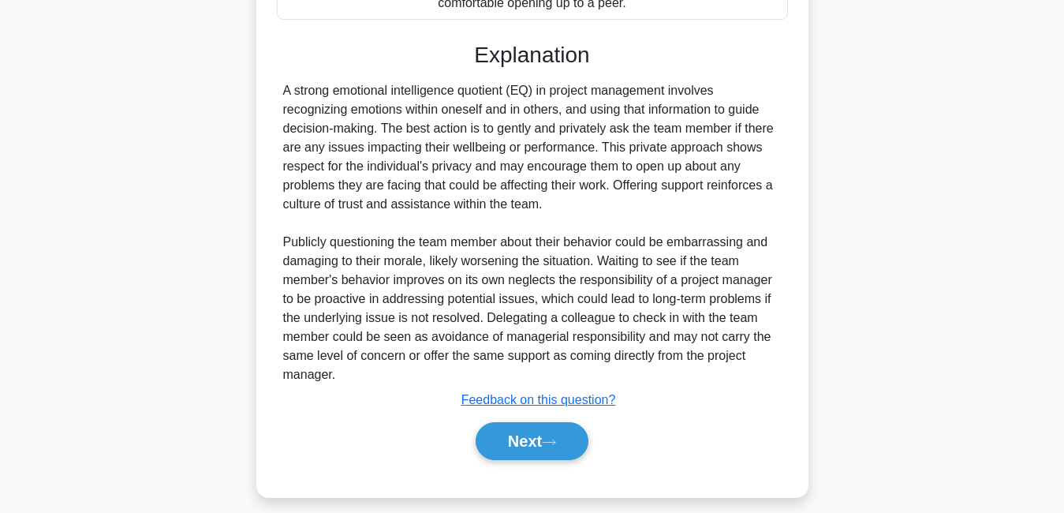
scroll to position [538, 0]
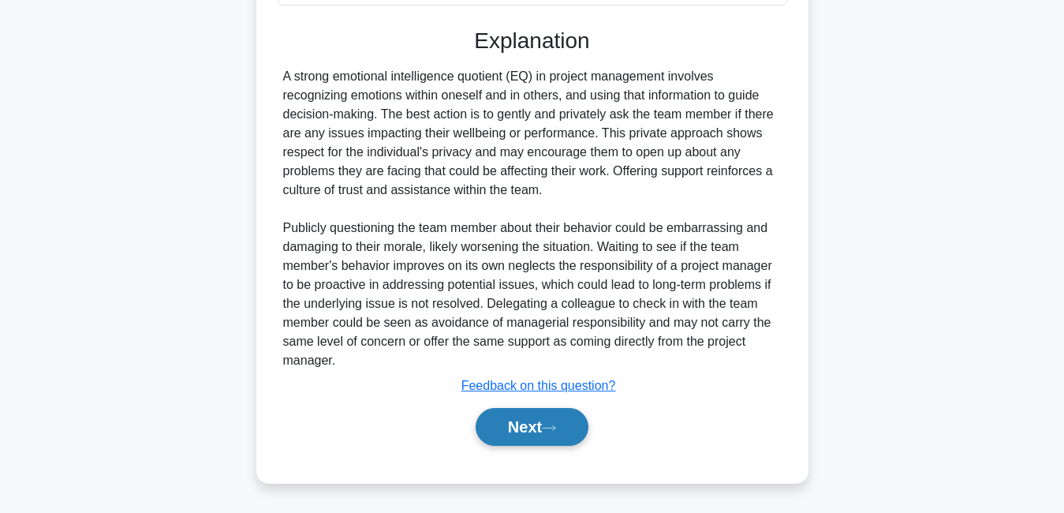
click at [529, 431] on button "Next" at bounding box center [532, 427] width 113 height 38
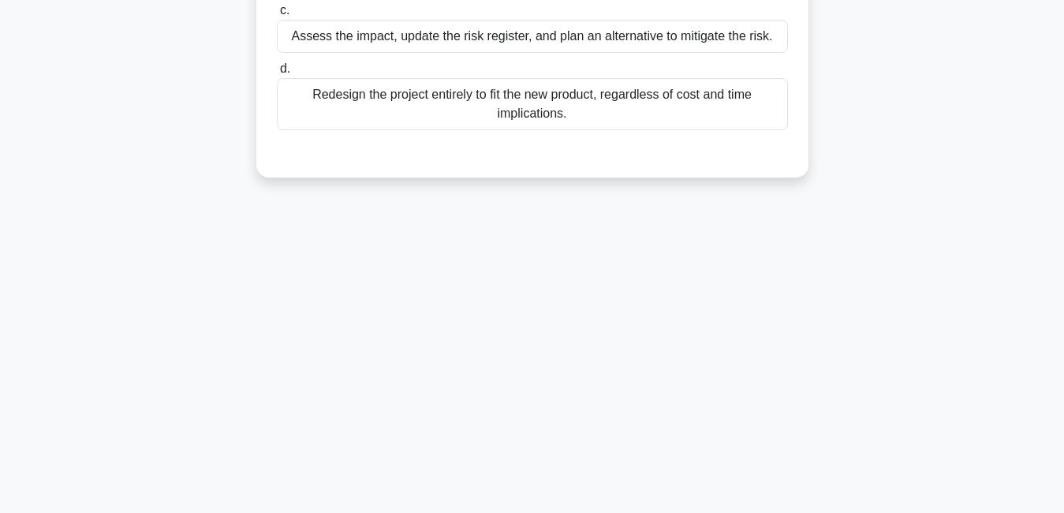
click at [529, 431] on div "161:33 Stop PMP Intermediate 60/180 During the execution of your project, a key…" at bounding box center [532, 112] width 899 height 789
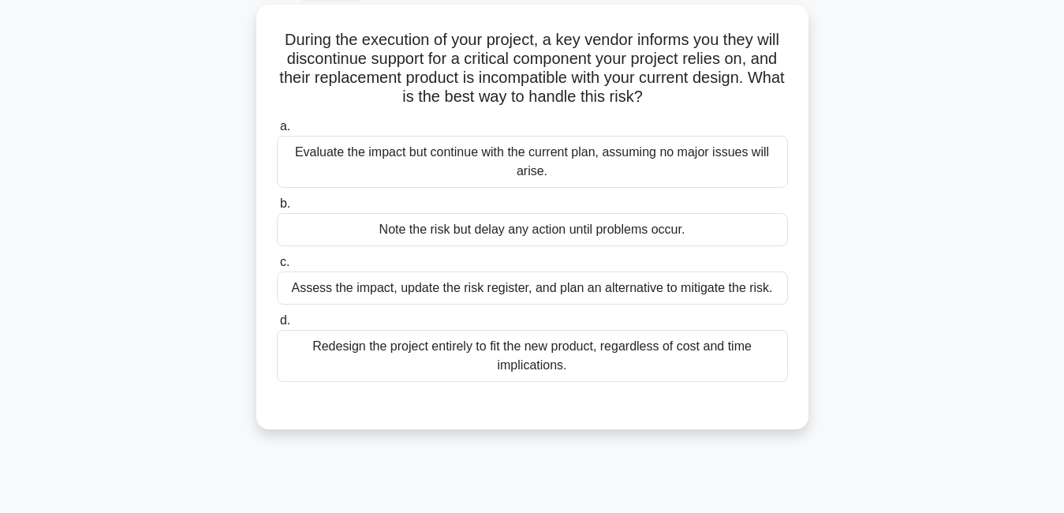
scroll to position [87, 0]
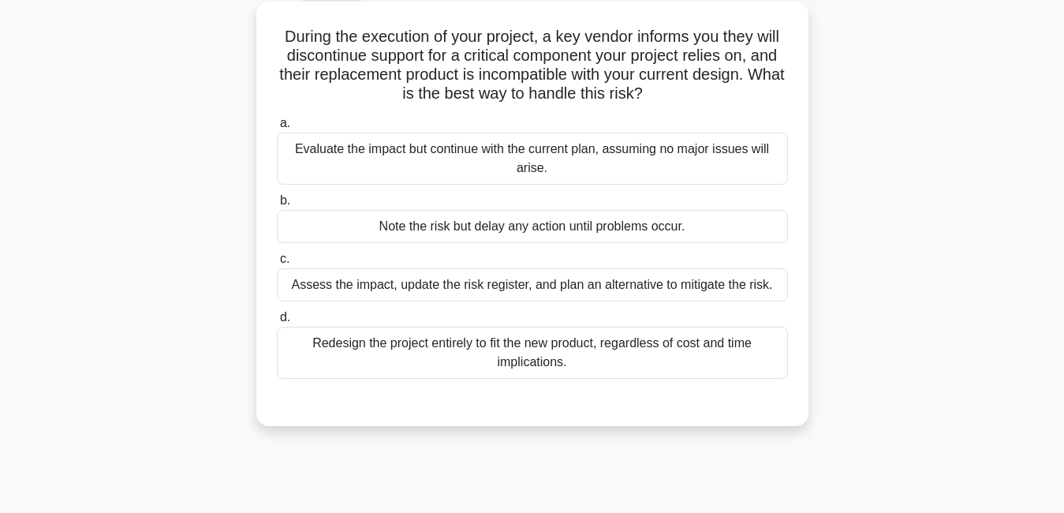
click at [550, 291] on div "Assess the impact, update the risk register, and plan an alternative to mitigat…" at bounding box center [532, 284] width 511 height 33
click at [277, 264] on input "c. Assess the impact, update the risk register, and plan an alternative to miti…" at bounding box center [277, 259] width 0 height 10
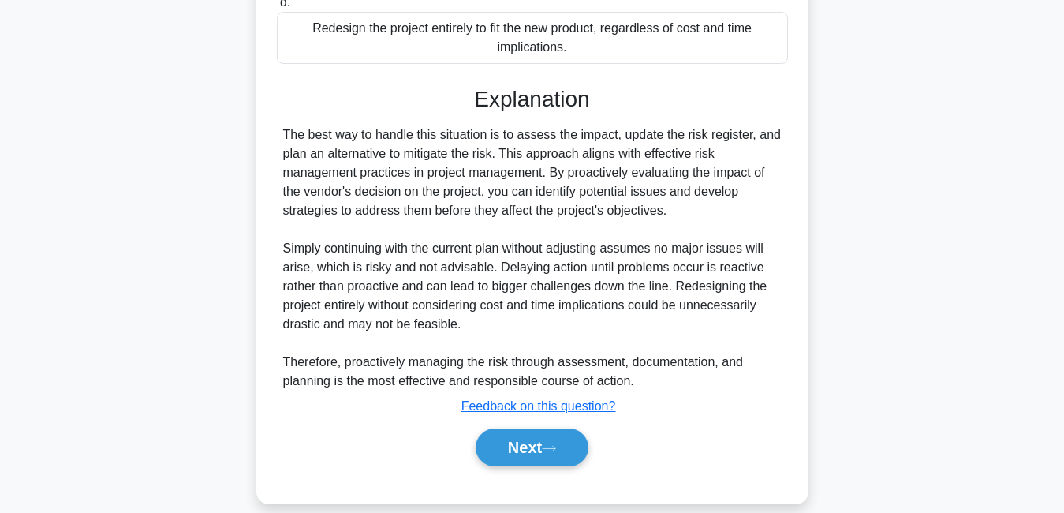
scroll to position [423, 0]
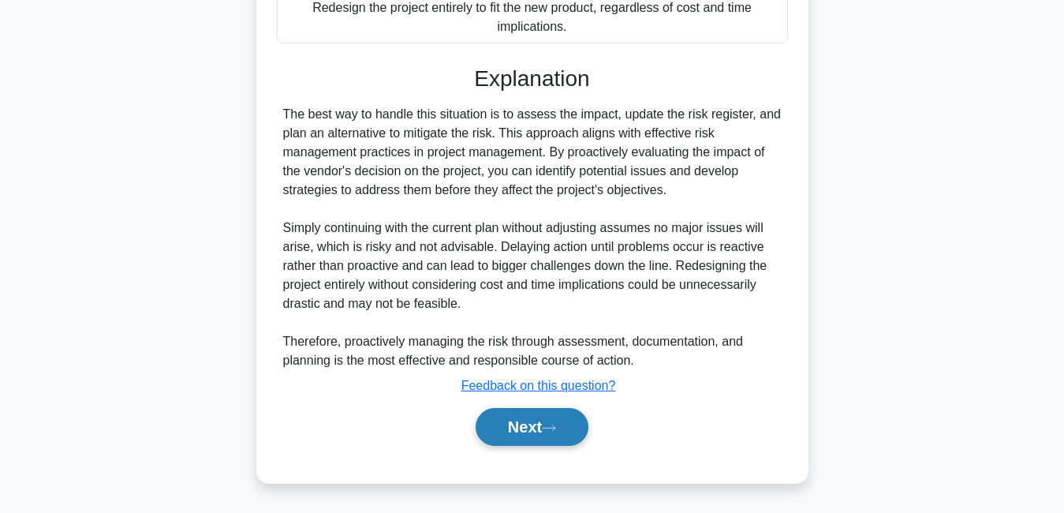
click at [535, 412] on button "Next" at bounding box center [532, 427] width 113 height 38
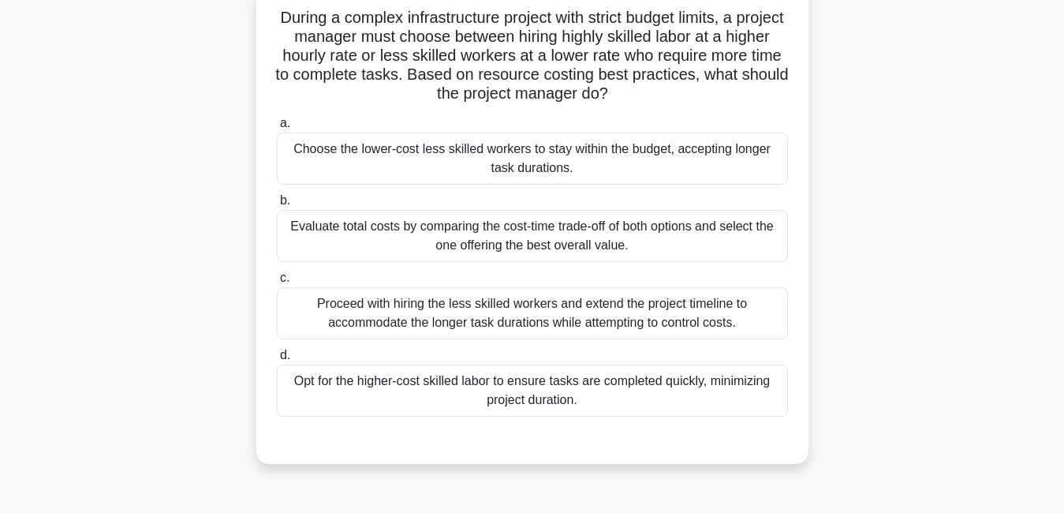
scroll to position [126, 0]
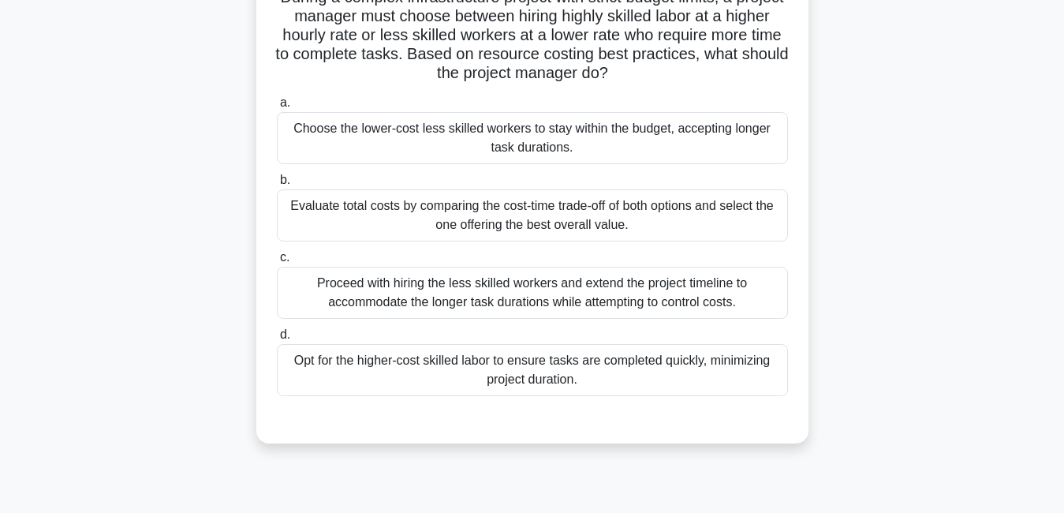
click at [458, 310] on div "Proceed with hiring the less skilled workers and extend the project timeline to…" at bounding box center [532, 293] width 511 height 52
click at [277, 263] on input "c. Proceed with hiring the less skilled workers and extend the project timeline…" at bounding box center [277, 257] width 0 height 10
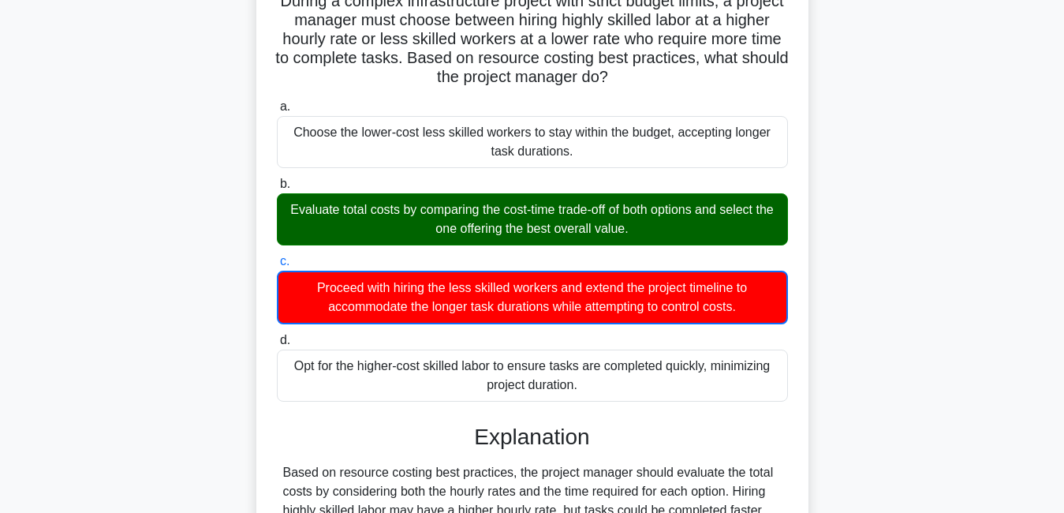
click at [1058, 405] on main "155:06 Stop PMP Intermediate 61/180 During a complex infrastructure project wit…" at bounding box center [532, 347] width 1064 height 847
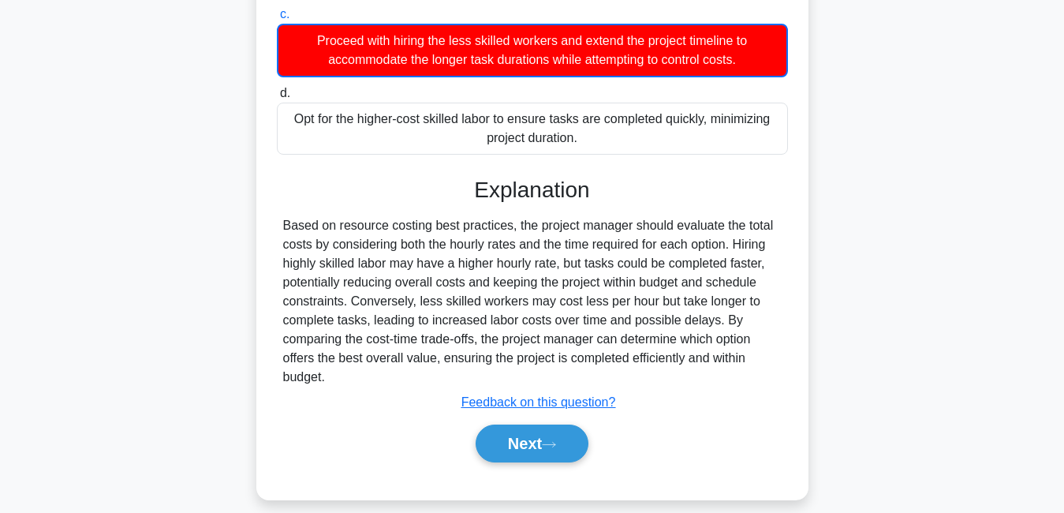
scroll to position [383, 0]
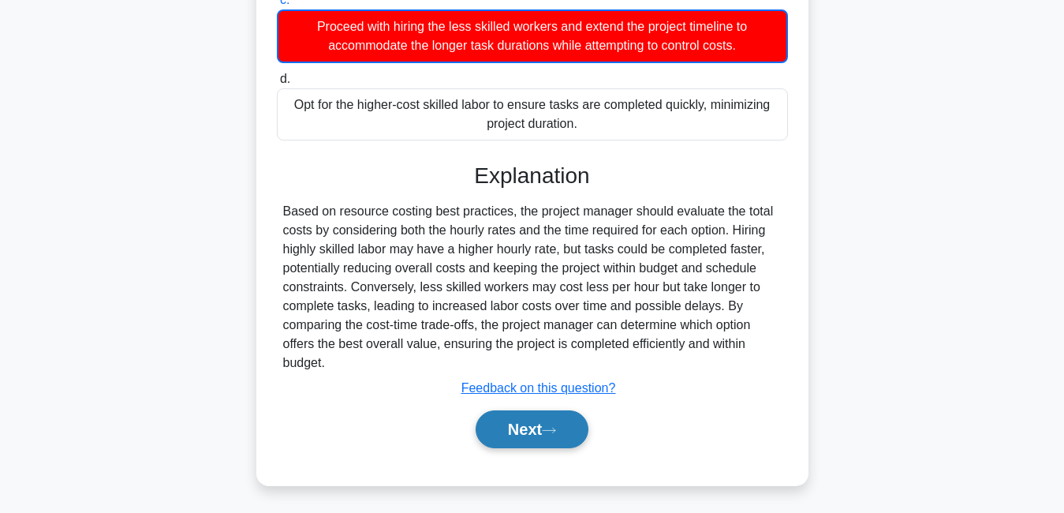
click at [556, 416] on button "Next" at bounding box center [532, 429] width 113 height 38
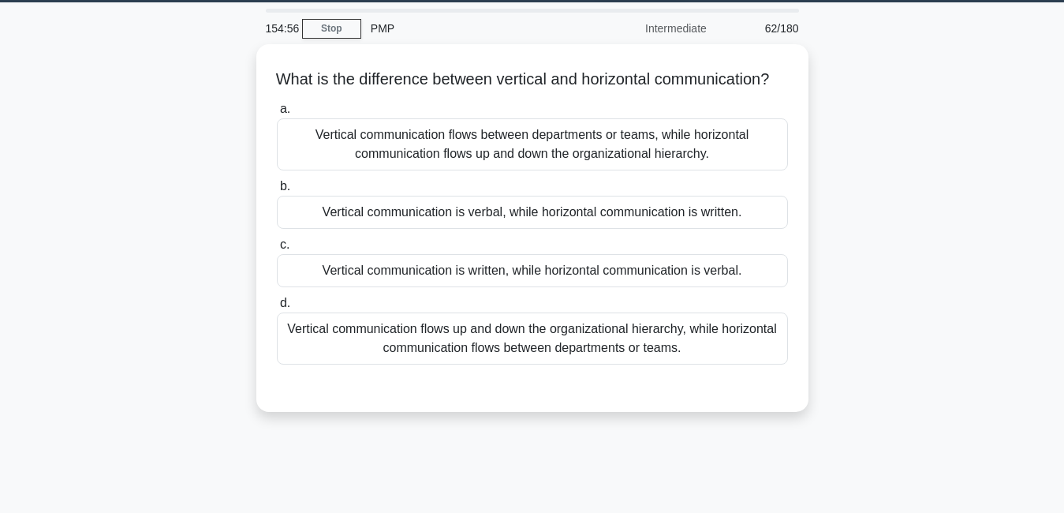
scroll to position [45, 0]
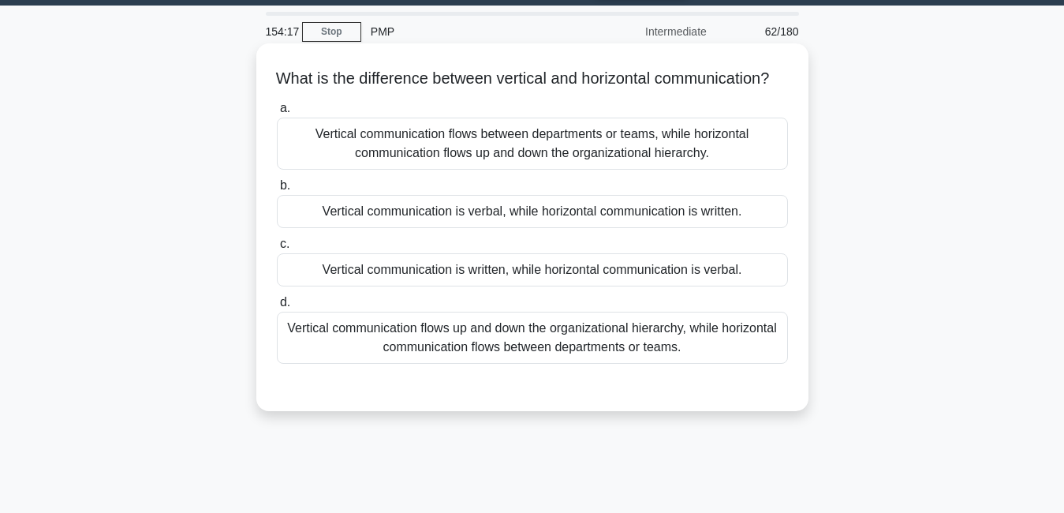
click at [658, 364] on div "Vertical communication flows up and down the organizational hierarchy, while ho…" at bounding box center [532, 337] width 511 height 52
click at [277, 308] on input "d. Vertical communication flows up and down the organizational hierarchy, while…" at bounding box center [277, 302] width 0 height 10
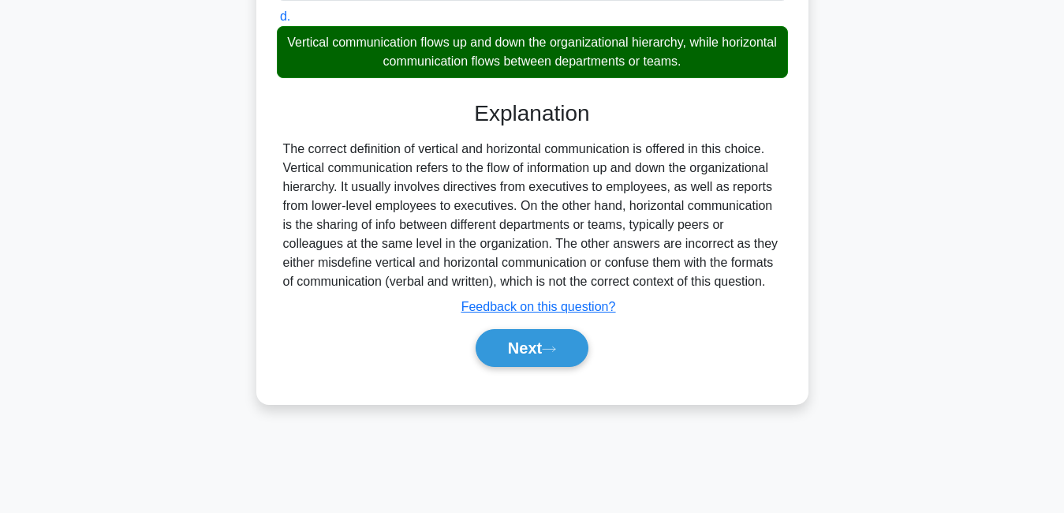
scroll to position [339, 0]
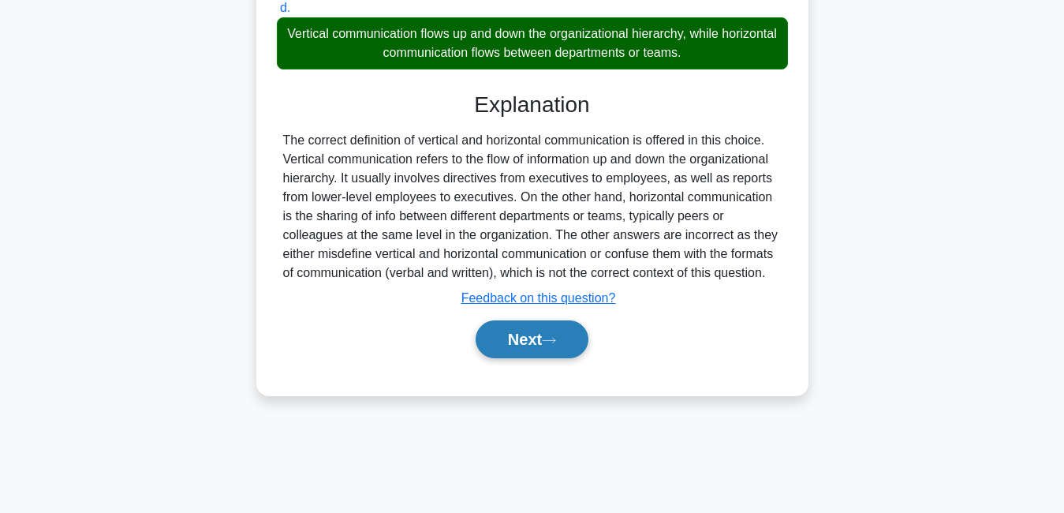
click at [553, 340] on button "Next" at bounding box center [532, 339] width 113 height 38
click at [557, 347] on button "Next" at bounding box center [532, 339] width 113 height 38
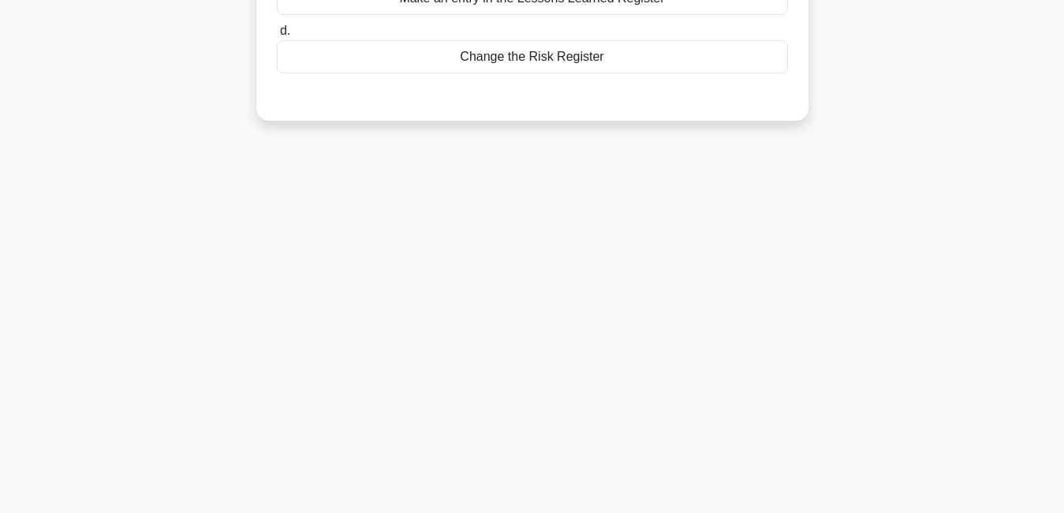
click at [555, 355] on div "152:51 Stop PMP Intermediate 63/180 As a project manager for a healthcare proje…" at bounding box center [532, 112] width 899 height 789
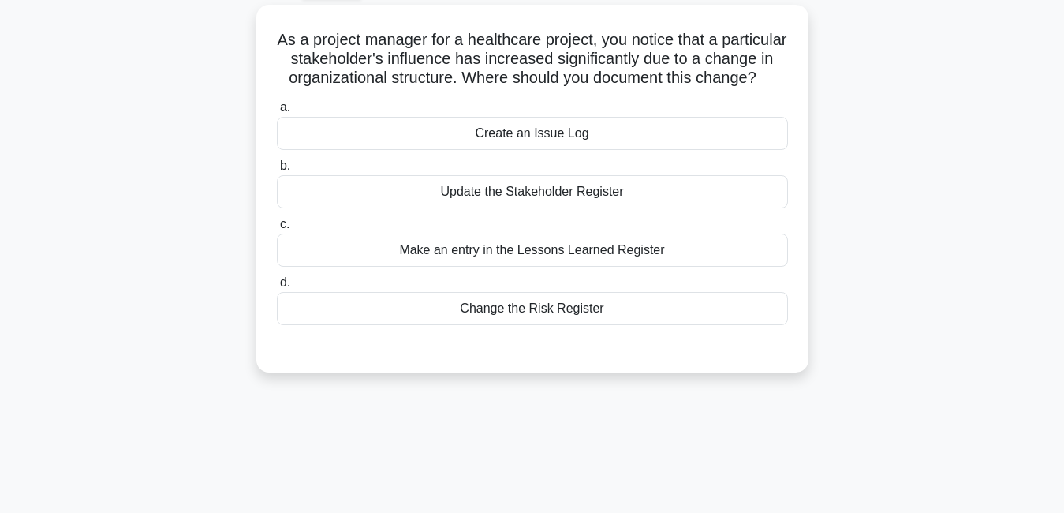
scroll to position [87, 0]
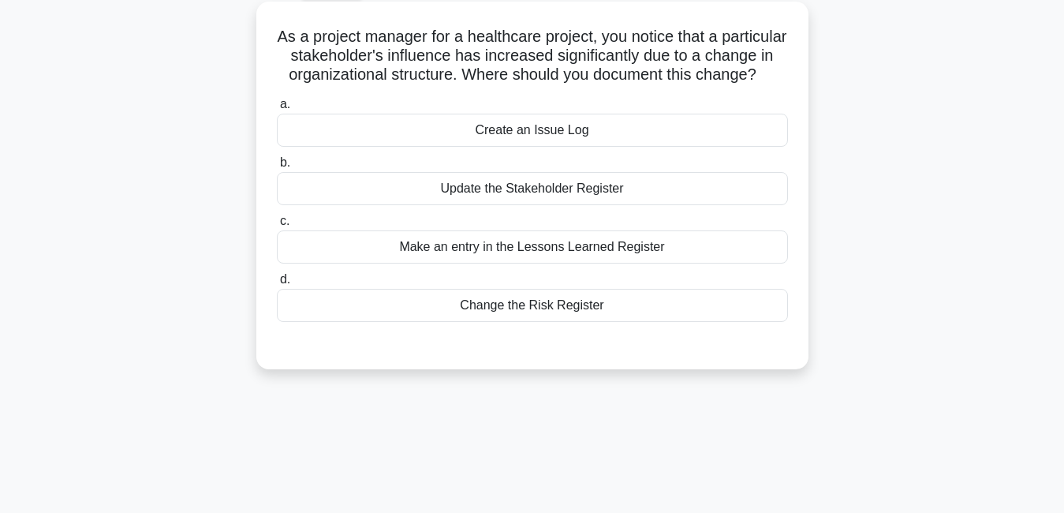
click at [651, 263] on div "Make an entry in the Lessons Learned Register" at bounding box center [532, 246] width 511 height 33
click at [277, 226] on input "c. Make an entry in the Lessons Learned Register" at bounding box center [277, 221] width 0 height 10
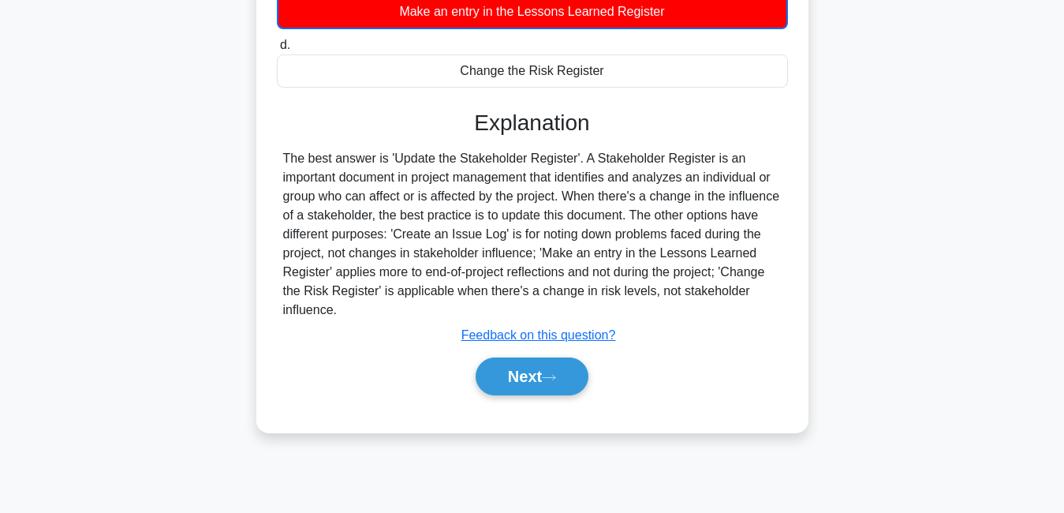
scroll to position [339, 0]
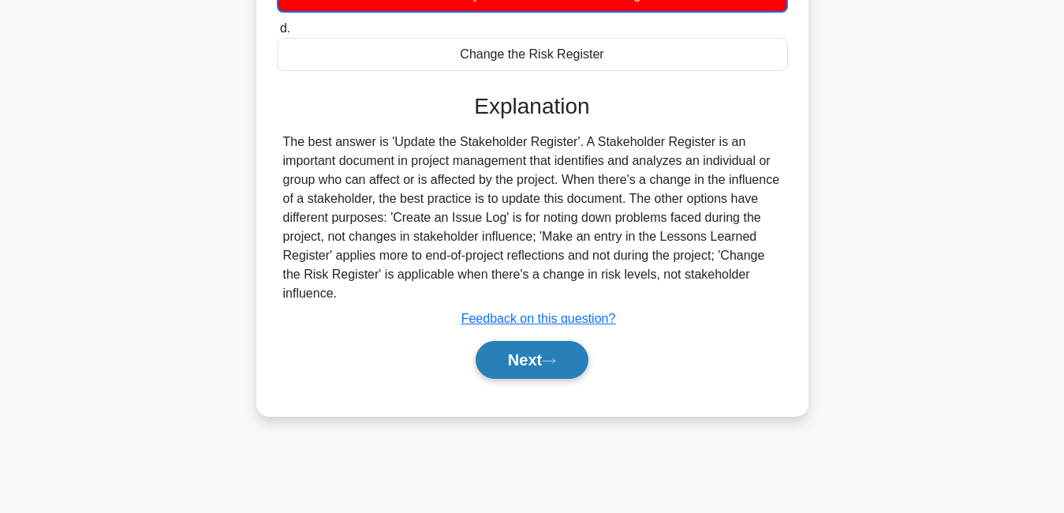
click at [530, 364] on button "Next" at bounding box center [532, 360] width 113 height 38
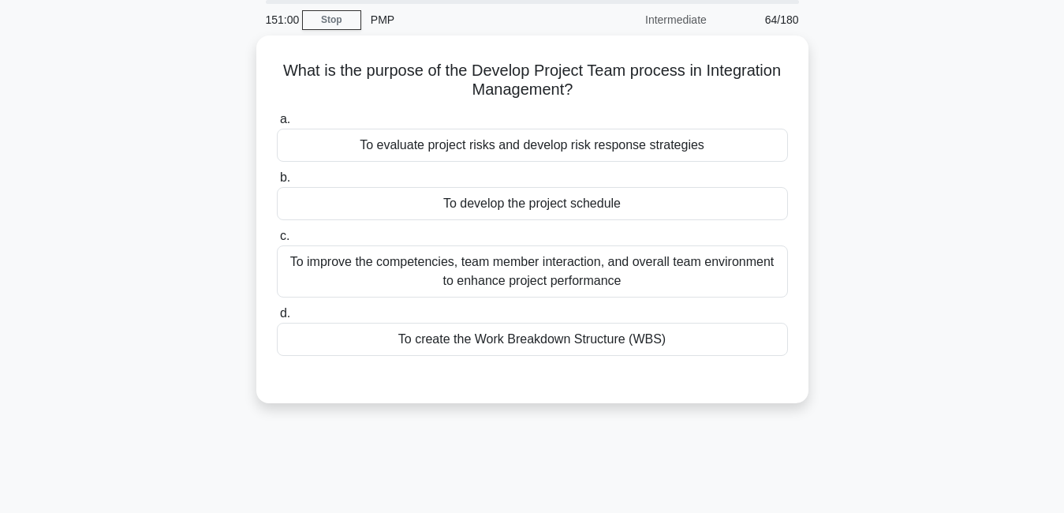
scroll to position [55, 0]
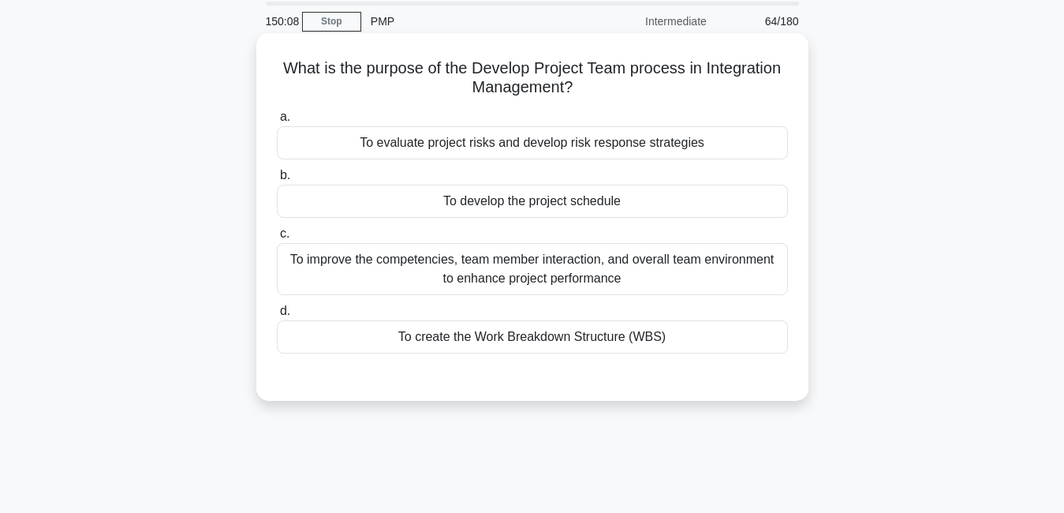
click at [593, 283] on div "To improve the competencies, team member interaction, and overall team environm…" at bounding box center [532, 269] width 511 height 52
click at [277, 239] on input "c. To improve the competencies, team member interaction, and overall team envir…" at bounding box center [277, 234] width 0 height 10
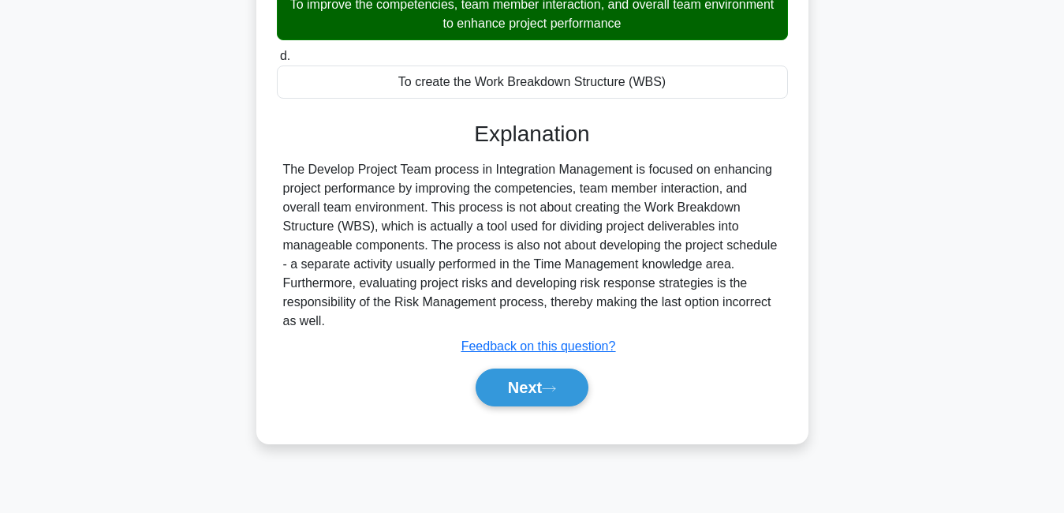
scroll to position [339, 0]
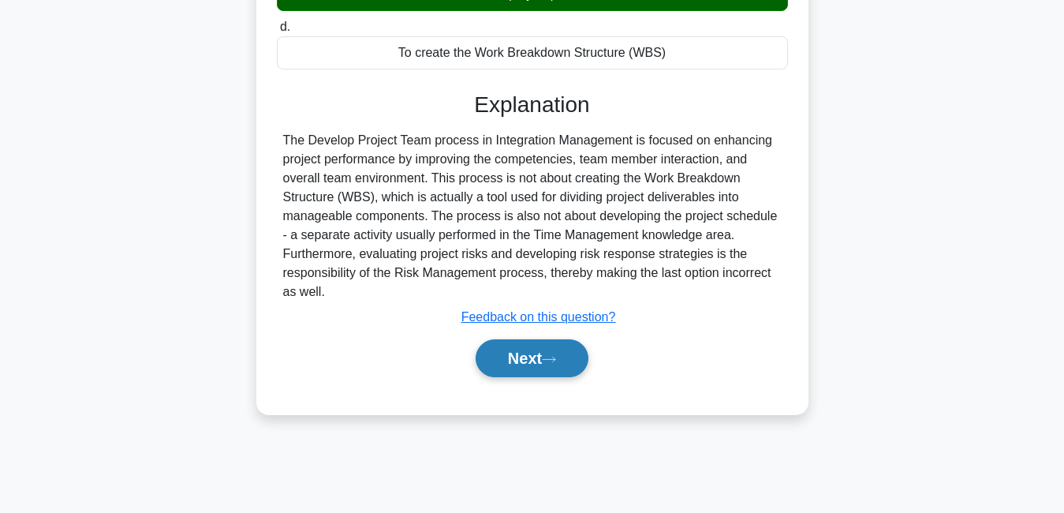
click at [526, 368] on button "Next" at bounding box center [532, 358] width 113 height 38
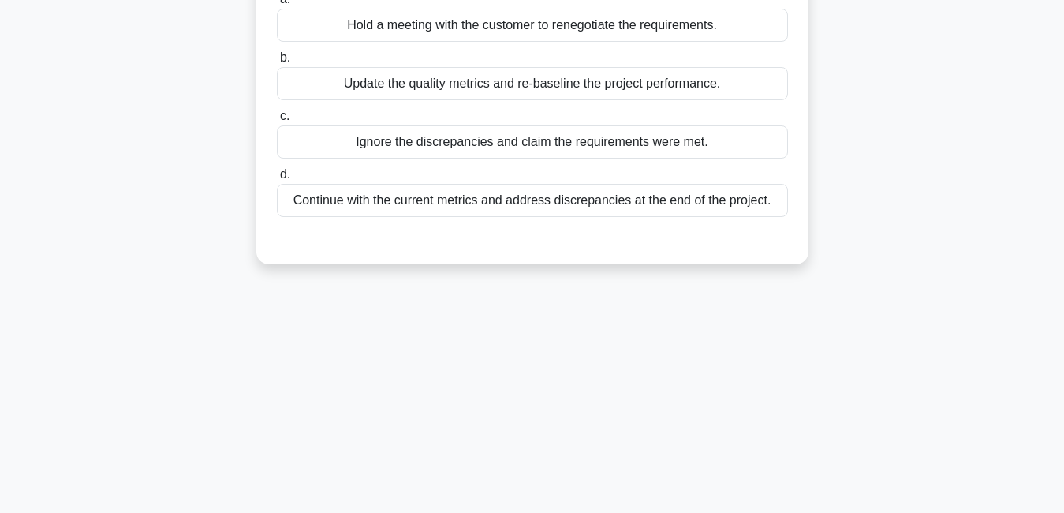
scroll to position [0, 0]
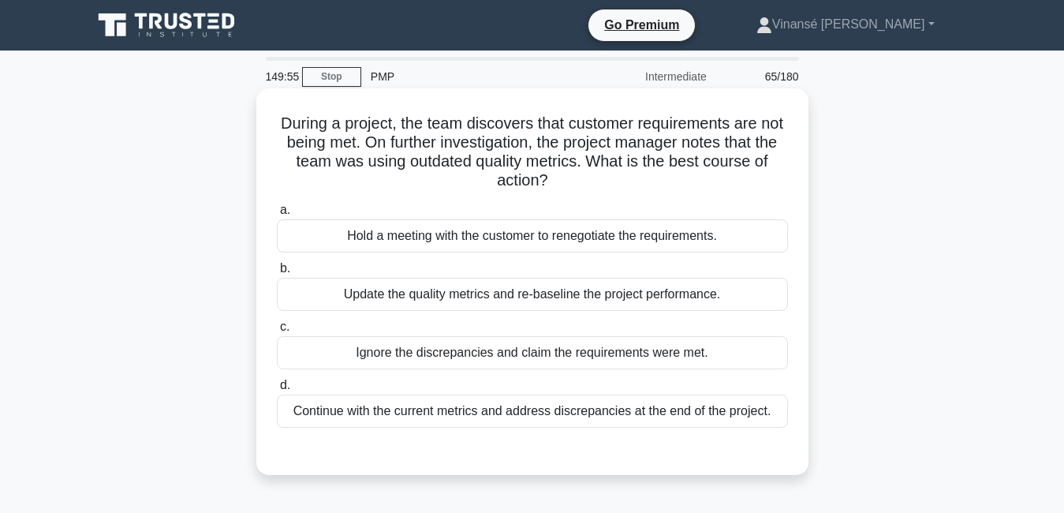
click at [644, 303] on div "Update the quality metrics and re-baseline the project performance." at bounding box center [532, 294] width 511 height 33
click at [277, 274] on input "b. Update the quality metrics and re-baseline the project performance." at bounding box center [277, 268] width 0 height 10
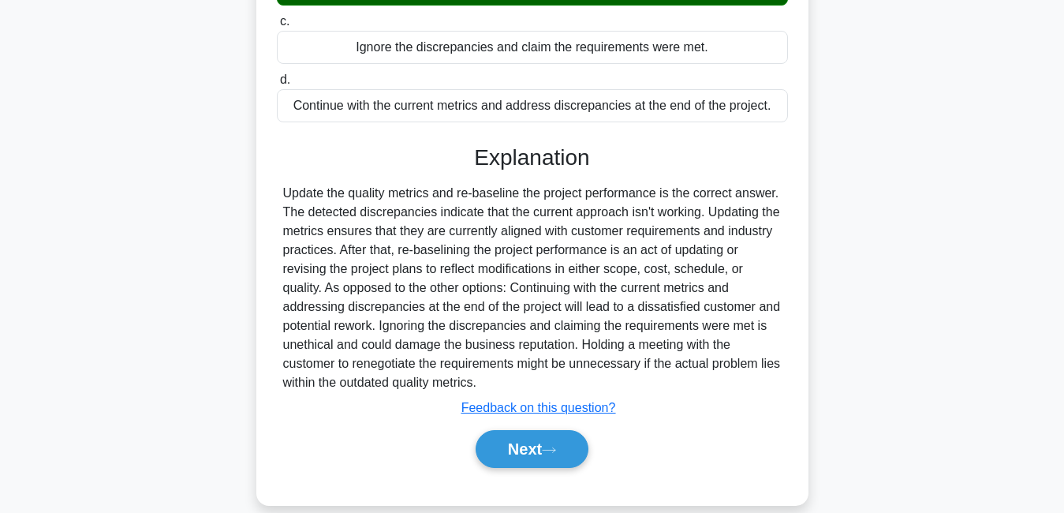
scroll to position [339, 0]
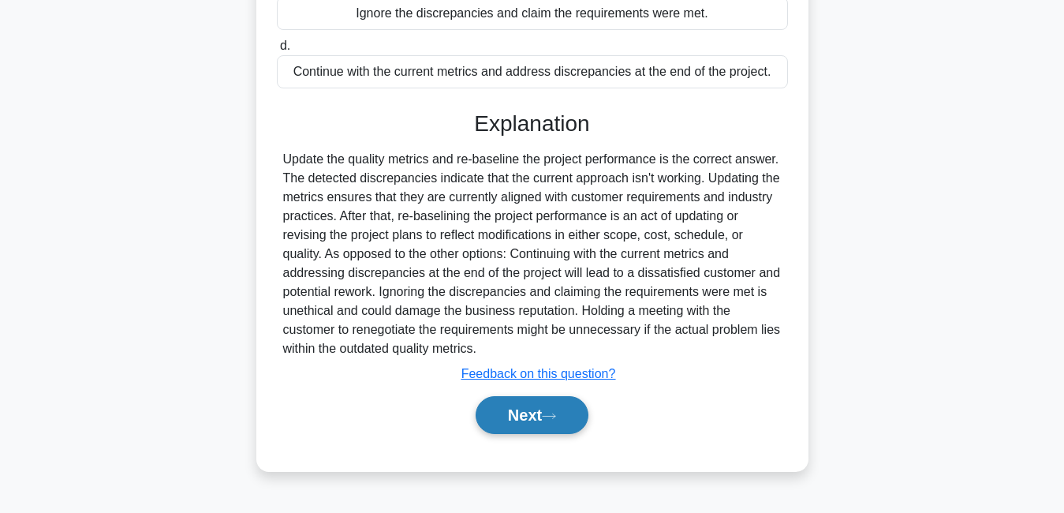
click at [577, 408] on button "Next" at bounding box center [532, 415] width 113 height 38
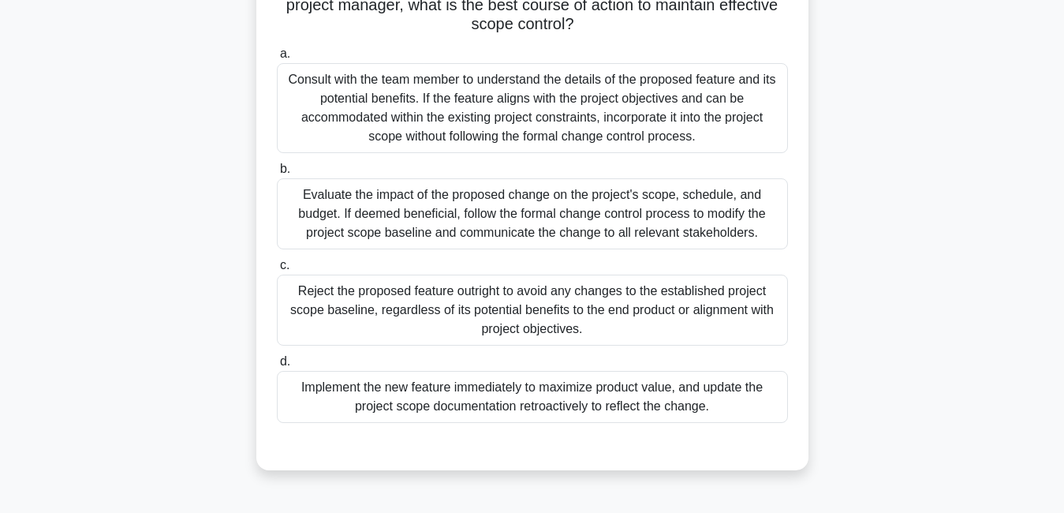
scroll to position [181, 0]
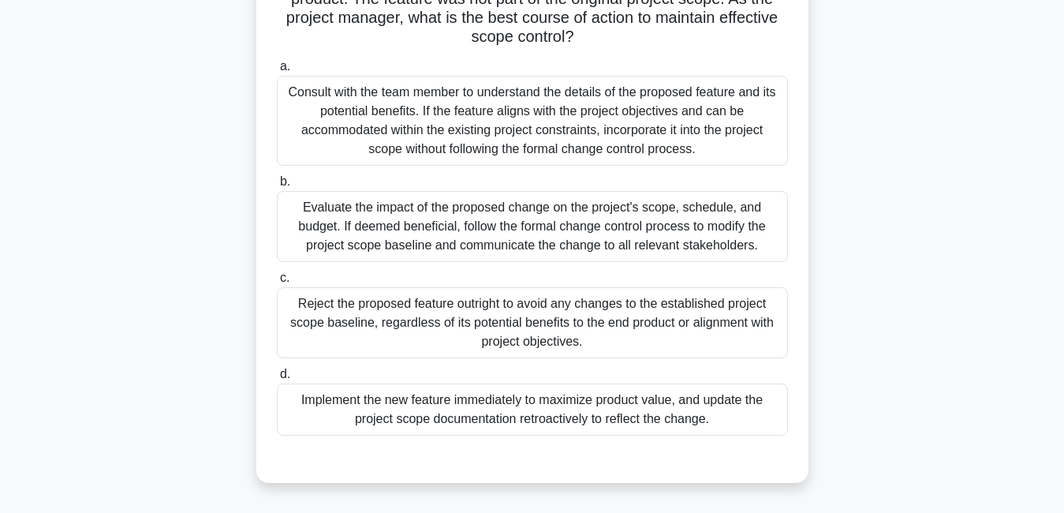
click at [718, 203] on div "Evaluate the impact of the proposed change on the project's scope, schedule, an…" at bounding box center [532, 226] width 511 height 71
click at [277, 187] on input "b. Evaluate the impact of the proposed change on the project's scope, schedule,…" at bounding box center [277, 182] width 0 height 10
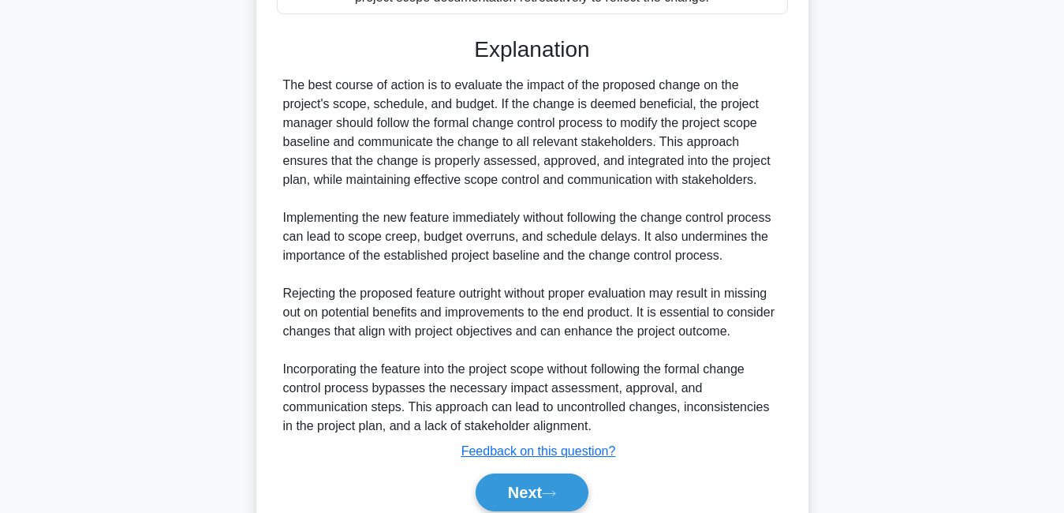
scroll to position [630, 0]
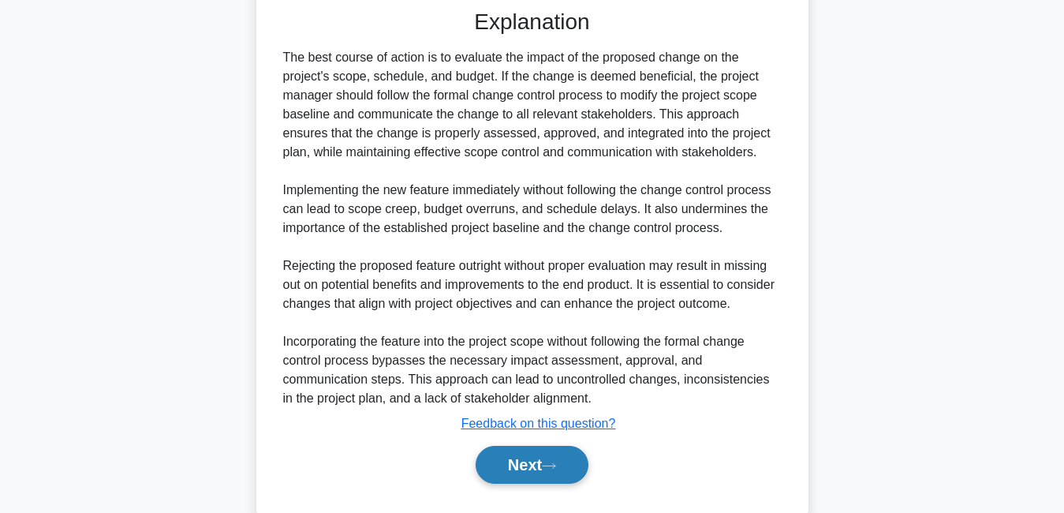
click at [556, 463] on icon at bounding box center [549, 465] width 14 height 9
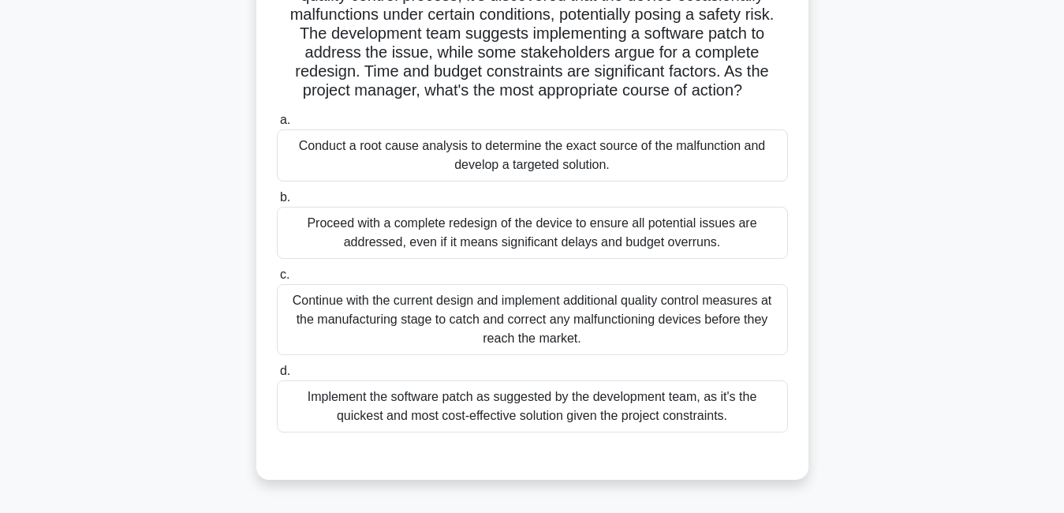
scroll to position [150, 0]
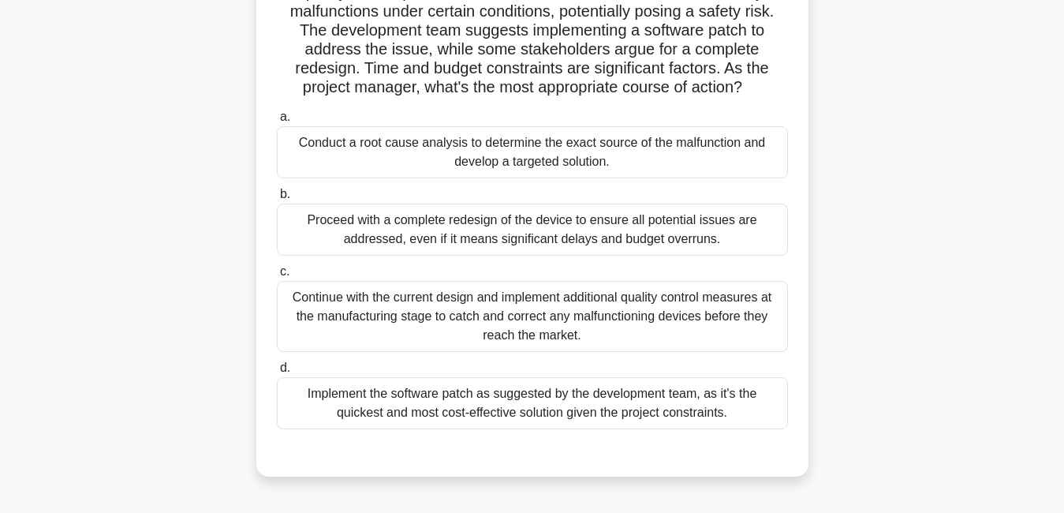
click at [648, 332] on div "Continue with the current design and implement additional quality control measu…" at bounding box center [532, 316] width 511 height 71
click at [277, 277] on input "c. Continue with the current design and implement additional quality control me…" at bounding box center [277, 272] width 0 height 10
